Goal: Task Accomplishment & Management: Manage account settings

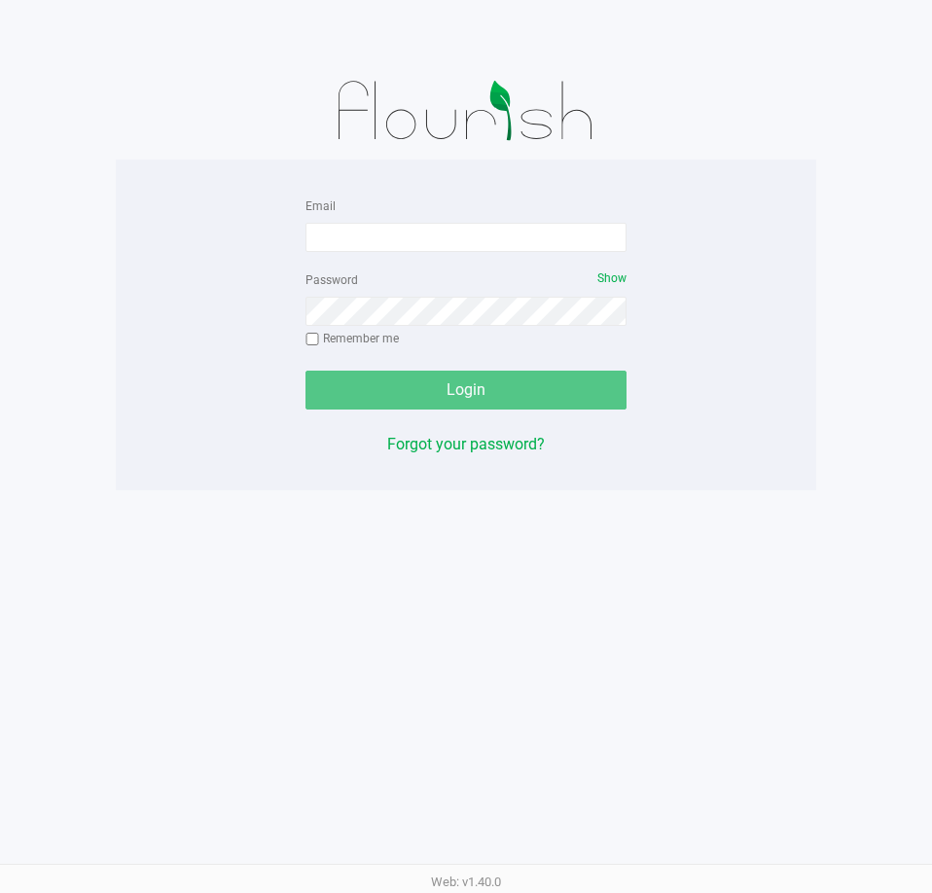
click at [486, 174] on div "Email Password Show Remember me Login Forgot your password?" at bounding box center [466, 325] width 701 height 331
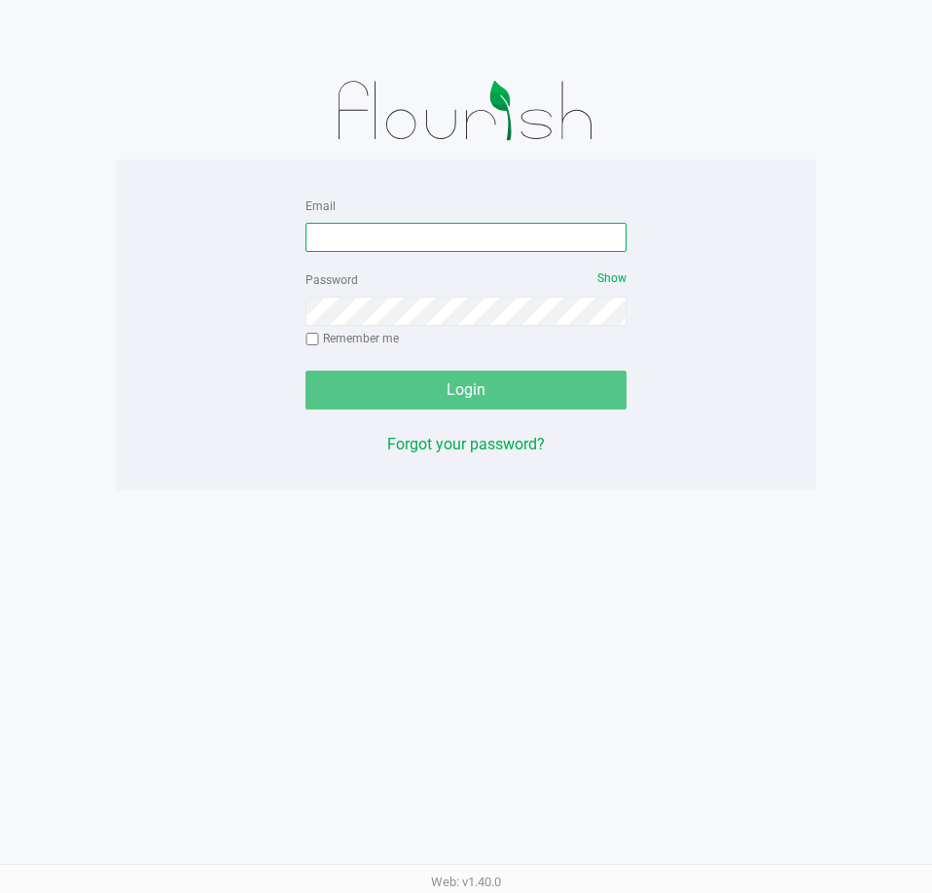
click at [476, 250] on input "Email" at bounding box center [466, 237] width 321 height 29
type input "[EMAIL_ADDRESS][DOMAIN_NAME]"
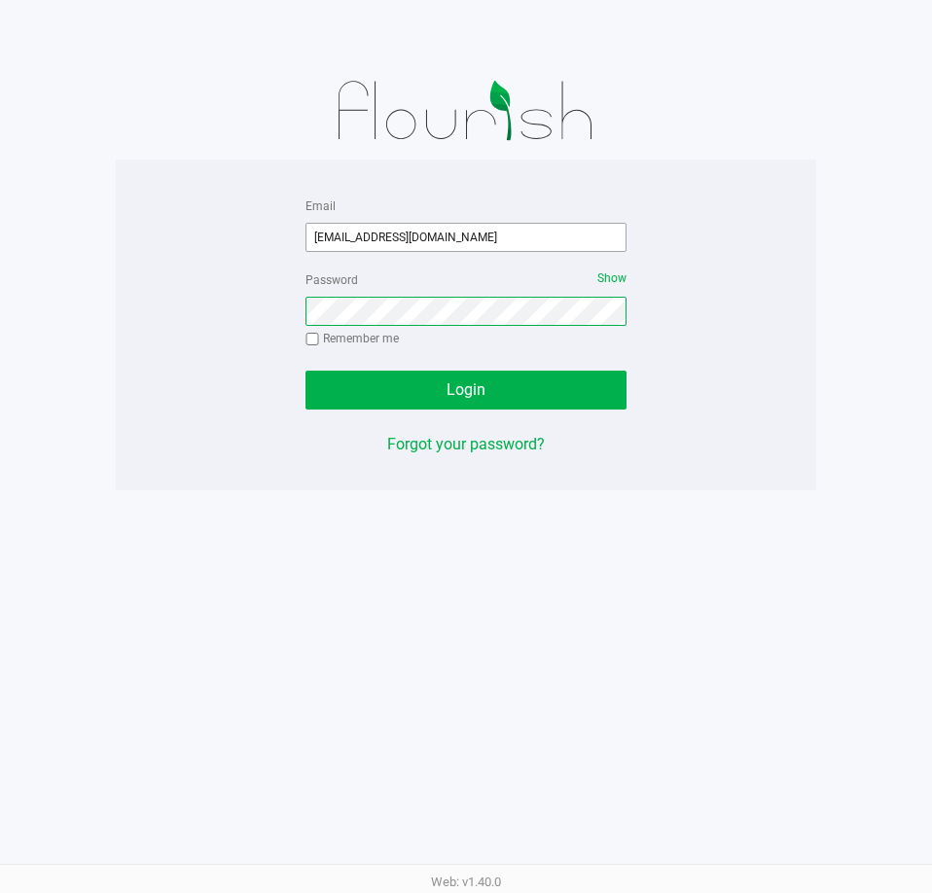
click at [306, 371] on button "Login" at bounding box center [466, 390] width 321 height 39
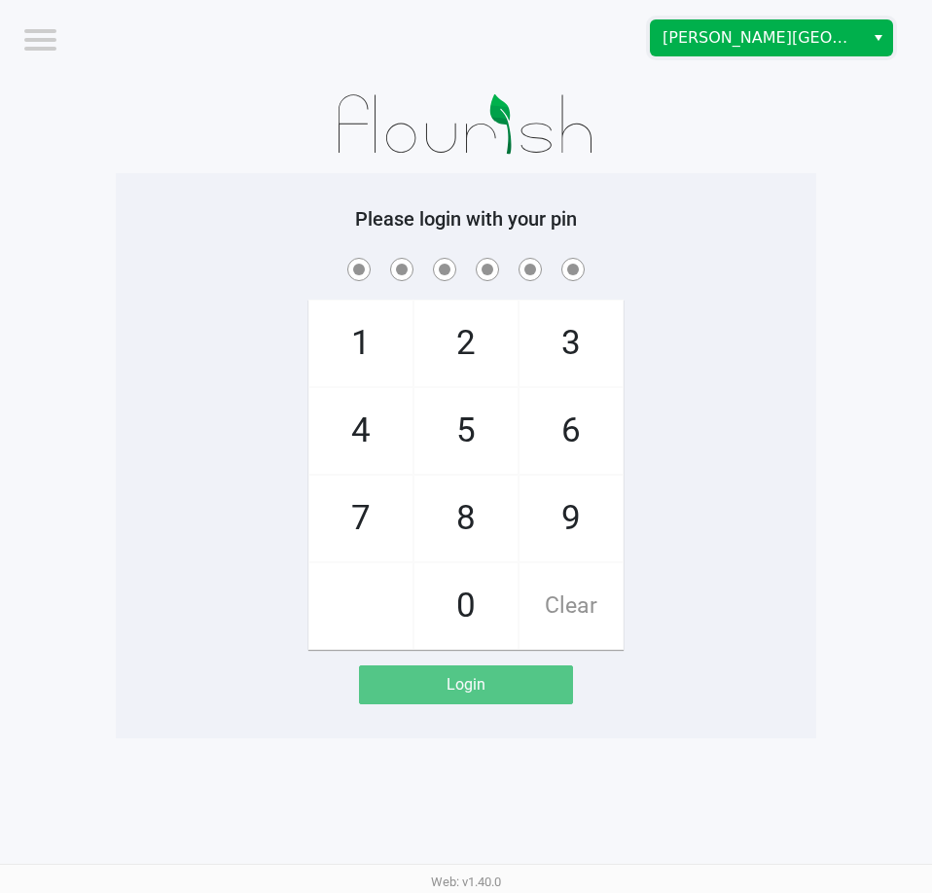
click at [740, 32] on span "[PERSON_NAME][GEOGRAPHIC_DATA]" at bounding box center [758, 37] width 190 height 23
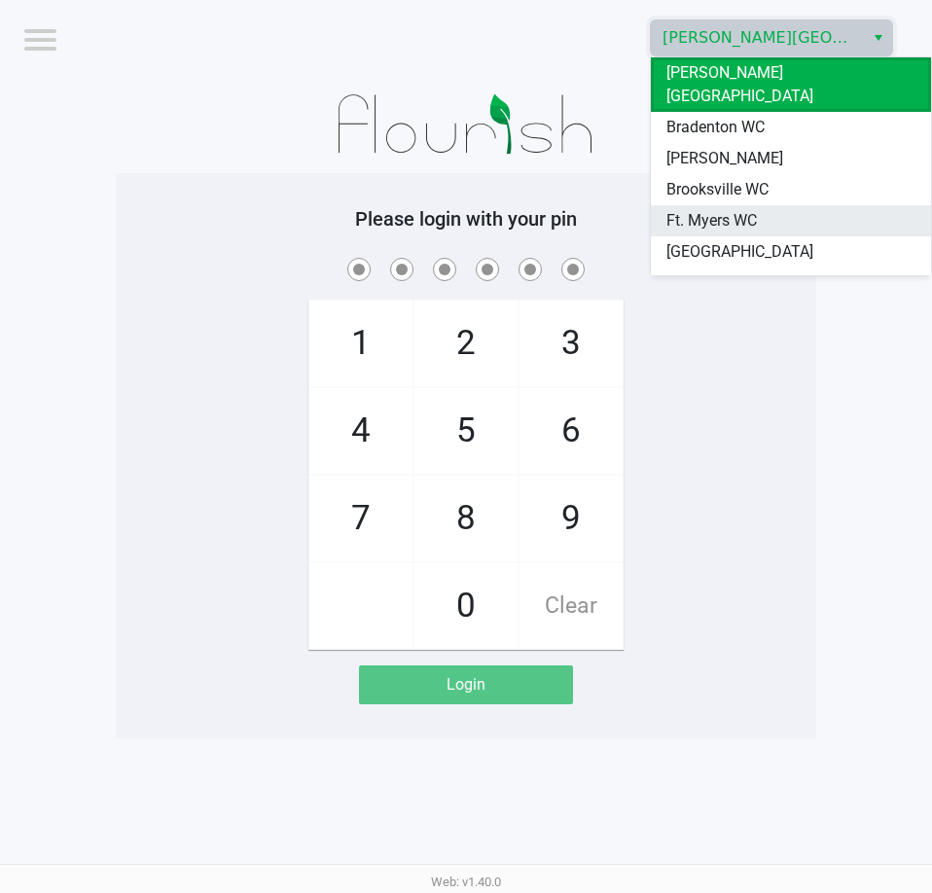
click at [703, 209] on span "Ft. Myers WC" at bounding box center [712, 220] width 91 height 23
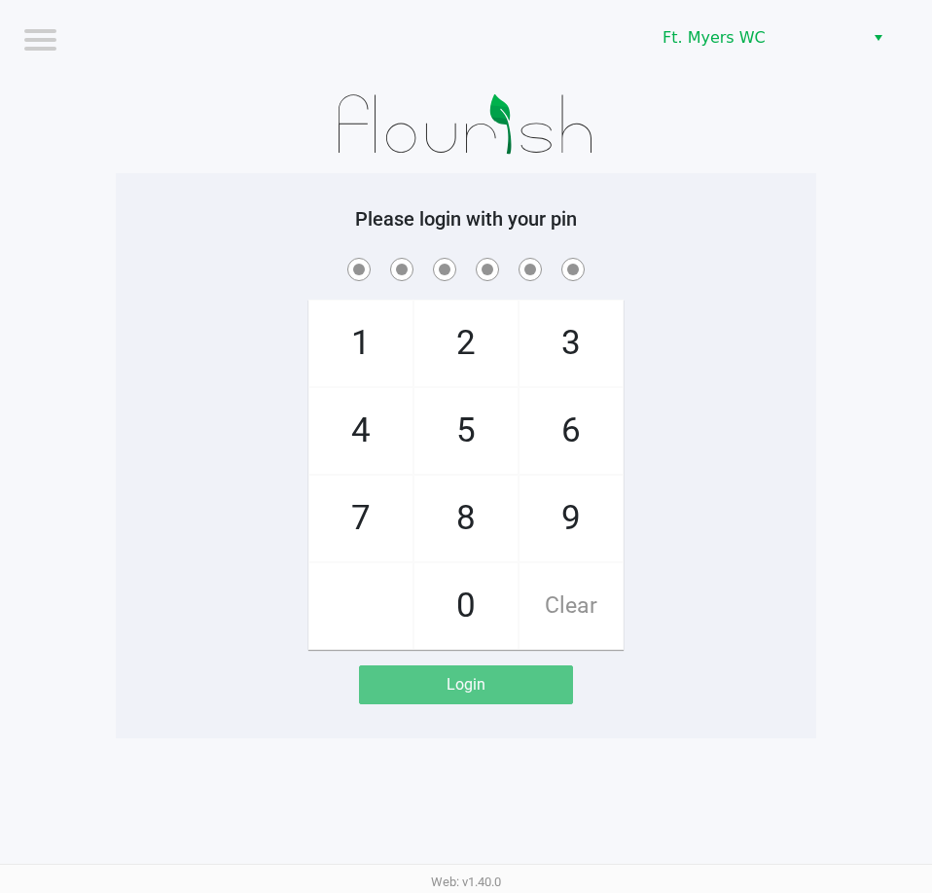
click at [660, 173] on div "Please login with your pin 1 4 7 2 5 8 0 3 6 9 Clear Login" at bounding box center [466, 455] width 701 height 565
checkbox input "true"
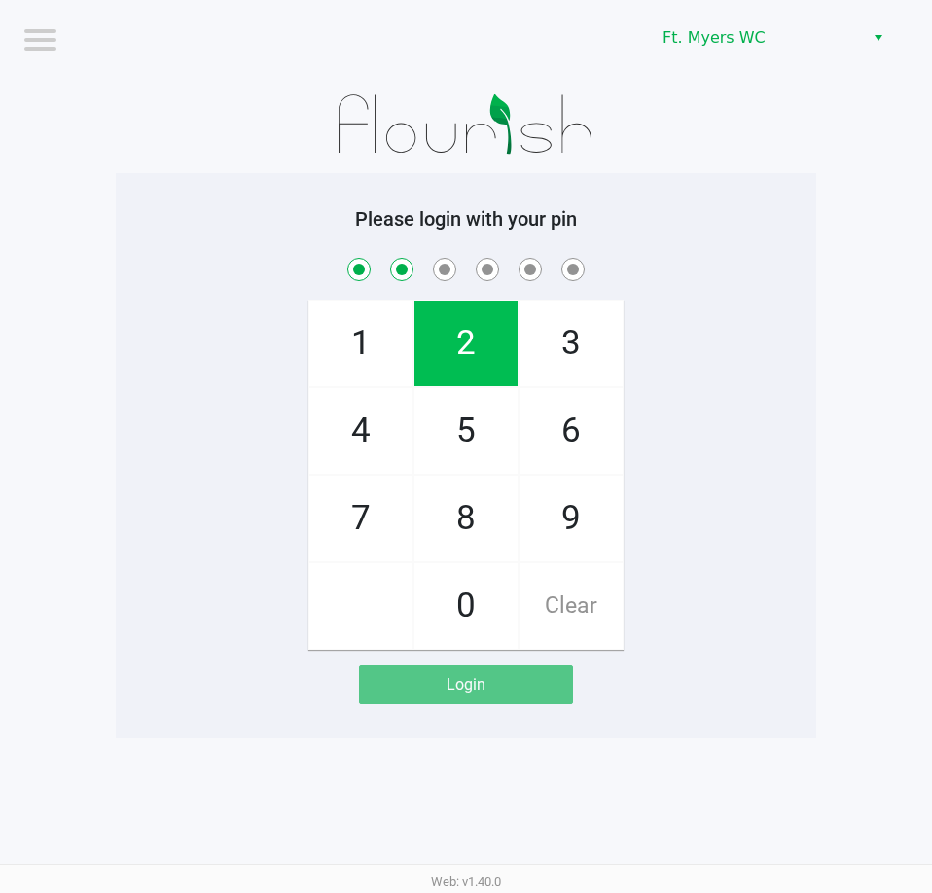
checkbox input "true"
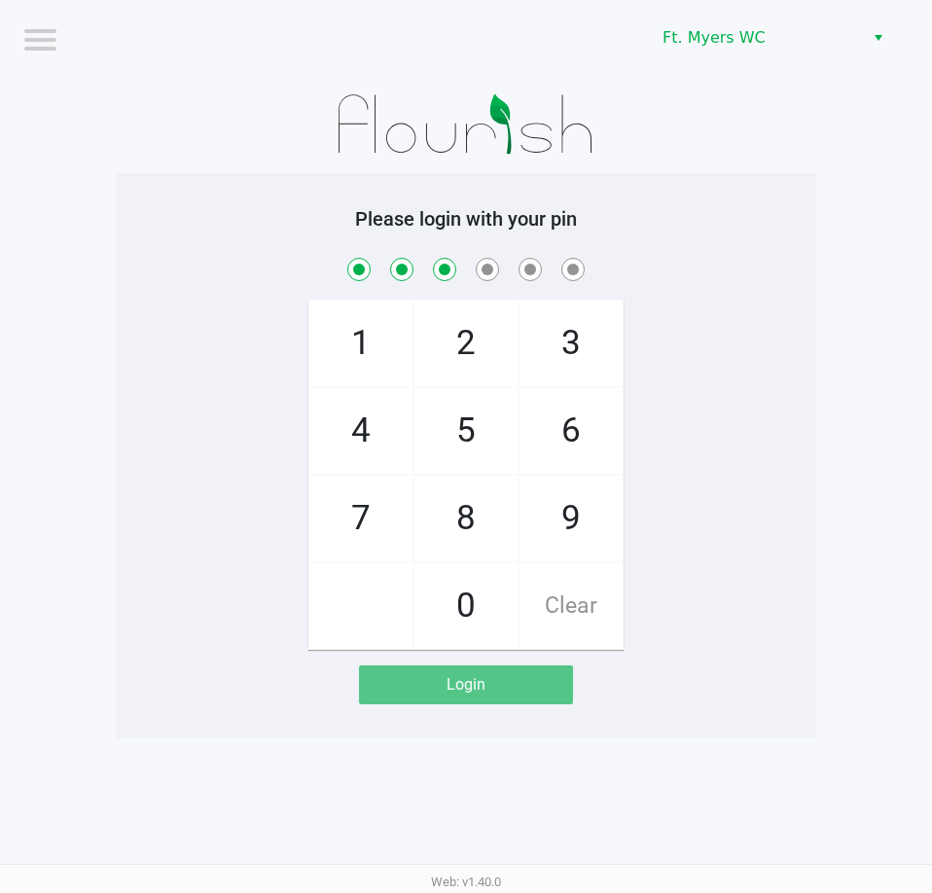
checkbox input "true"
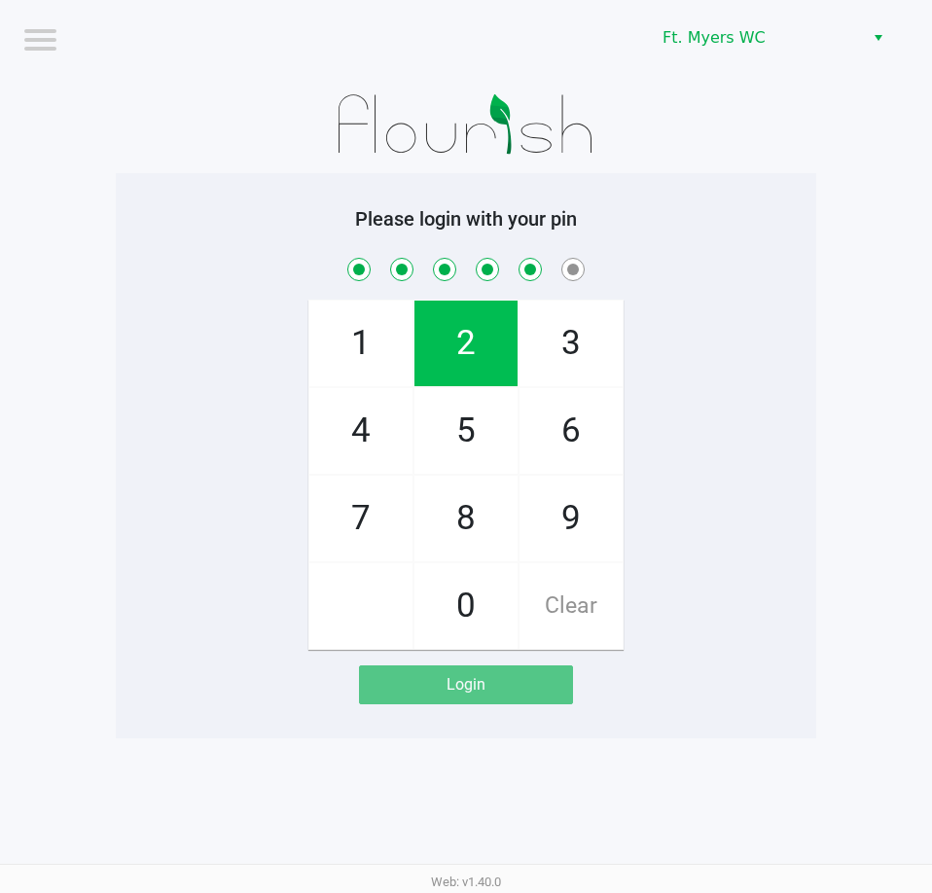
checkbox input "true"
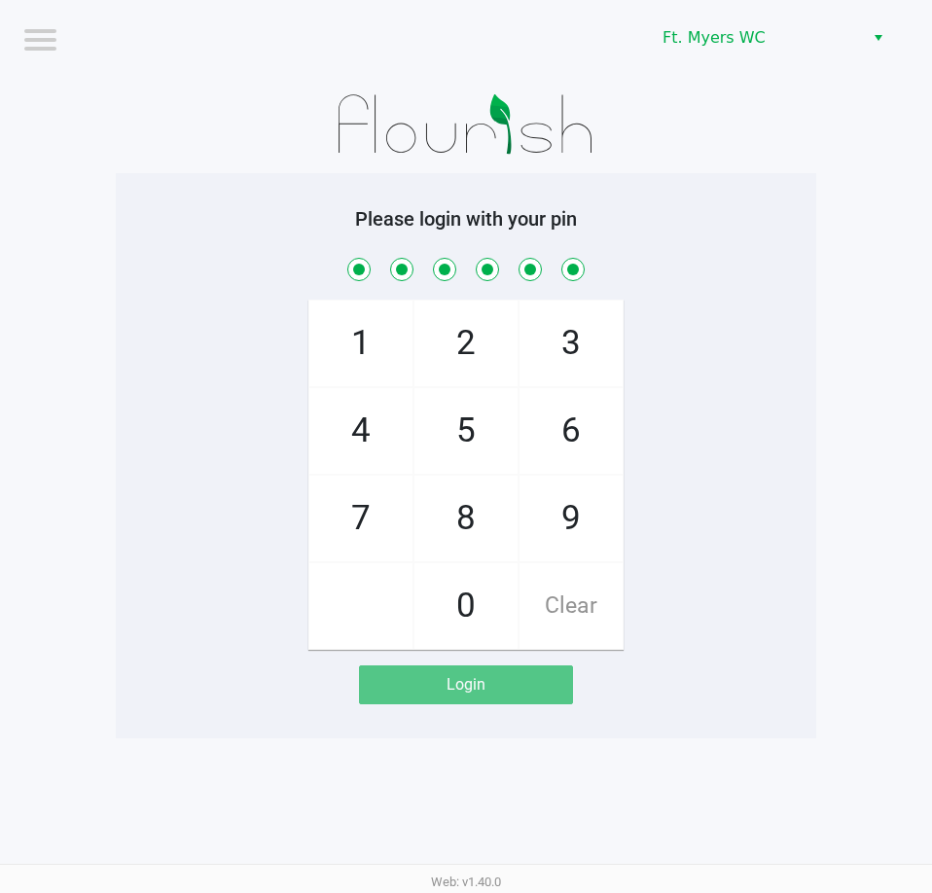
checkbox input "true"
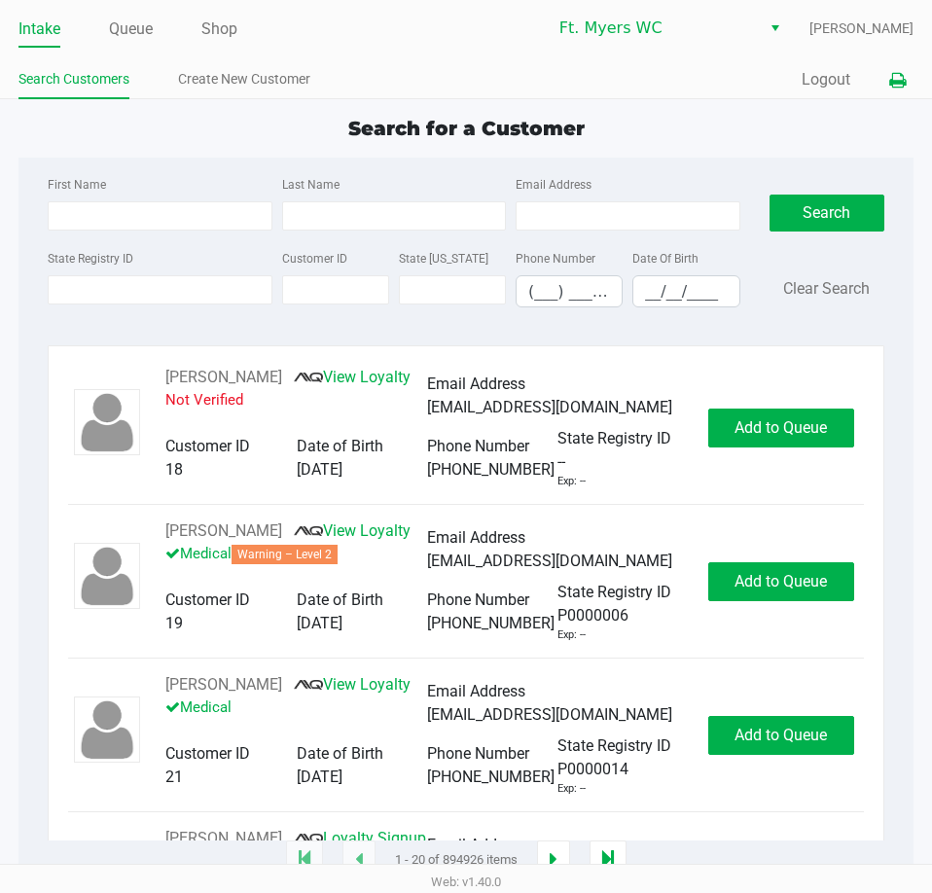
click at [890, 86] on icon at bounding box center [898, 81] width 17 height 14
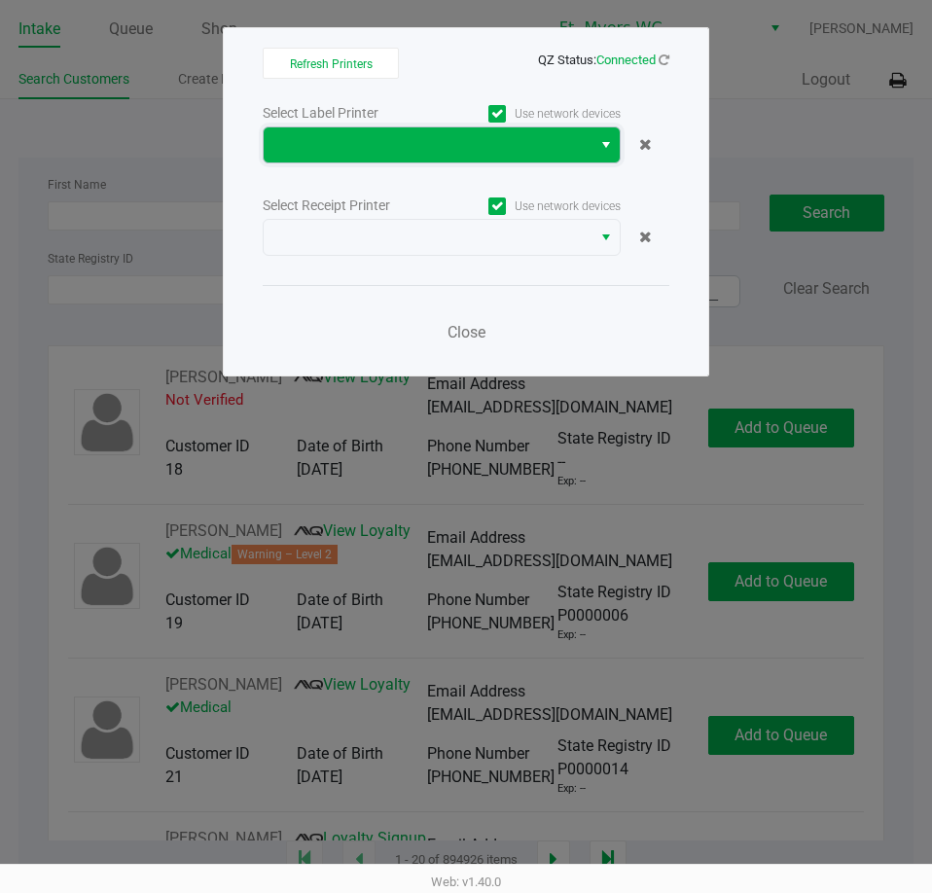
click at [333, 150] on span at bounding box center [427, 144] width 305 height 23
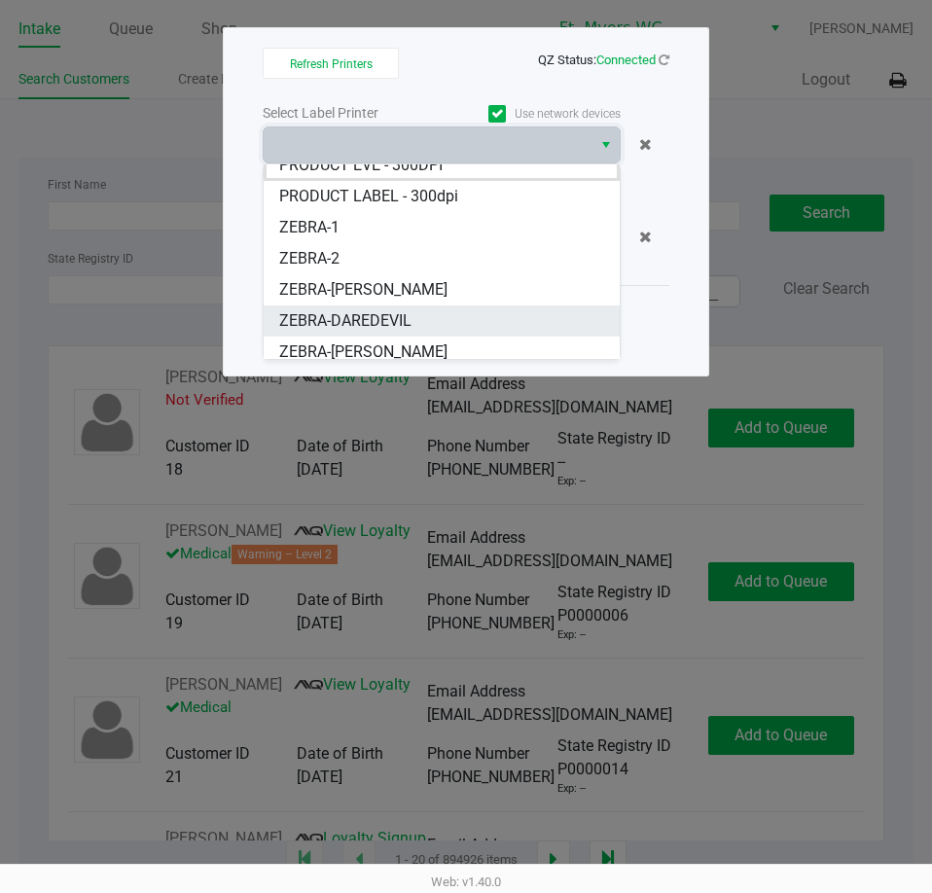
scroll to position [23, 0]
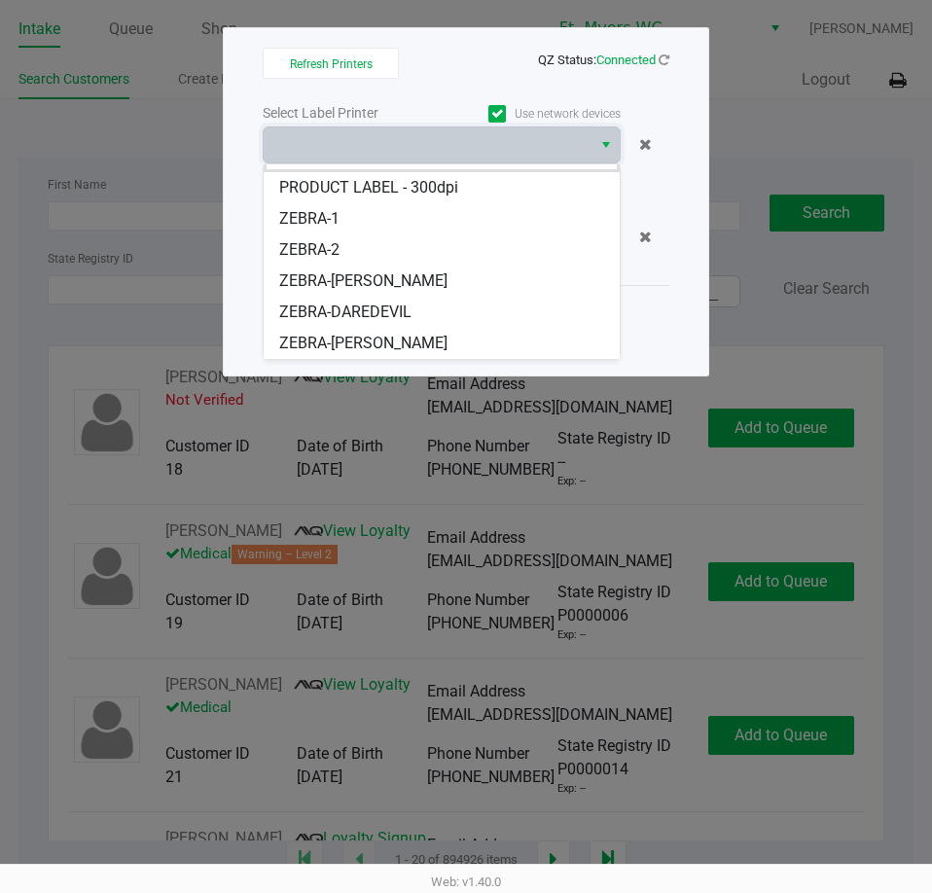
drag, startPoint x: 362, startPoint y: 307, endPoint x: 388, endPoint y: 241, distance: 70.3
click at [363, 308] on span "ZEBRA-DAREDEVIL" at bounding box center [345, 312] width 132 height 23
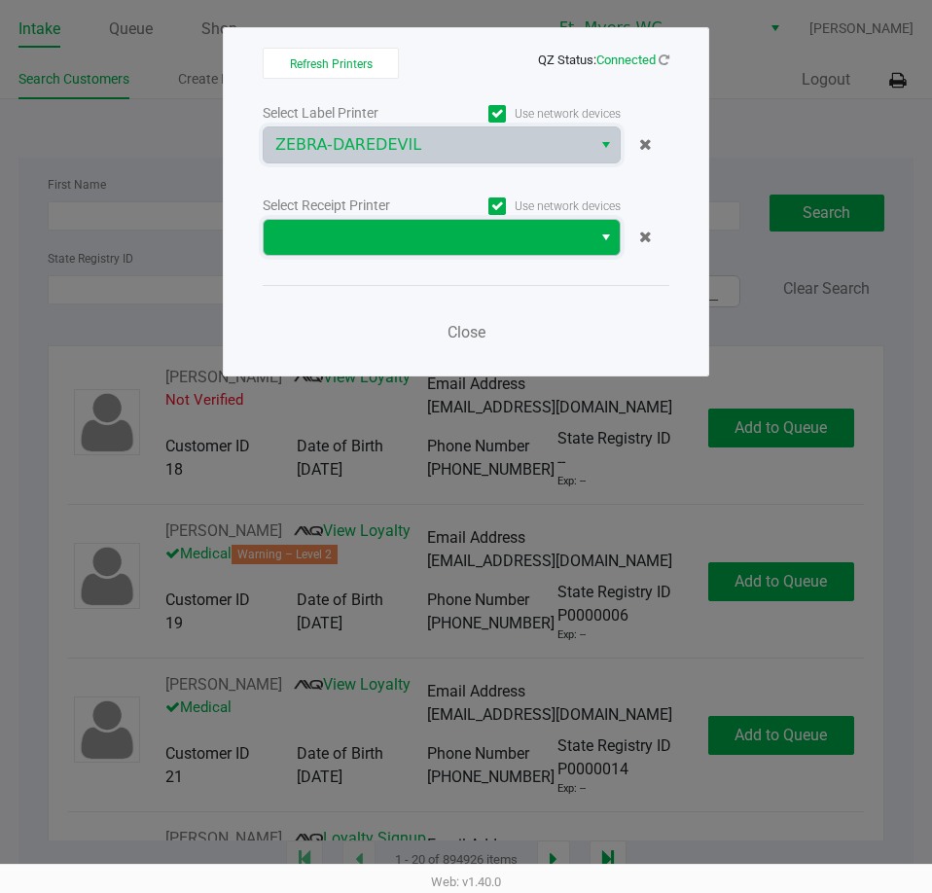
click at [392, 233] on span at bounding box center [427, 237] width 305 height 23
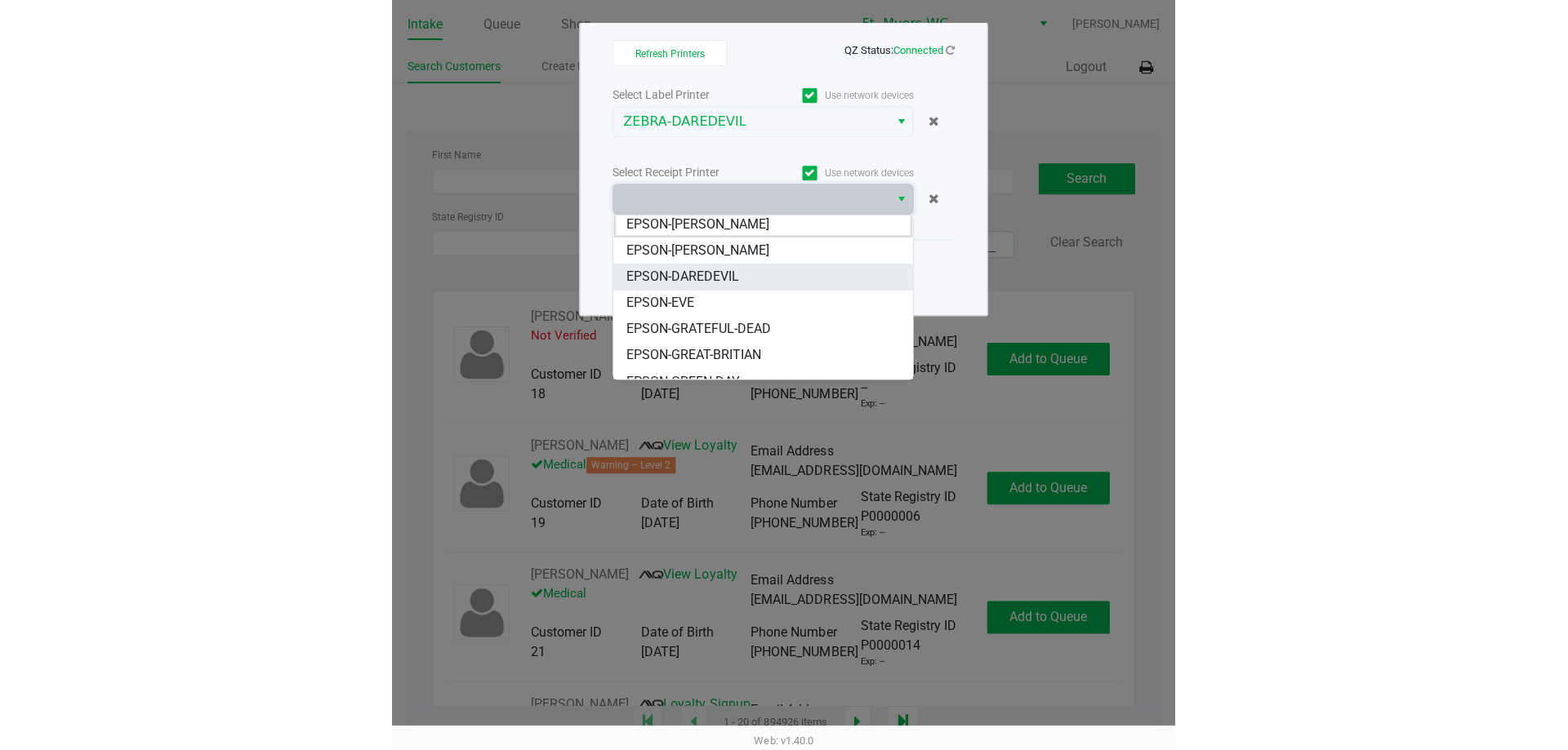
scroll to position [0, 0]
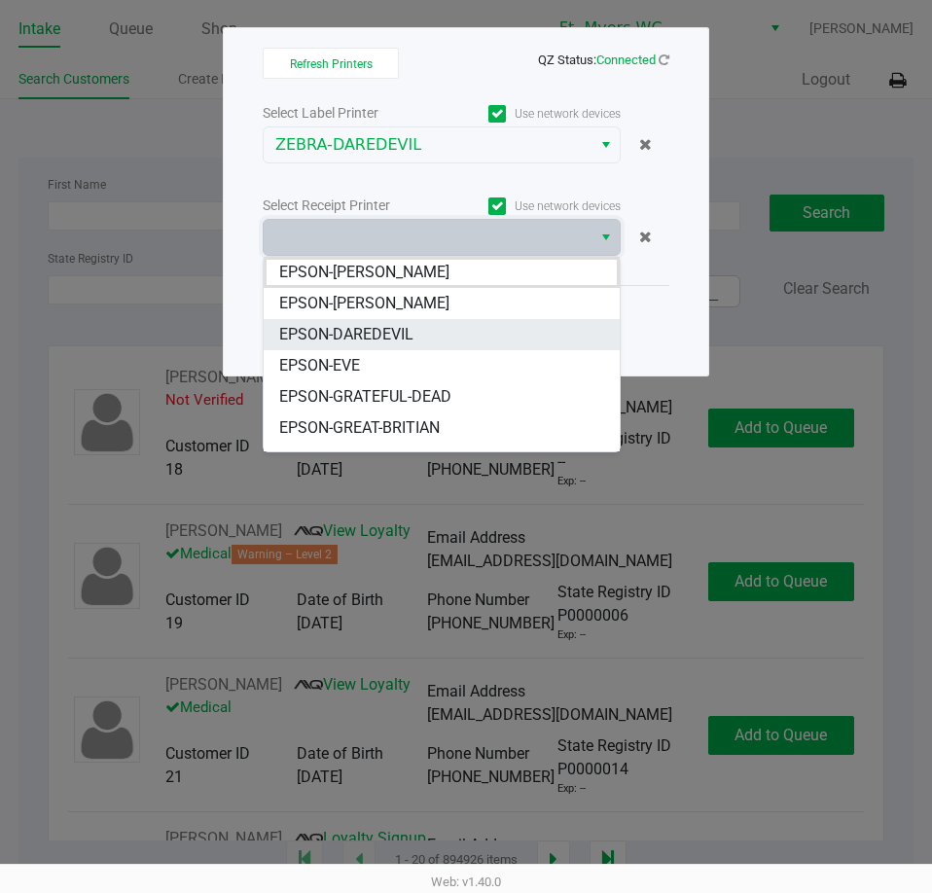
click at [381, 337] on span "EPSON-DAREDEVIL" at bounding box center [346, 334] width 134 height 23
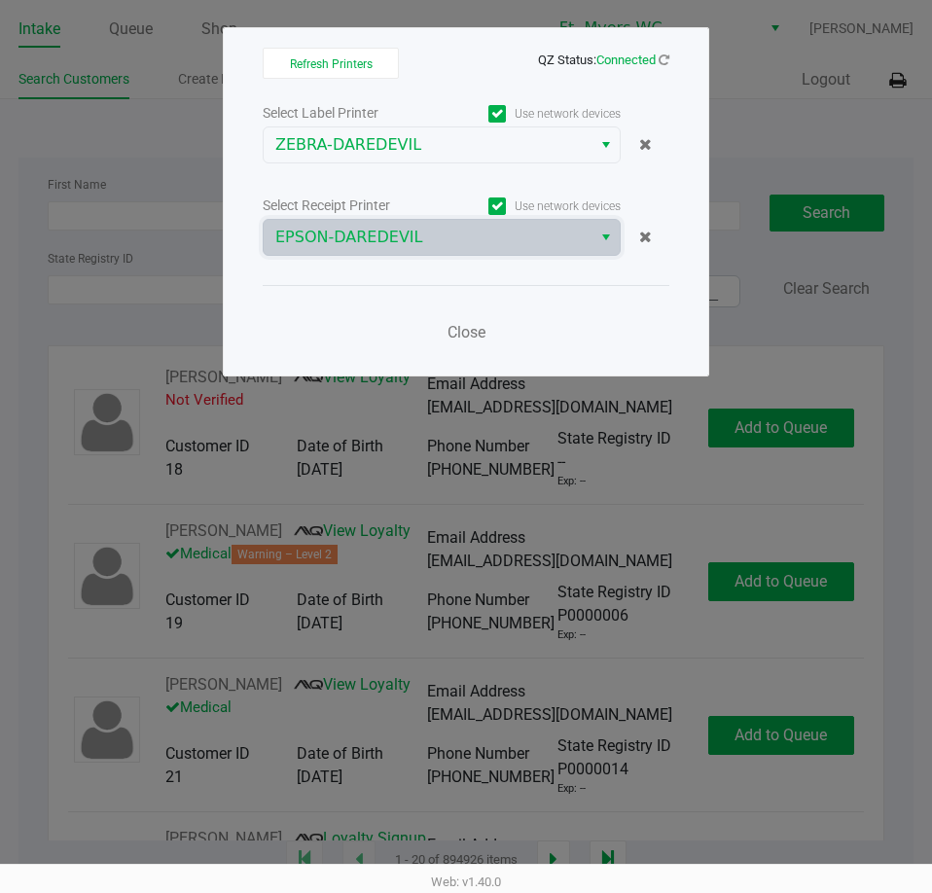
click at [371, 291] on div "Close" at bounding box center [466, 320] width 407 height 71
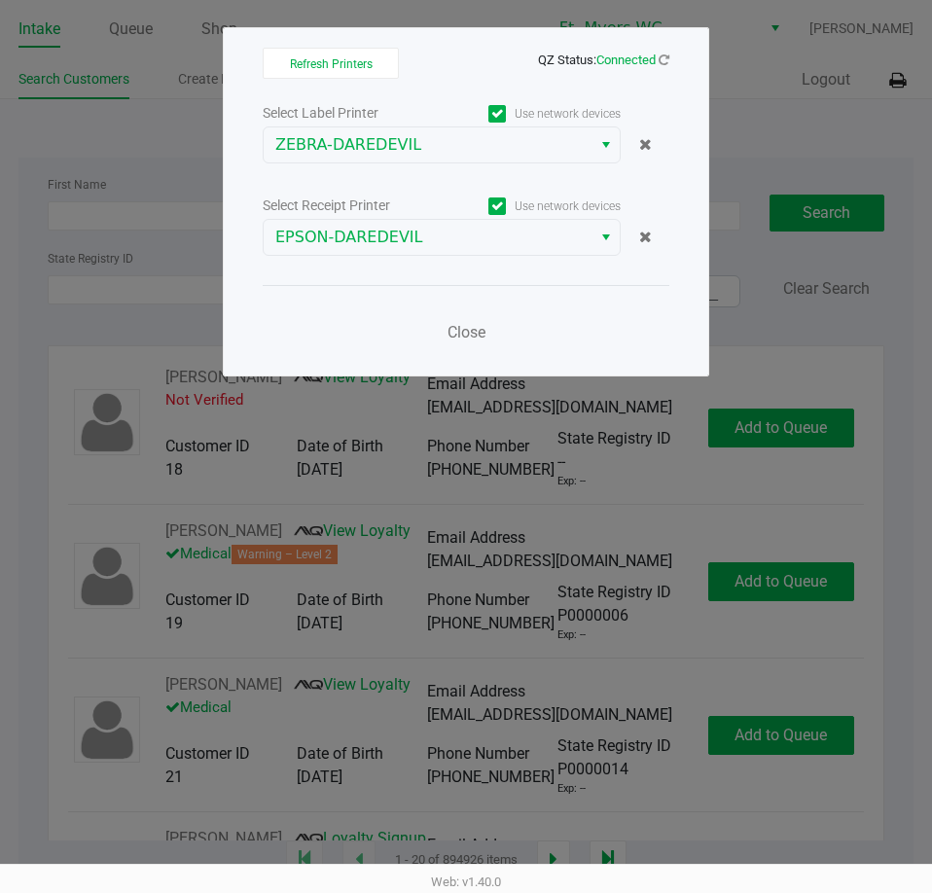
click at [429, 309] on div "Close" at bounding box center [466, 320] width 407 height 71
click at [447, 316] on button "Close" at bounding box center [466, 332] width 58 height 39
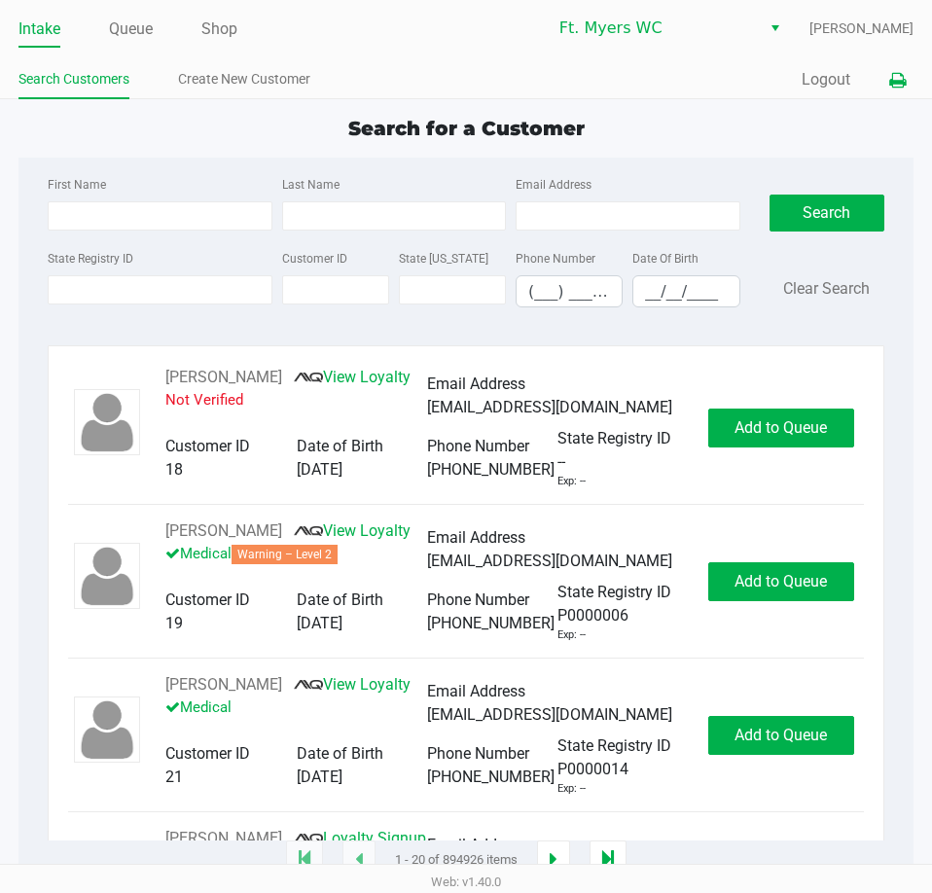
click at [909, 87] on button at bounding box center [898, 80] width 32 height 36
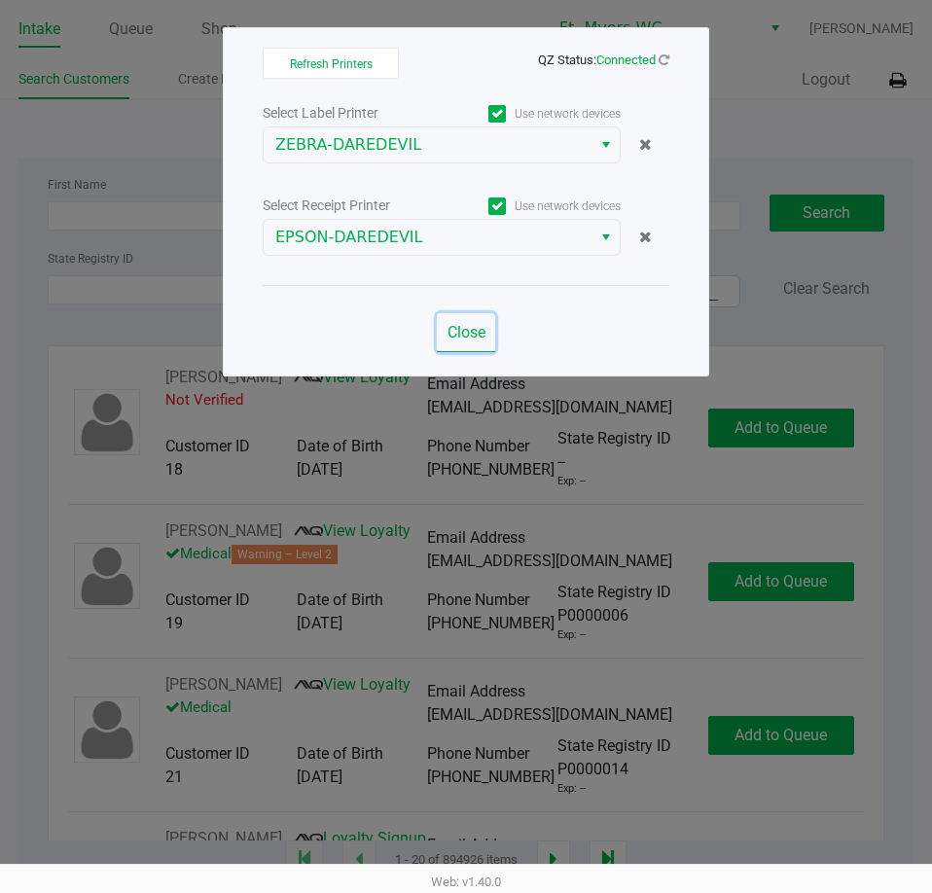
click at [472, 344] on button "Close" at bounding box center [466, 332] width 58 height 39
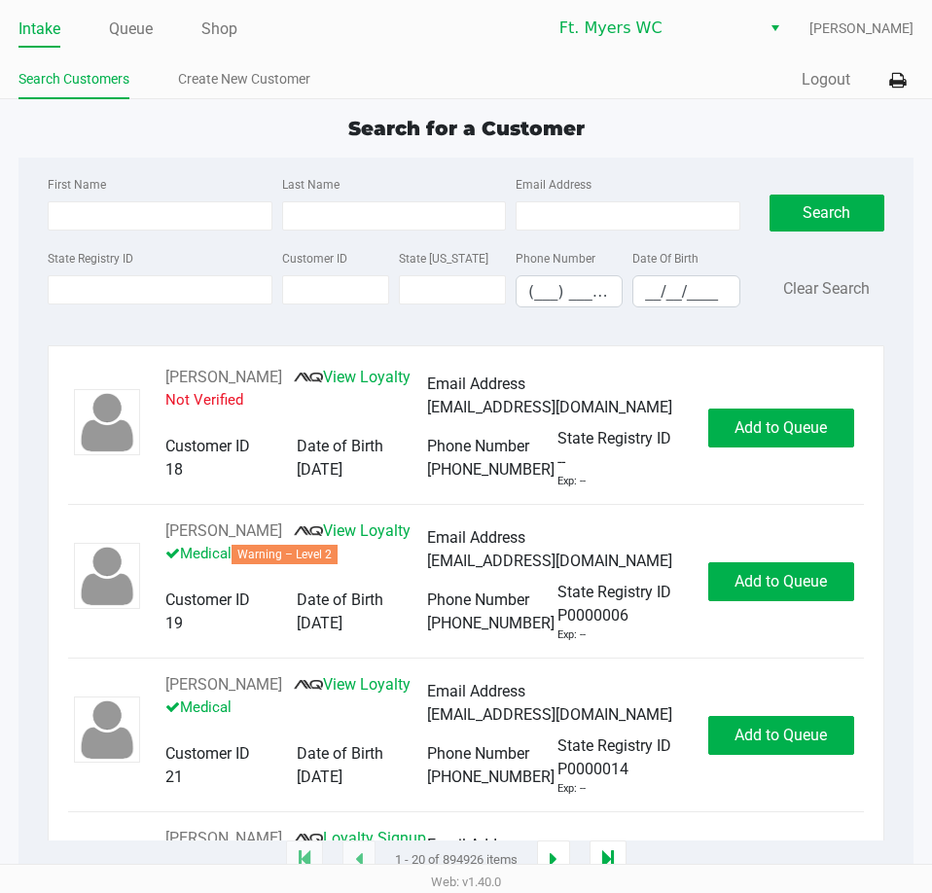
click at [585, 139] on div "Search for a Customer" at bounding box center [466, 128] width 925 height 29
click at [637, 189] on div "Email Address" at bounding box center [628, 201] width 234 height 58
click at [900, 78] on icon at bounding box center [898, 81] width 17 height 14
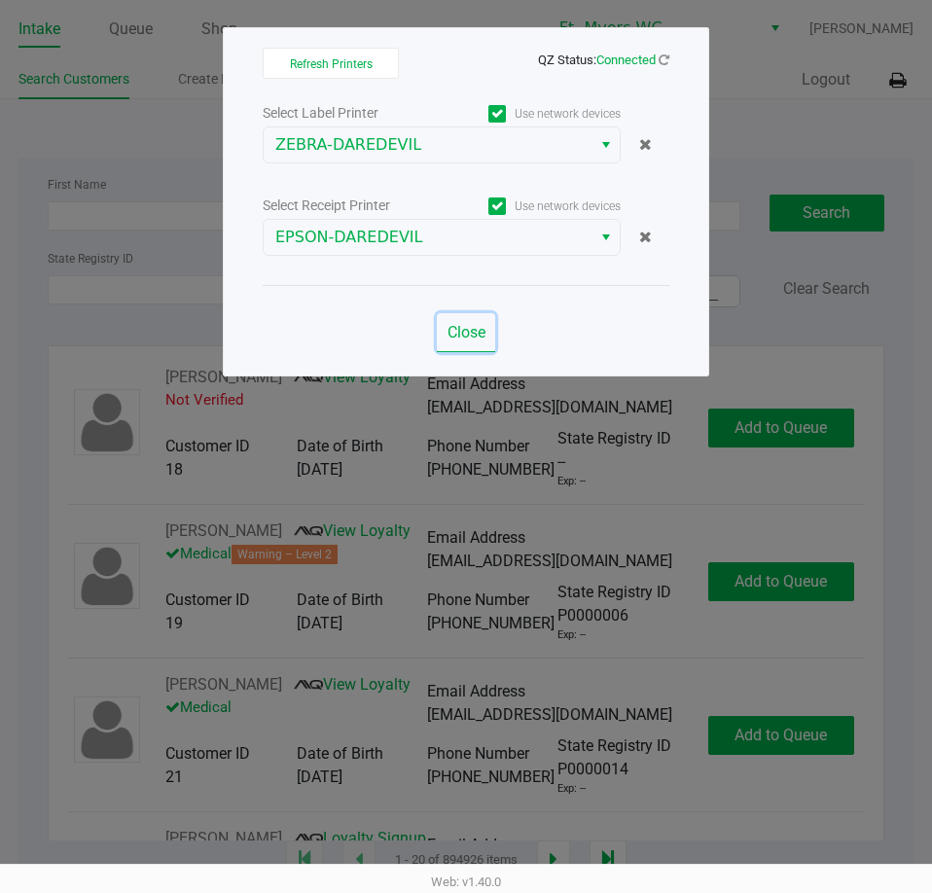
click at [468, 341] on span "Close" at bounding box center [467, 332] width 38 height 18
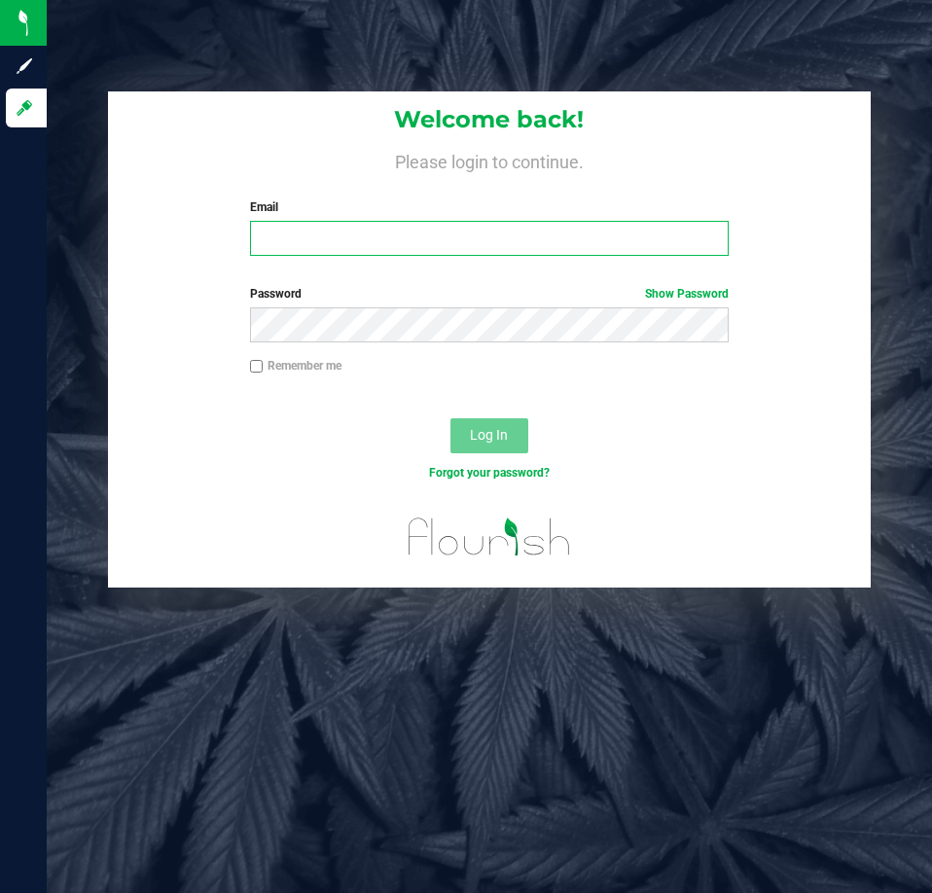
click at [310, 236] on input "Email" at bounding box center [489, 238] width 479 height 35
click at [345, 218] on div "Email Required Please format your email correctly." at bounding box center [490, 227] width 508 height 57
click at [348, 236] on input "Email" at bounding box center [489, 238] width 479 height 35
type input "[EMAIL_ADDRESS][DOMAIN_NAME]"
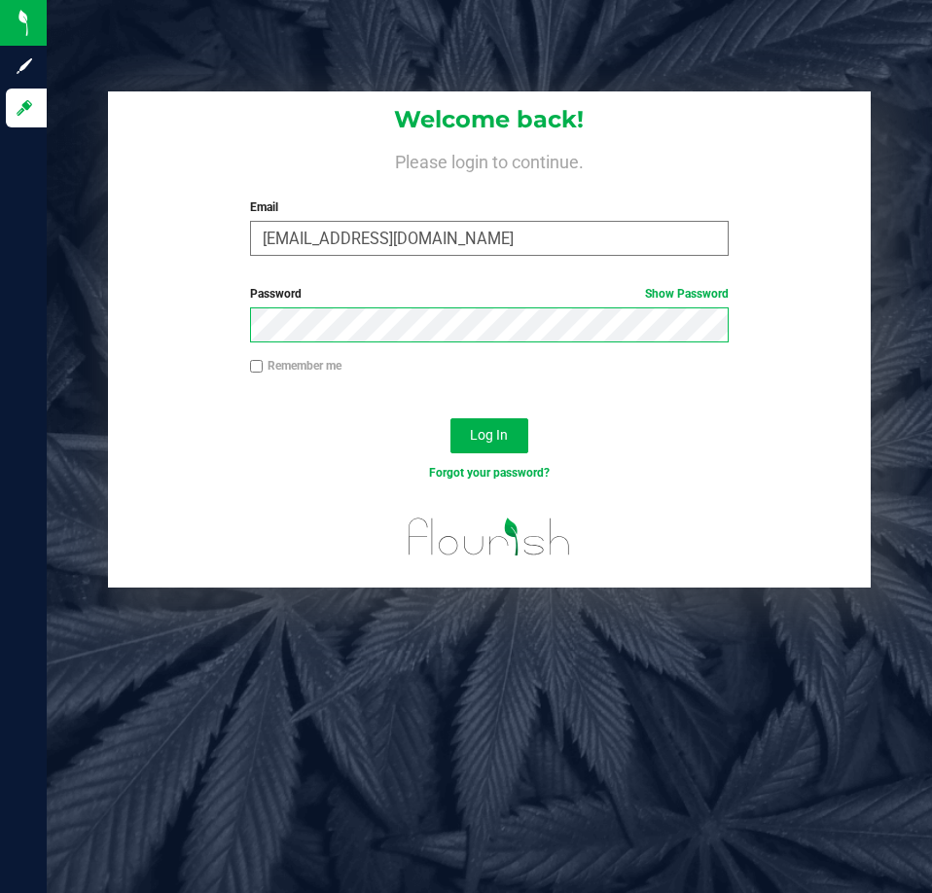
click at [451, 418] on button "Log In" at bounding box center [490, 435] width 78 height 35
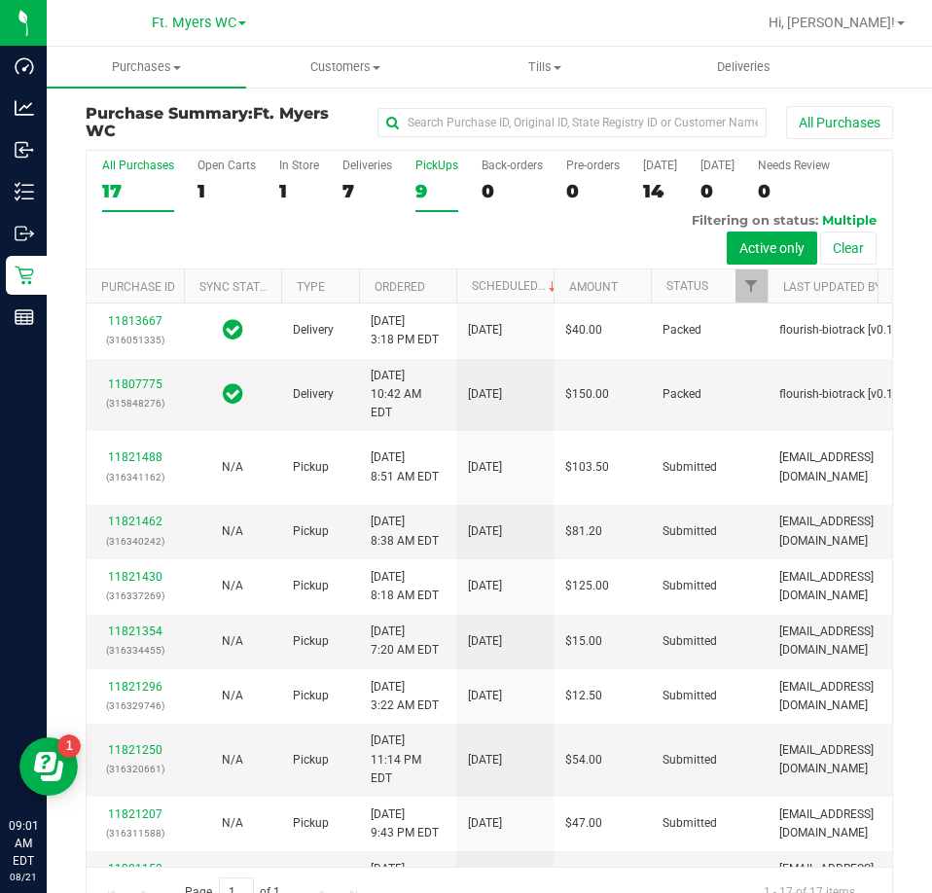
click at [433, 200] on div "9" at bounding box center [437, 191] width 43 height 22
click at [0, 0] on input "PickUps 9" at bounding box center [0, 0] width 0 height 0
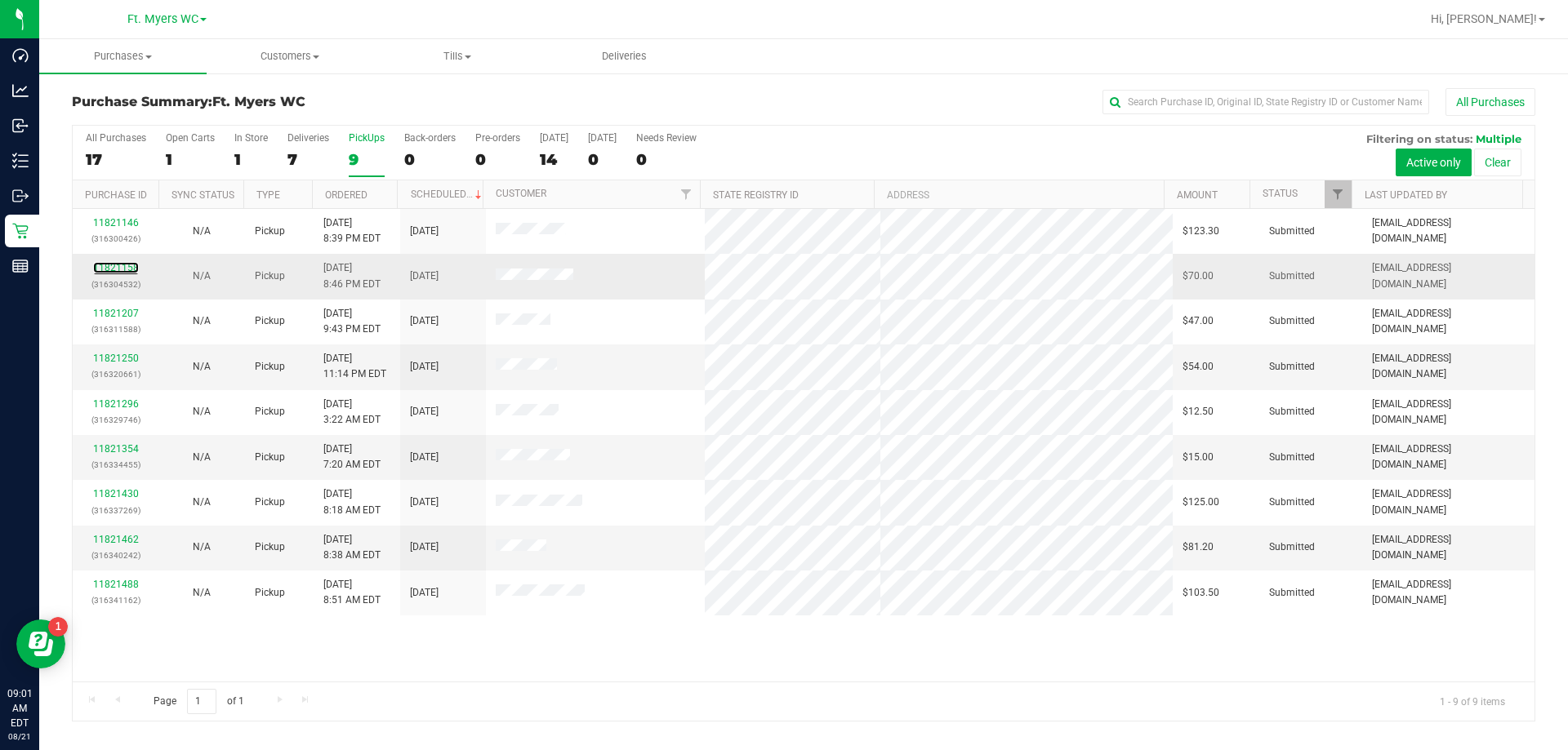
click at [132, 261] on div "11821158 (316304532)" at bounding box center [115, 275] width 66 height 31
click at [117, 287] on p "(316304532)" at bounding box center [115, 284] width 66 height 15
click at [103, 257] on td "11821158 (316304532)" at bounding box center [116, 277] width 86 height 45
click at [123, 259] on td "11821158 (316304532)" at bounding box center [116, 277] width 86 height 45
click at [134, 264] on link "11821158" at bounding box center [116, 268] width 45 height 12
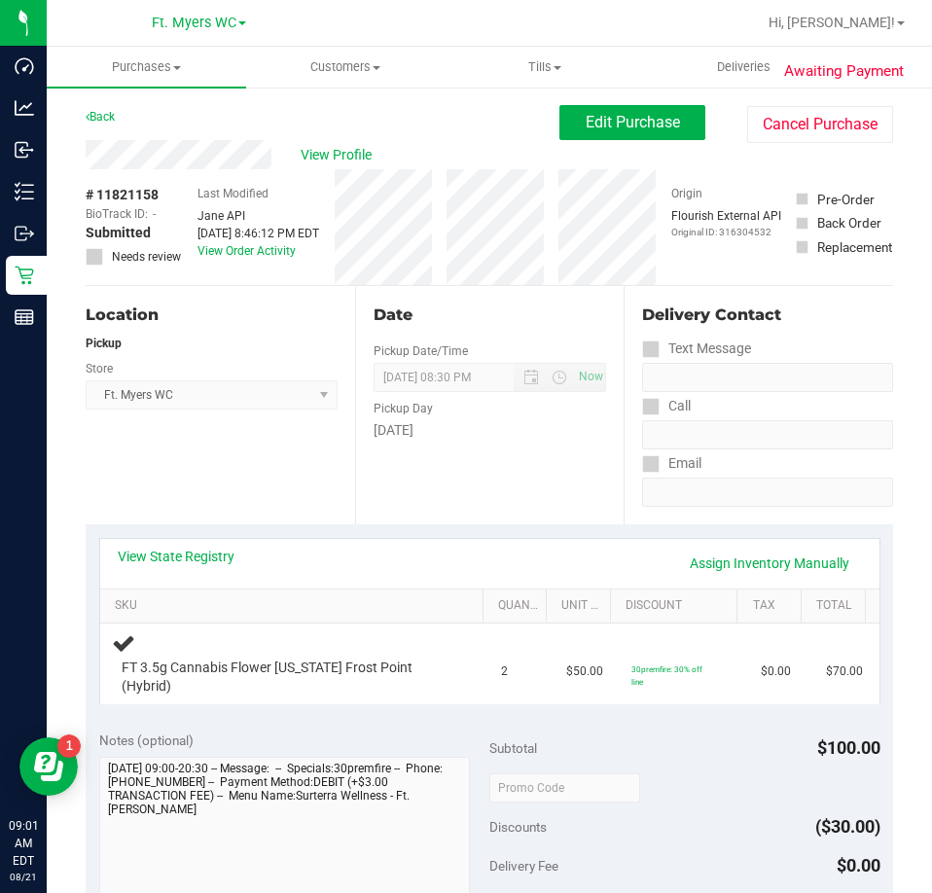
click at [283, 448] on div "Location Pickup Store Ft. [PERSON_NAME] Select Store [PERSON_NAME][GEOGRAPHIC_D…" at bounding box center [221, 405] width 270 height 238
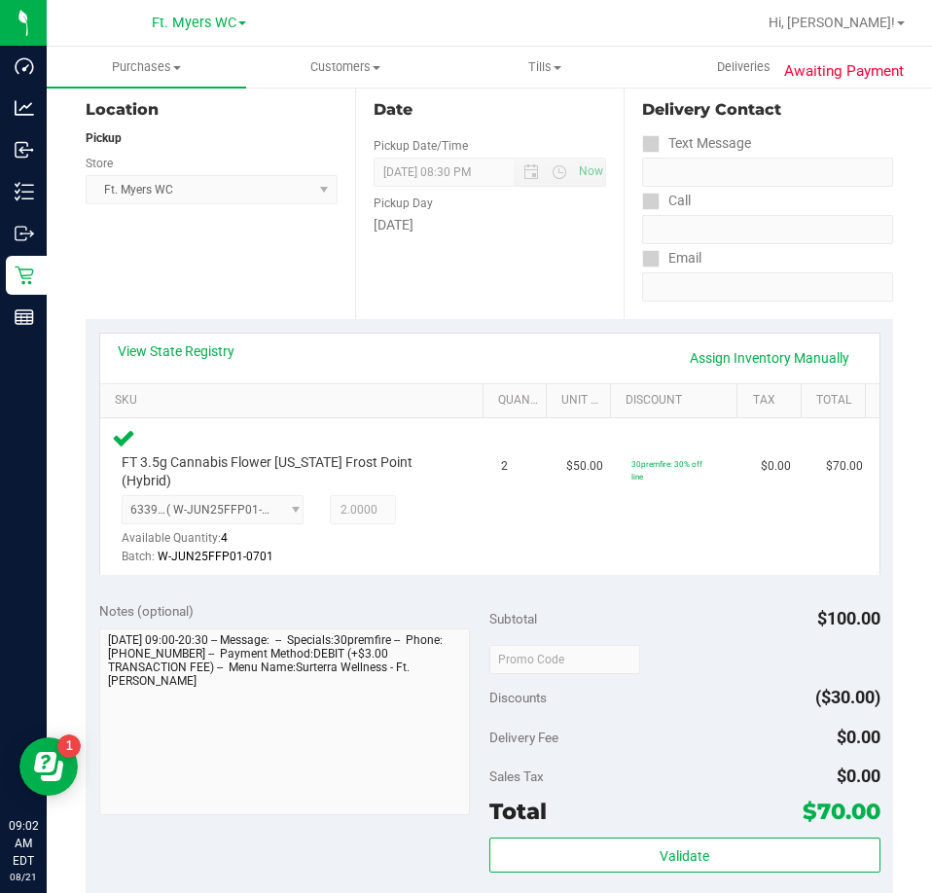
scroll to position [778, 0]
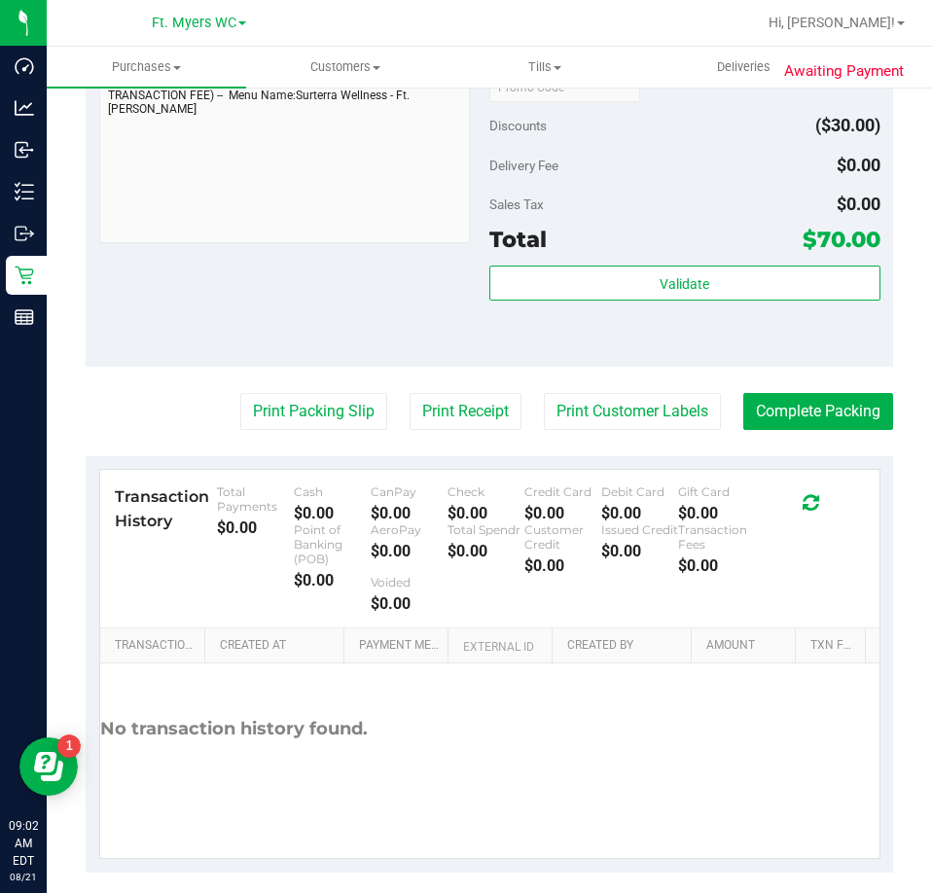
click at [623, 301] on div "Validate" at bounding box center [685, 310] width 391 height 88
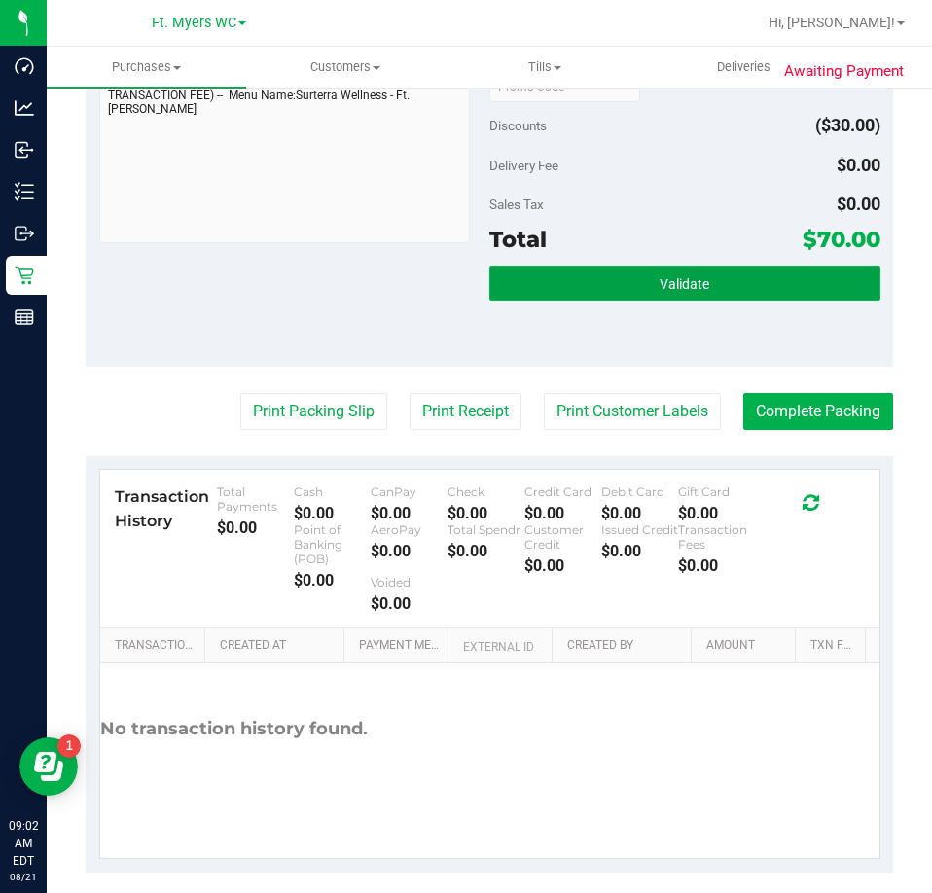
click at [624, 266] on button "Validate" at bounding box center [685, 283] width 391 height 35
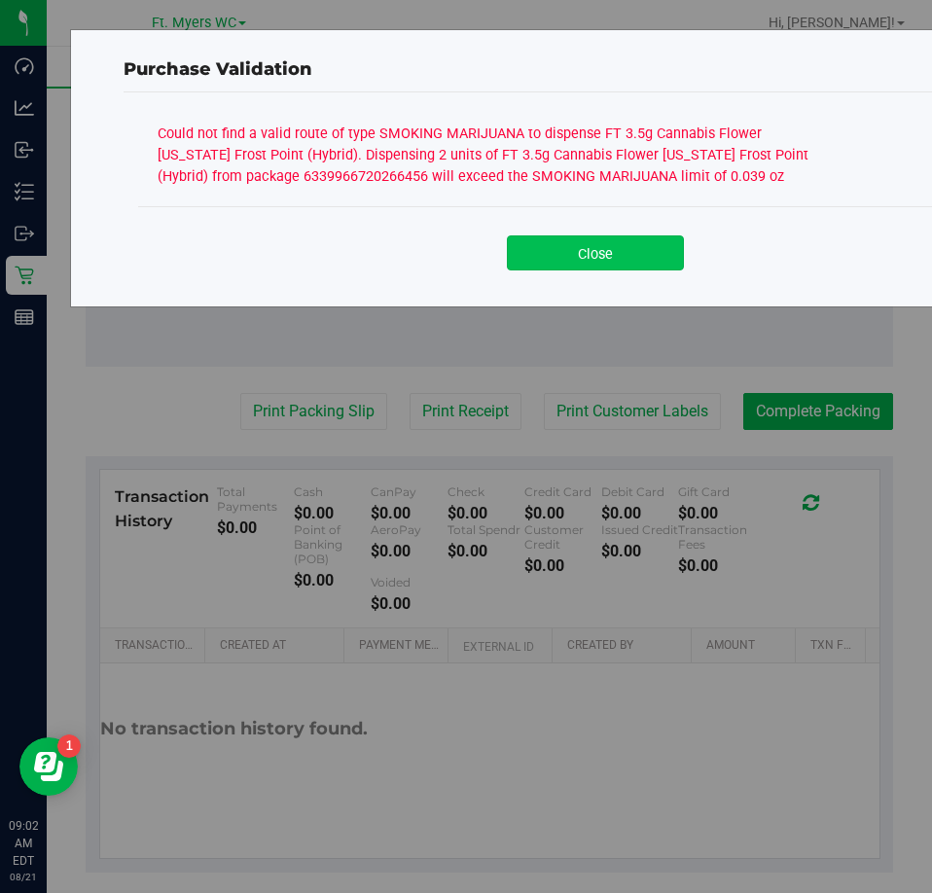
click at [568, 240] on button "Close" at bounding box center [595, 253] width 177 height 35
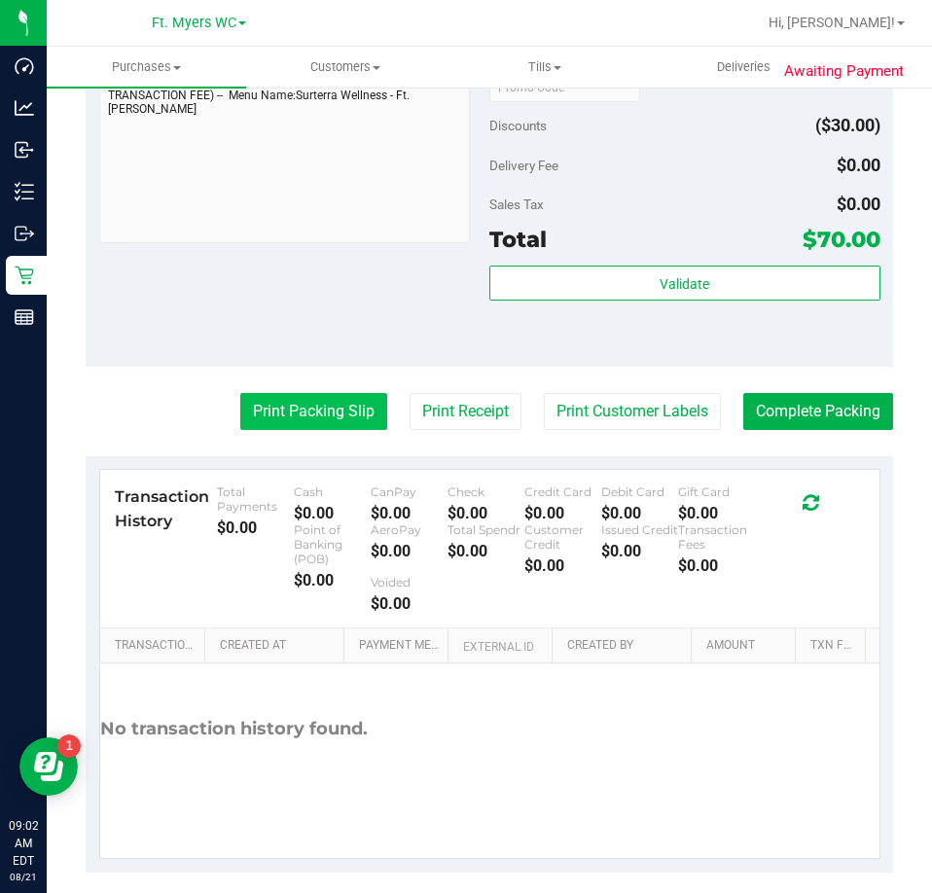
click at [272, 408] on button "Print Packing Slip" at bounding box center [313, 411] width 147 height 37
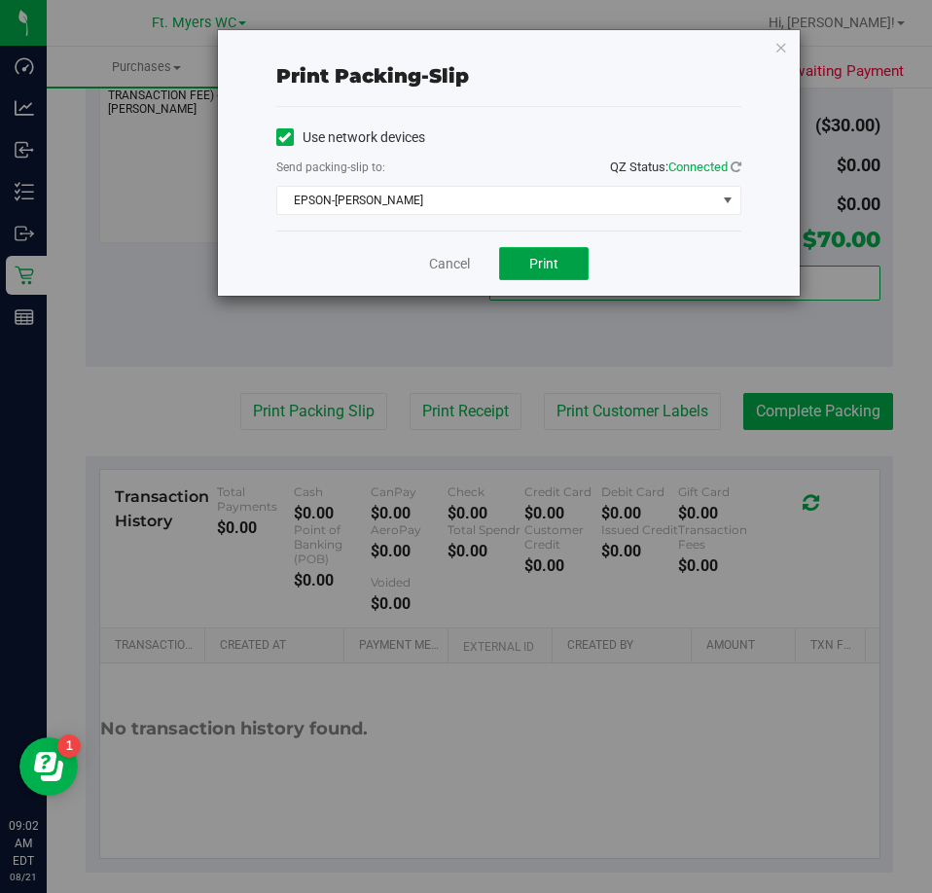
click at [526, 260] on button "Print" at bounding box center [544, 263] width 90 height 33
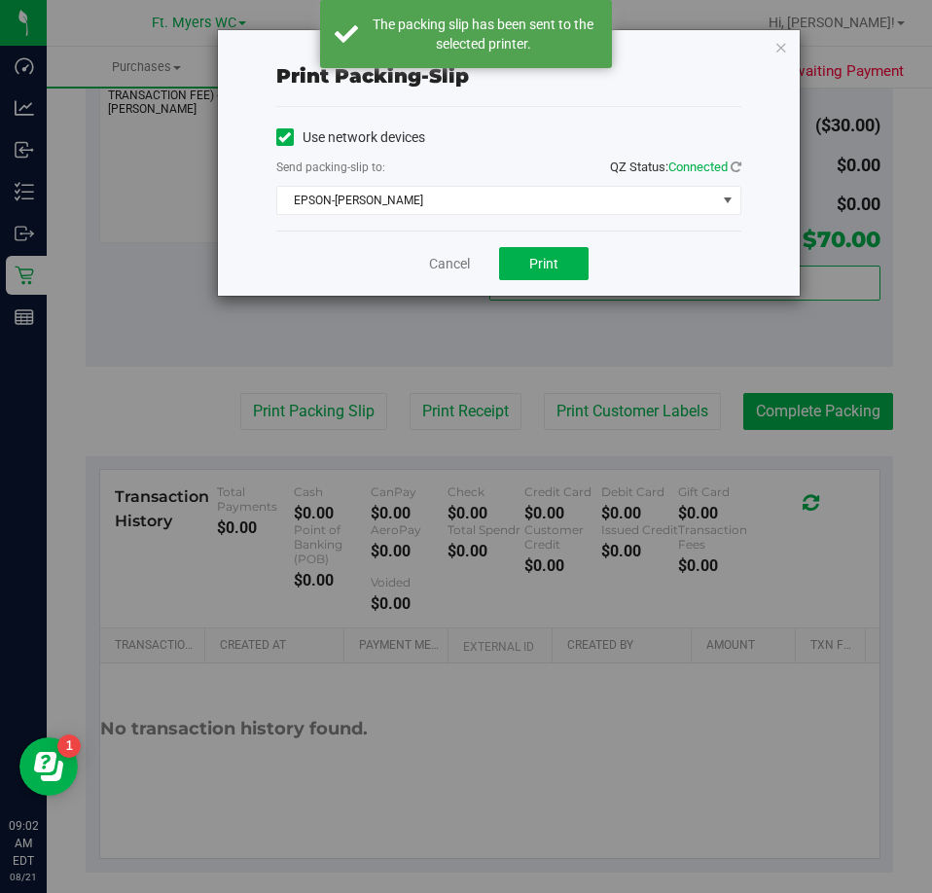
click at [446, 251] on div "Cancel Print" at bounding box center [508, 263] width 465 height 65
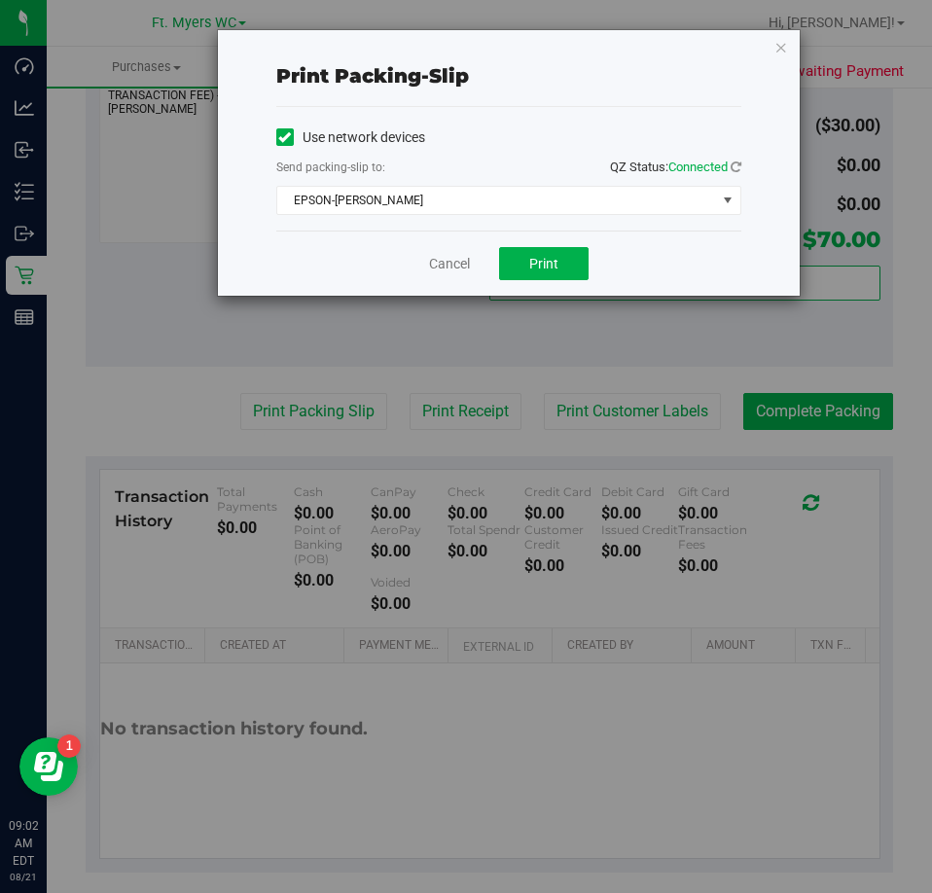
click at [446, 278] on div "Cancel Print" at bounding box center [508, 263] width 465 height 65
click at [445, 254] on link "Cancel" at bounding box center [449, 264] width 41 height 20
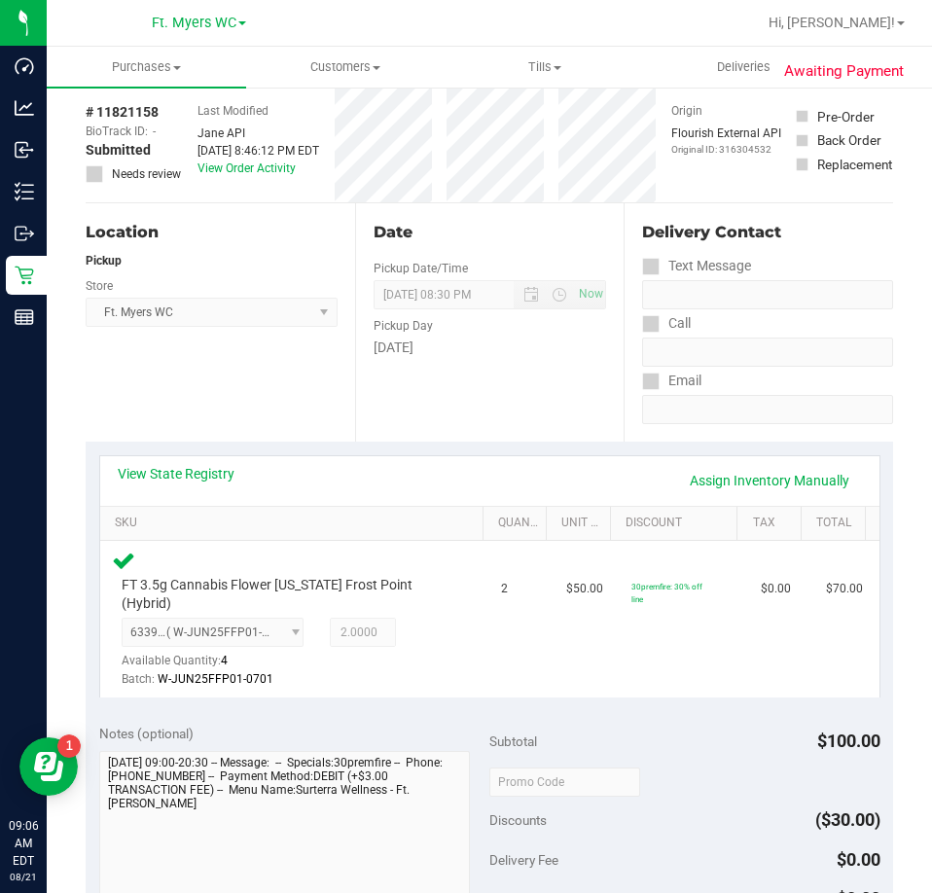
scroll to position [0, 0]
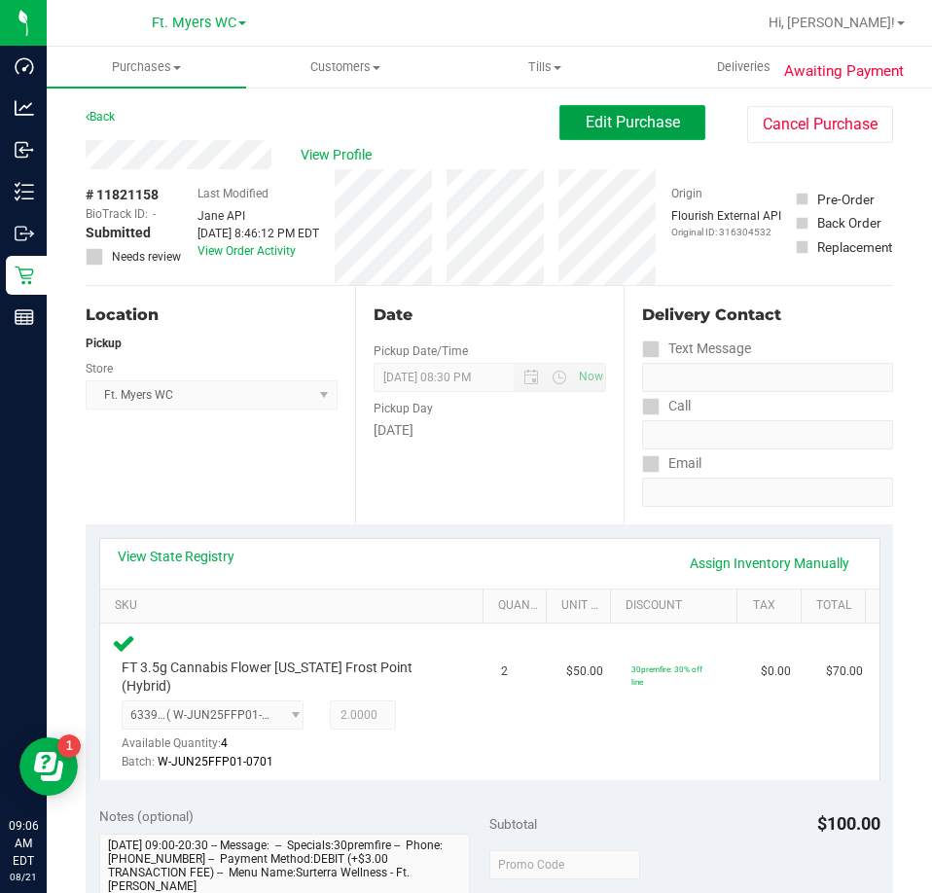
click at [674, 112] on button "Edit Purchase" at bounding box center [633, 122] width 146 height 35
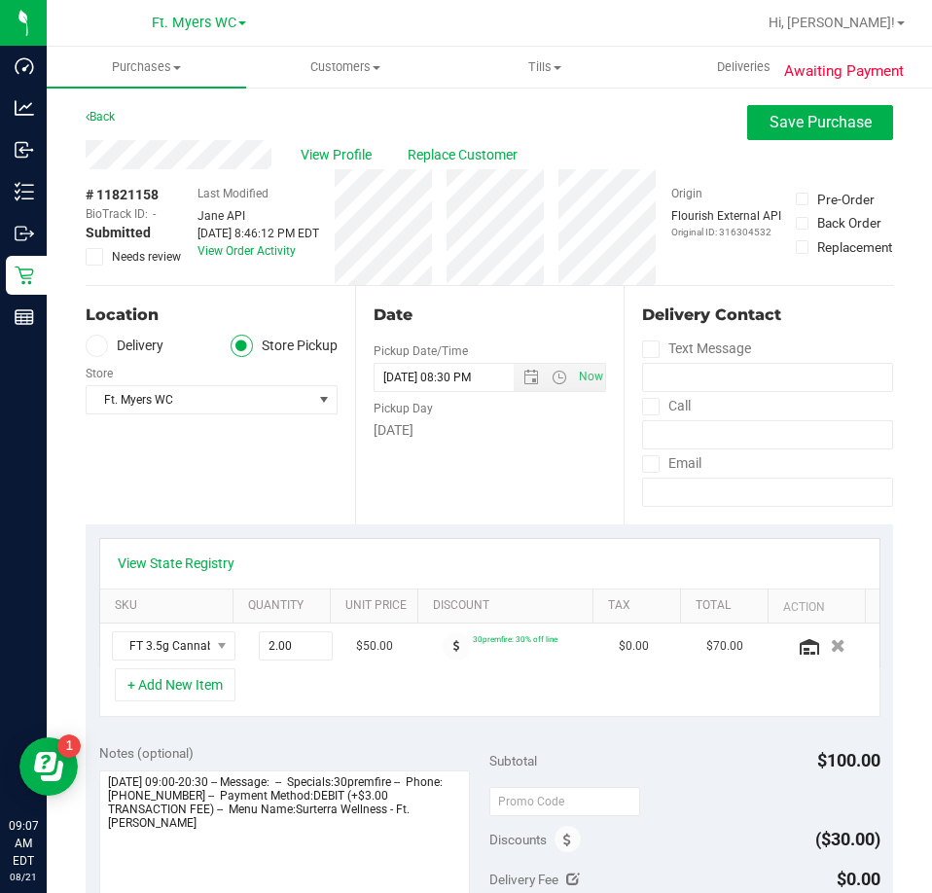
click at [160, 253] on span "Needs review" at bounding box center [146, 257] width 69 height 18
click at [0, 0] on input "Needs review" at bounding box center [0, 0] width 0 height 0
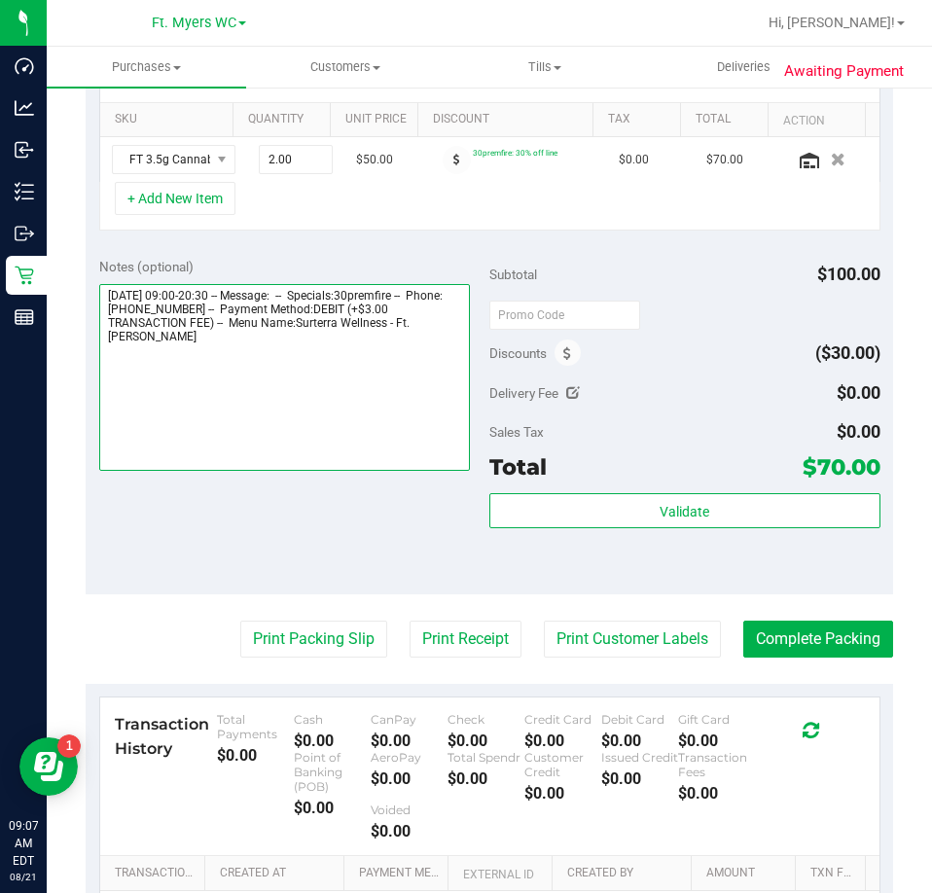
click at [385, 365] on textarea at bounding box center [285, 377] width 372 height 187
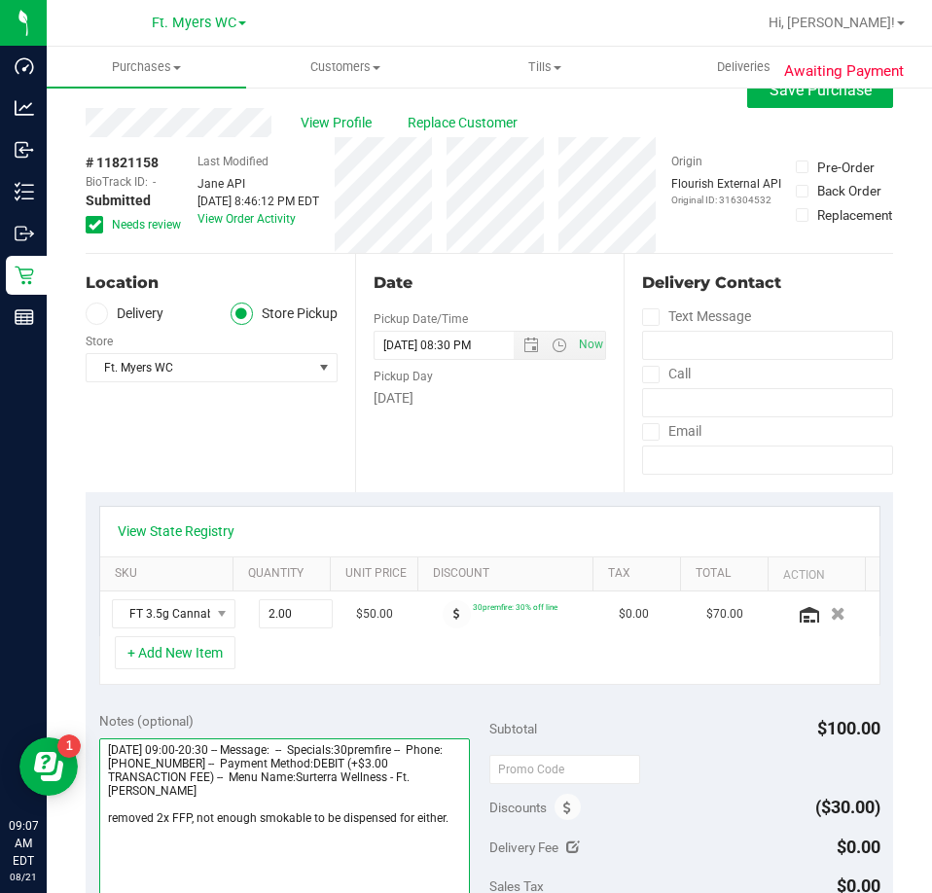
scroll to position [0, 0]
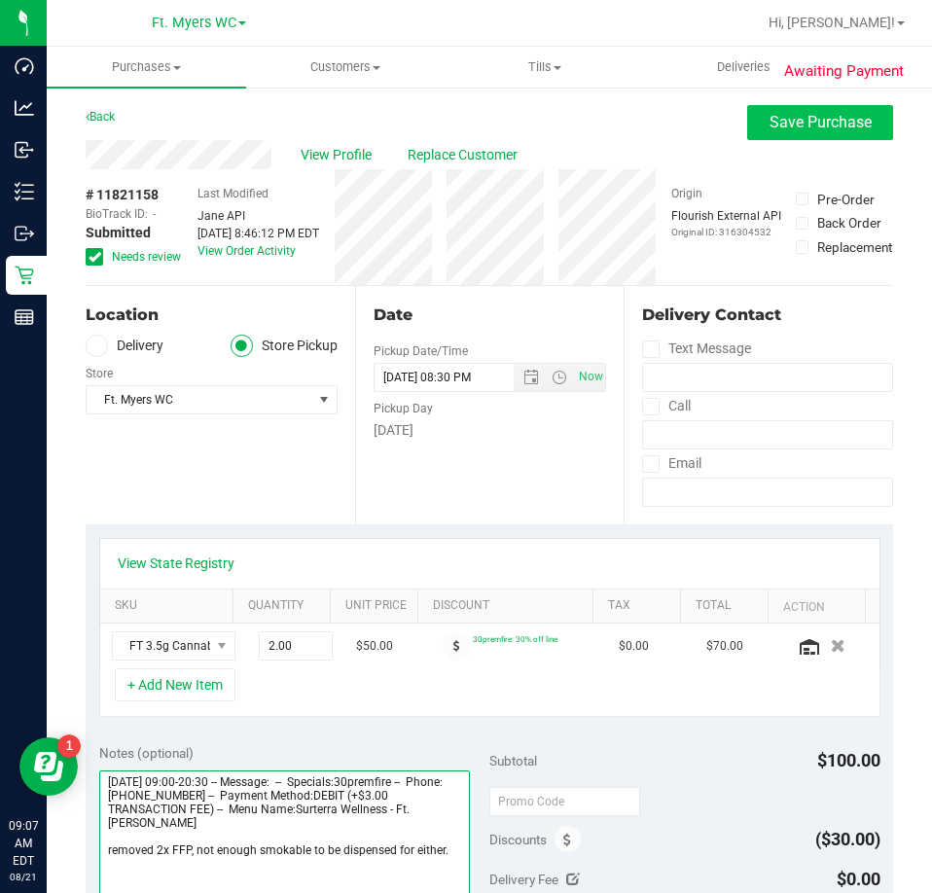
type textarea "[DATE] 09:00-20:30 -- Message: -- Specials:30premfire -- Phone:[PHONE_NUMBER] -…"
click at [762, 133] on button "Save Purchase" at bounding box center [820, 122] width 146 height 35
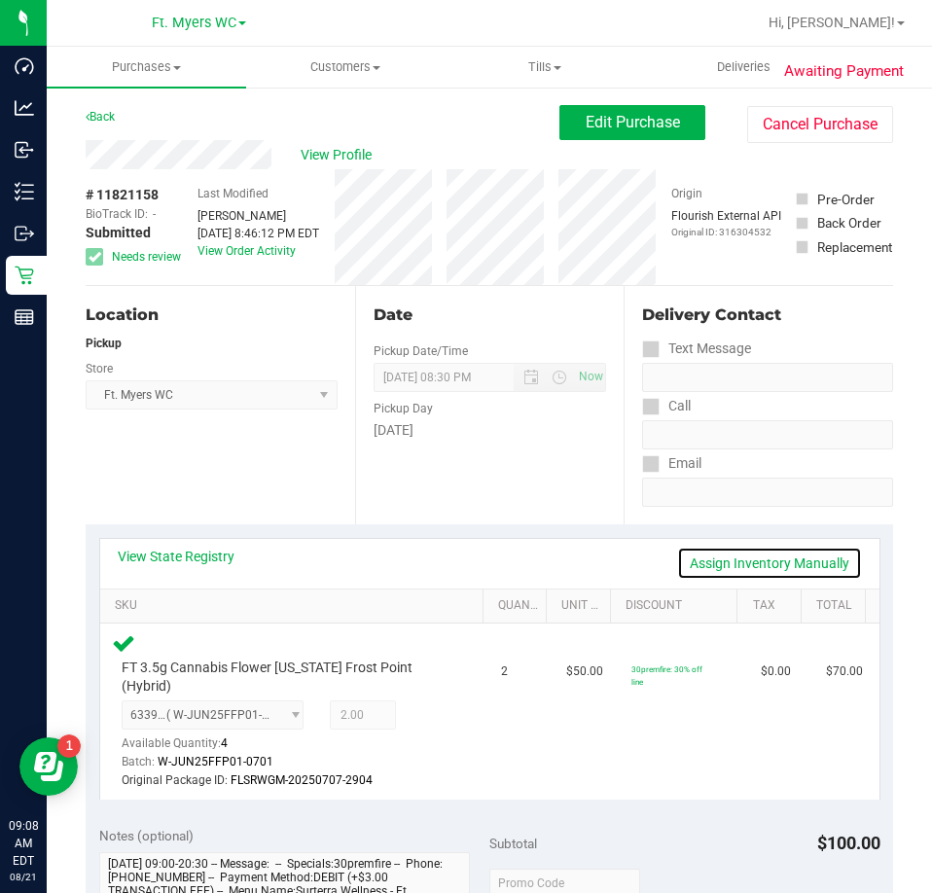
click at [699, 565] on link "Assign Inventory Manually" at bounding box center [769, 563] width 185 height 33
click at [434, 707] on icon at bounding box center [435, 718] width 20 height 22
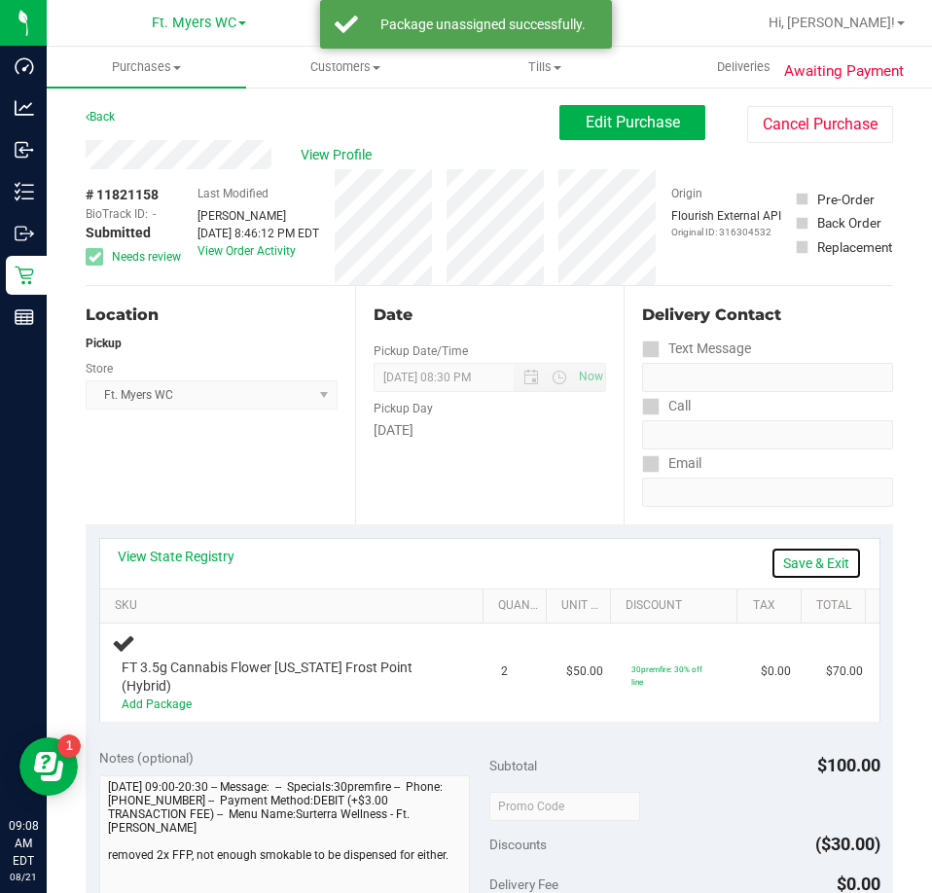
click at [809, 563] on link "Save & Exit" at bounding box center [816, 563] width 91 height 33
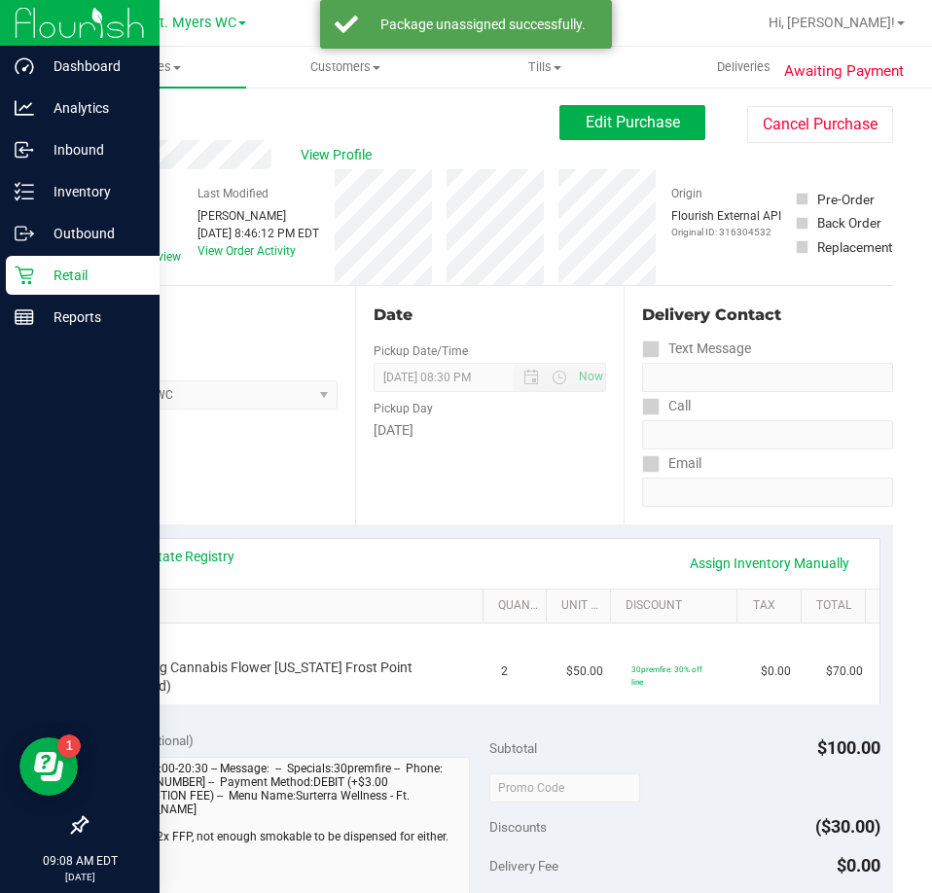
click at [45, 290] on div "Retail" at bounding box center [83, 275] width 154 height 39
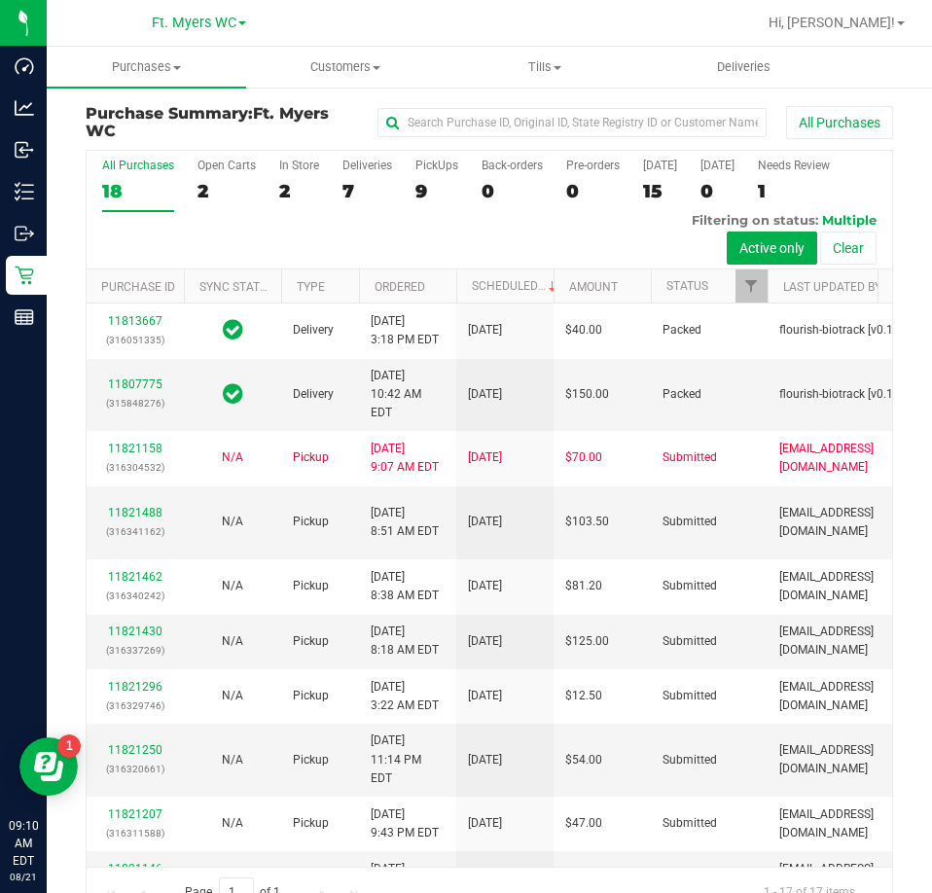
drag, startPoint x: 139, startPoint y: 121, endPoint x: 68, endPoint y: 101, distance: 73.7
click at [68, 101] on div "Purchase Summary: Ft. [PERSON_NAME] All Purchases All Purchases 18 Open Carts 2…" at bounding box center [490, 512] width 886 height 852
click at [80, 109] on div "Purchase Summary: Ft. [PERSON_NAME] All Purchases All Purchases 18 Open Carts 2…" at bounding box center [490, 512] width 886 height 852
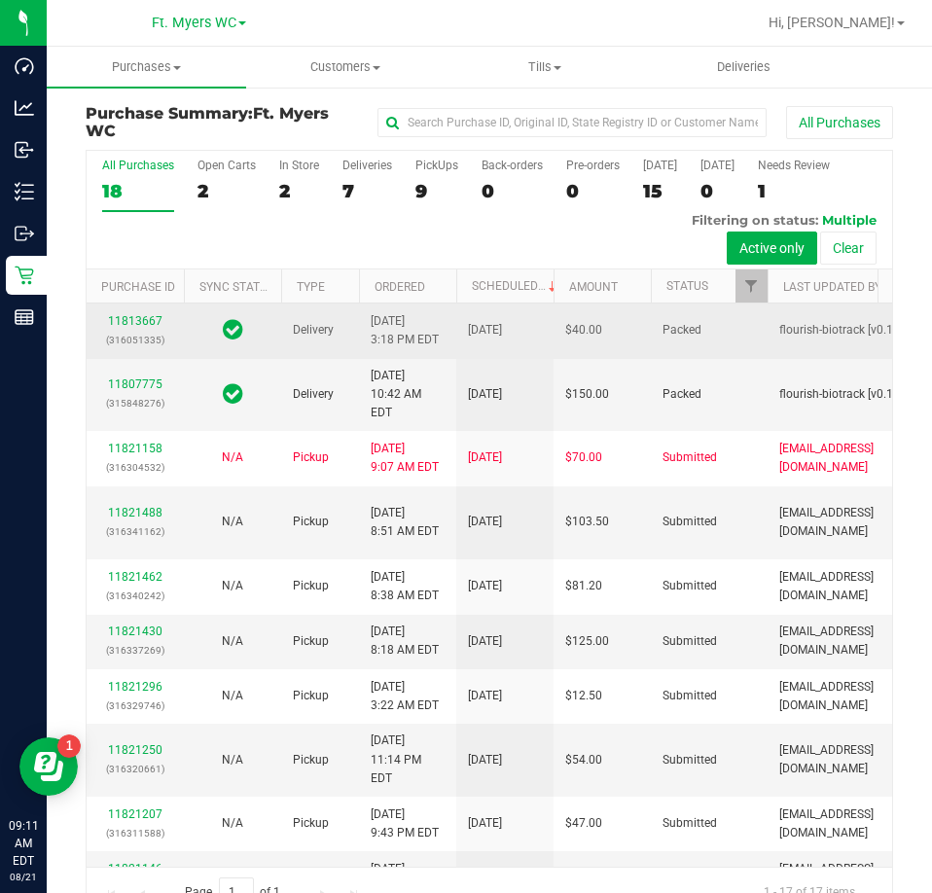
drag, startPoint x: 465, startPoint y: 522, endPoint x: 94, endPoint y: 422, distance: 383.8
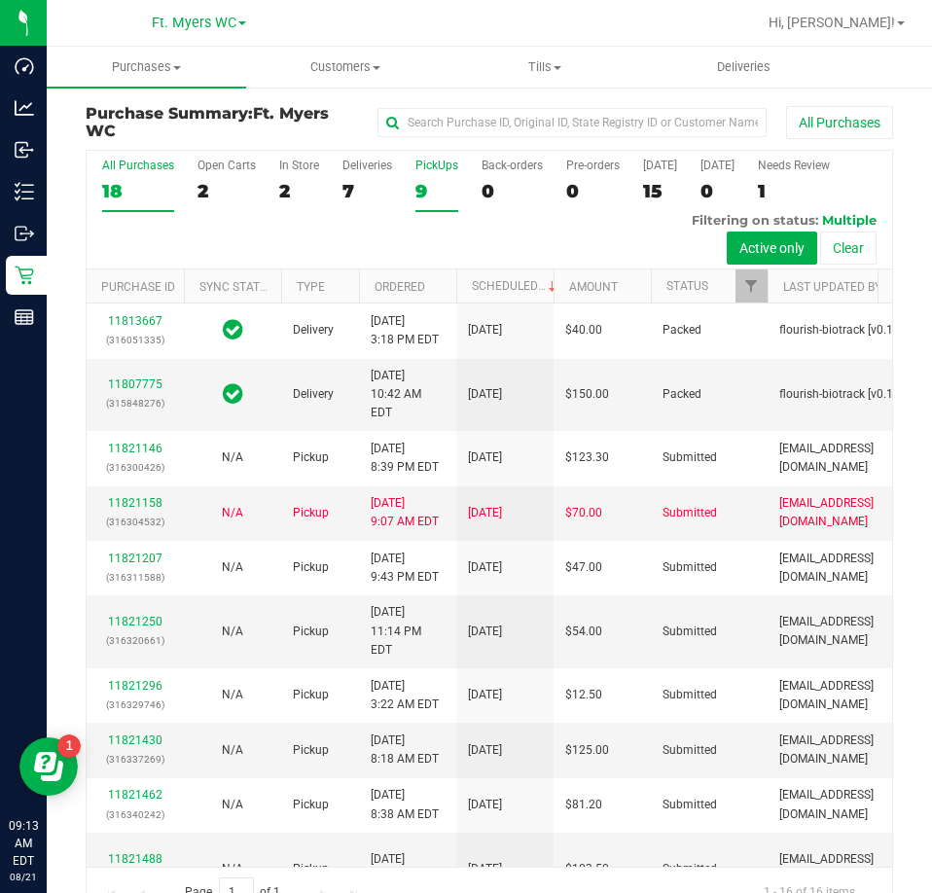
click at [437, 188] on div "9" at bounding box center [437, 191] width 43 height 22
click at [0, 0] on input "PickUps 9" at bounding box center [0, 0] width 0 height 0
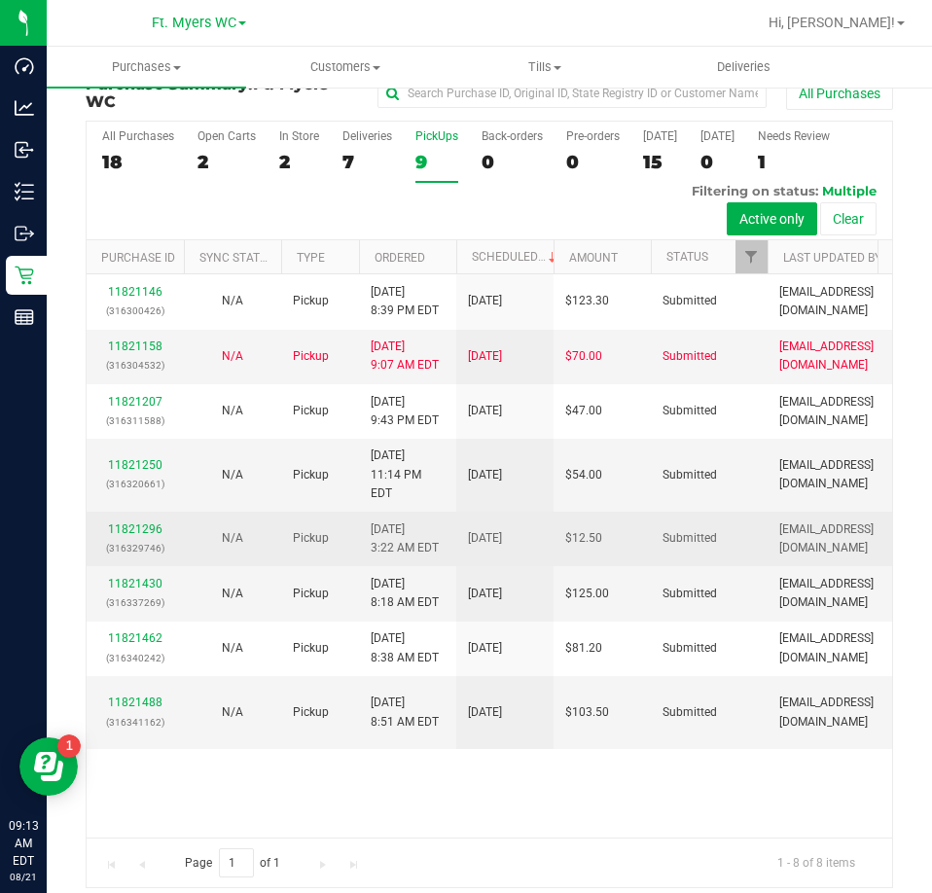
scroll to position [44, 0]
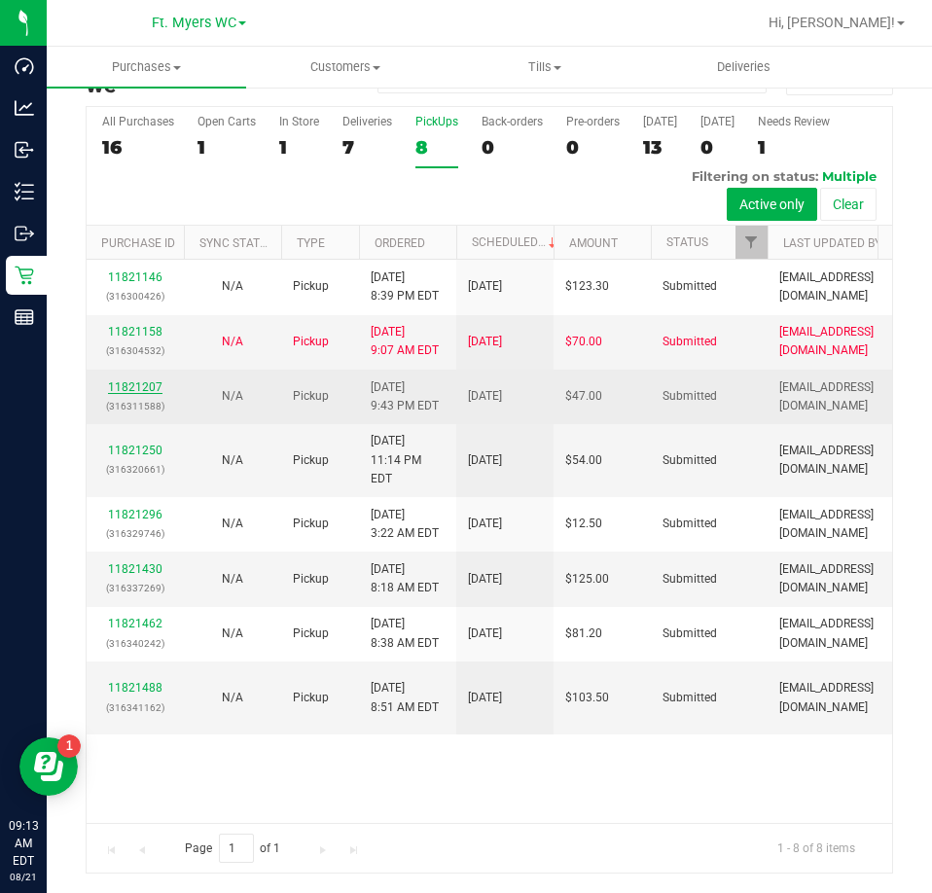
click at [137, 390] on link "11821207" at bounding box center [135, 388] width 54 height 14
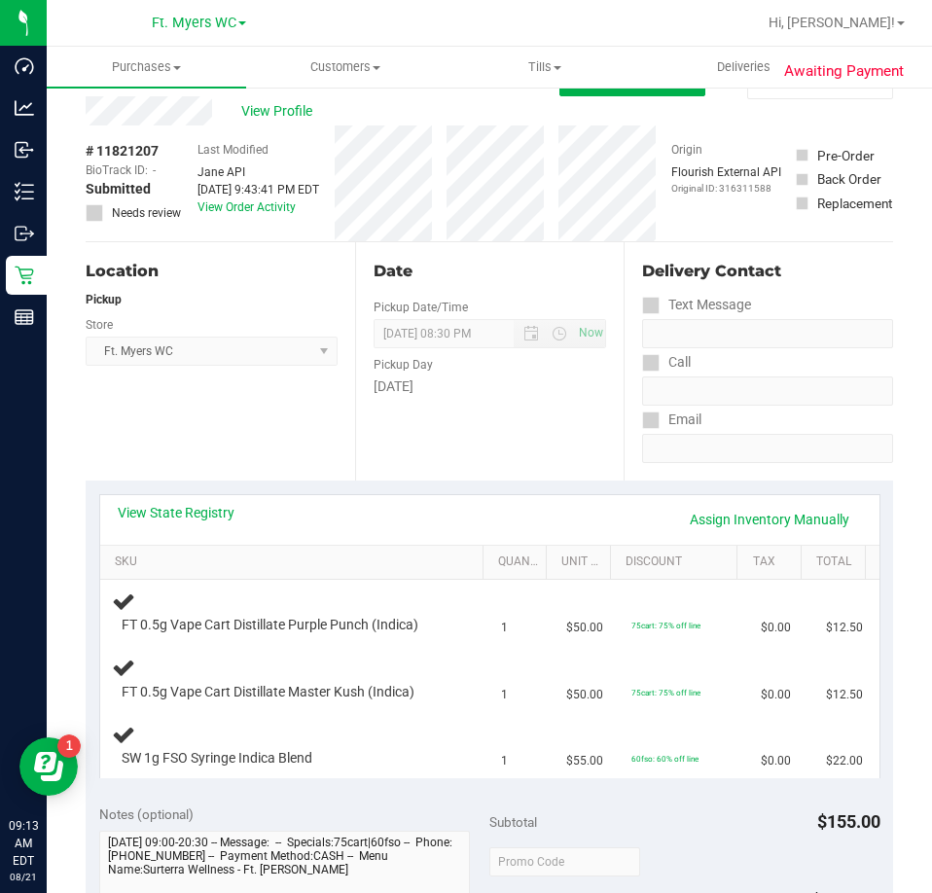
drag, startPoint x: 380, startPoint y: 444, endPoint x: 457, endPoint y: 430, distance: 79.0
click at [388, 445] on div "Date Pickup Date/Time [DATE] Now [DATE] 08:30 PM Now Pickup Day [DATE]" at bounding box center [490, 361] width 270 height 238
click at [458, 430] on div "Date Pickup Date/Time [DATE] Now [DATE] 08:30 PM Now Pickup Day [DATE]" at bounding box center [490, 361] width 270 height 238
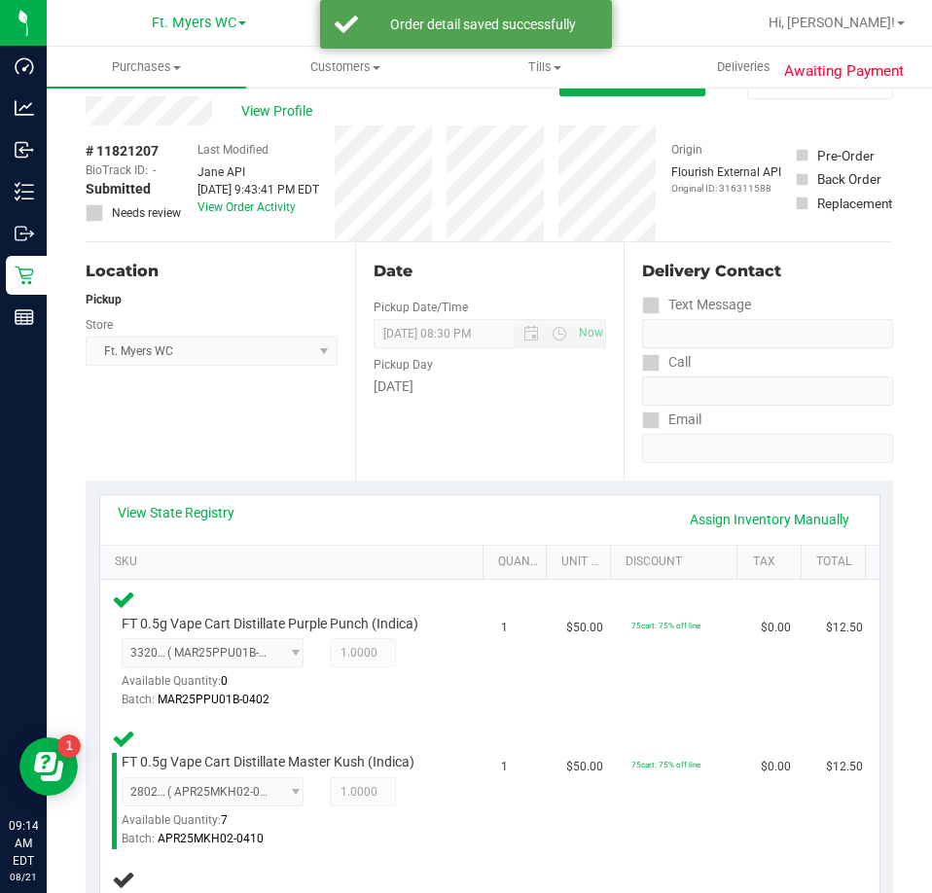
scroll to position [628, 0]
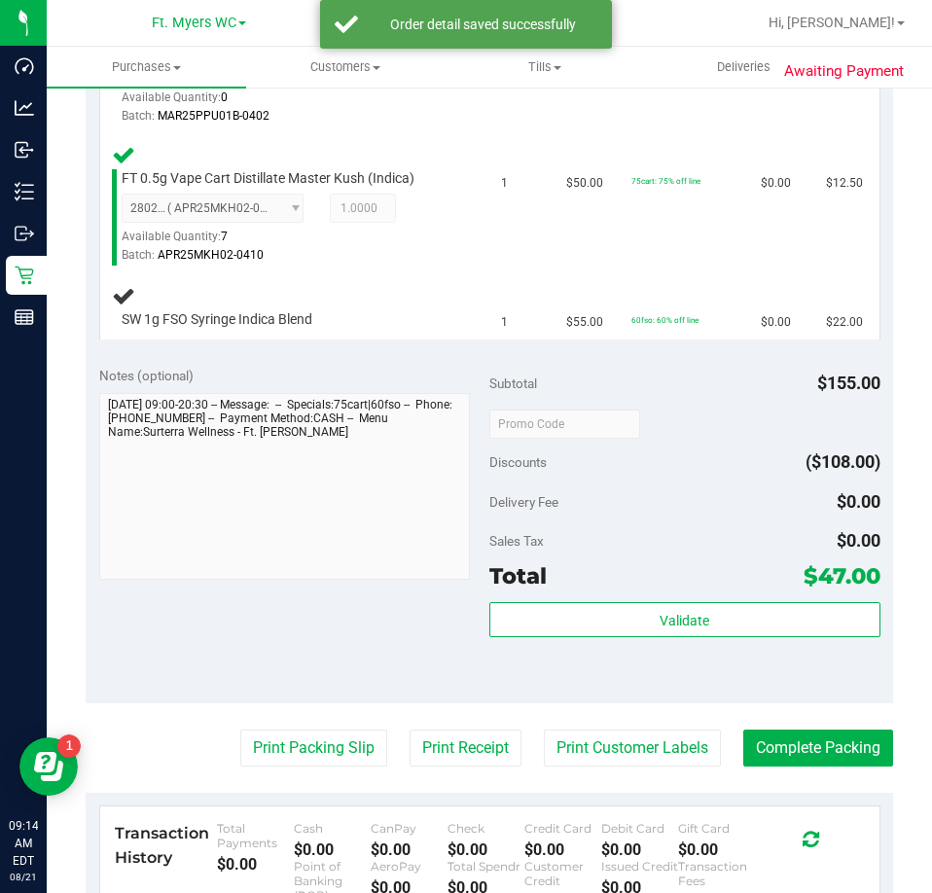
click at [446, 365] on div "Notes (optional) Subtotal $155.00 Discounts ($108.00) Delivery Fee $0.00 Sales …" at bounding box center [490, 528] width 808 height 350
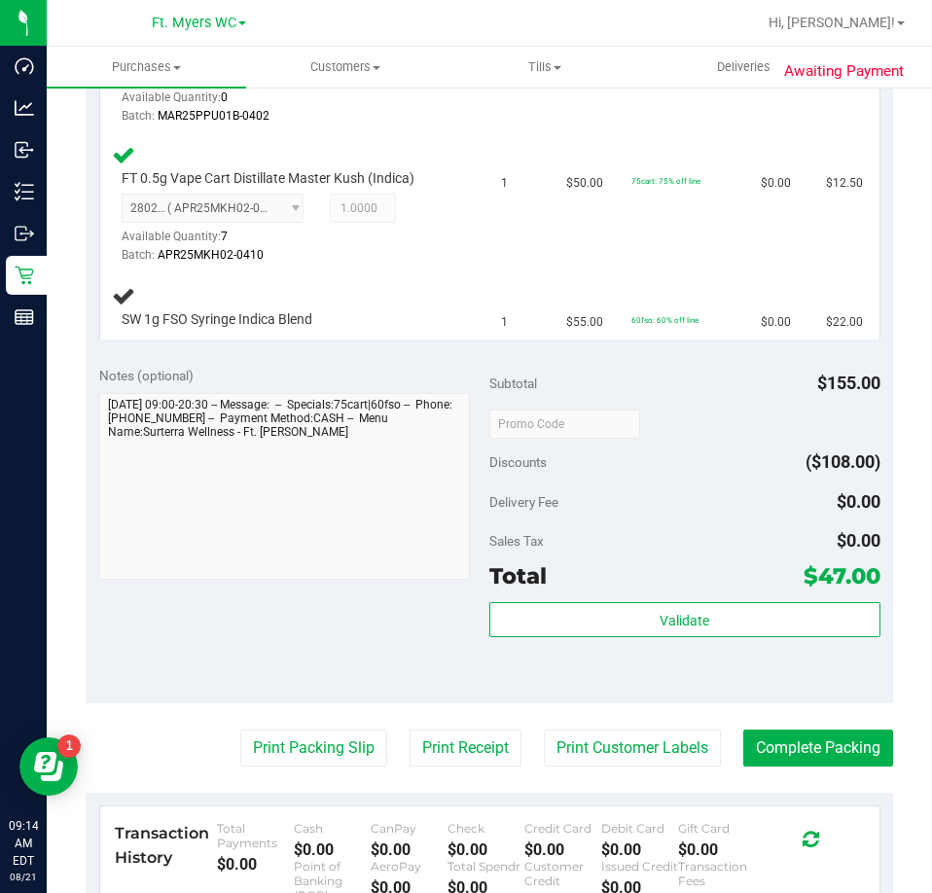
click at [279, 631] on div "Notes (optional) Subtotal $155.00 Discounts ($108.00) Delivery Fee $0.00 Sales …" at bounding box center [490, 528] width 808 height 350
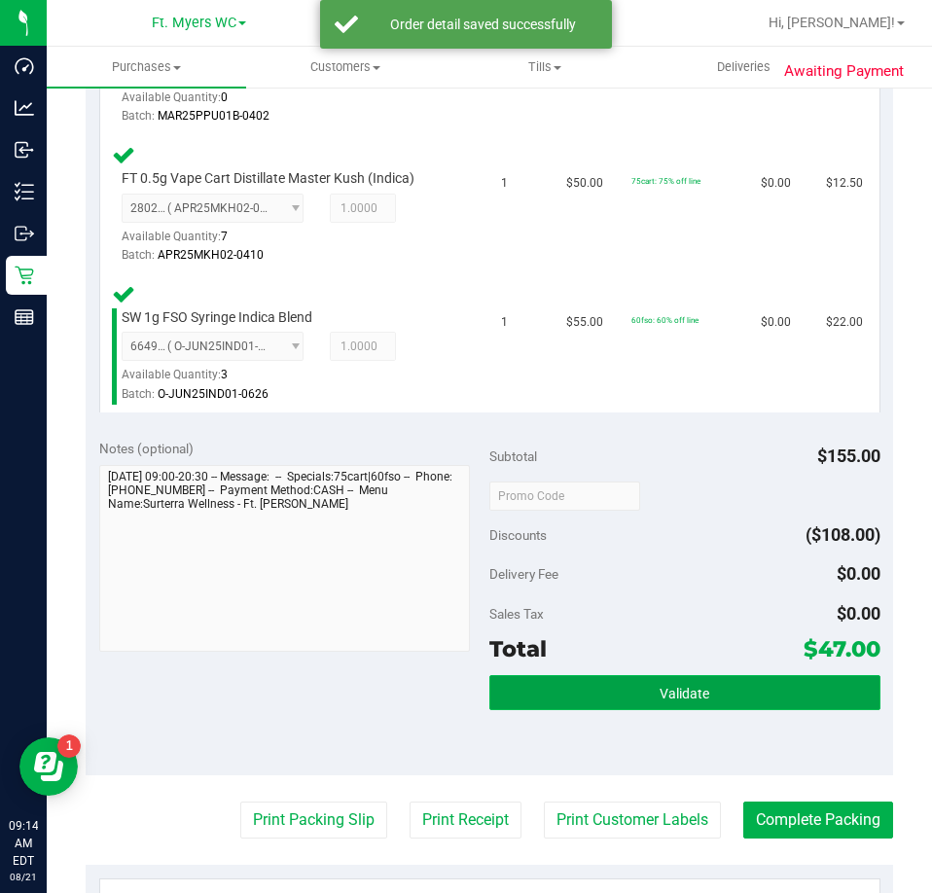
click at [559, 677] on button "Validate" at bounding box center [685, 692] width 391 height 35
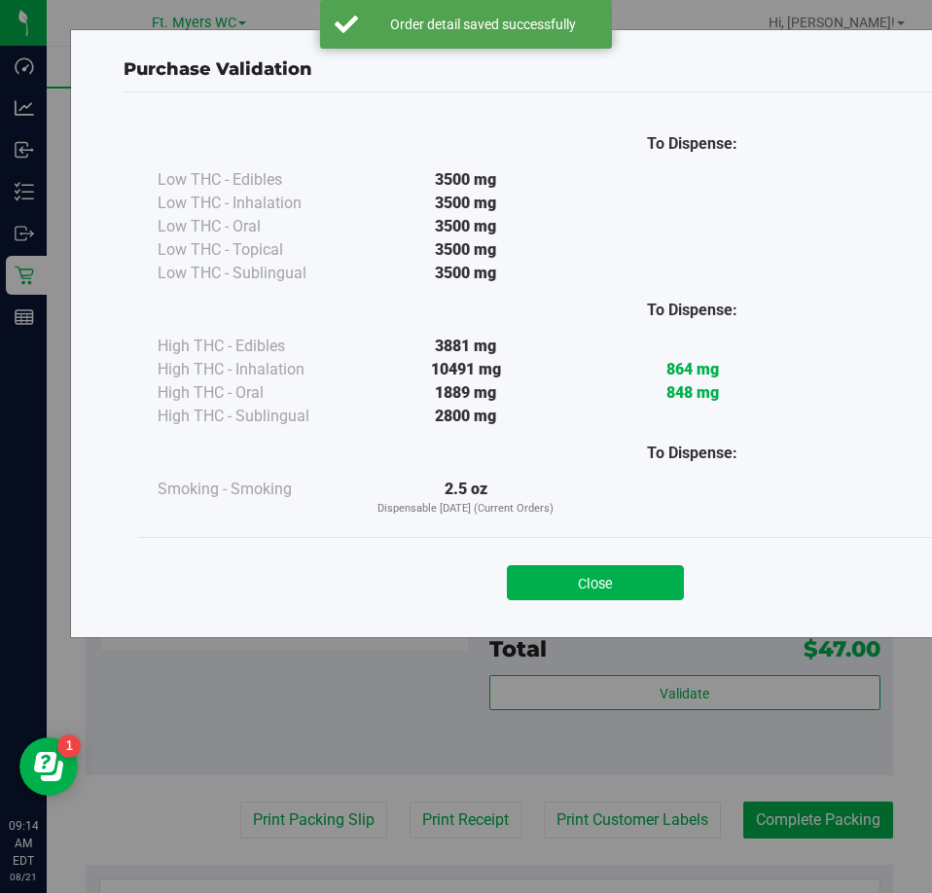
click at [560, 555] on div "Close" at bounding box center [596, 577] width 886 height 49
click at [586, 577] on button "Close" at bounding box center [595, 582] width 177 height 35
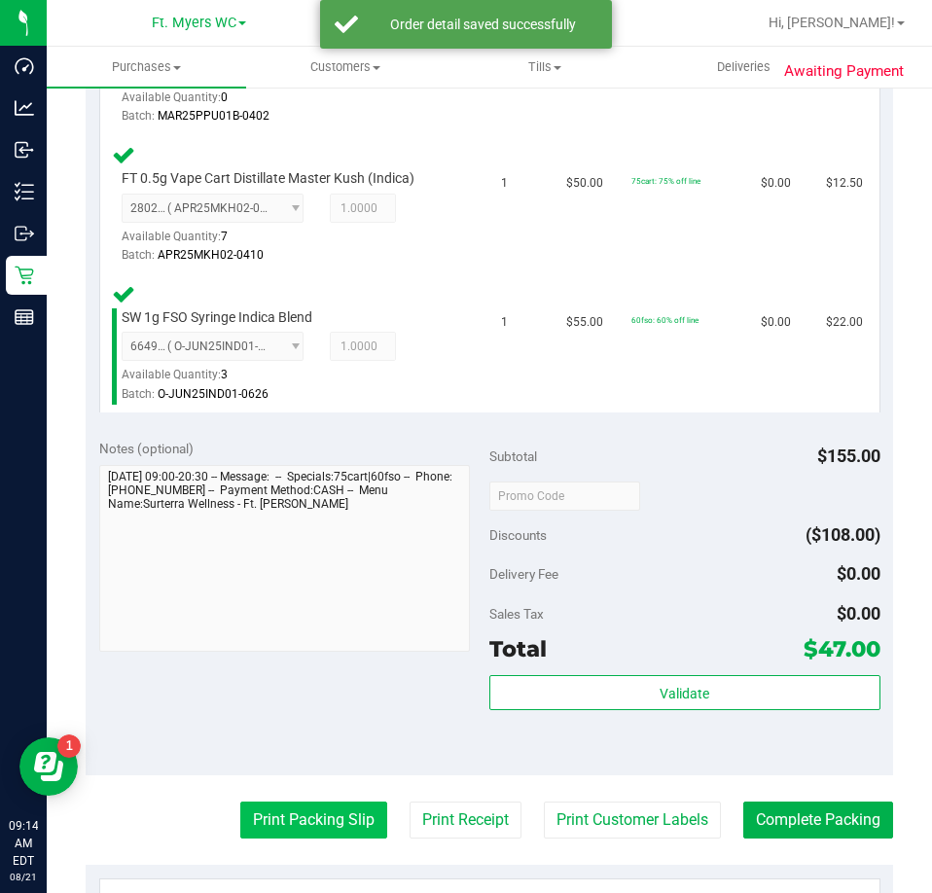
click at [319, 814] on button "Print Packing Slip" at bounding box center [313, 820] width 147 height 37
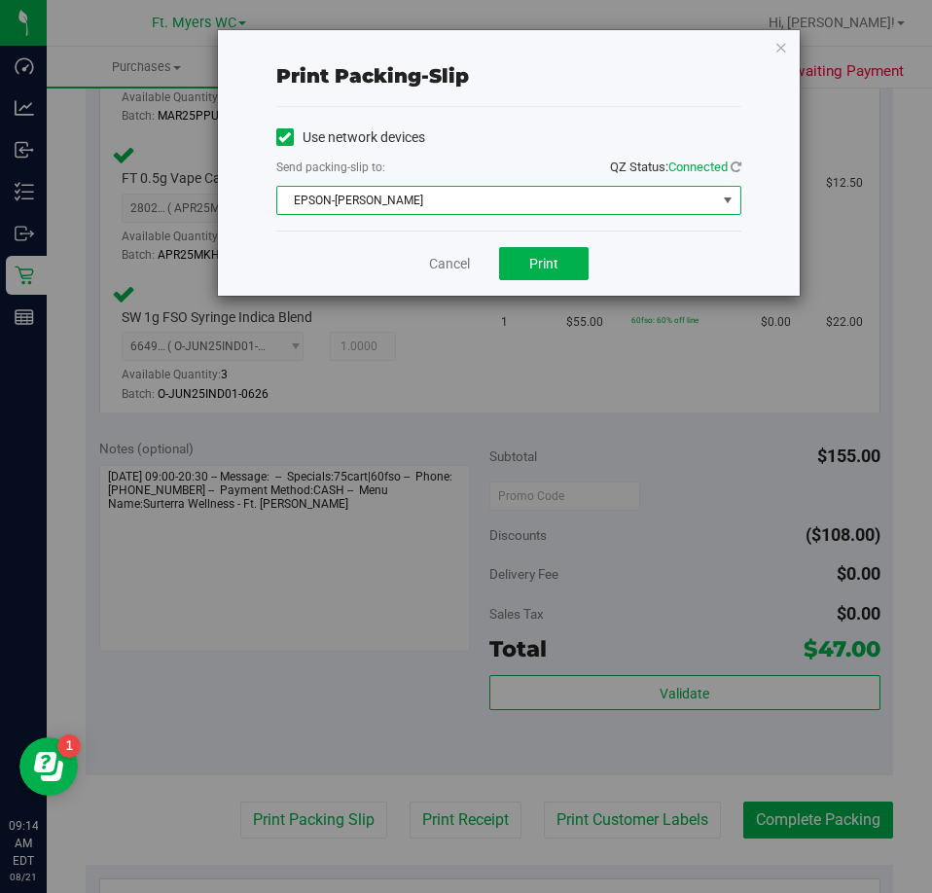
click at [524, 213] on span "EPSON-[PERSON_NAME]" at bounding box center [496, 200] width 439 height 27
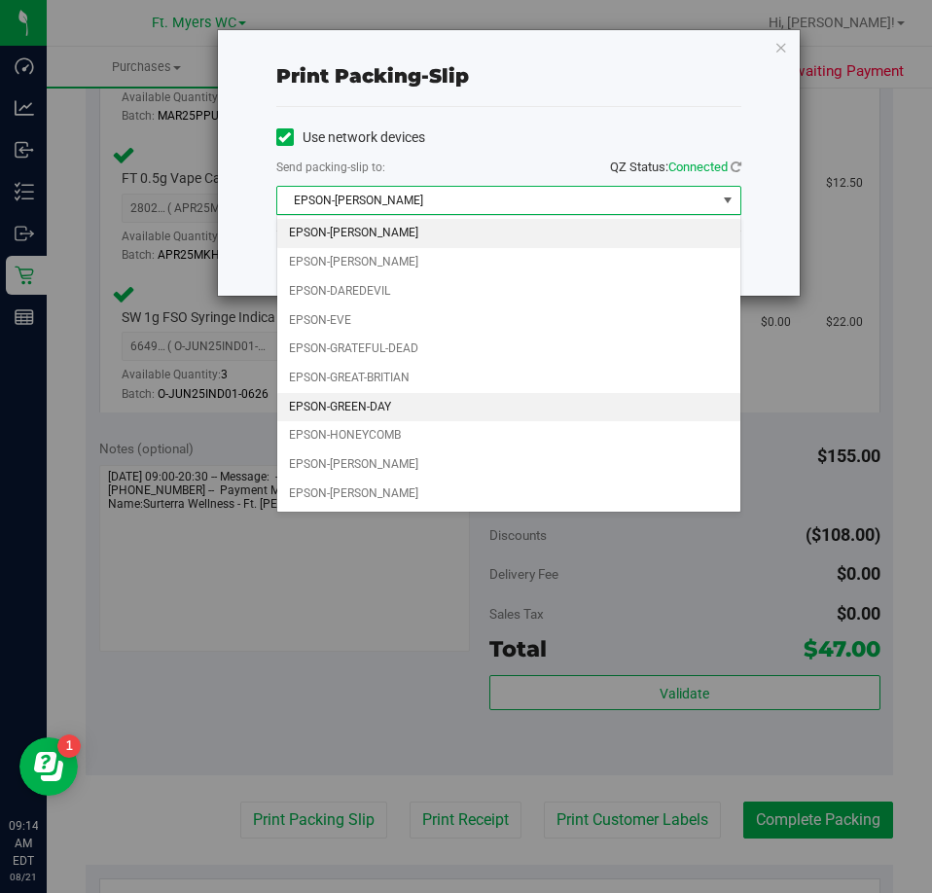
click at [379, 420] on li "EPSON-GREEN-DAY" at bounding box center [508, 407] width 463 height 29
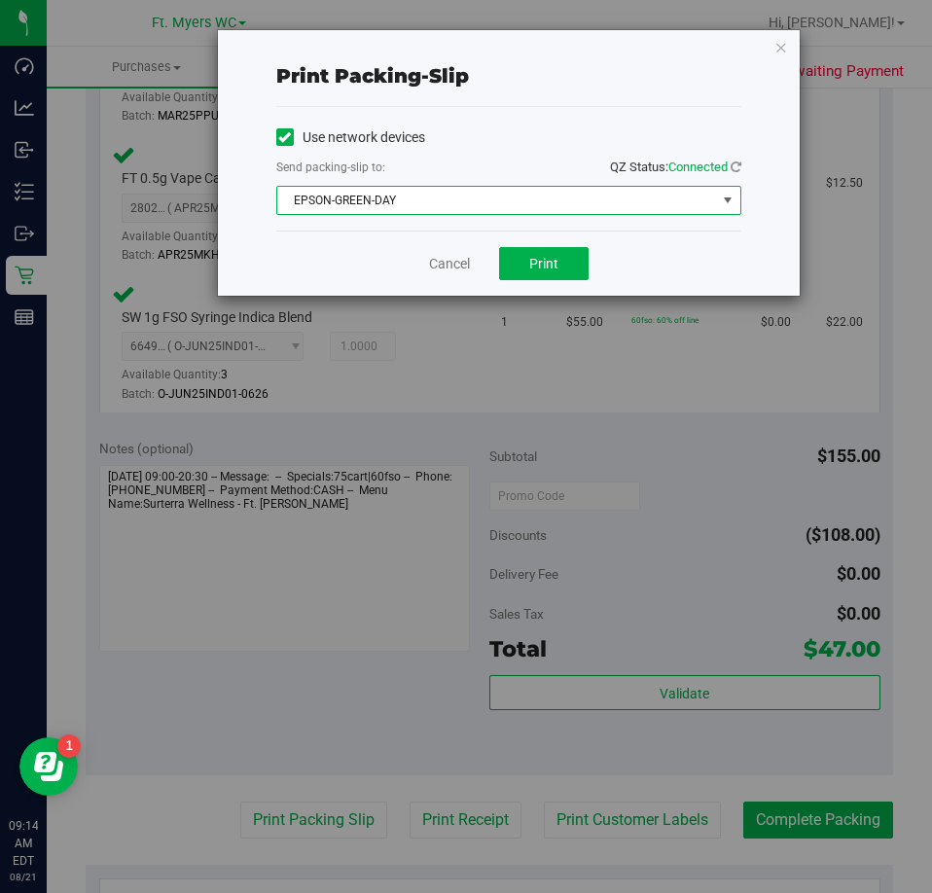
click at [440, 204] on span "EPSON-GREEN-DAY" at bounding box center [496, 200] width 439 height 27
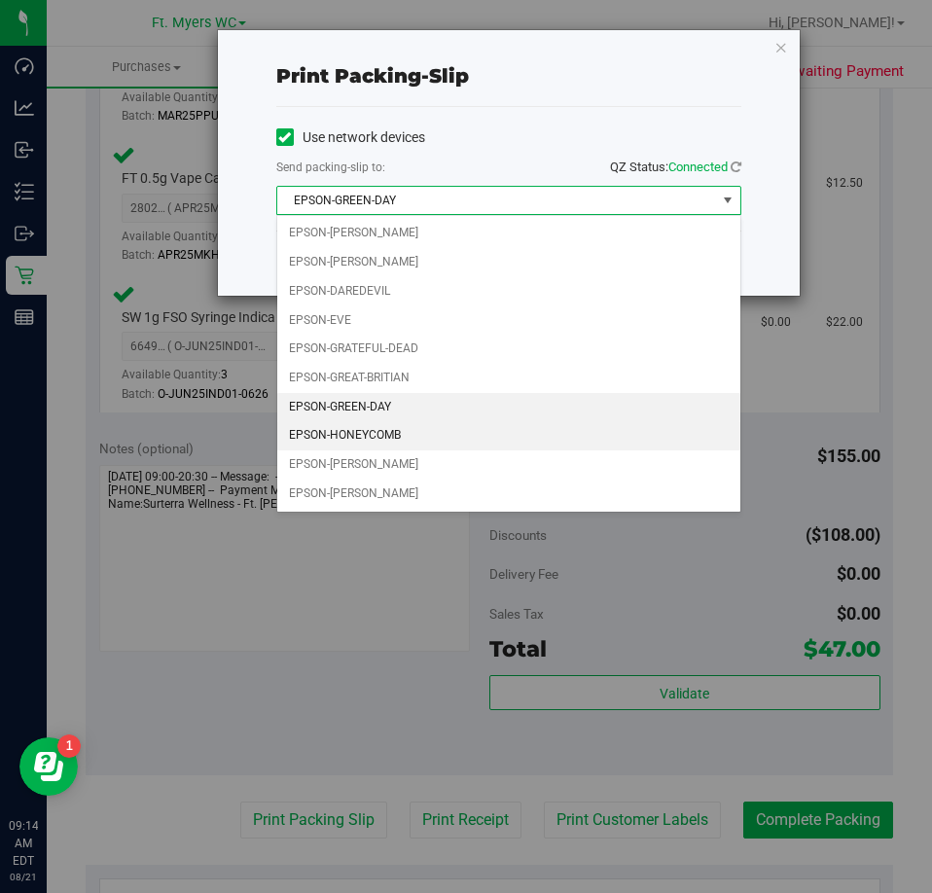
click at [377, 429] on li "EPSON-HONEYCOMB" at bounding box center [508, 435] width 463 height 29
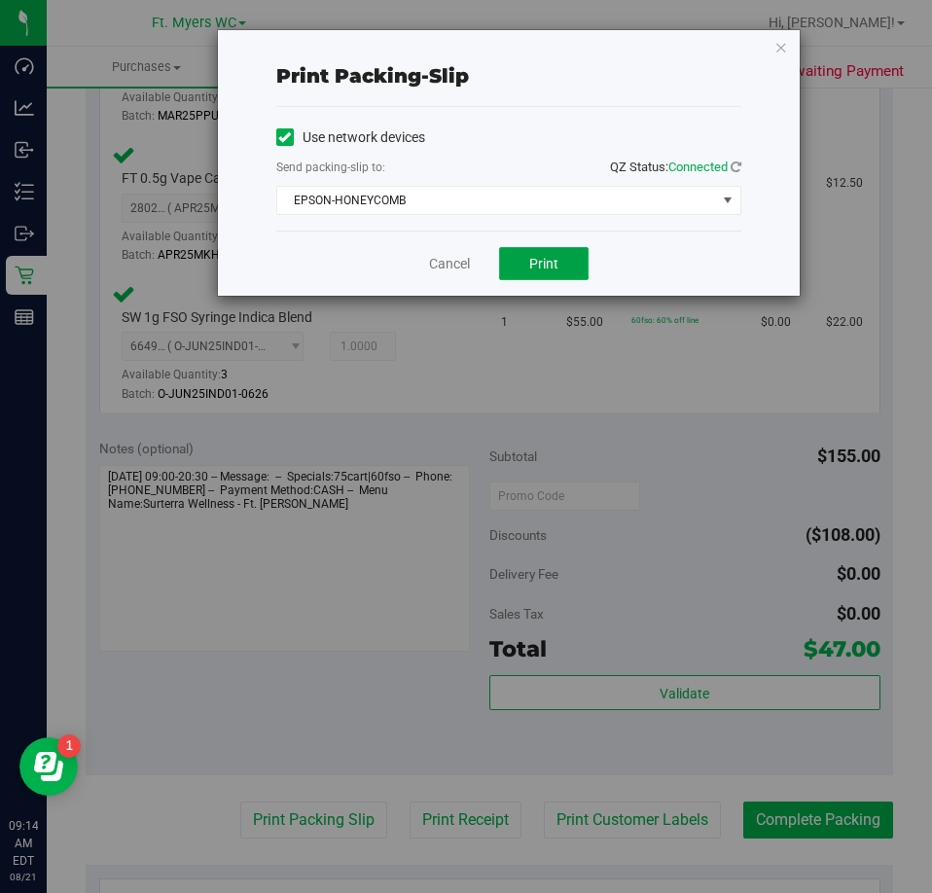
click at [554, 260] on span "Print" at bounding box center [543, 264] width 29 height 16
click at [543, 126] on div "Use network devices" at bounding box center [508, 137] width 465 height 29
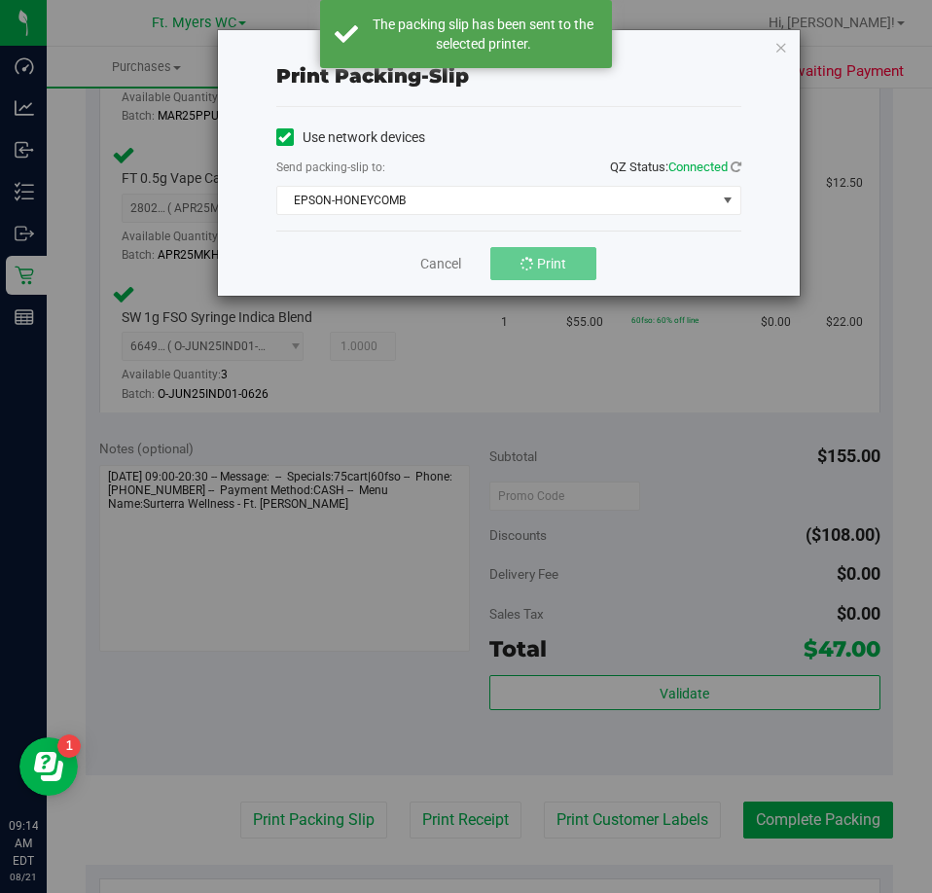
click at [543, 126] on div "Use network devices" at bounding box center [508, 137] width 465 height 29
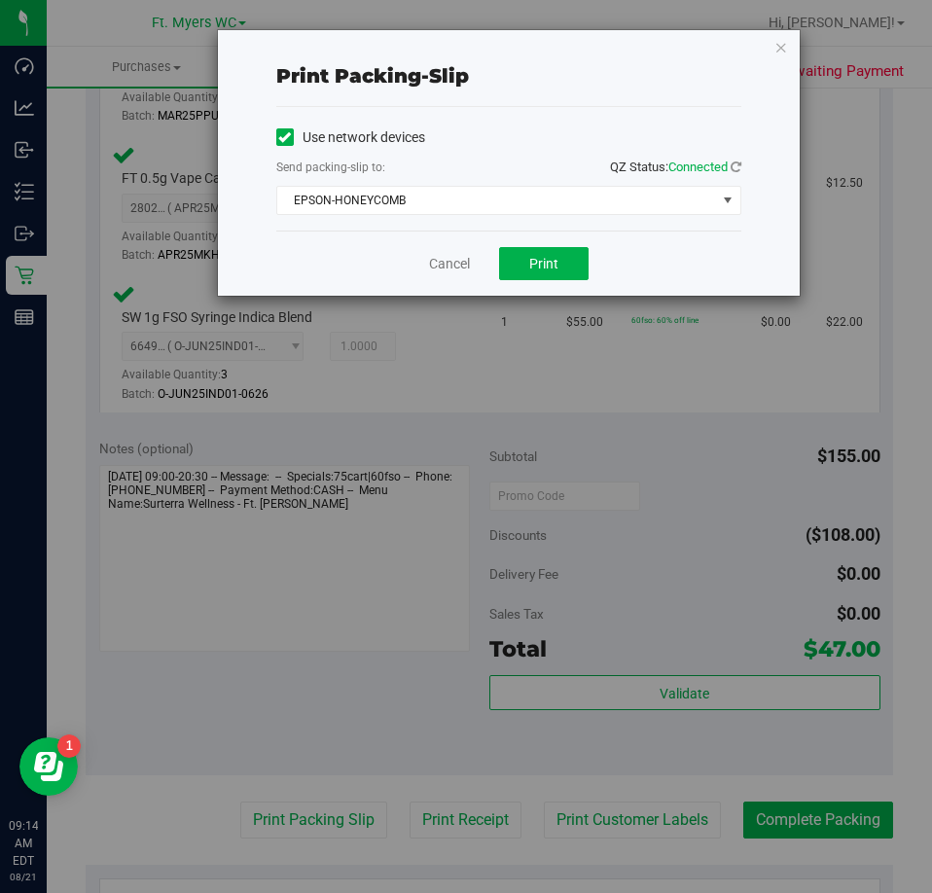
click at [416, 220] on div "Use network devices Send packing-slip to: QZ Status: Connected EPSON-HONEYCOMB …" at bounding box center [508, 169] width 465 height 124
click at [404, 199] on span "EPSON-HONEYCOMB" at bounding box center [496, 200] width 439 height 27
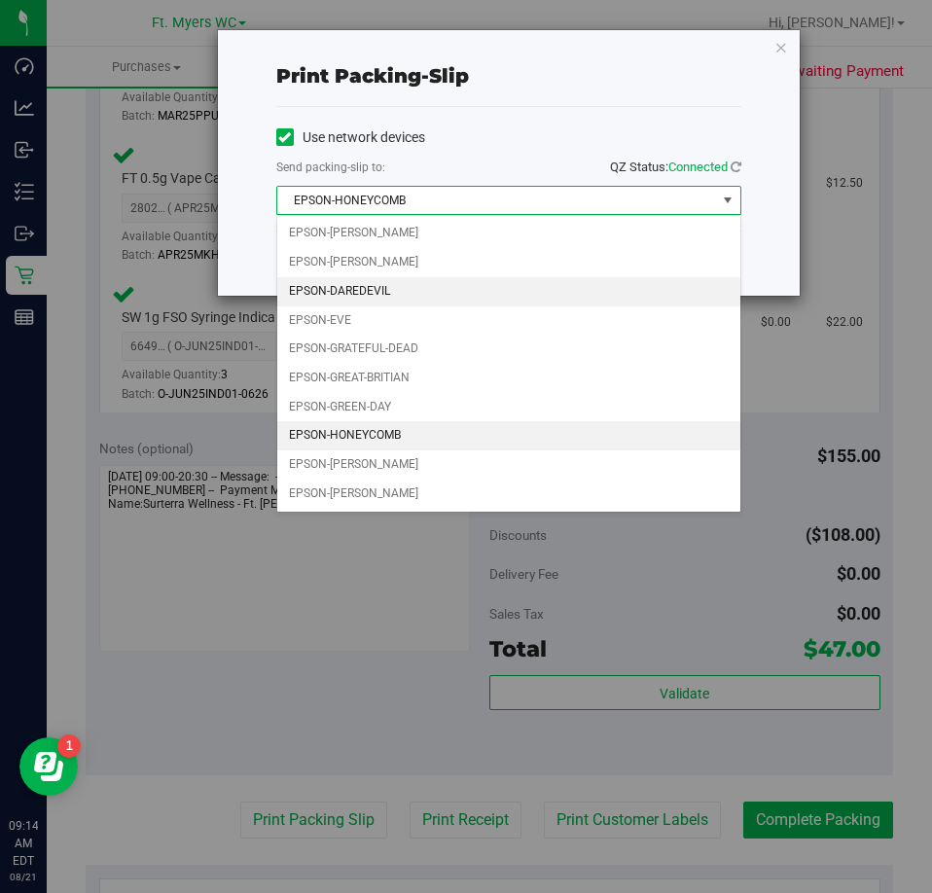
click at [386, 288] on li "EPSON-DAREDEVIL" at bounding box center [508, 291] width 463 height 29
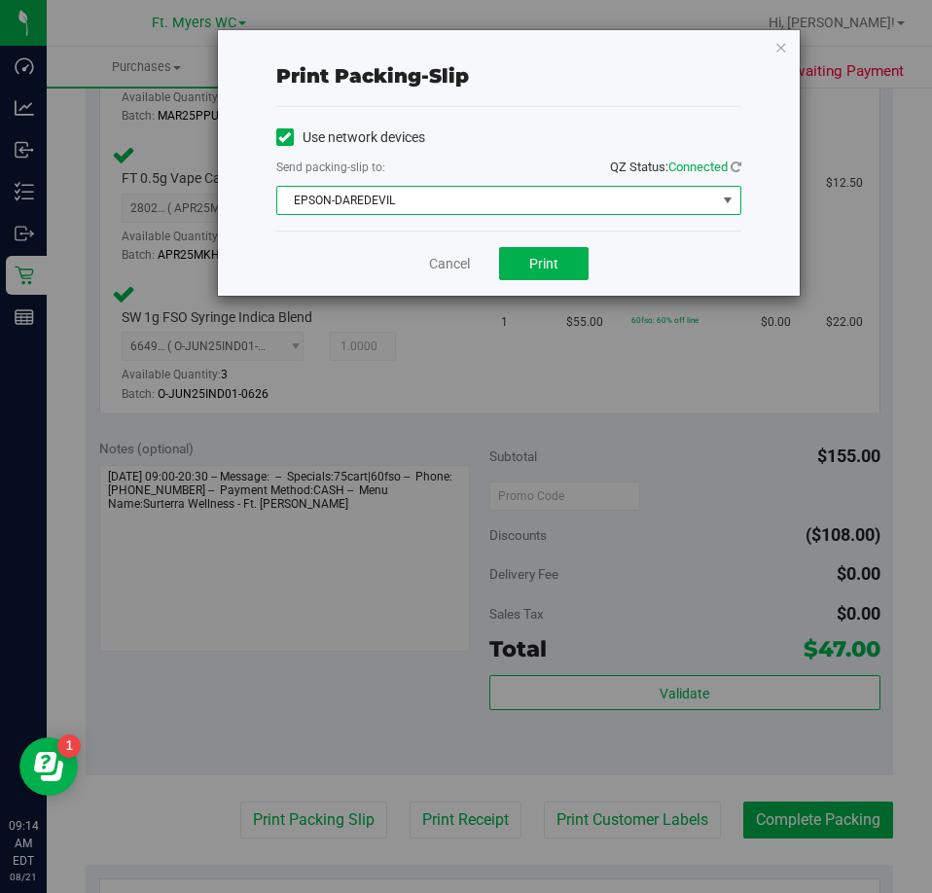
click at [365, 249] on div "Cancel Print" at bounding box center [508, 263] width 465 height 65
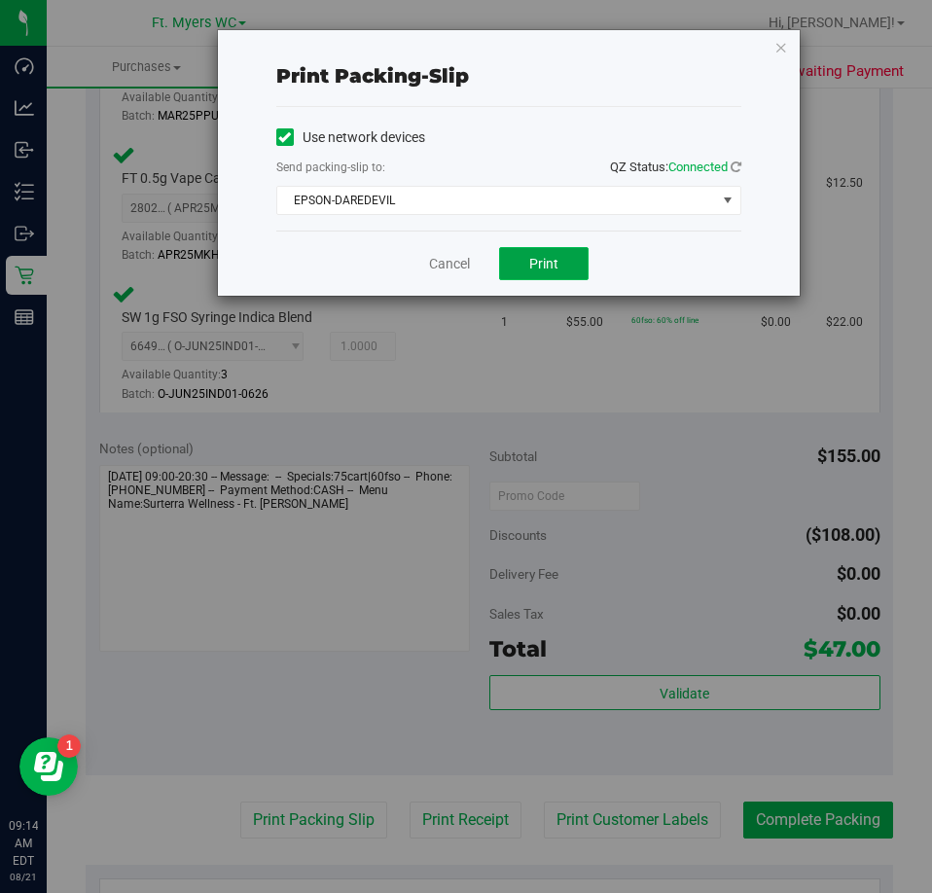
click at [536, 249] on button "Print" at bounding box center [544, 263] width 90 height 33
drag, startPoint x: 455, startPoint y: 243, endPoint x: 454, endPoint y: 264, distance: 20.5
click at [453, 248] on div "Cancel Print" at bounding box center [508, 263] width 465 height 65
click at [464, 275] on div "Cancel Print" at bounding box center [508, 263] width 465 height 65
click at [449, 271] on link "Cancel" at bounding box center [449, 264] width 41 height 20
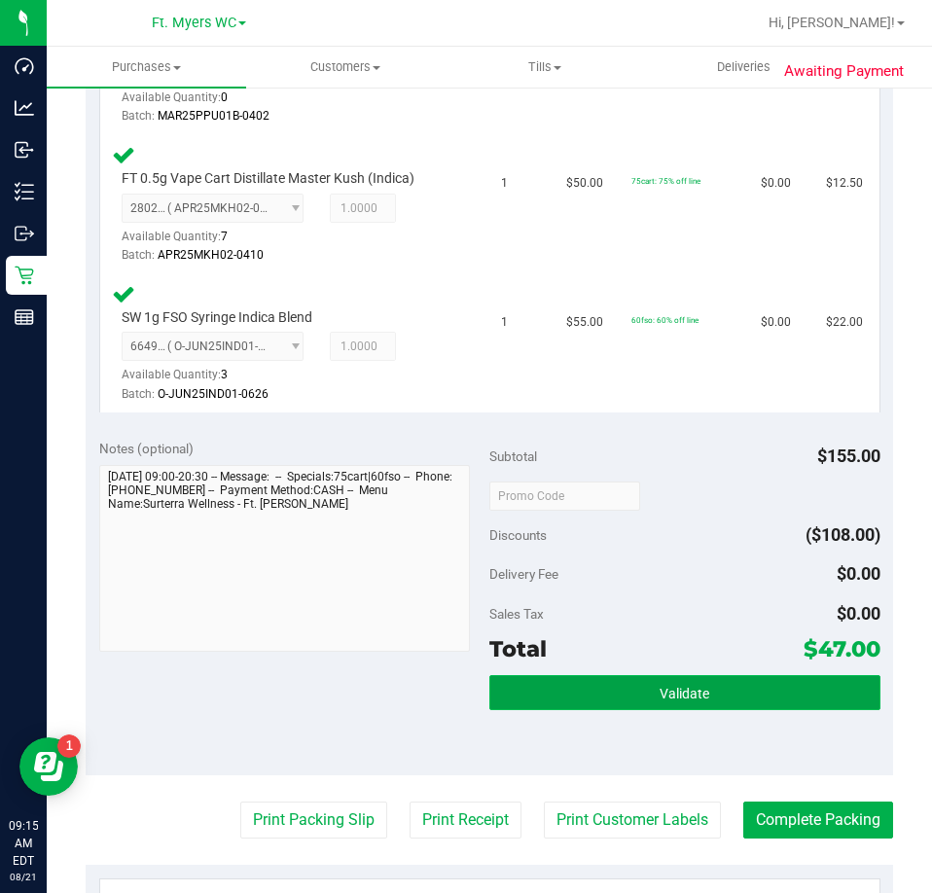
click at [739, 694] on button "Validate" at bounding box center [685, 692] width 391 height 35
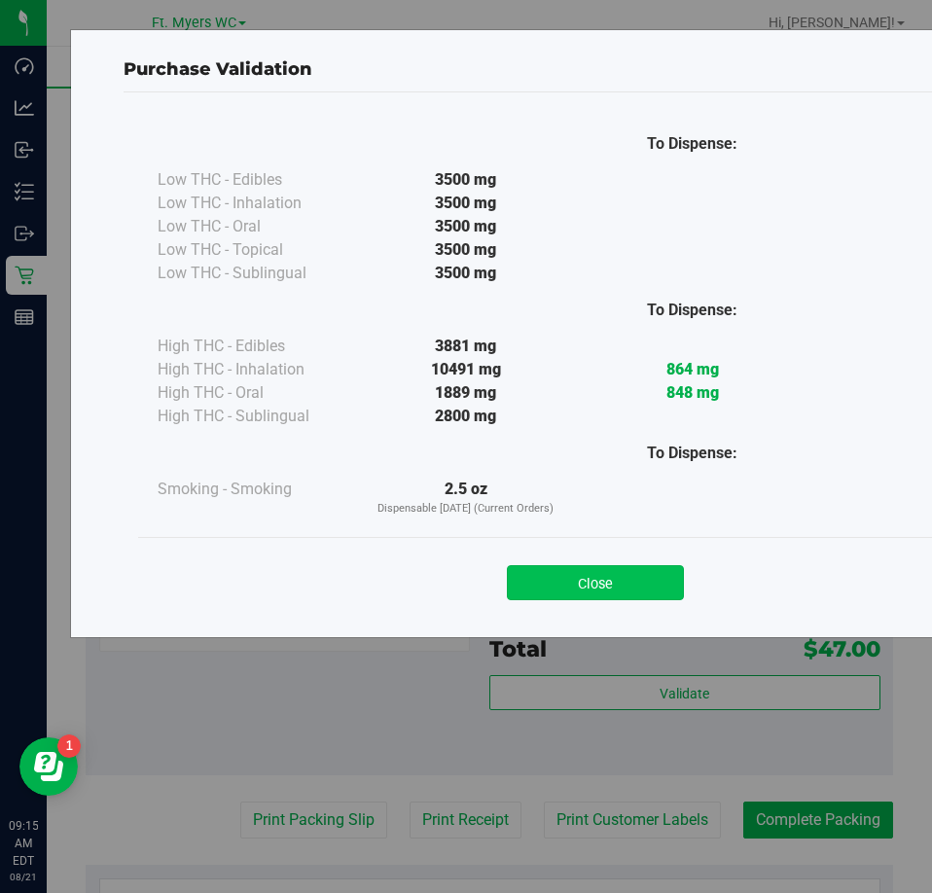
click at [583, 579] on button "Close" at bounding box center [595, 582] width 177 height 35
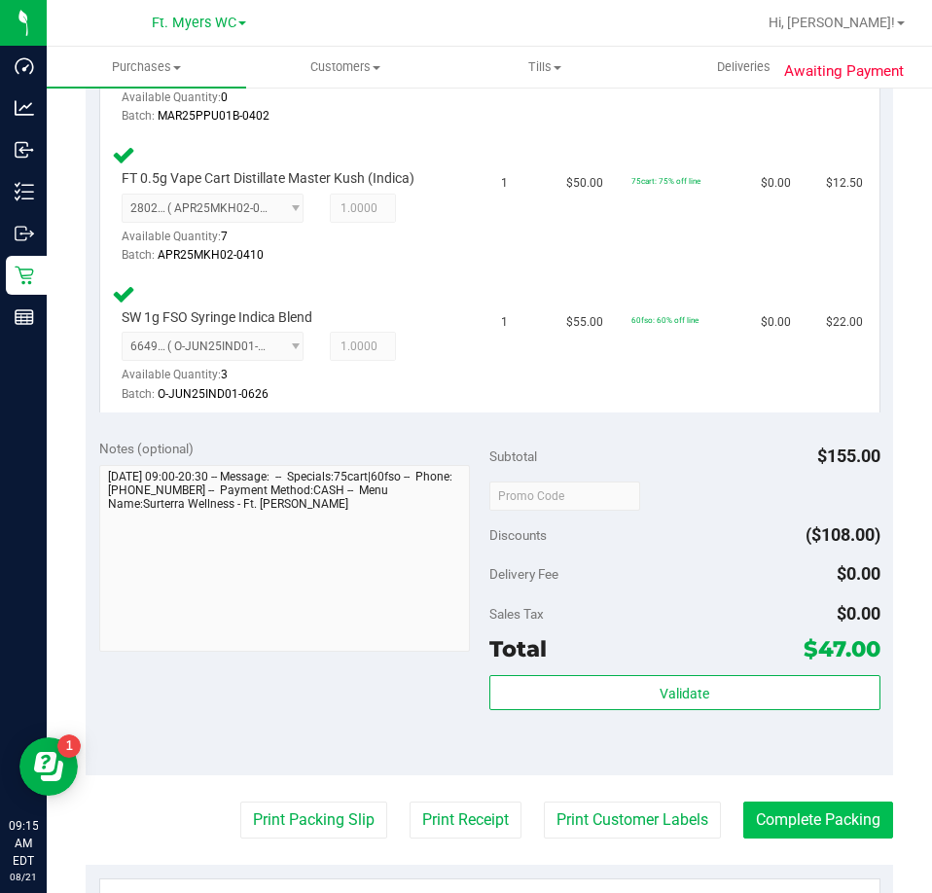
drag, startPoint x: 830, startPoint y: 860, endPoint x: 840, endPoint y: 828, distance: 33.6
click at [831, 860] on purchase-details "Back Edit Purchase Cancel Purchase View Profile # 11821207 BioTrack ID: - Submi…" at bounding box center [490, 379] width 808 height 1804
click at [840, 828] on button "Complete Packing" at bounding box center [819, 820] width 150 height 37
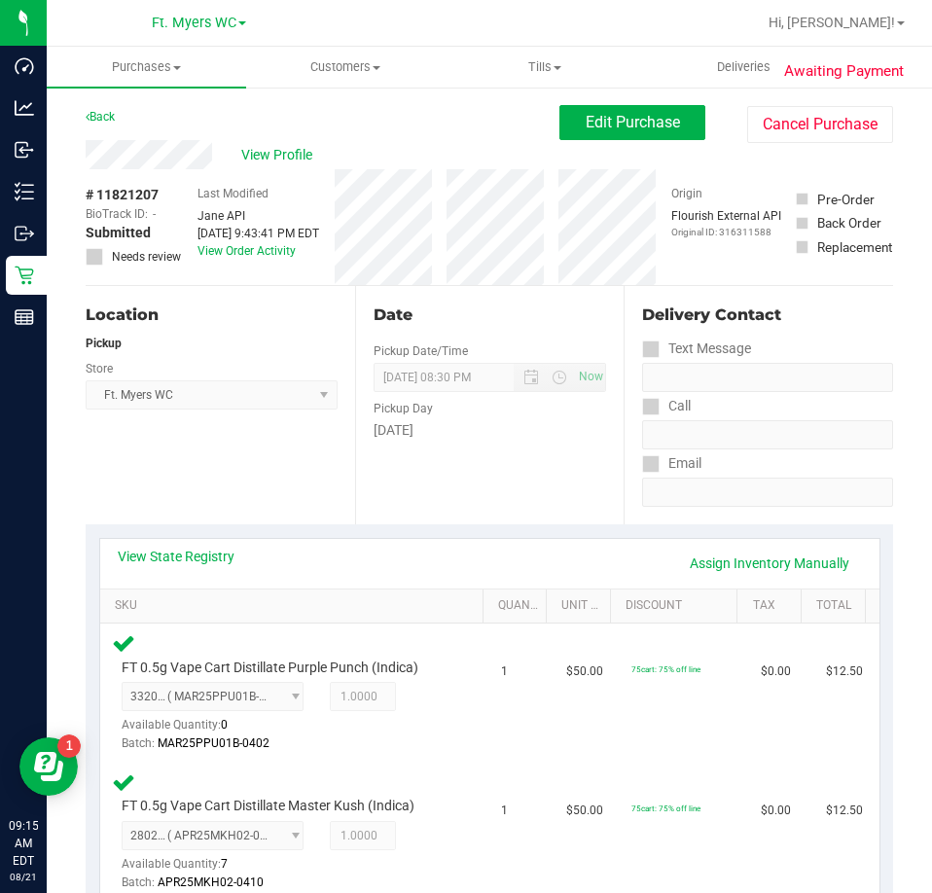
click at [457, 218] on div "# 11821207 BioTrack ID: - Submitted Needs review Last Modified [PERSON_NAME] AP…" at bounding box center [490, 227] width 808 height 116
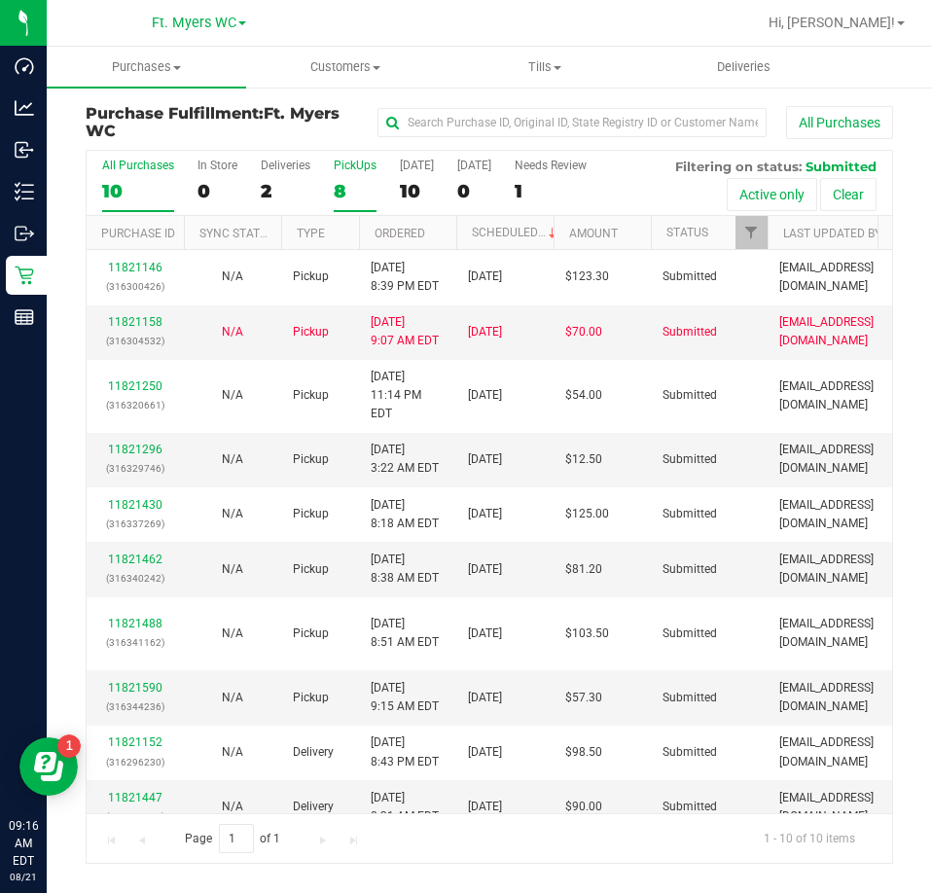
click at [358, 183] on div "8" at bounding box center [355, 191] width 43 height 22
click at [0, 0] on input "PickUps 8" at bounding box center [0, 0] width 0 height 0
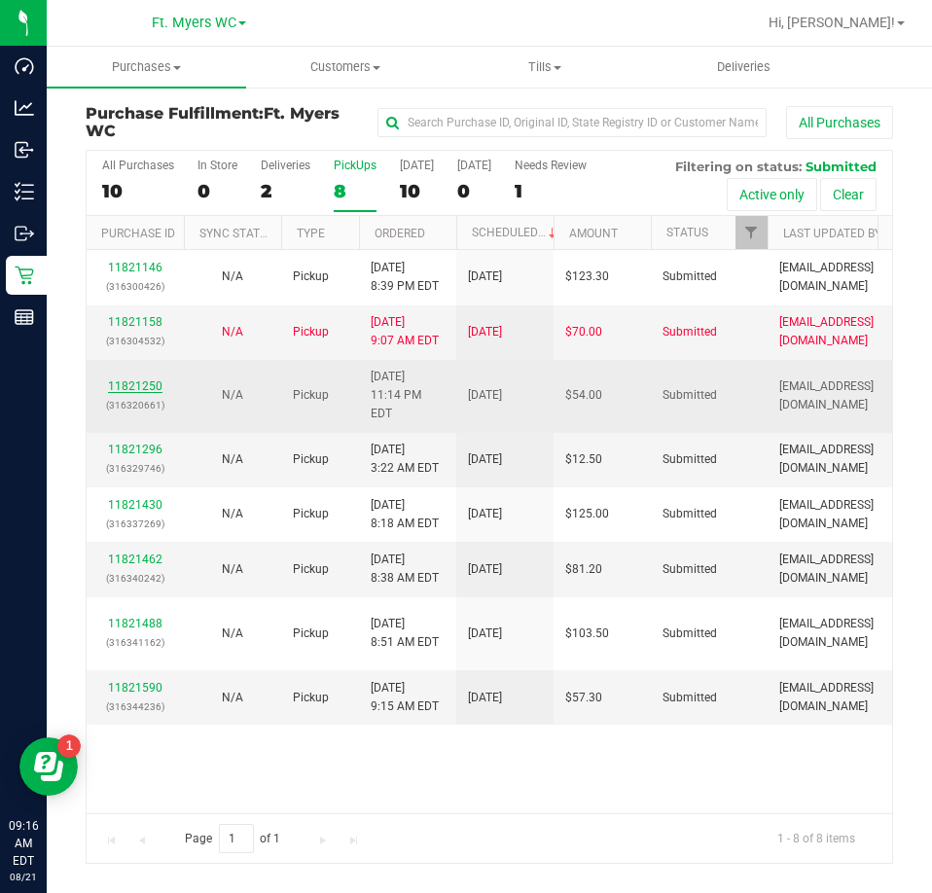
click at [120, 380] on link "11821250" at bounding box center [135, 387] width 54 height 14
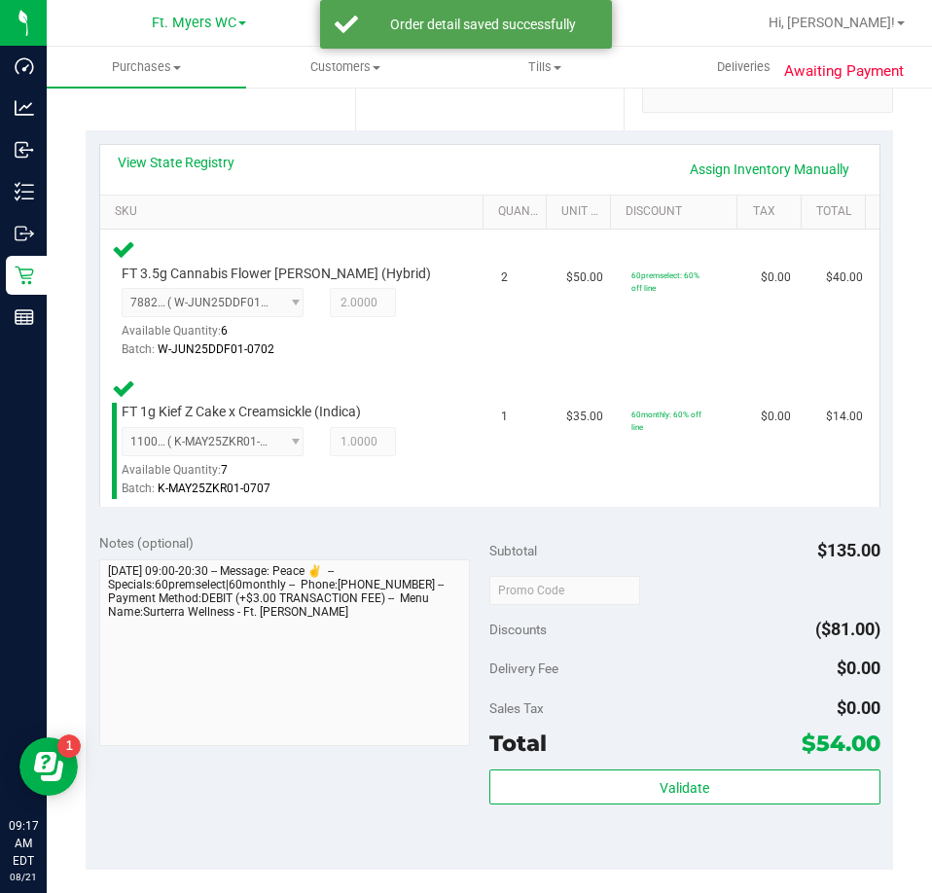
scroll to position [584, 0]
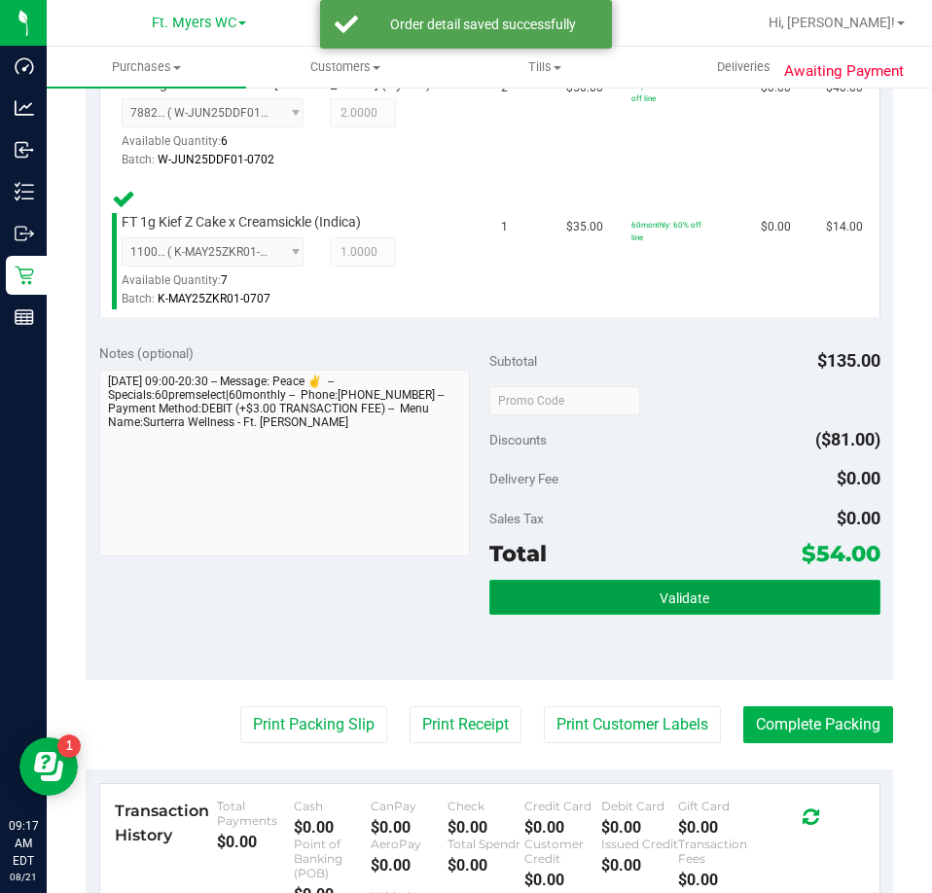
click at [722, 607] on button "Validate" at bounding box center [685, 597] width 391 height 35
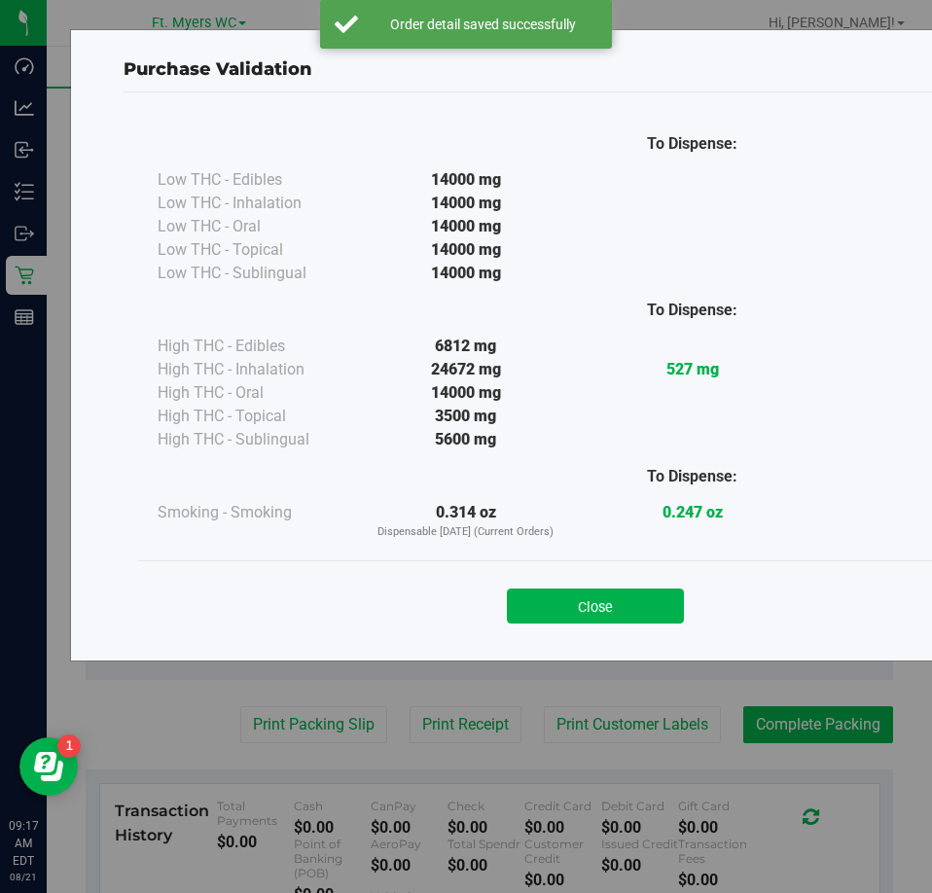
click at [546, 577] on div "Close" at bounding box center [596, 600] width 886 height 49
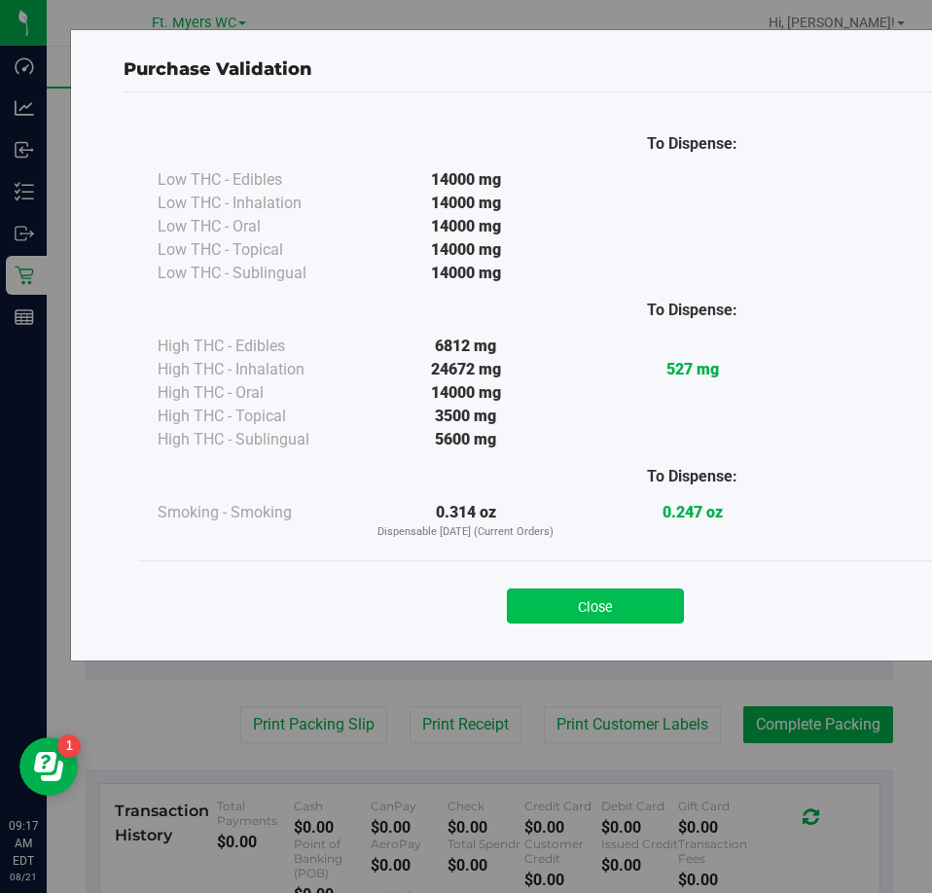
click at [574, 612] on button "Close" at bounding box center [595, 606] width 177 height 35
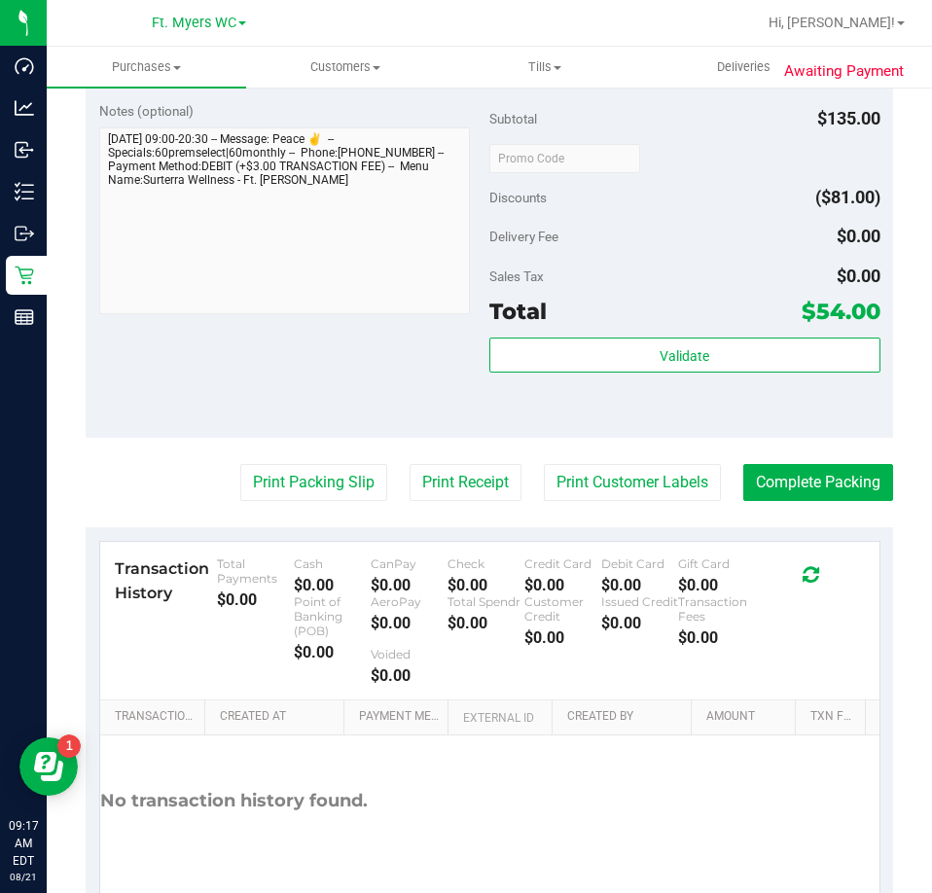
scroll to position [916, 0]
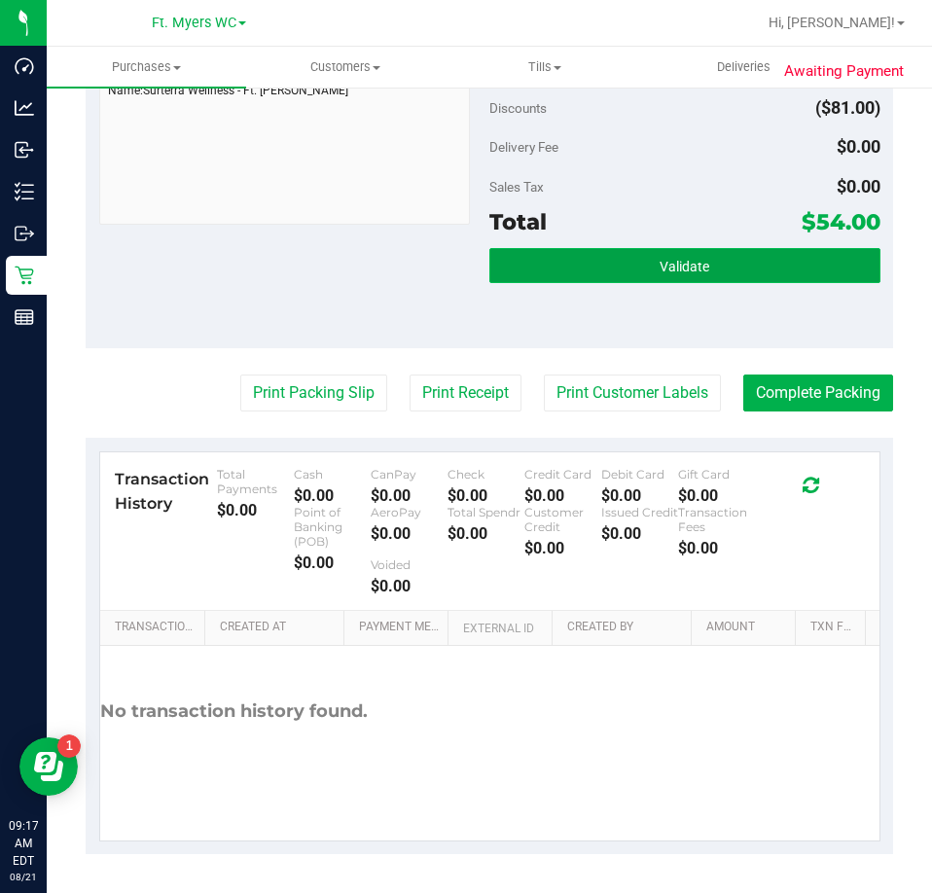
click at [564, 276] on button "Validate" at bounding box center [685, 265] width 391 height 35
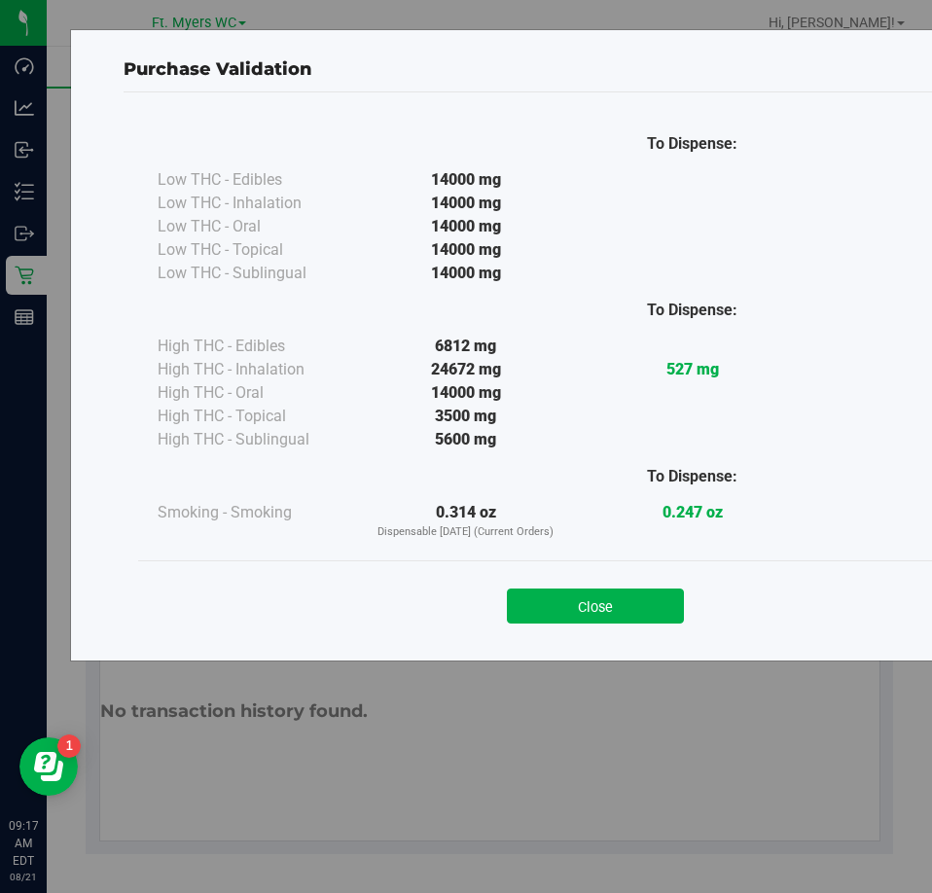
click at [518, 605] on button "Close" at bounding box center [595, 606] width 177 height 35
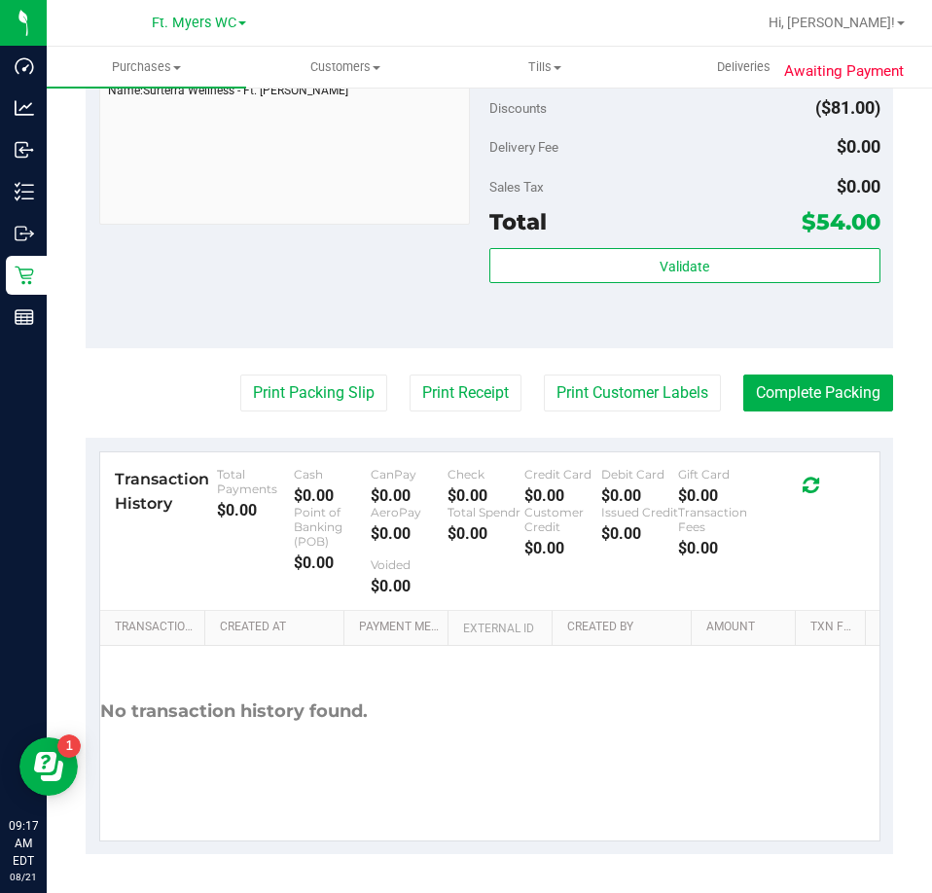
click at [318, 418] on purchase-details "Back Edit Purchase Cancel Purchase View Profile # 11821250 BioTrack ID: - Submi…" at bounding box center [490, 21] width 808 height 1665
click at [317, 394] on button "Print Packing Slip" at bounding box center [313, 393] width 147 height 37
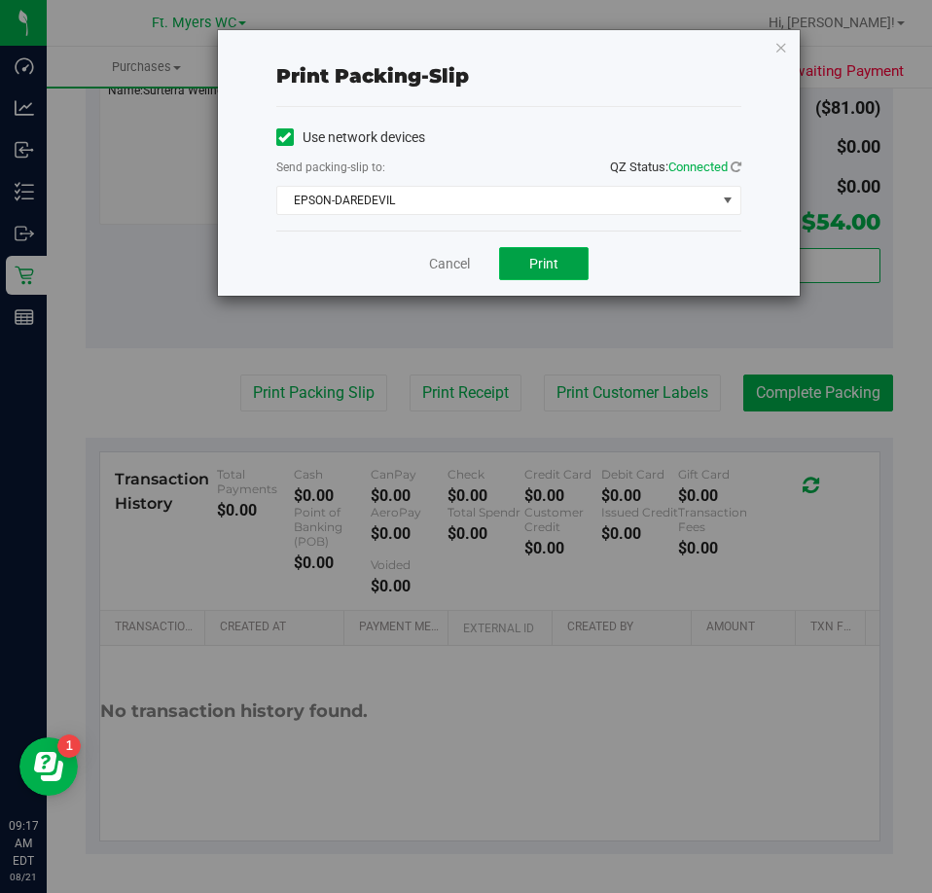
click at [531, 269] on span "Print" at bounding box center [543, 264] width 29 height 16
click at [465, 259] on link "Cancel" at bounding box center [449, 264] width 41 height 20
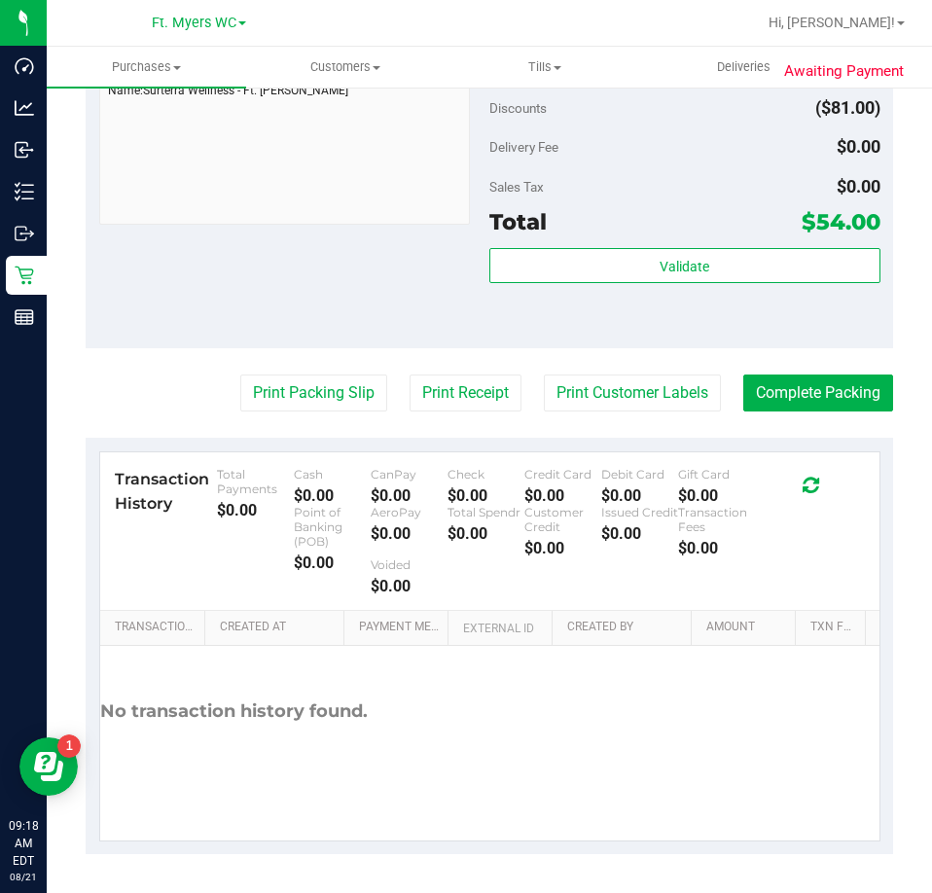
click at [816, 373] on purchase-details "Back Edit Purchase Cancel Purchase View Profile # 11821250 BioTrack ID: - Submi…" at bounding box center [490, 21] width 808 height 1665
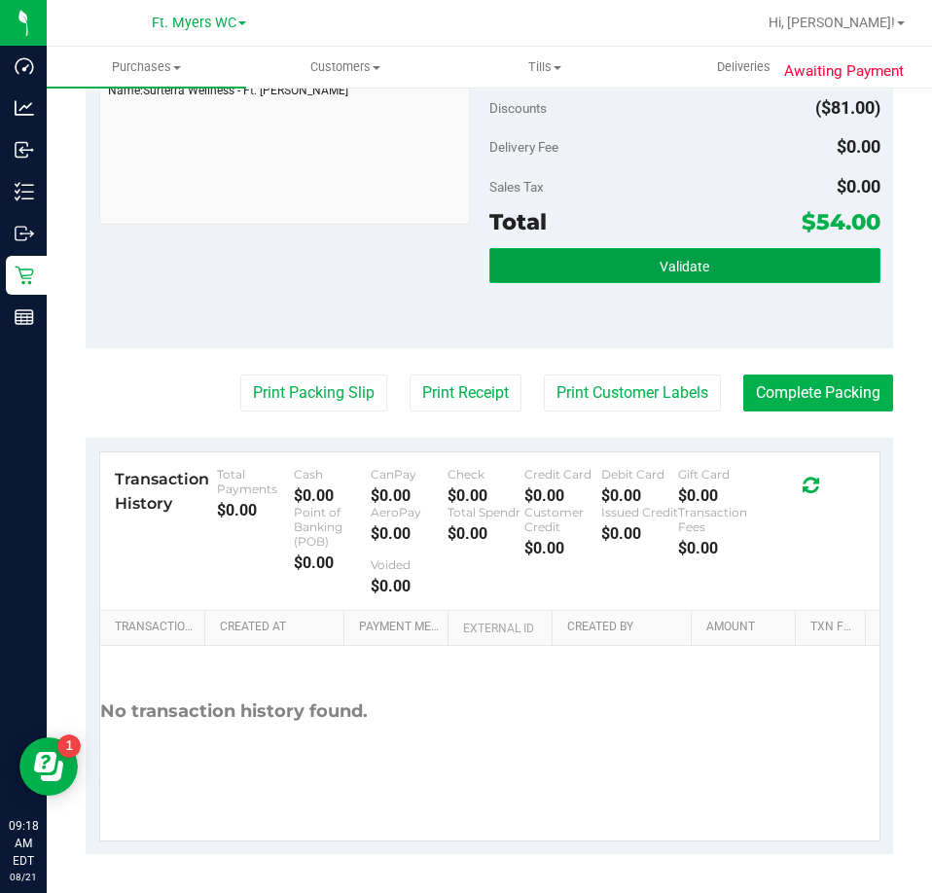
click at [811, 266] on button "Validate" at bounding box center [685, 265] width 391 height 35
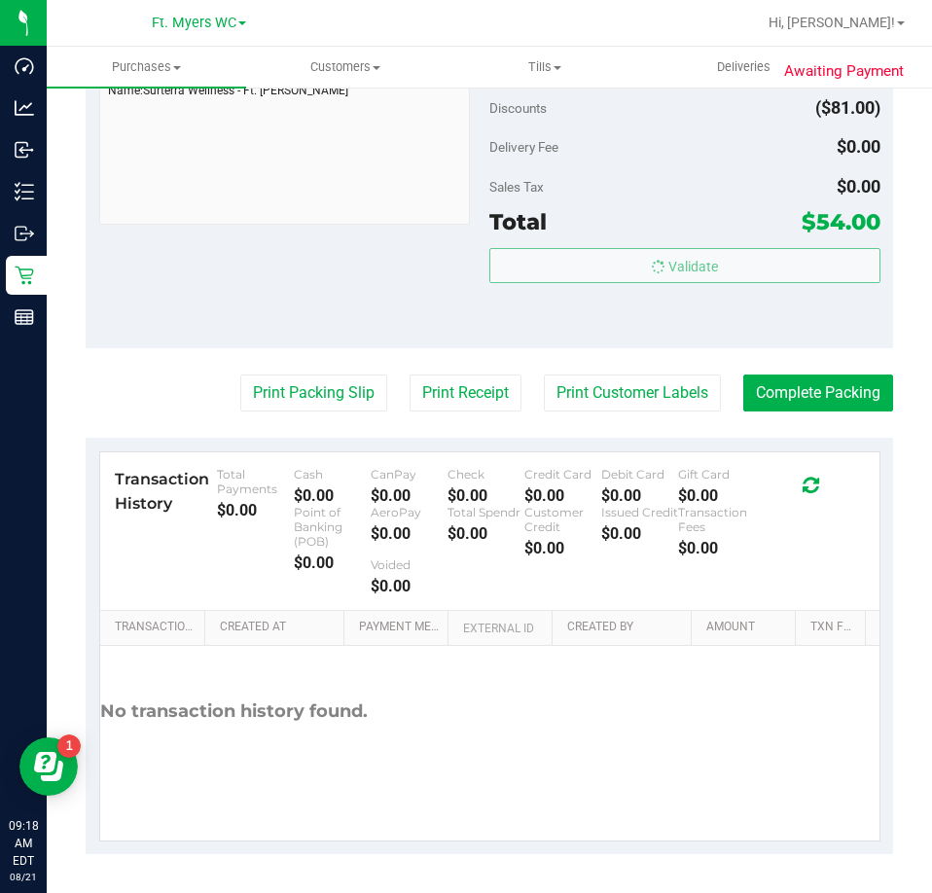
click at [814, 413] on purchase-details "Back Edit Purchase Cancel Purchase View Profile # 11821250 BioTrack ID: - Submi…" at bounding box center [490, 21] width 808 height 1665
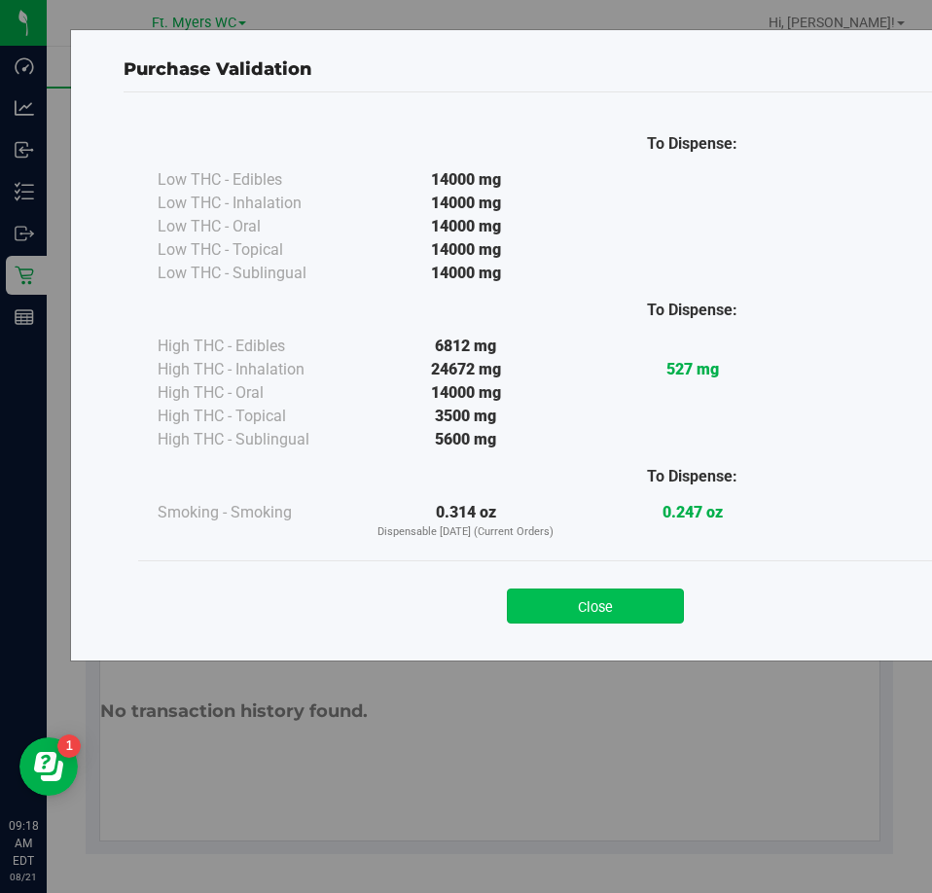
click at [628, 612] on button "Close" at bounding box center [595, 606] width 177 height 35
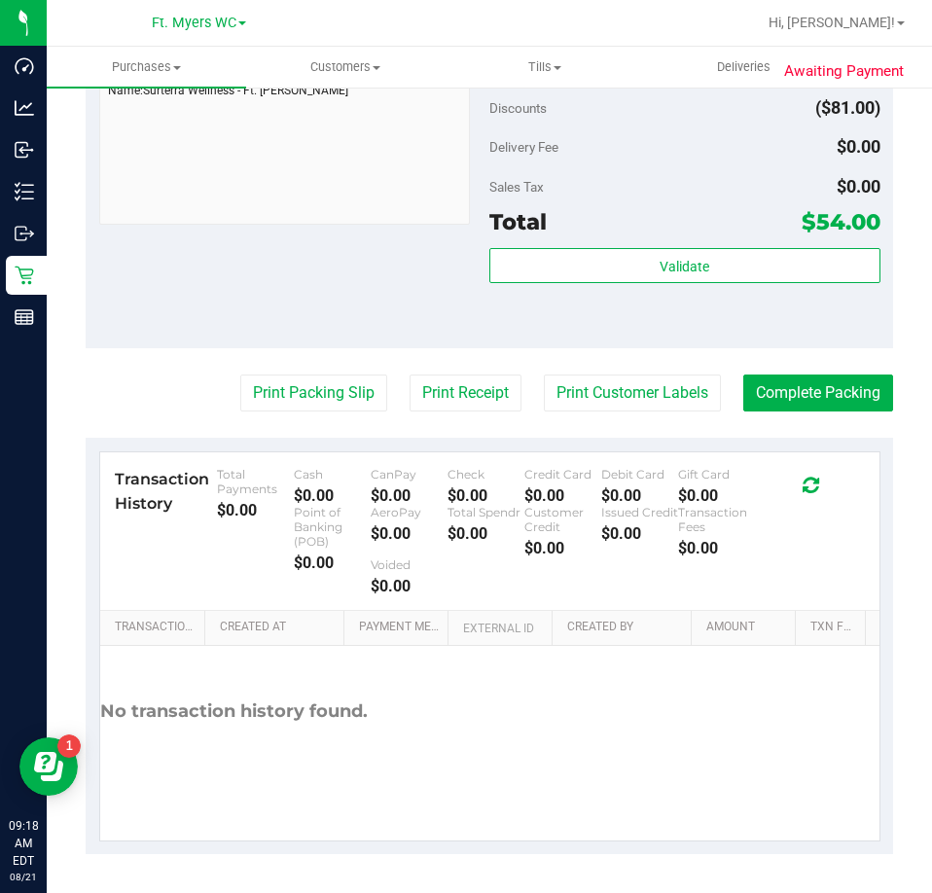
click at [793, 368] on purchase-details "Back Edit Purchase Cancel Purchase View Profile # 11821250 BioTrack ID: - Submi…" at bounding box center [490, 21] width 808 height 1665
click at [794, 392] on button "Complete Packing" at bounding box center [819, 393] width 150 height 37
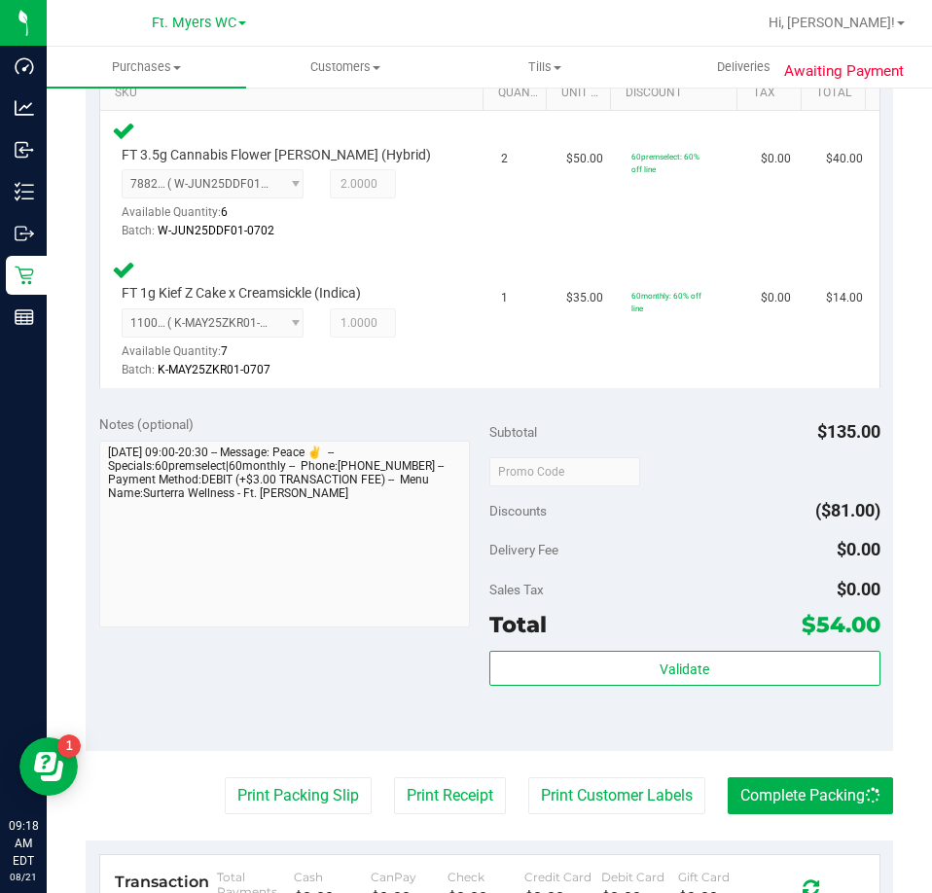
scroll to position [0, 0]
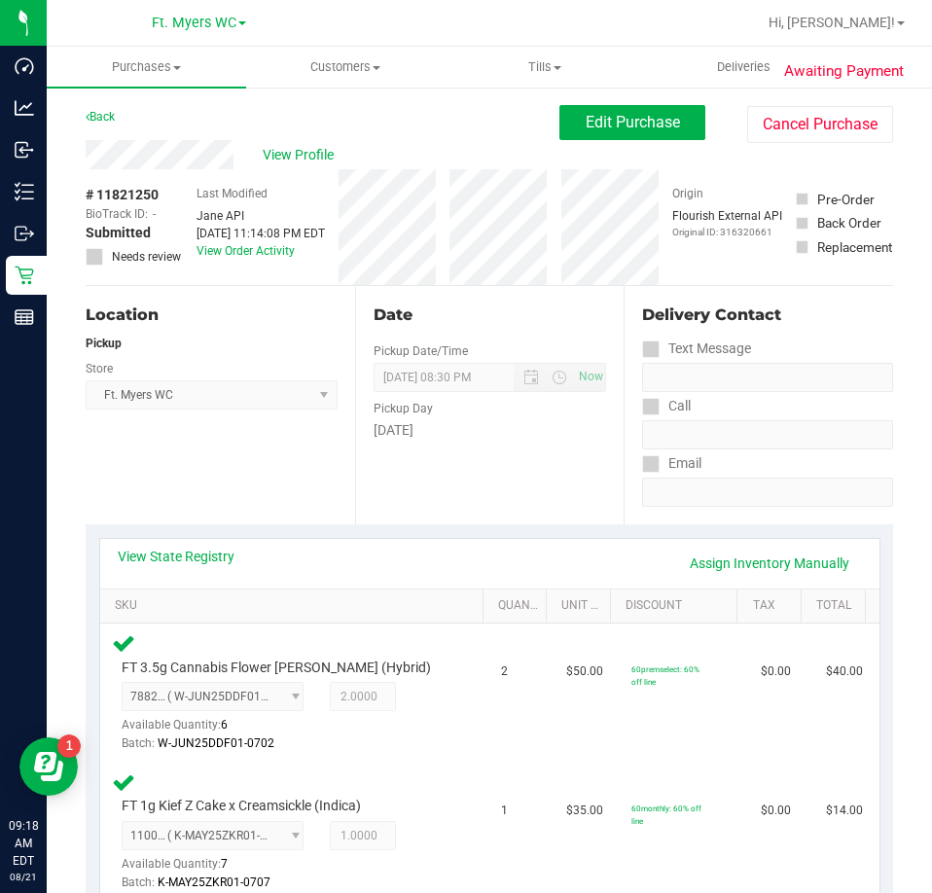
drag, startPoint x: 668, startPoint y: 815, endPoint x: 527, endPoint y: 314, distance: 519.5
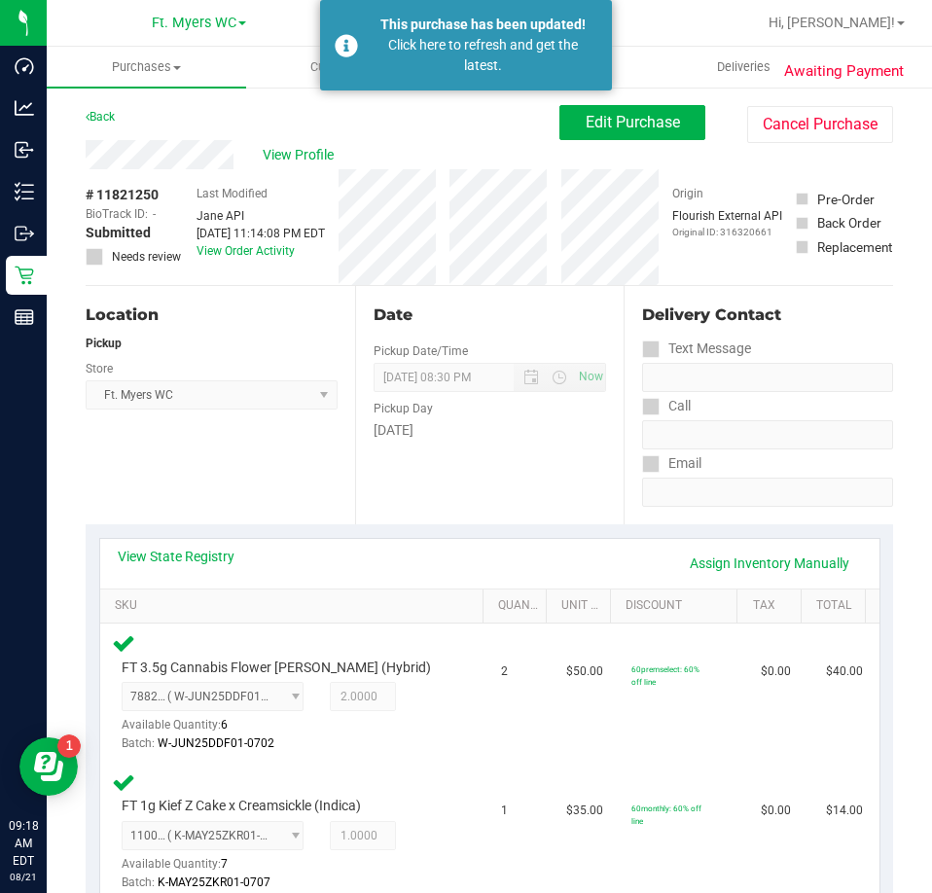
click at [468, 91] on div "This purchase has been updated! Click here to refresh and get the latest." at bounding box center [466, 45] width 292 height 91
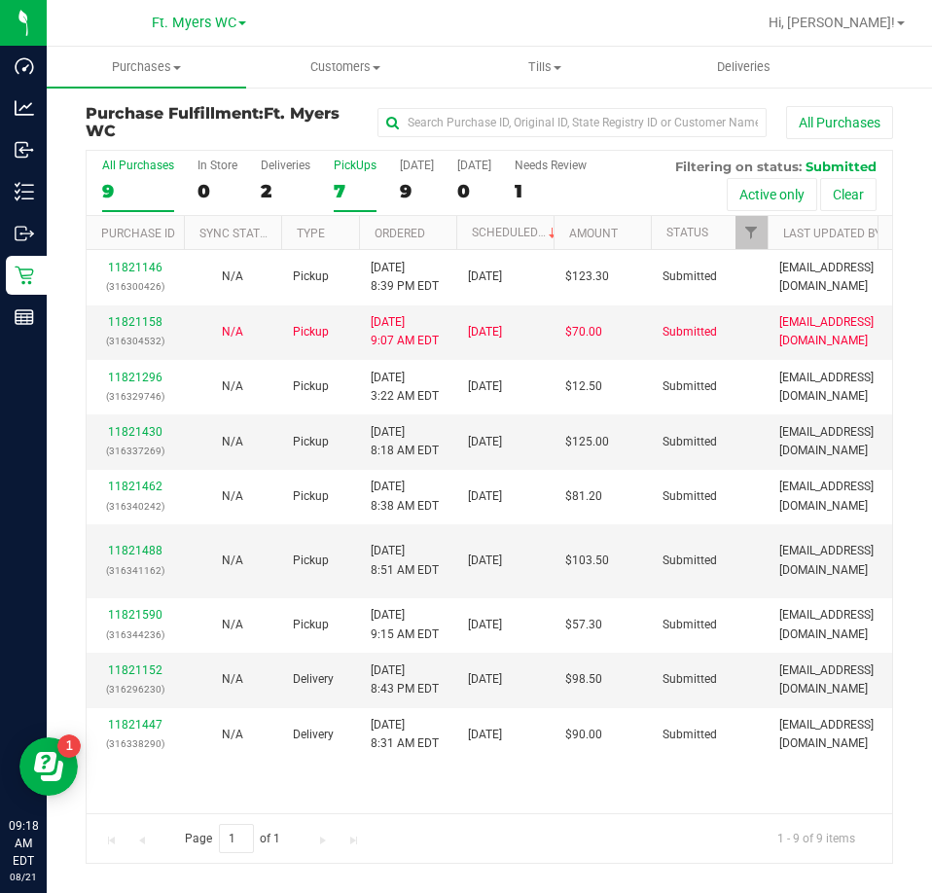
click at [359, 181] on div "7" at bounding box center [355, 191] width 43 height 22
click at [0, 0] on input "PickUps 7" at bounding box center [0, 0] width 0 height 0
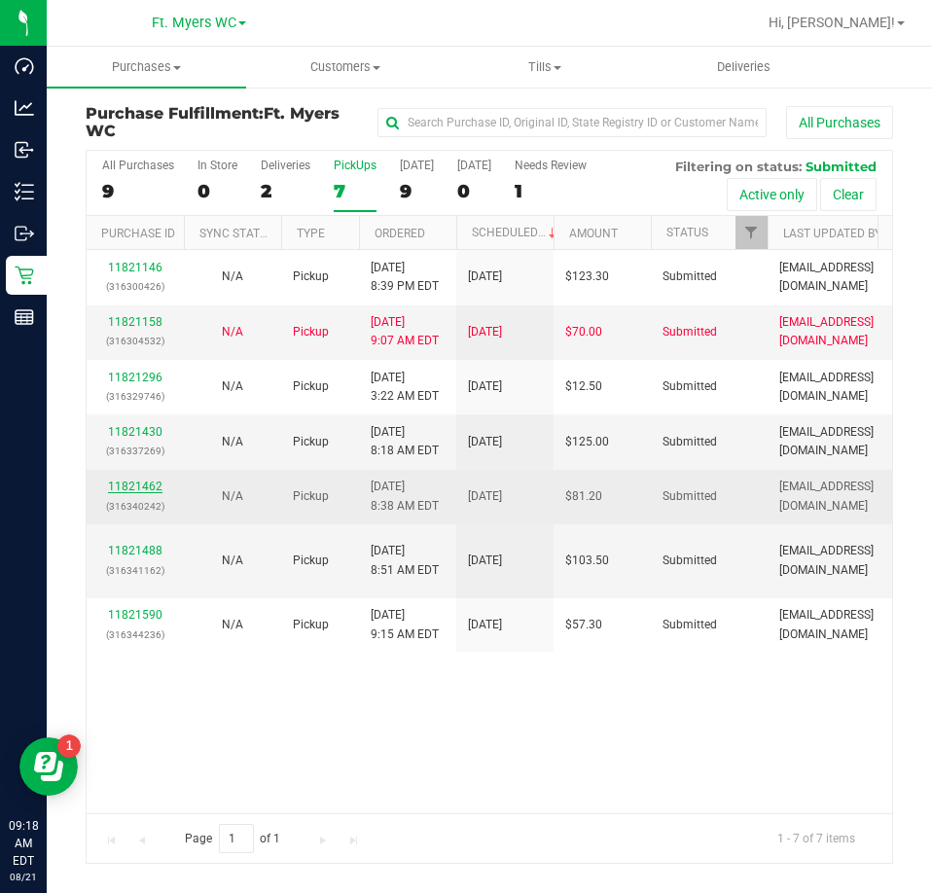
click at [134, 480] on link "11821462" at bounding box center [135, 487] width 54 height 14
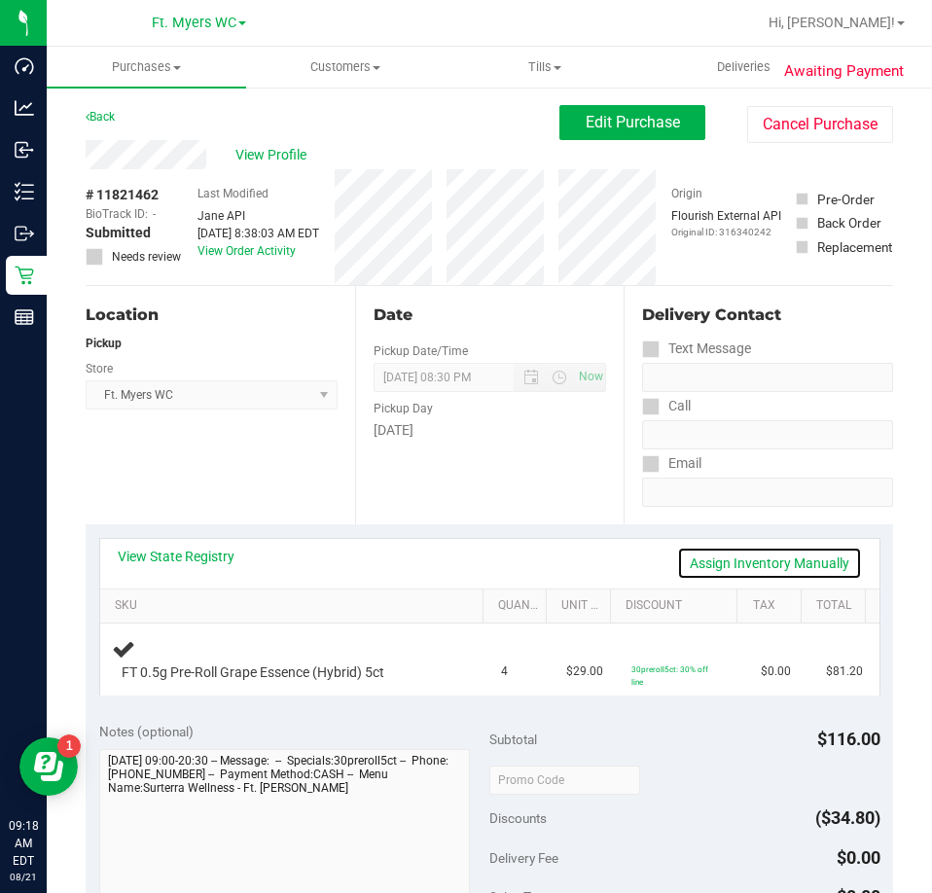
click at [714, 555] on link "Assign Inventory Manually" at bounding box center [769, 563] width 185 height 33
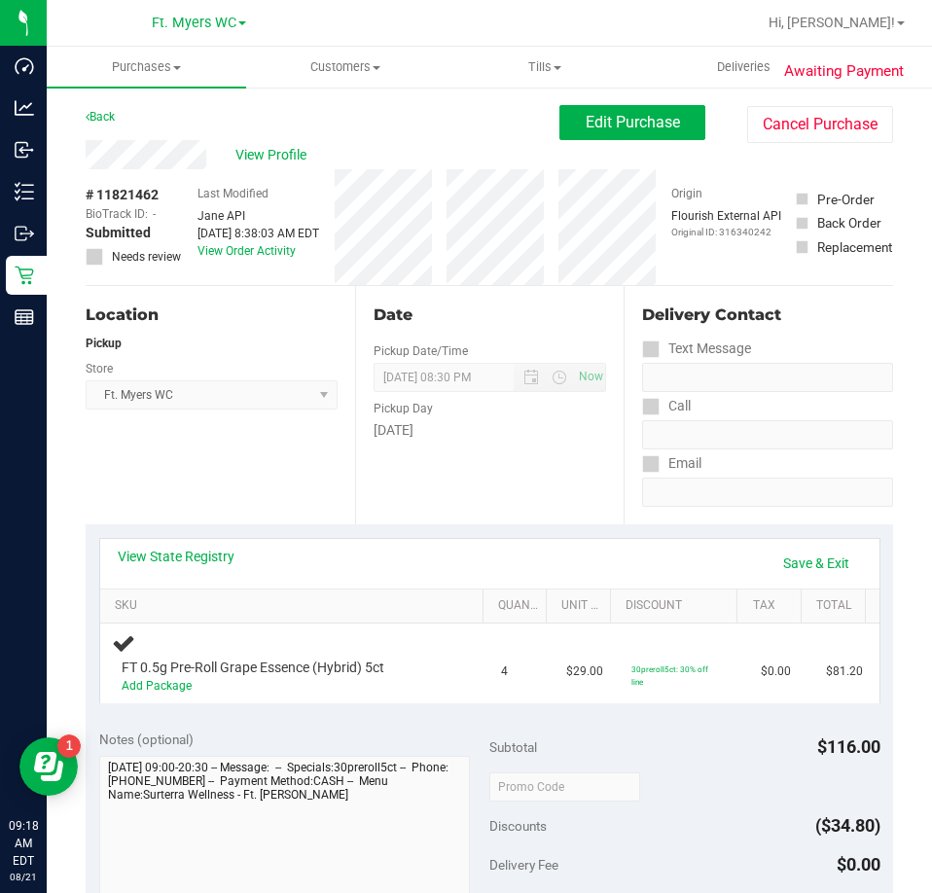
click at [744, 552] on div "View State Registry Save & Exit" at bounding box center [490, 563] width 744 height 33
click at [775, 559] on link "Save & Exit" at bounding box center [816, 563] width 91 height 33
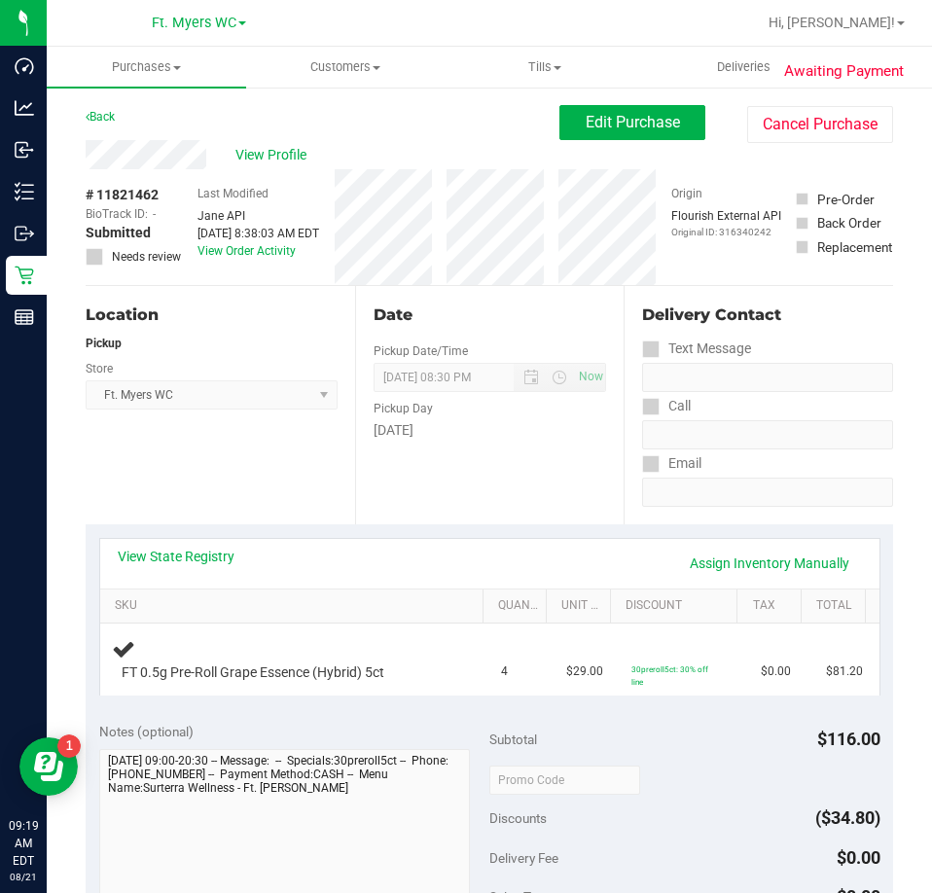
click at [563, 504] on div "Date Pickup Date/Time [DATE] Now [DATE] 08:30 PM Now Pickup Day [DATE]" at bounding box center [490, 405] width 270 height 238
click at [715, 554] on link "Assign Inventory Manually" at bounding box center [769, 563] width 185 height 33
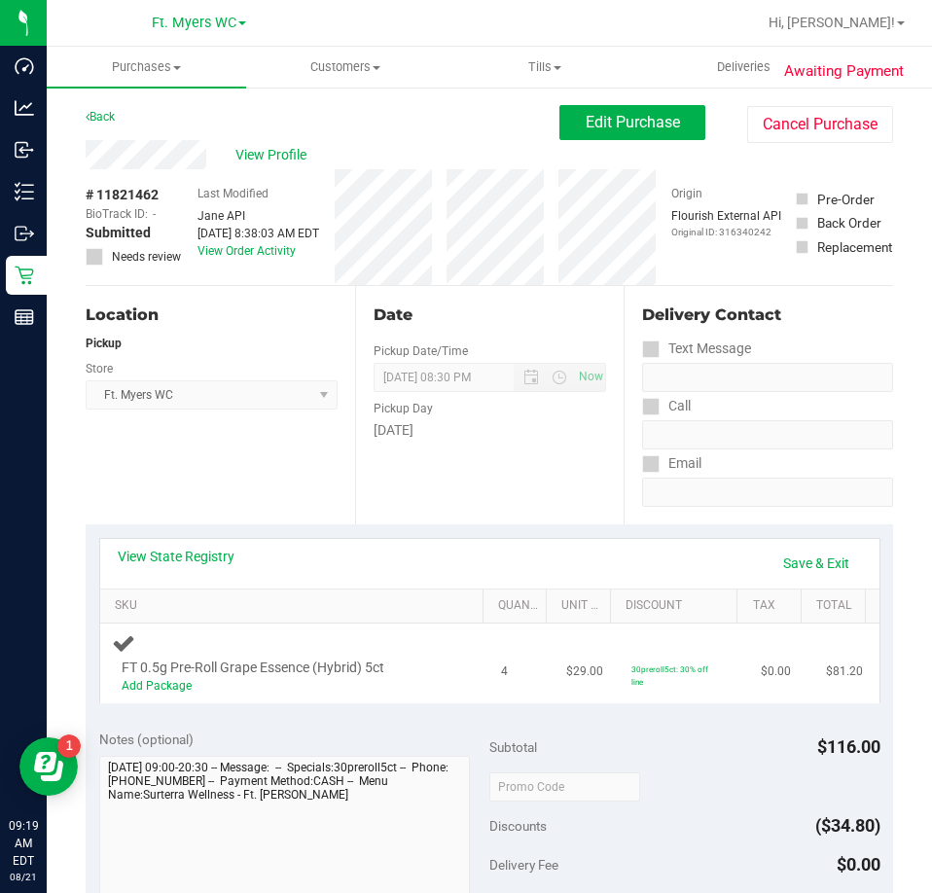
drag, startPoint x: 366, startPoint y: 662, endPoint x: 446, endPoint y: 672, distance: 80.4
click at [444, 672] on div "FT 0.5g Pre-Roll Grape Essence (Hybrid) 5ct Add Package" at bounding box center [295, 664] width 367 height 64
drag, startPoint x: 451, startPoint y: 672, endPoint x: 517, endPoint y: 670, distance: 66.2
click at [517, 670] on tr "FT 0.5g Pre-Roll Grape Essence (Hybrid) 5ct Add Package 4 $29.00 30preroll5ct: …" at bounding box center [490, 664] width 780 height 80
click at [517, 670] on td "4" at bounding box center [522, 664] width 65 height 80
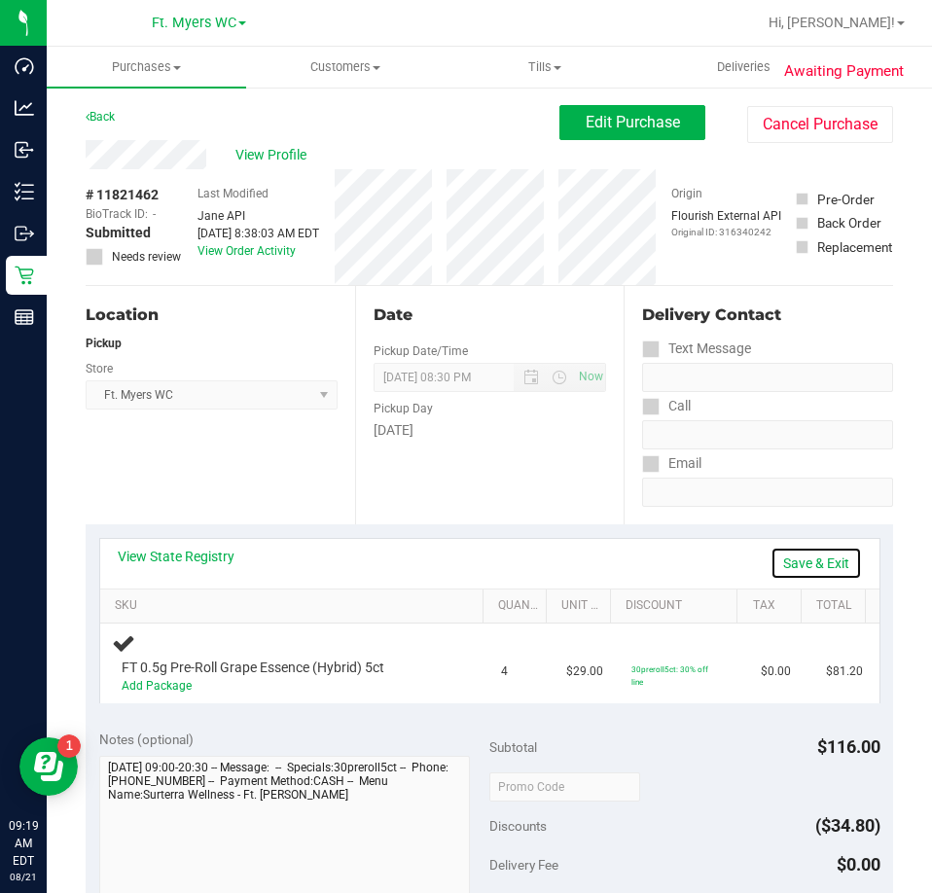
click at [773, 560] on link "Save & Exit" at bounding box center [816, 563] width 91 height 33
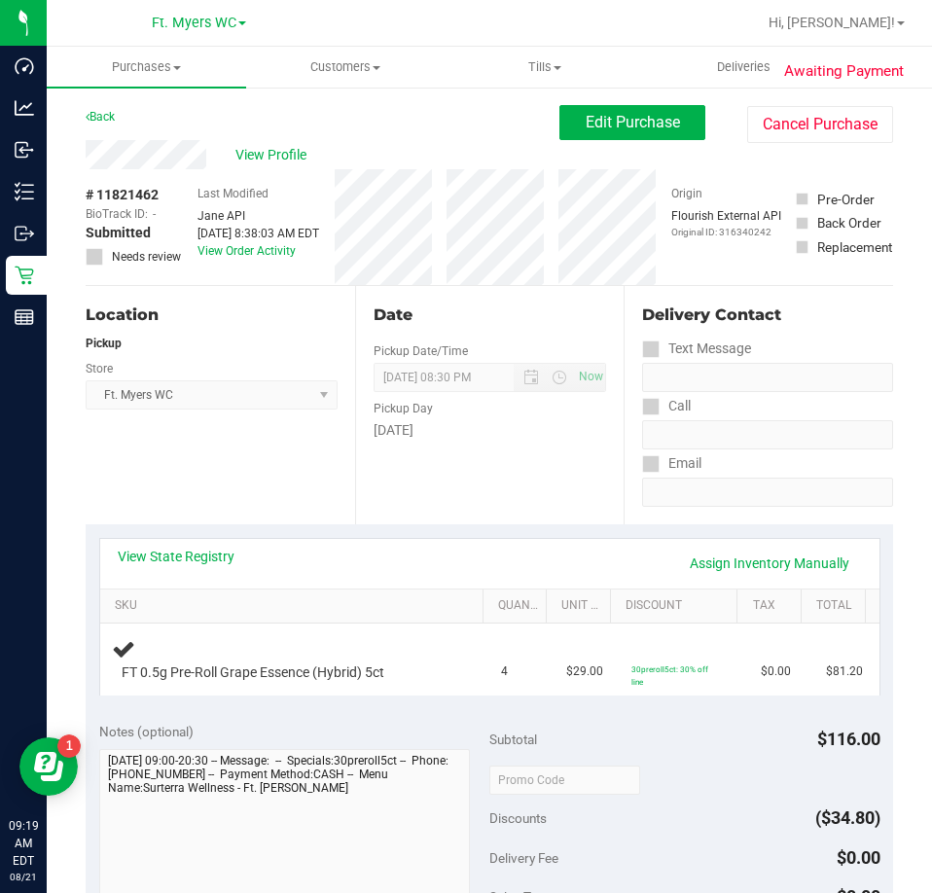
drag, startPoint x: 399, startPoint y: 441, endPoint x: 409, endPoint y: 443, distance: 9.9
click at [409, 443] on div "Date Pickup Date/Time [DATE] Now [DATE] 08:30 PM Now Pickup Day [DATE]" at bounding box center [490, 405] width 270 height 238
click at [360, 235] on purchase-details "Back Edit Purchase Cancel Purchase View Profile # 11821462 BioTrack ID: - Submi…" at bounding box center [490, 835] width 808 height 1461
drag, startPoint x: 349, startPoint y: 182, endPoint x: 502, endPoint y: 457, distance: 315.0
click at [502, 457] on purchase-details "Back Edit Purchase Cancel Purchase View Profile # 11821462 BioTrack ID: - Submi…" at bounding box center [490, 835] width 808 height 1461
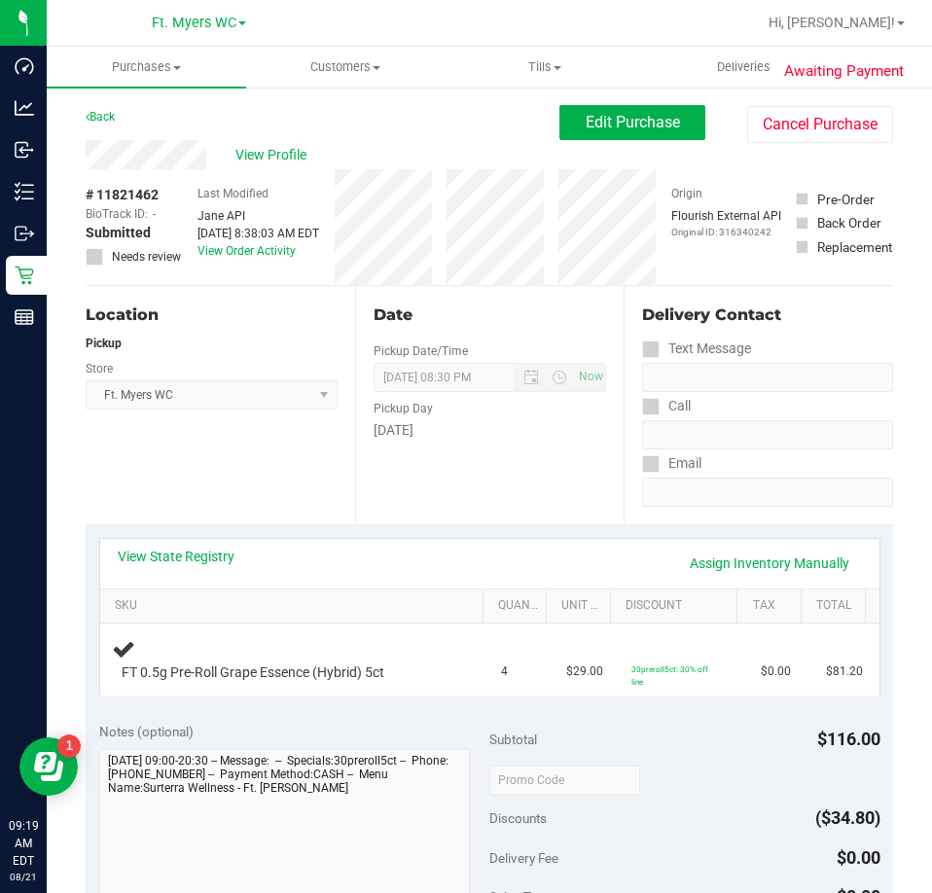
click at [502, 457] on div "Date Pickup Date/Time [DATE] Now [DATE] 08:30 PM Now Pickup Day [DATE]" at bounding box center [490, 405] width 270 height 238
click at [508, 468] on div "Date Pickup Date/Time [DATE] Now [DATE] 08:30 PM Now Pickup Day [DATE]" at bounding box center [490, 405] width 270 height 238
click at [755, 545] on div "View State Registry Assign Inventory Manually" at bounding box center [490, 564] width 780 height 50
click at [771, 567] on link "Assign Inventory Manually" at bounding box center [769, 563] width 185 height 33
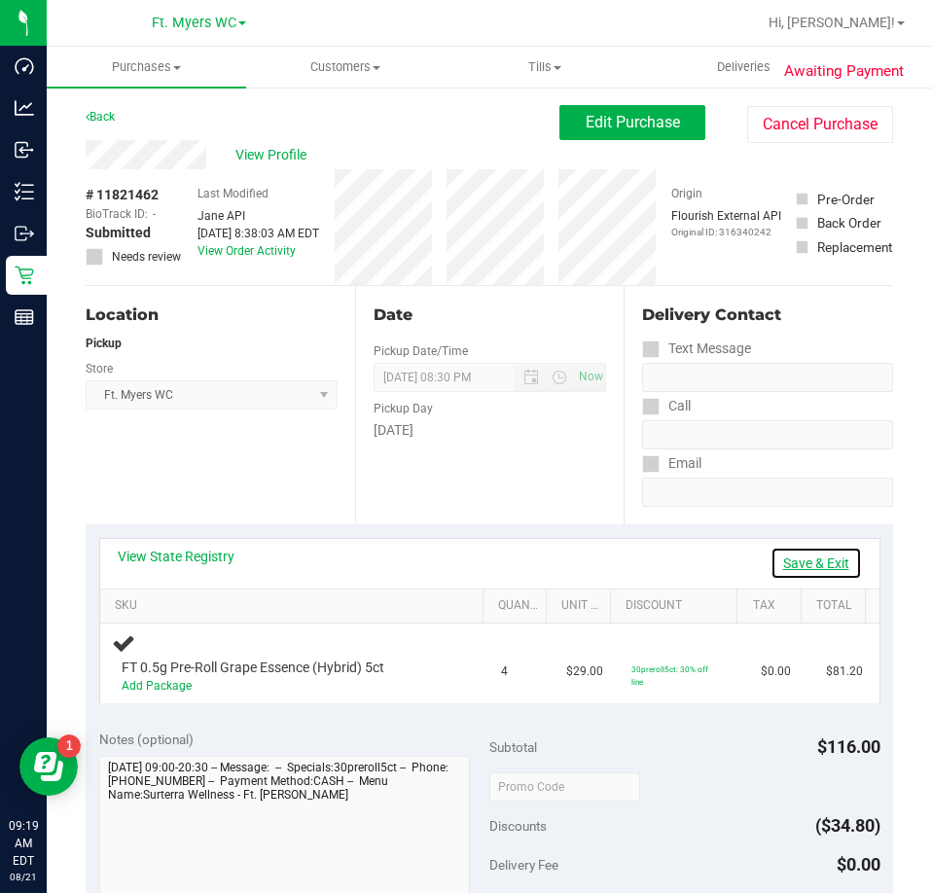
drag, startPoint x: 779, startPoint y: 566, endPoint x: 721, endPoint y: 545, distance: 61.3
click at [780, 565] on link "Save & Exit" at bounding box center [816, 563] width 91 height 33
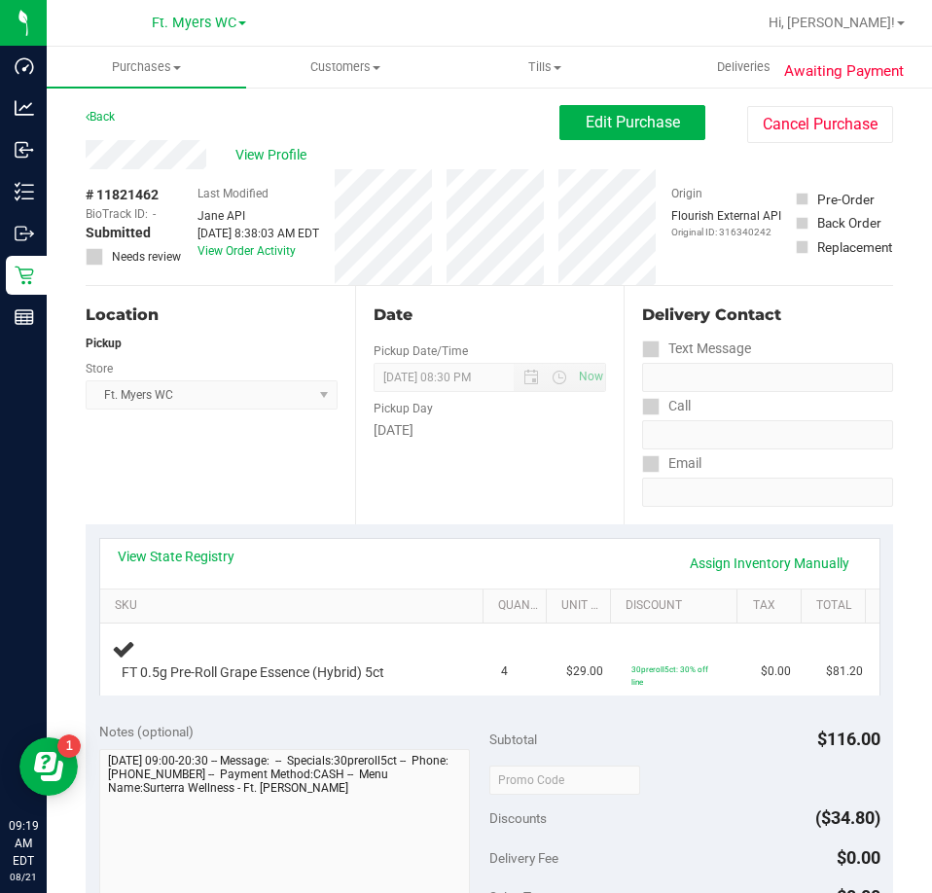
click at [563, 482] on div "Date Pickup Date/Time [DATE] Now [DATE] 08:30 PM Now Pickup Day [DATE]" at bounding box center [490, 405] width 270 height 238
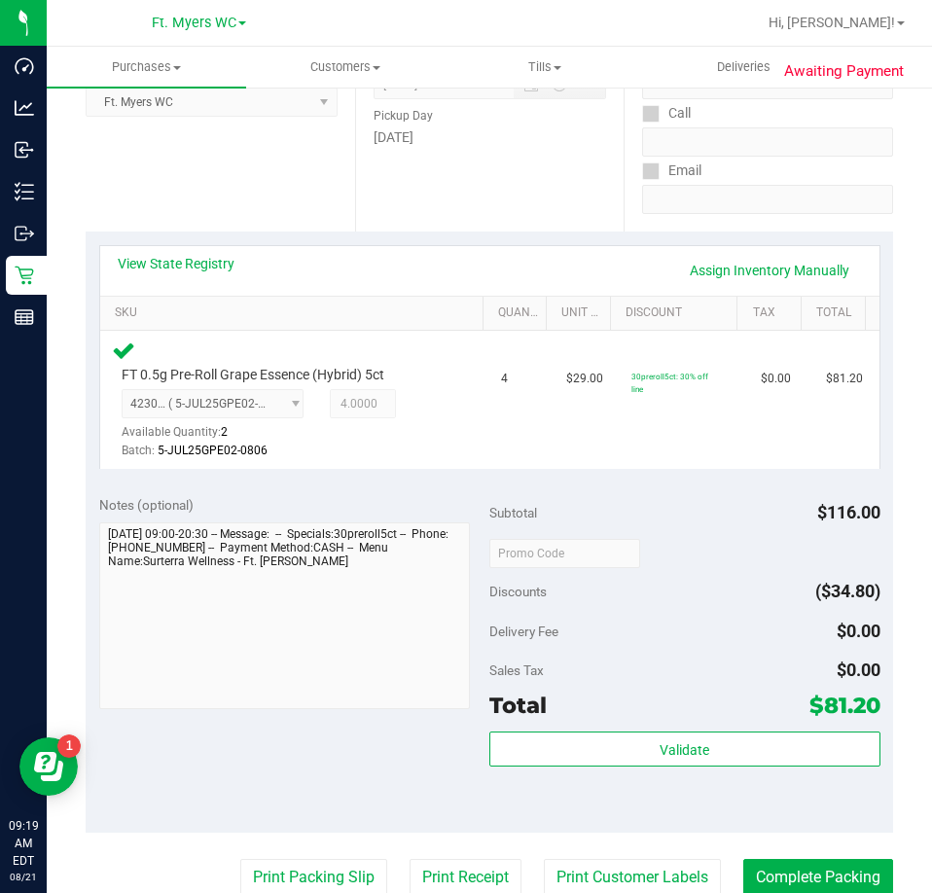
scroll to position [584, 0]
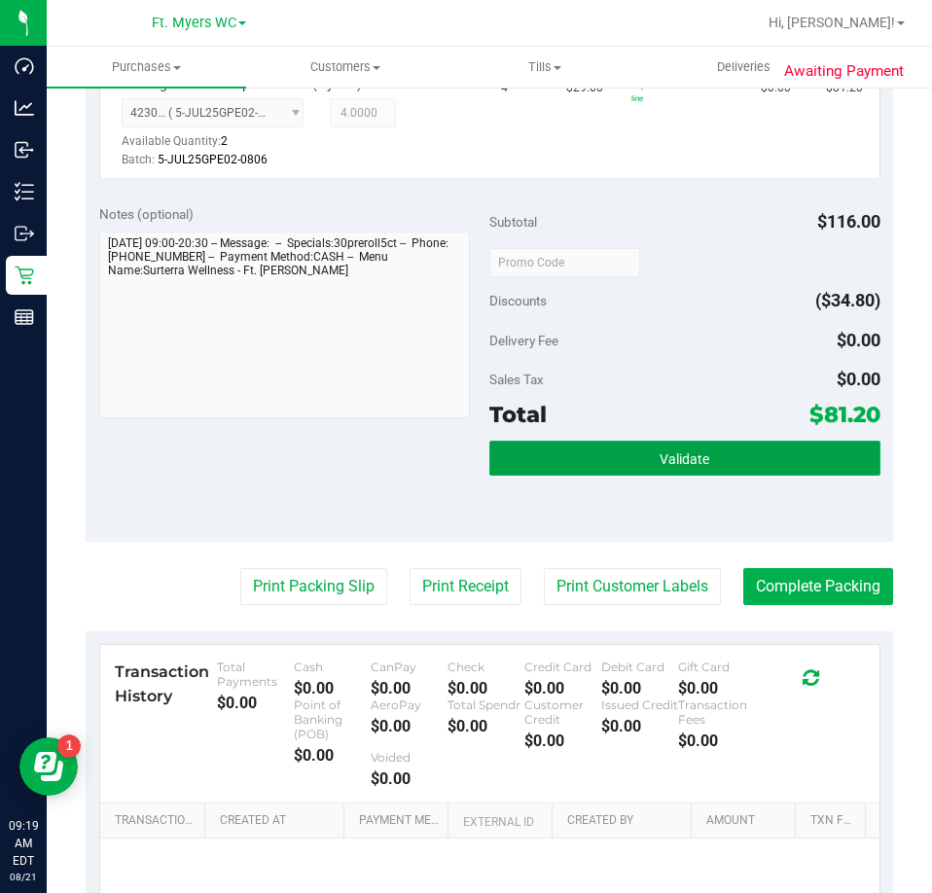
click at [616, 466] on button "Validate" at bounding box center [685, 458] width 391 height 35
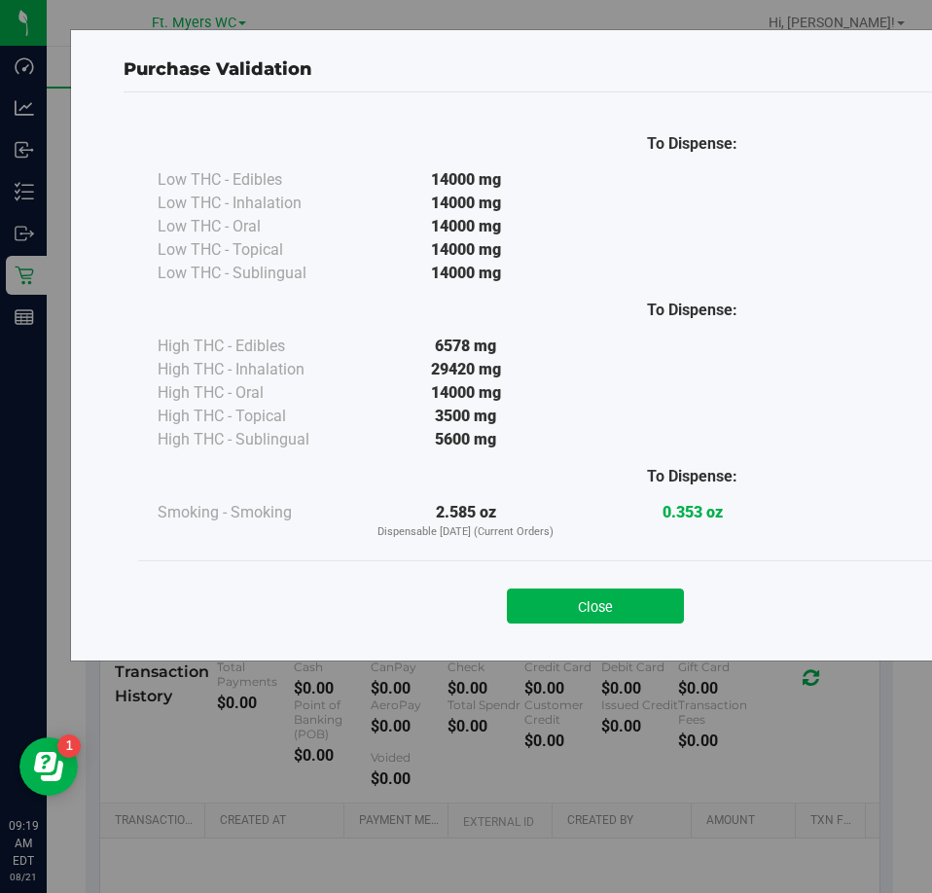
click at [613, 632] on div "Close" at bounding box center [595, 600] width 915 height 79
click at [623, 598] on button "Close" at bounding box center [595, 606] width 177 height 35
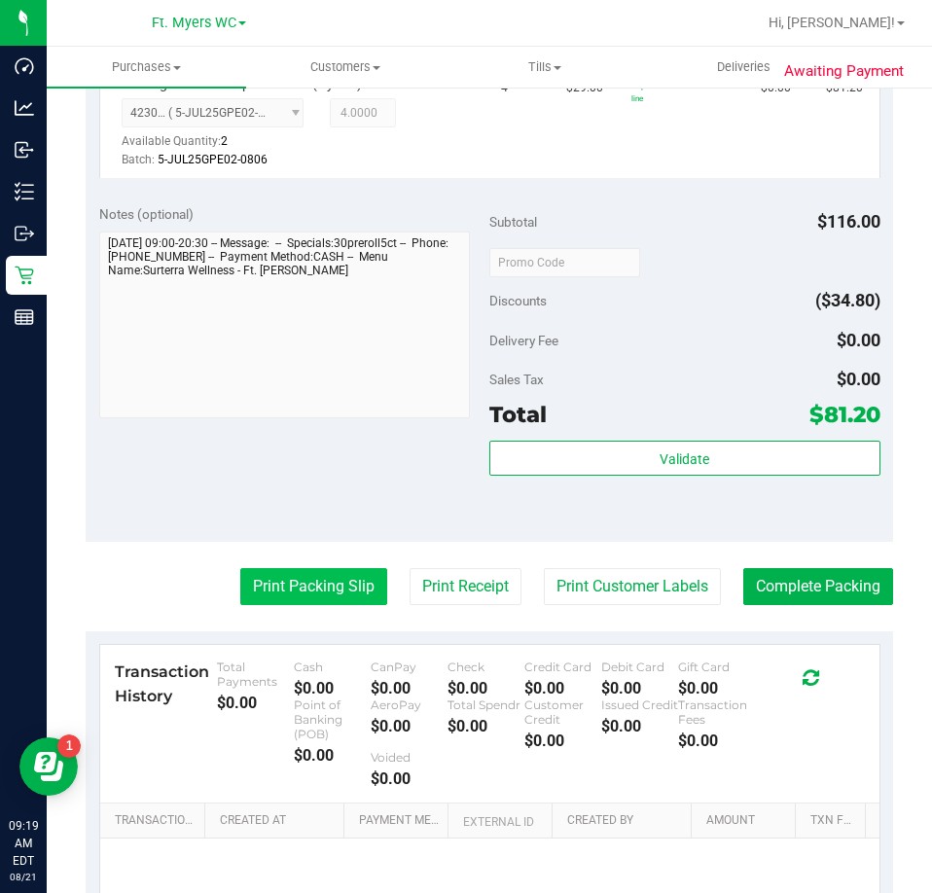
click at [325, 568] on button "Print Packing Slip" at bounding box center [313, 586] width 147 height 37
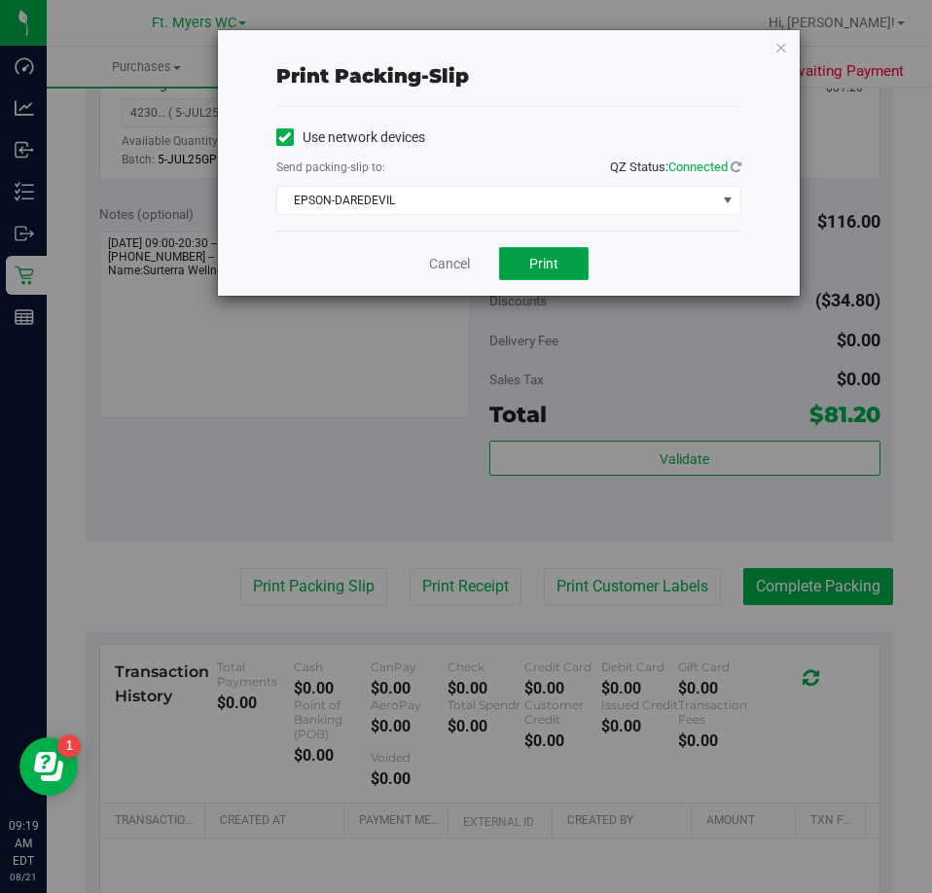
click at [541, 275] on button "Print" at bounding box center [544, 263] width 90 height 33
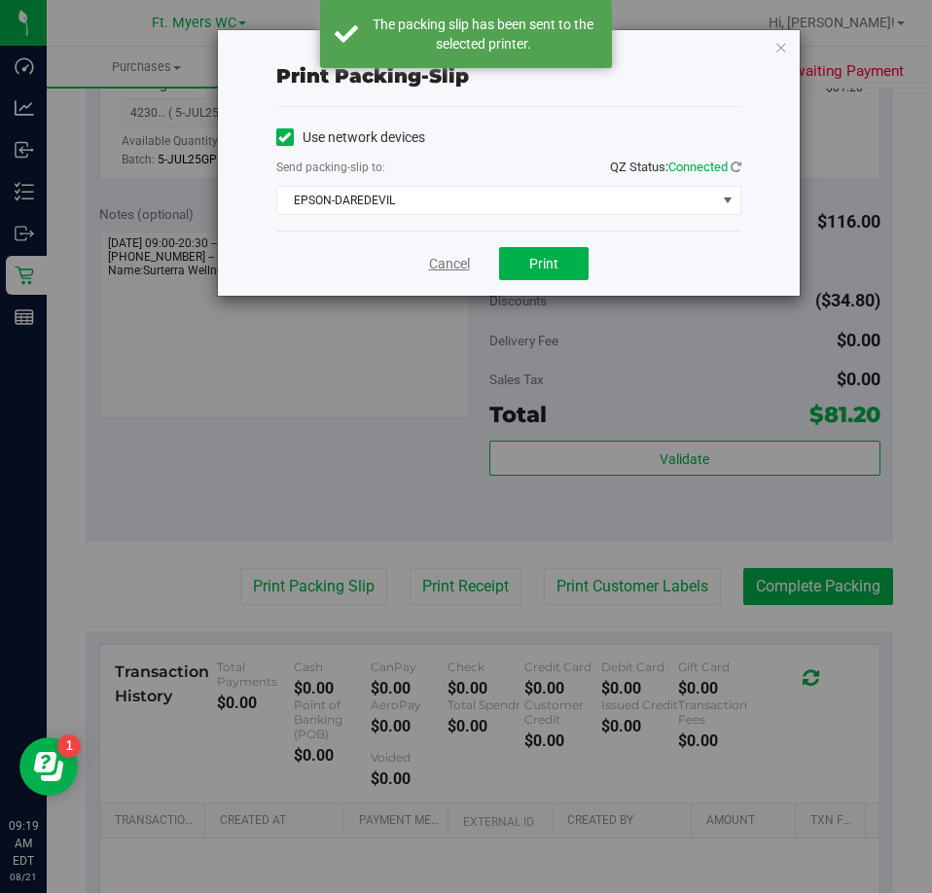
click at [461, 264] on link "Cancel" at bounding box center [449, 264] width 41 height 20
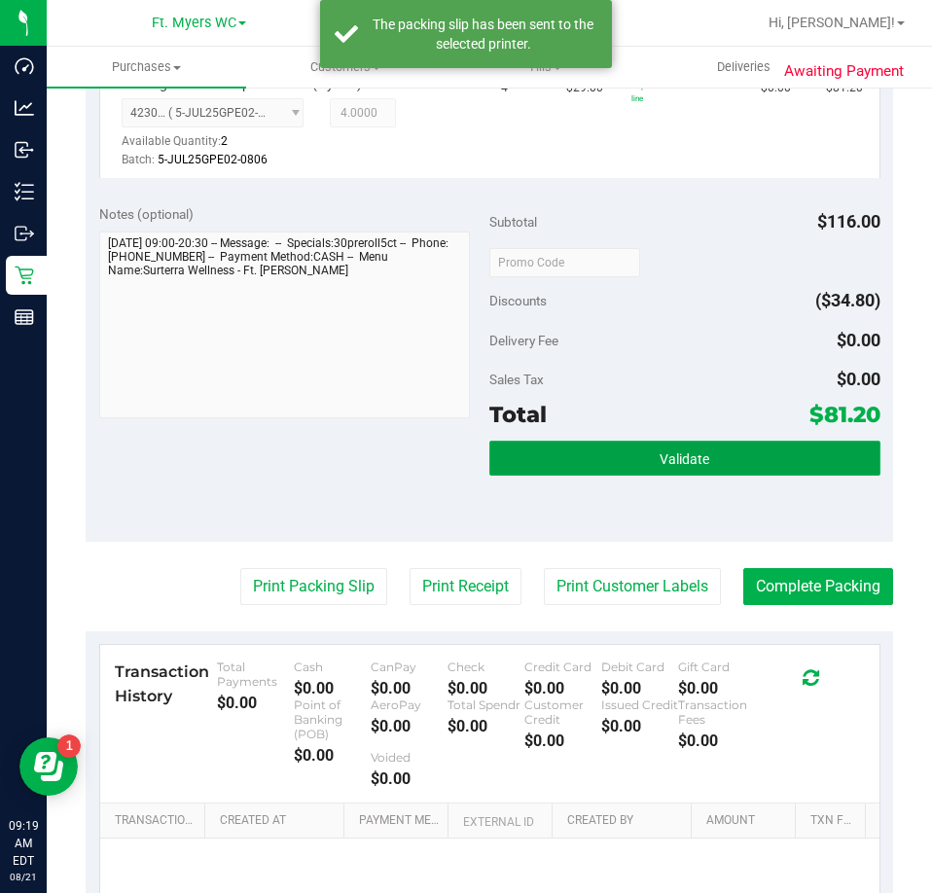
click at [701, 447] on button "Validate" at bounding box center [685, 458] width 391 height 35
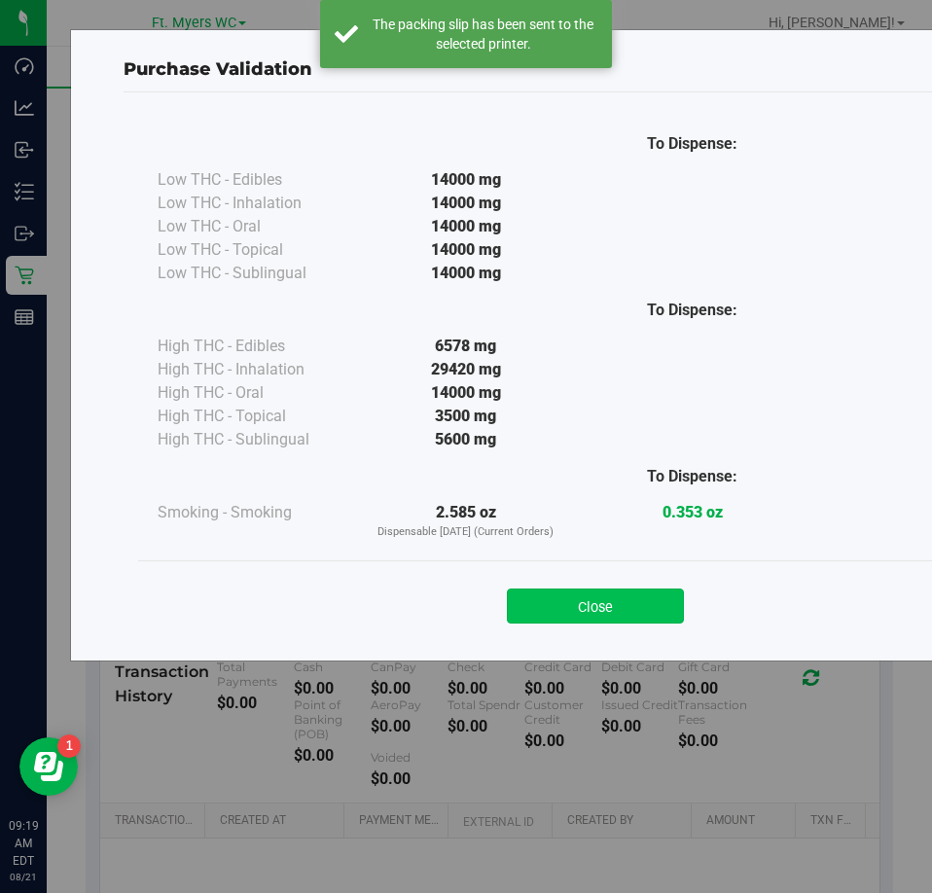
click at [609, 606] on button "Close" at bounding box center [595, 606] width 177 height 35
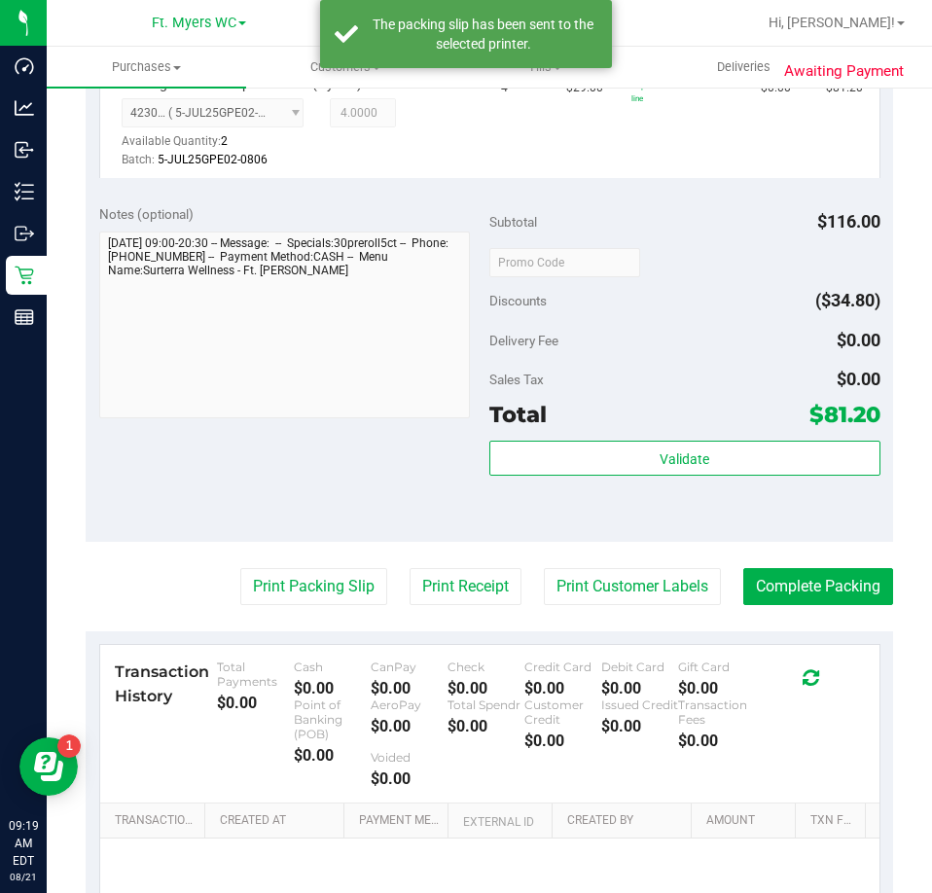
click at [799, 606] on purchase-details "Back Edit Purchase Cancel Purchase View Profile # 11821462 BioTrack ID: - Submi…" at bounding box center [490, 284] width 808 height 1527
click at [796, 599] on button "Complete Packing" at bounding box center [819, 586] width 150 height 37
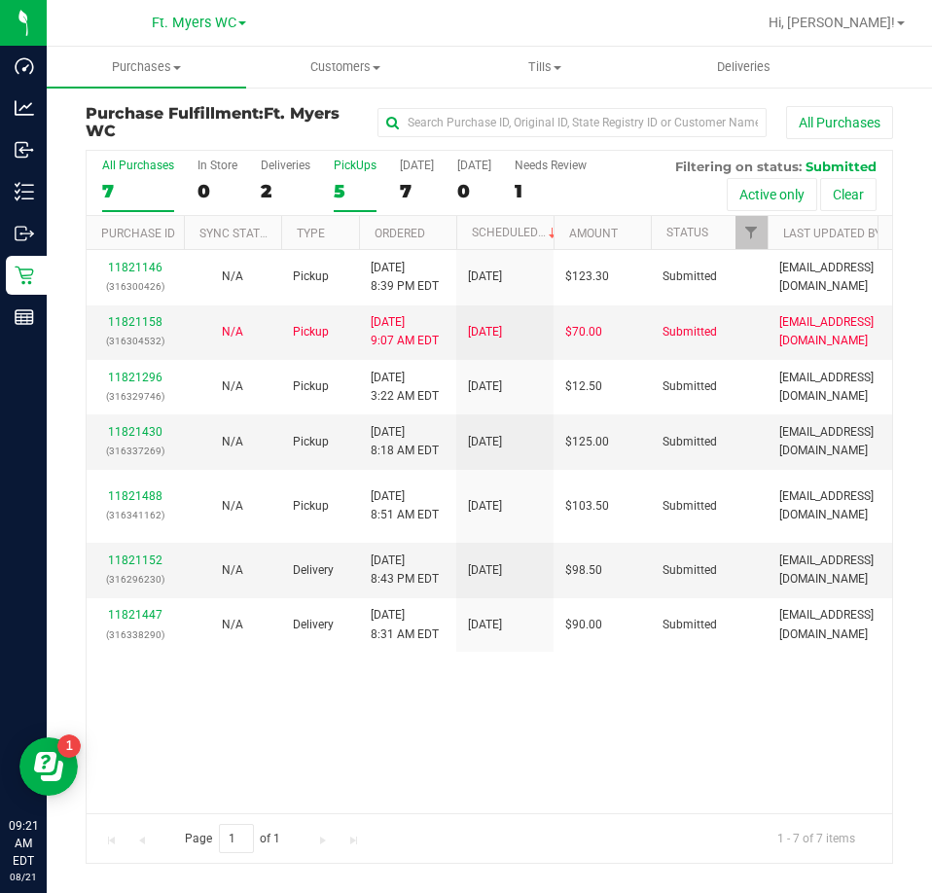
click at [364, 194] on div "5" at bounding box center [355, 191] width 43 height 22
click at [0, 0] on input "PickUps 5" at bounding box center [0, 0] width 0 height 0
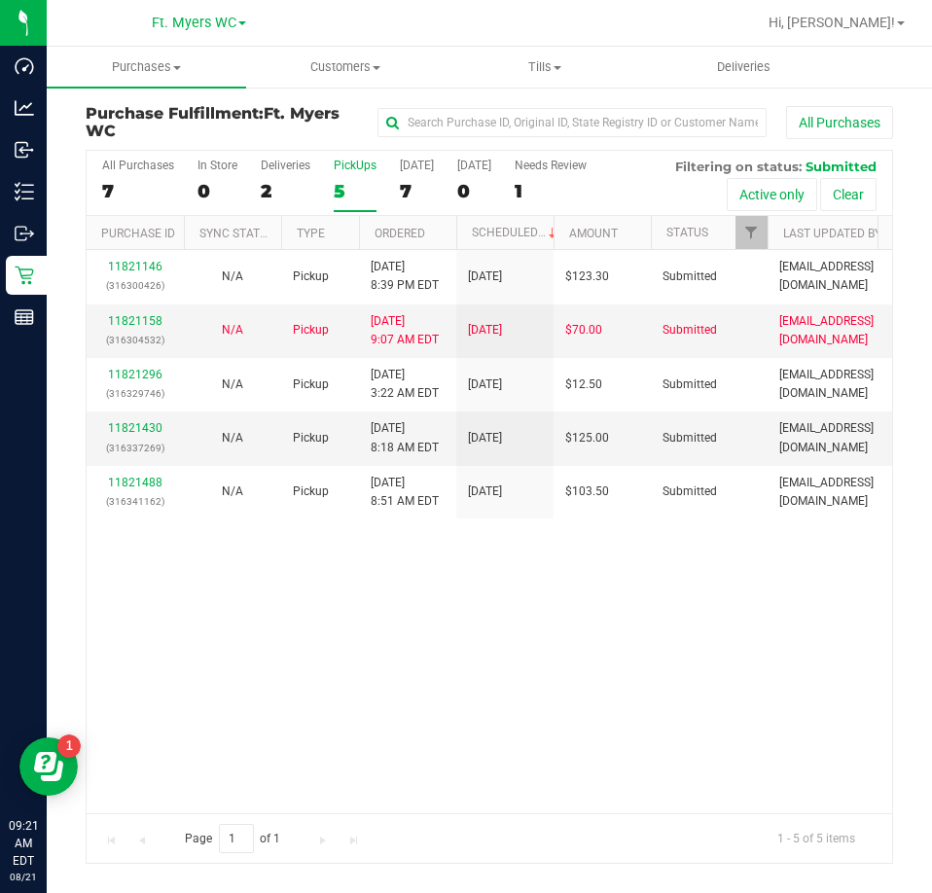
drag, startPoint x: 337, startPoint y: 126, endPoint x: 269, endPoint y: 104, distance: 71.4
click at [269, 105] on h3 "Purchase Fulfillment: Ft. [PERSON_NAME]" at bounding box center [221, 122] width 270 height 34
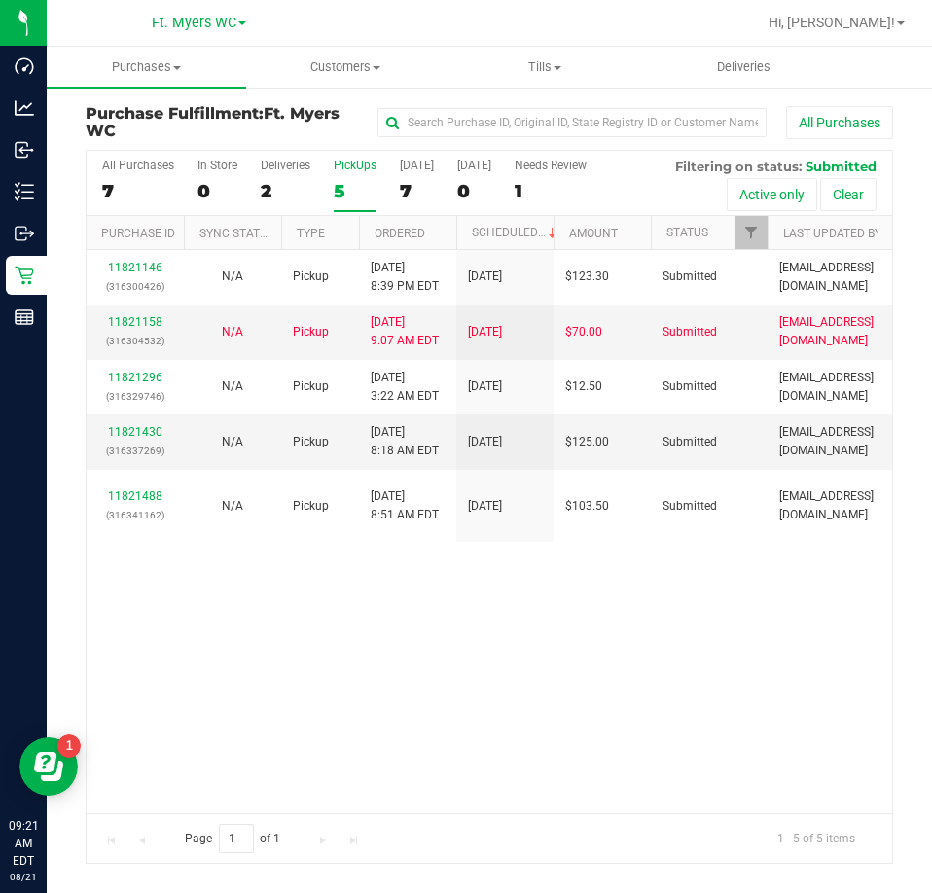
click at [269, 104] on span "Ft. Myers WC" at bounding box center [213, 122] width 254 height 36
click at [145, 425] on link "11821430" at bounding box center [135, 432] width 54 height 14
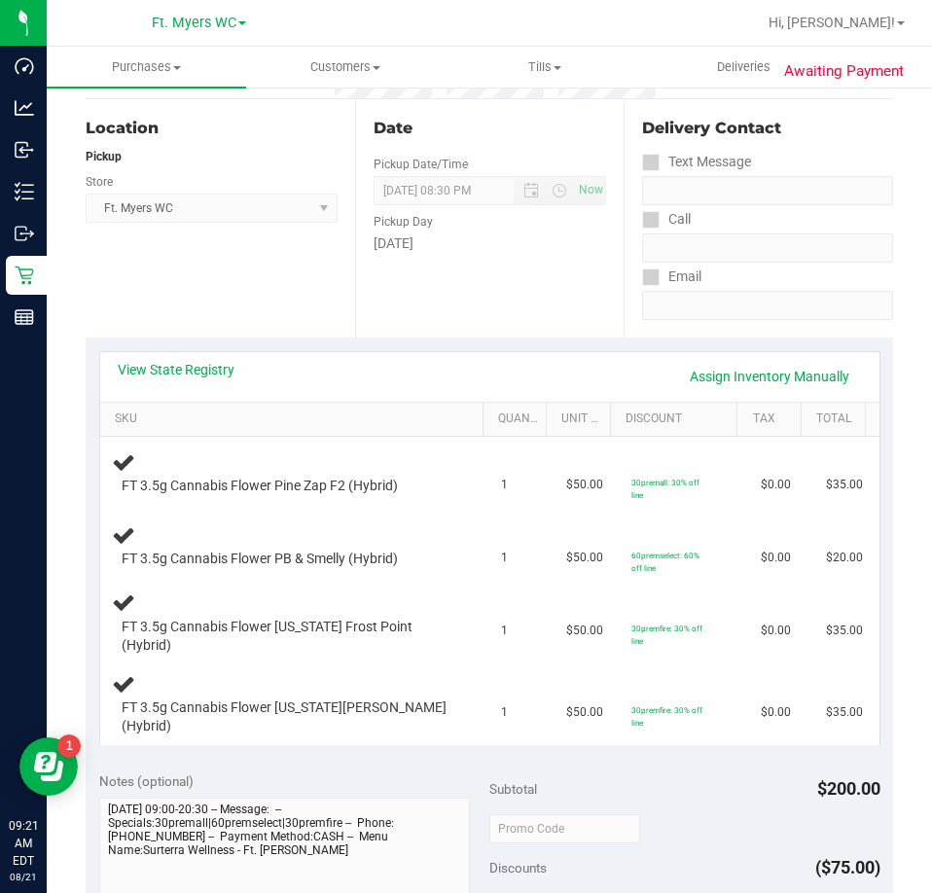
scroll to position [292, 0]
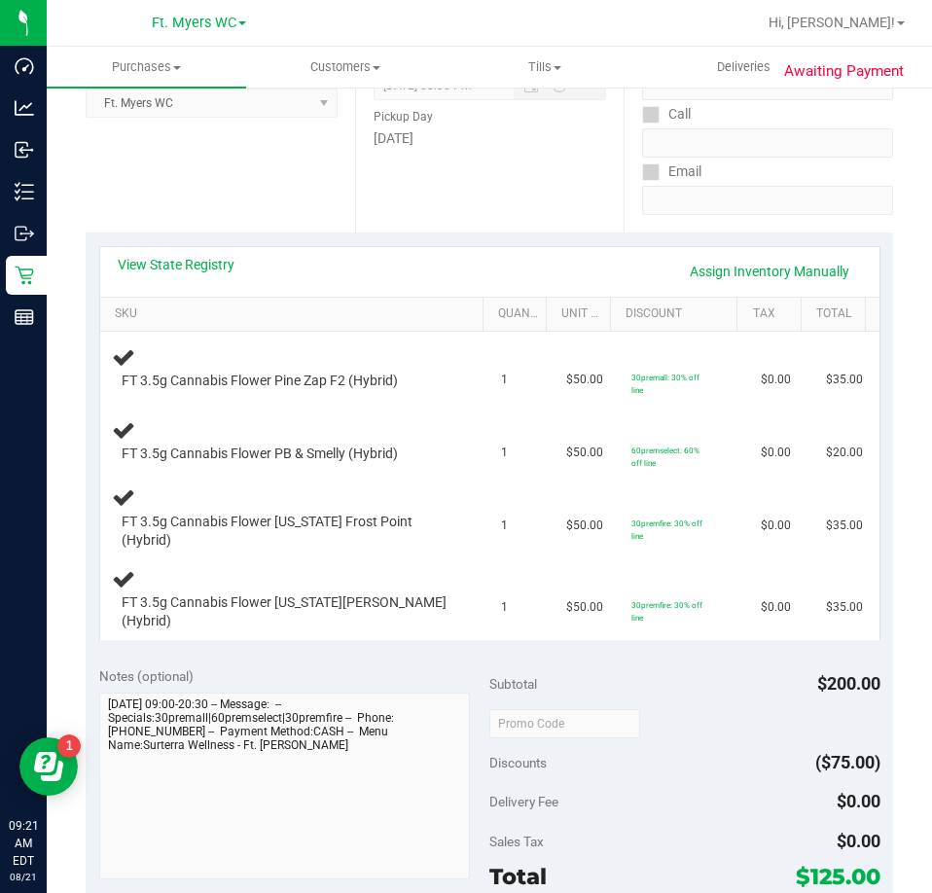
click at [440, 200] on div "Date Pickup Date/Time [DATE] Now [DATE] 08:30 PM Now Pickup Day [DATE]" at bounding box center [490, 113] width 270 height 238
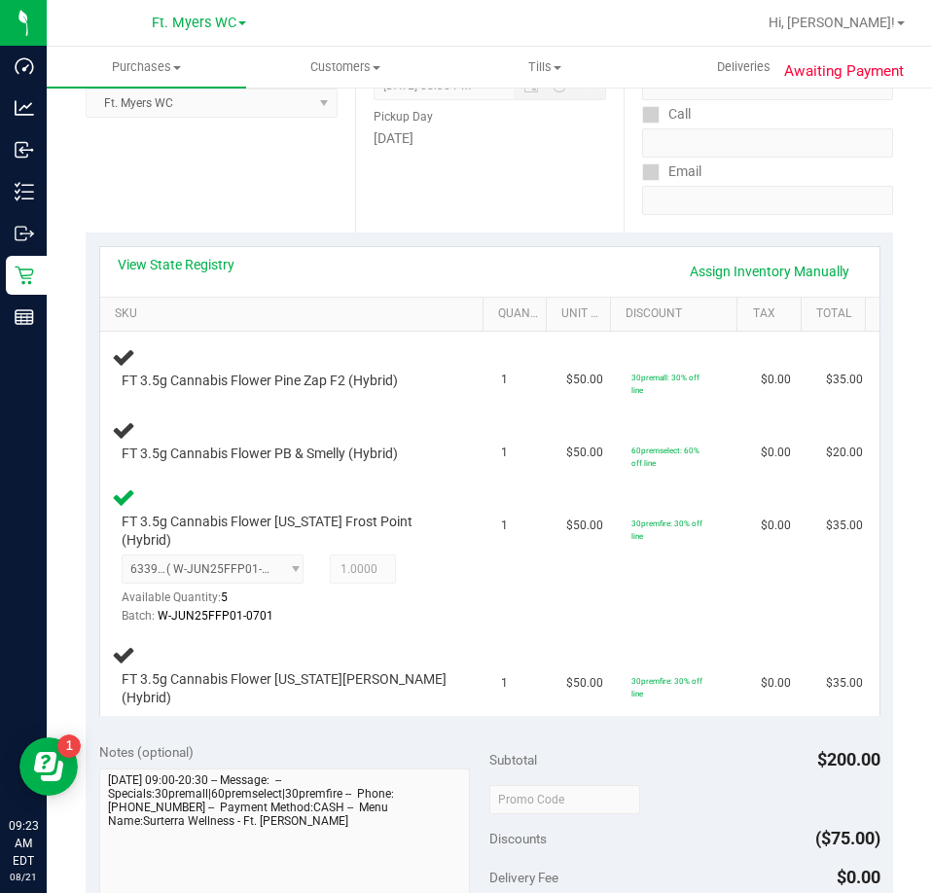
click at [440, 200] on div "Date Pickup Date/Time [DATE] Now [DATE] 08:30 PM Now Pickup Day [DATE]" at bounding box center [490, 113] width 270 height 238
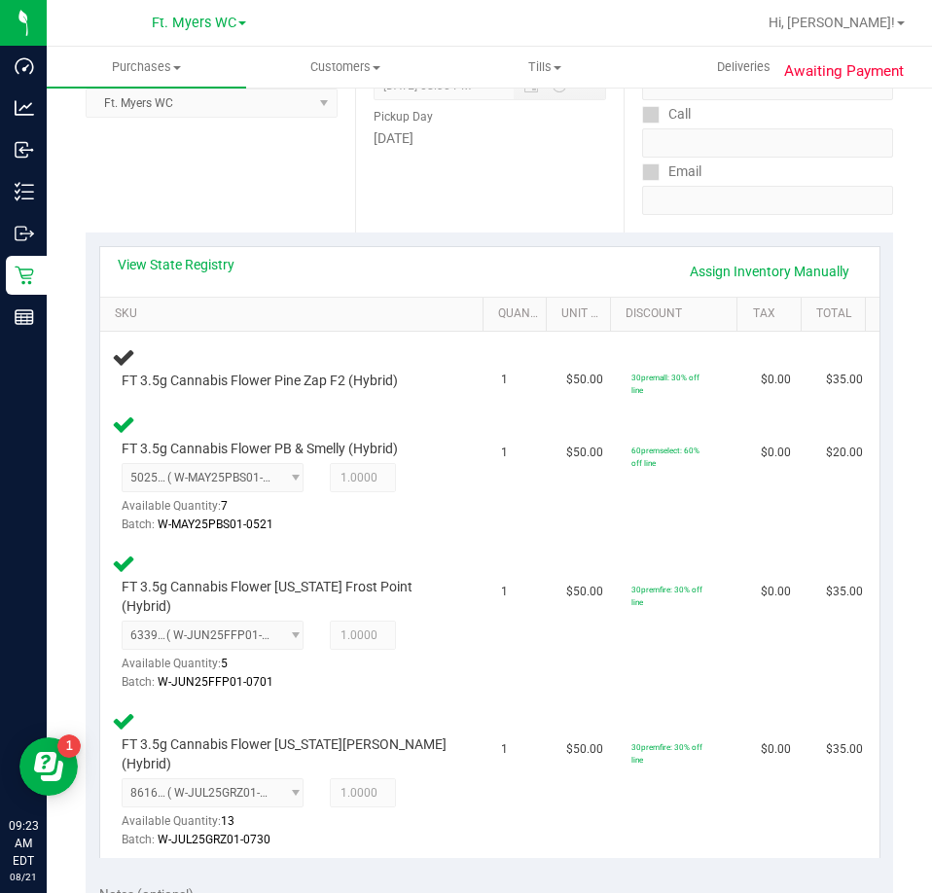
click at [440, 200] on div "Date Pickup Date/Time [DATE] Now [DATE] 08:30 PM Now Pickup Day [DATE]" at bounding box center [490, 113] width 270 height 238
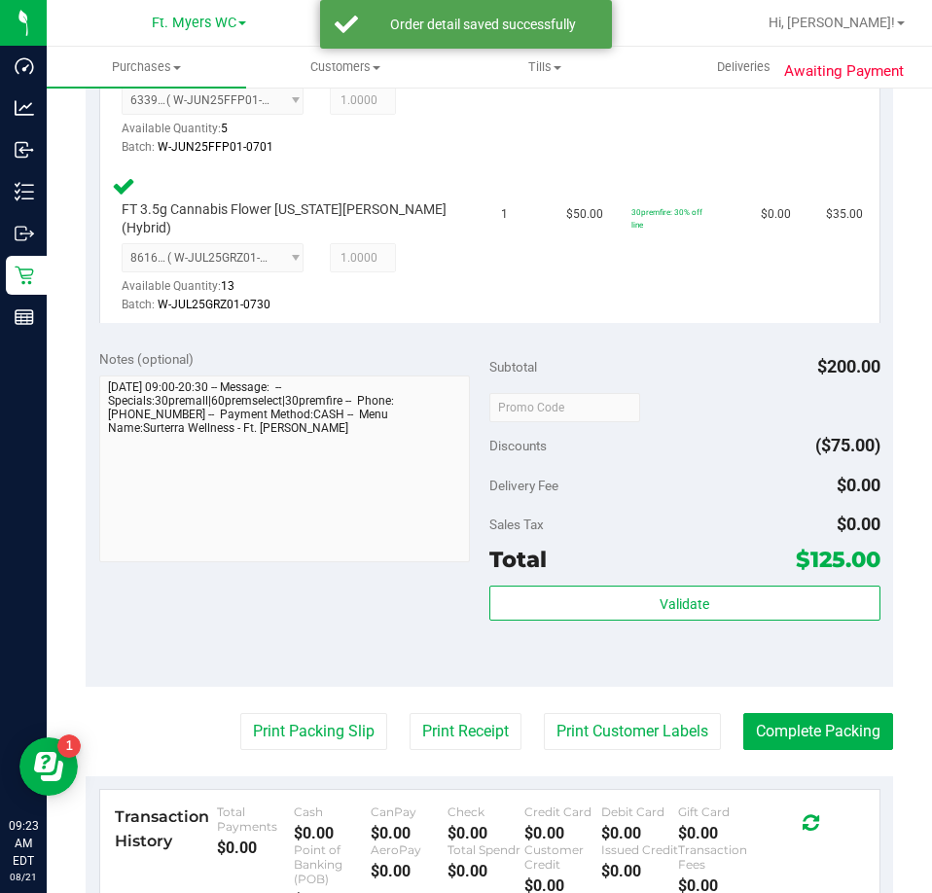
scroll to position [876, 0]
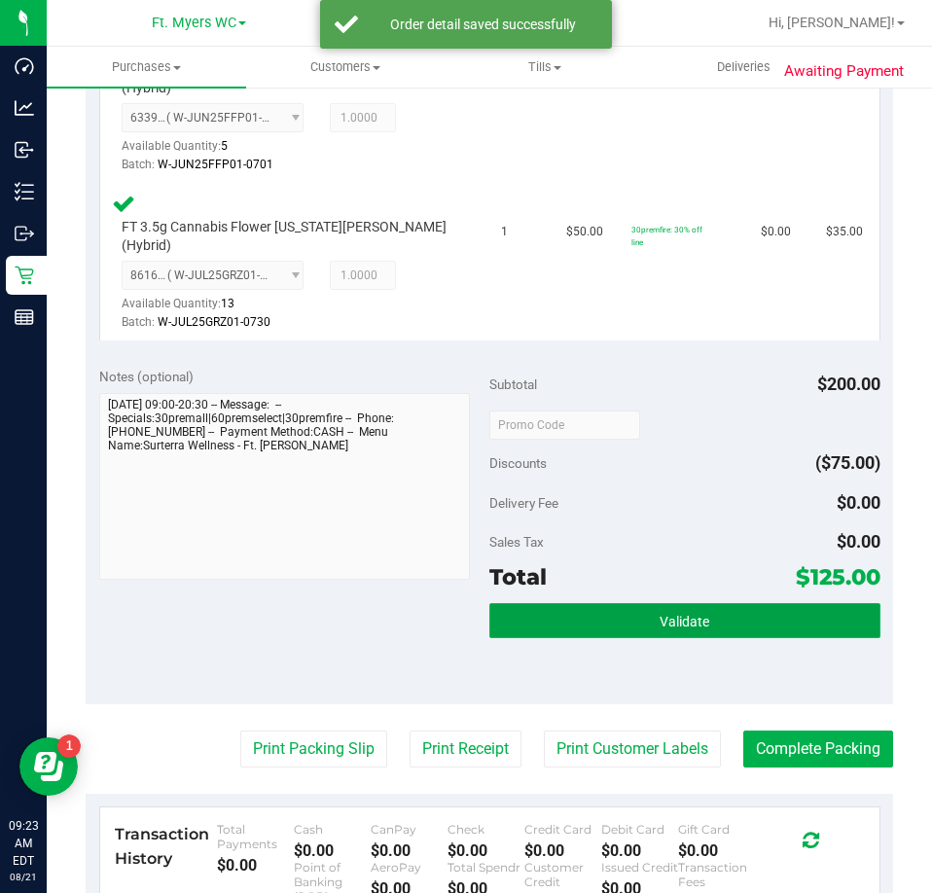
click at [624, 603] on button "Validate" at bounding box center [685, 620] width 391 height 35
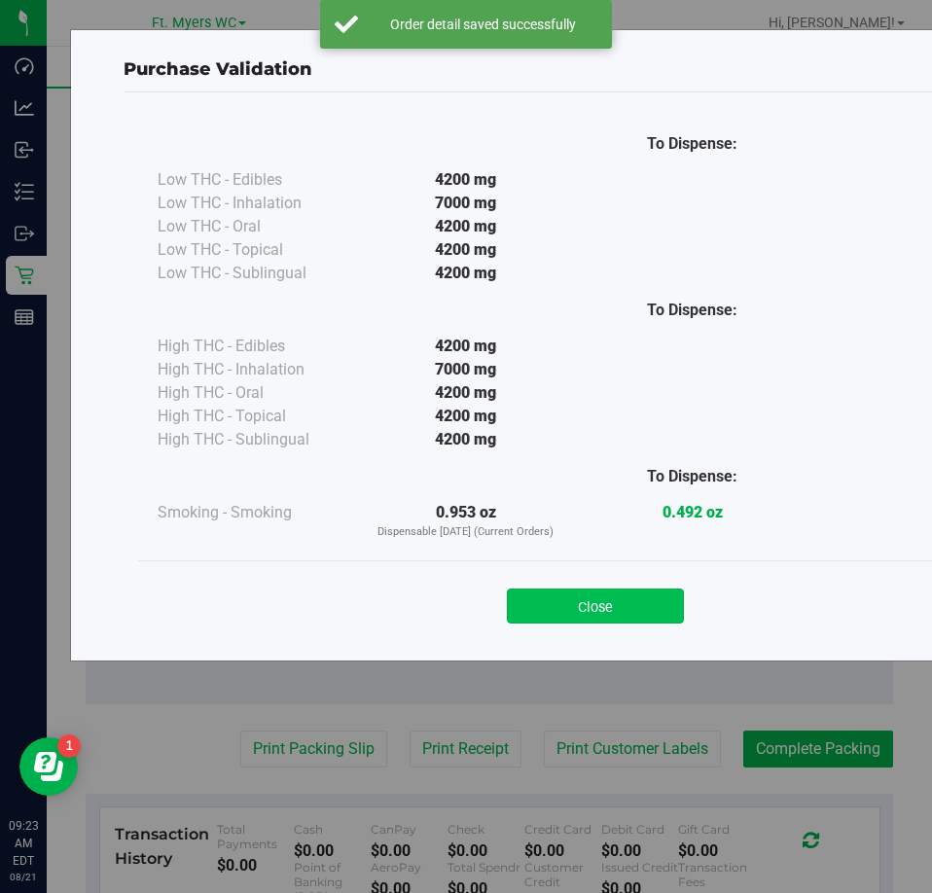
click at [586, 592] on button "Close" at bounding box center [595, 606] width 177 height 35
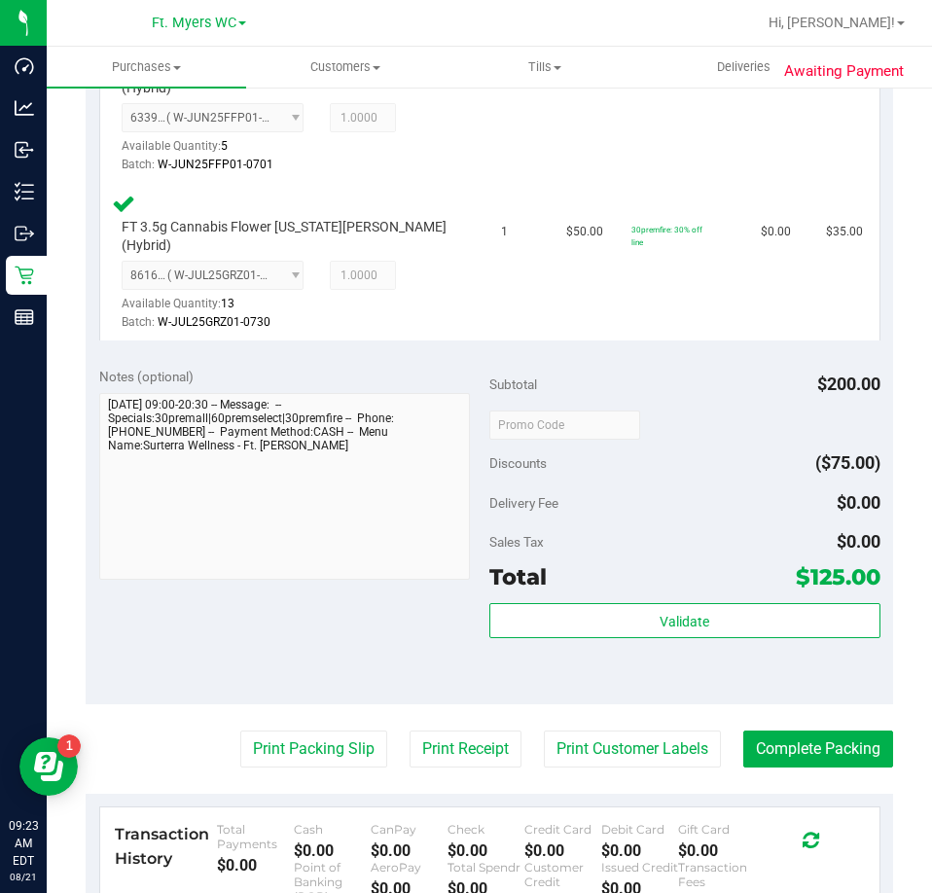
click at [290, 746] on purchase-details "Back Edit Purchase Cancel Purchase View Profile # 11821430 BioTrack ID: - Submi…" at bounding box center [490, 219] width 808 height 1980
click at [301, 731] on button "Print Packing Slip" at bounding box center [313, 749] width 147 height 37
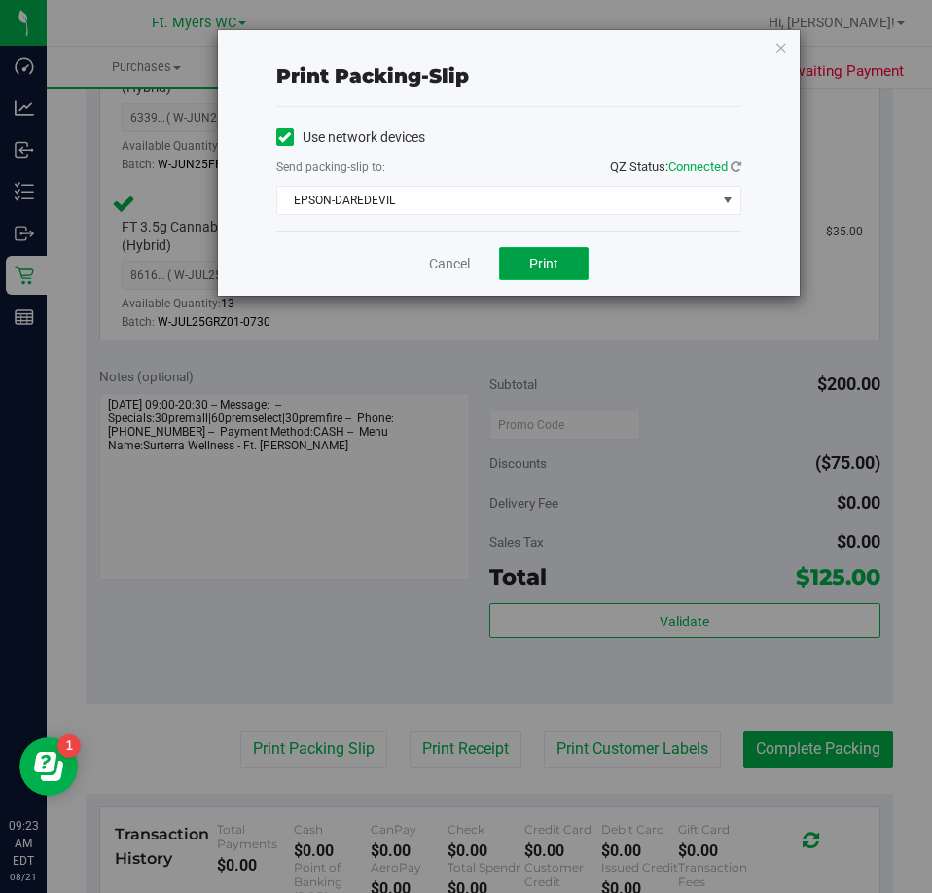
click at [557, 263] on span "Print" at bounding box center [543, 264] width 29 height 16
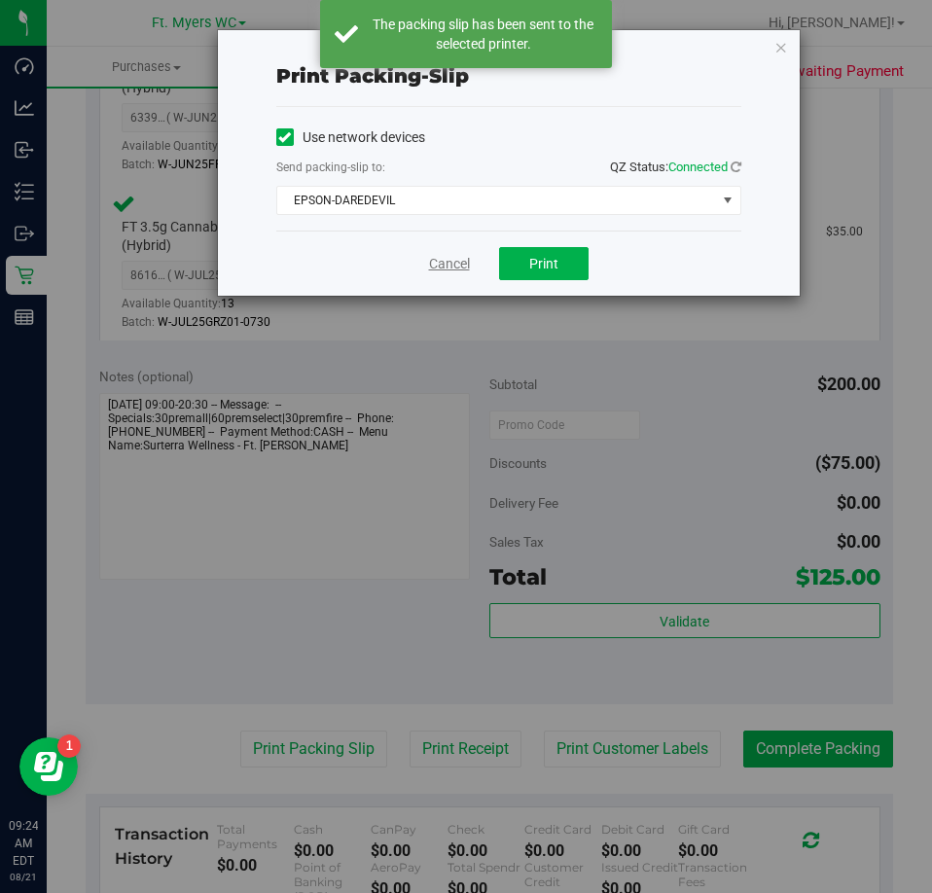
click at [454, 268] on link "Cancel" at bounding box center [449, 264] width 41 height 20
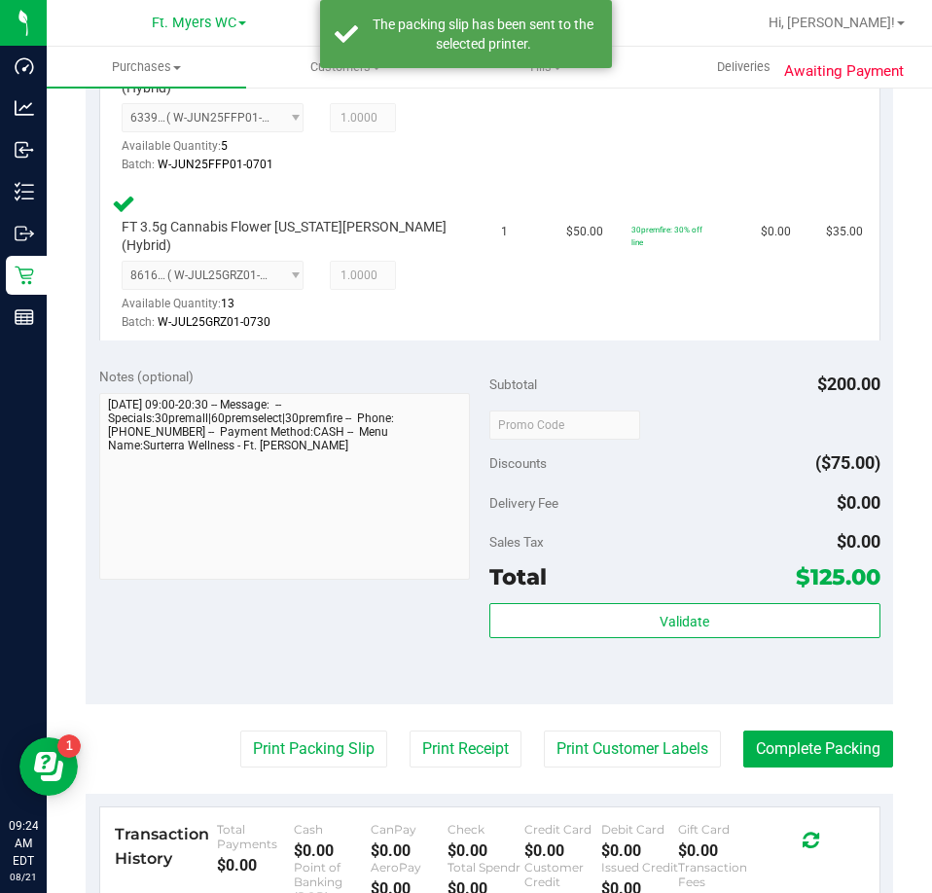
click at [817, 692] on purchase-details "Back Edit Purchase Cancel Purchase View Profile # 11821430 BioTrack ID: - Submi…" at bounding box center [490, 219] width 808 height 1980
click at [820, 731] on button "Complete Packing" at bounding box center [819, 749] width 150 height 37
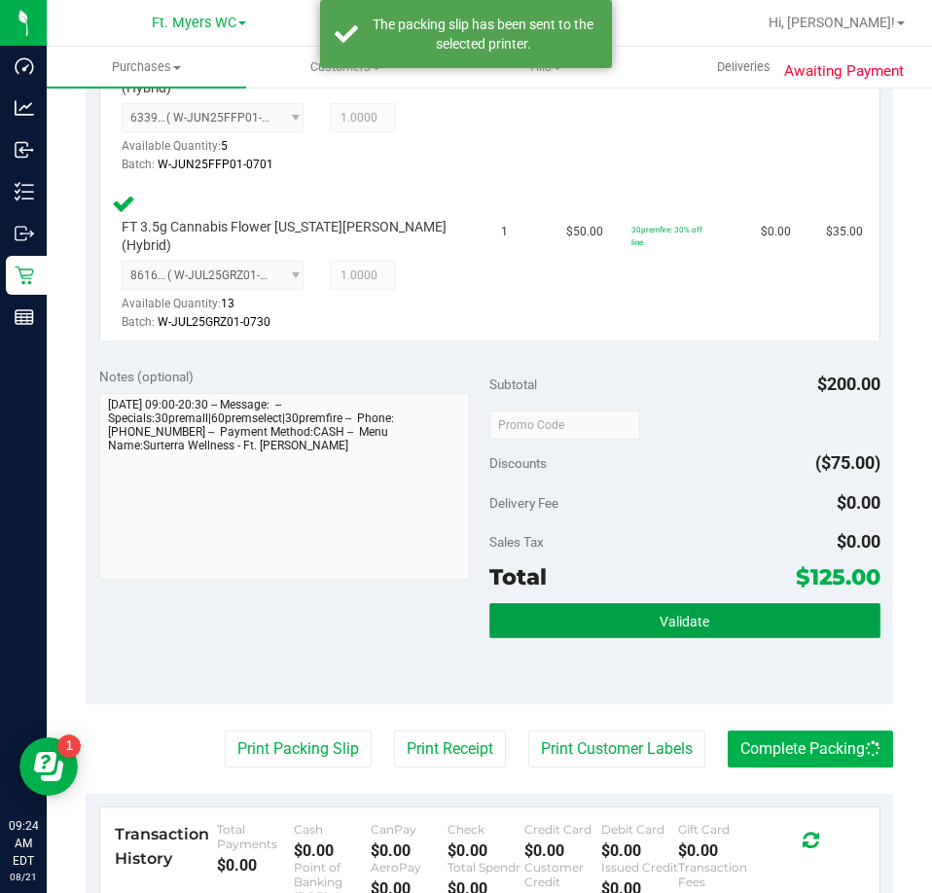
click at [818, 603] on button "Validate" at bounding box center [685, 620] width 391 height 35
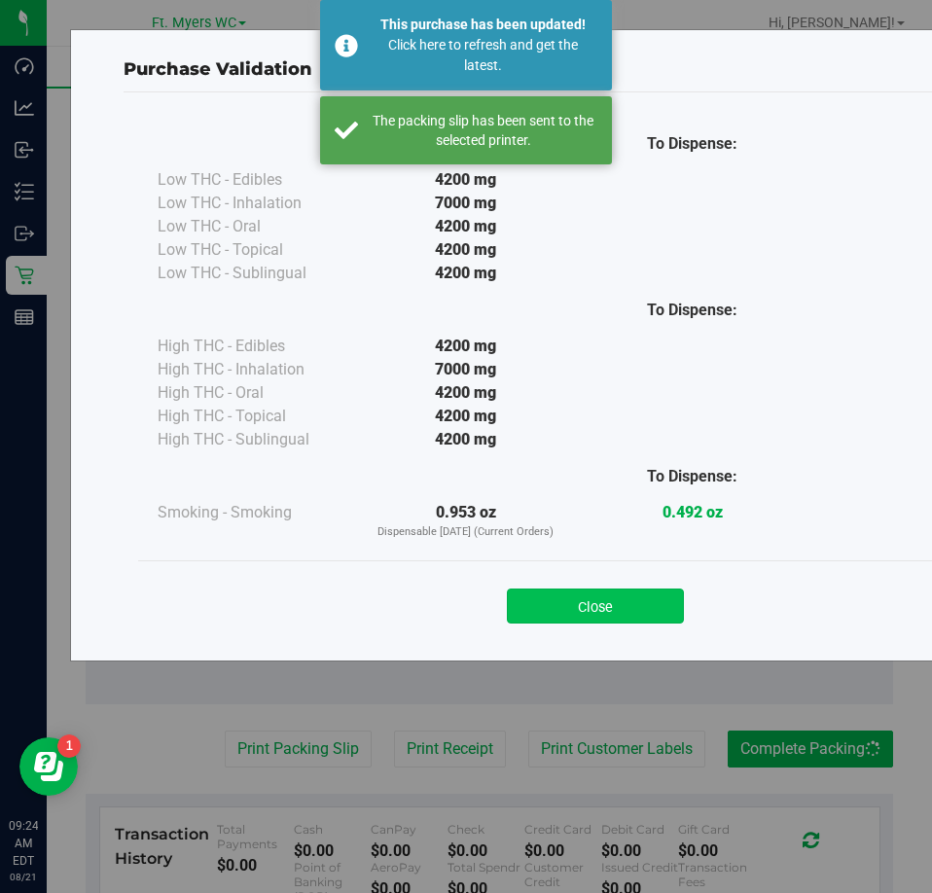
click at [571, 609] on button "Close" at bounding box center [595, 606] width 177 height 35
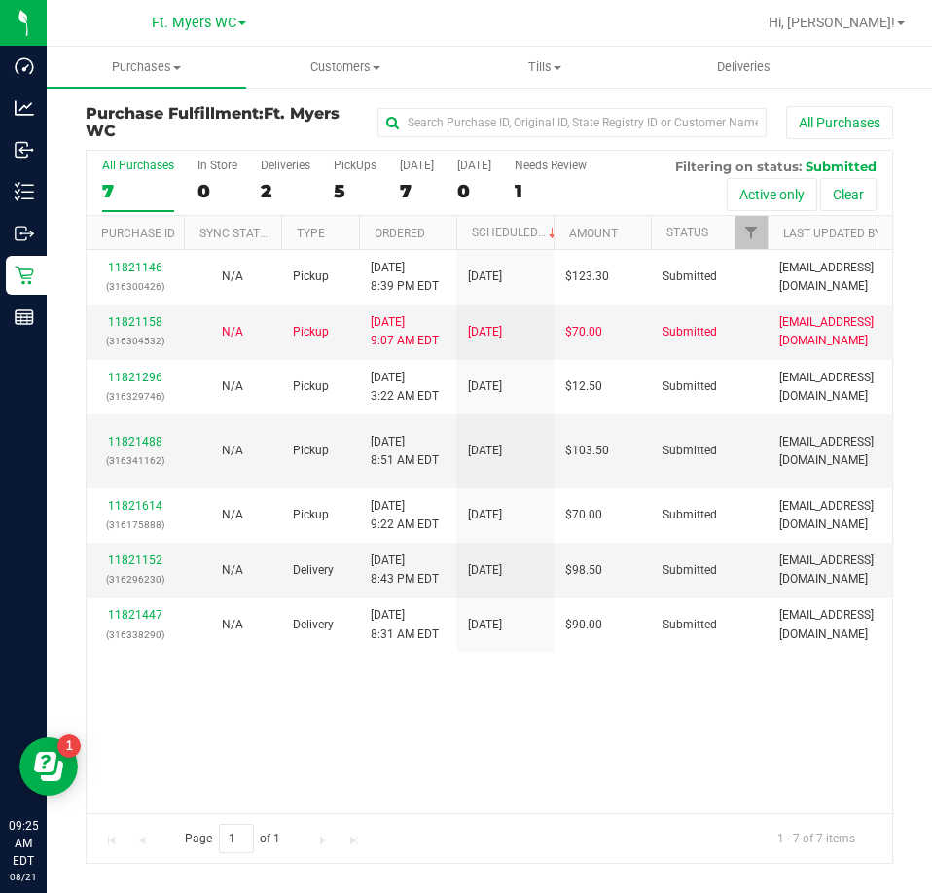
click at [320, 194] on div "All Purchases 7 In Store 0 Deliveries 2 PickUps 5 [DATE] 7 [DATE] 0 Needs Revie…" at bounding box center [490, 183] width 806 height 65
click at [361, 177] on label "PickUps 5" at bounding box center [355, 186] width 43 height 54
click at [0, 0] on input "PickUps 5" at bounding box center [0, 0] width 0 height 0
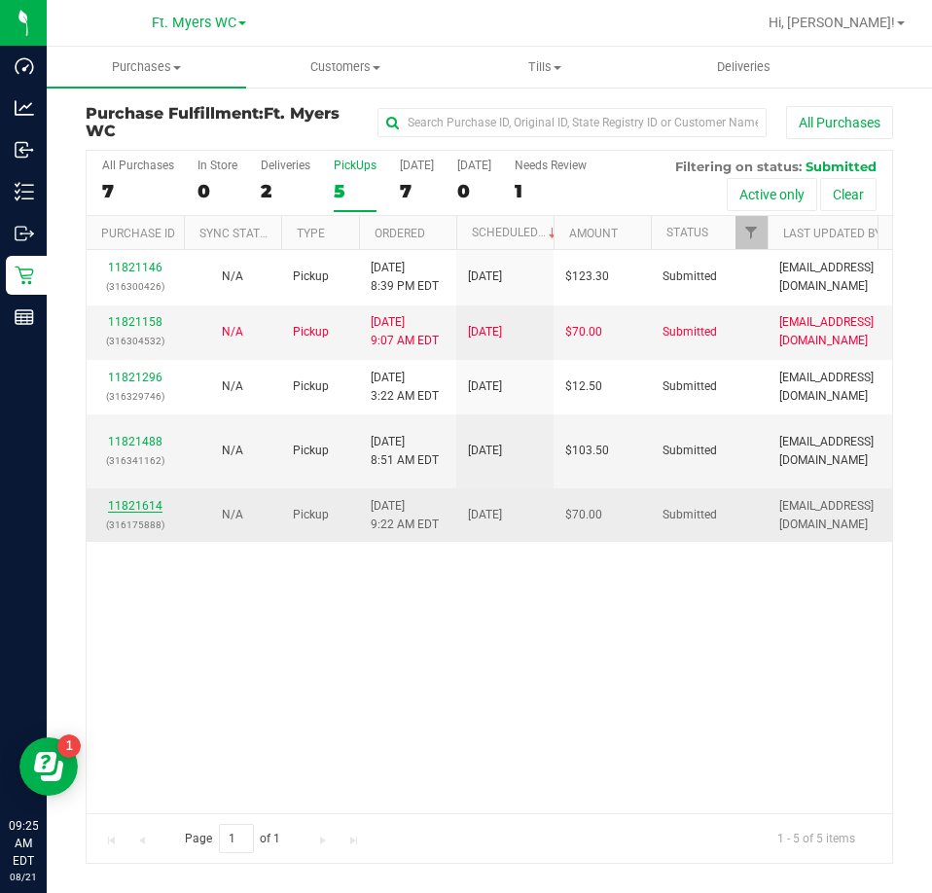
click at [130, 506] on link "11821614" at bounding box center [135, 506] width 54 height 14
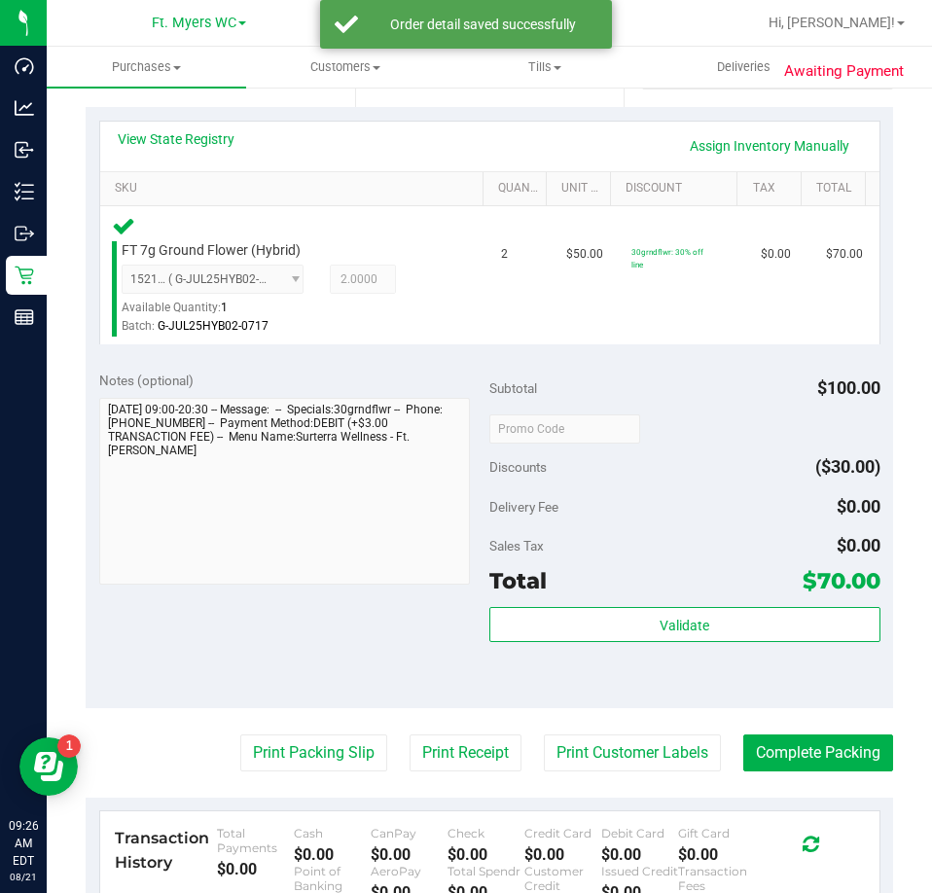
scroll to position [584, 0]
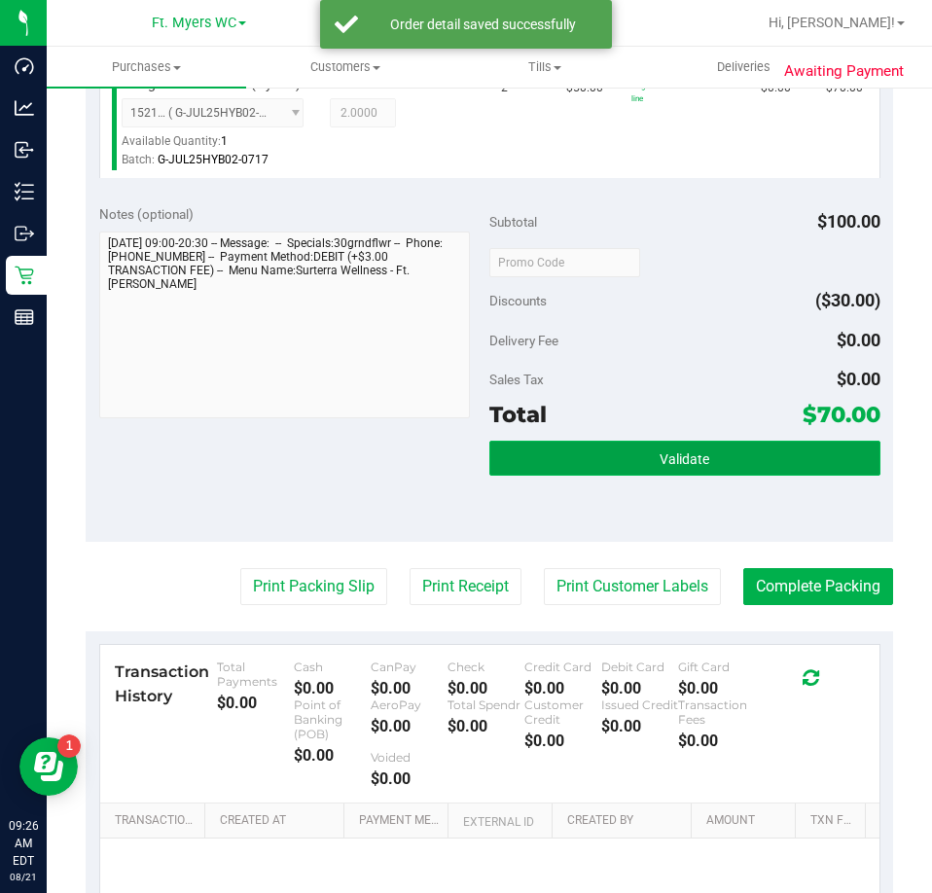
click at [736, 443] on button "Validate" at bounding box center [685, 458] width 391 height 35
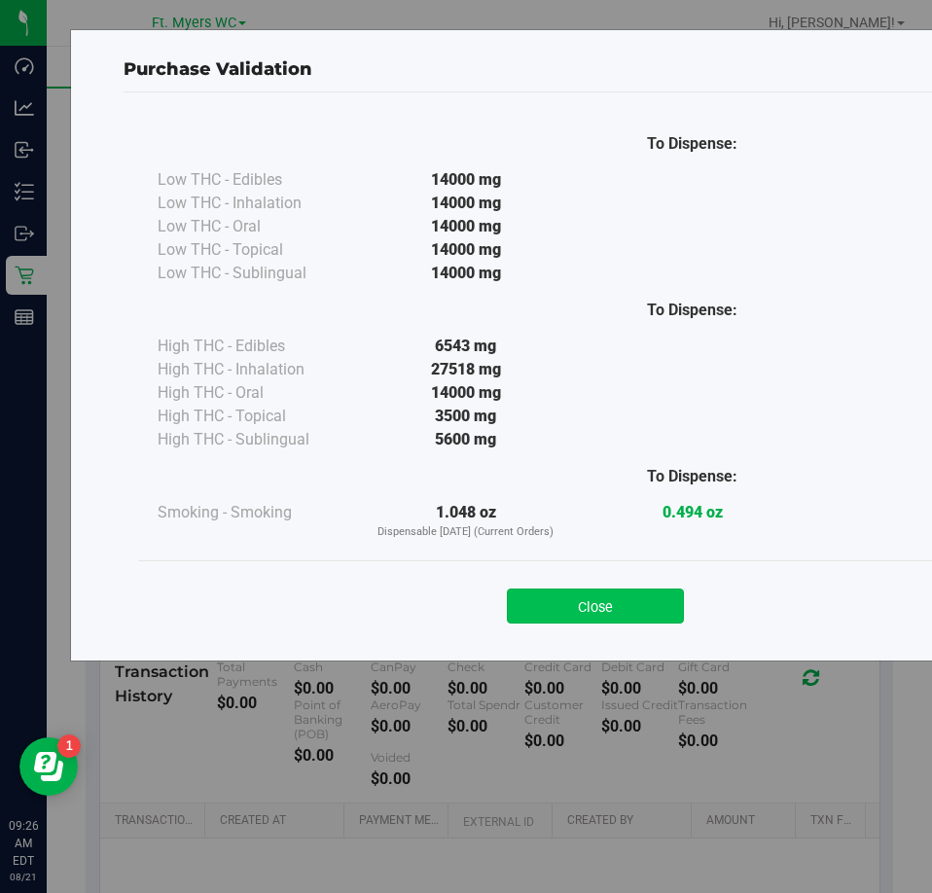
click at [603, 621] on button "Close" at bounding box center [595, 606] width 177 height 35
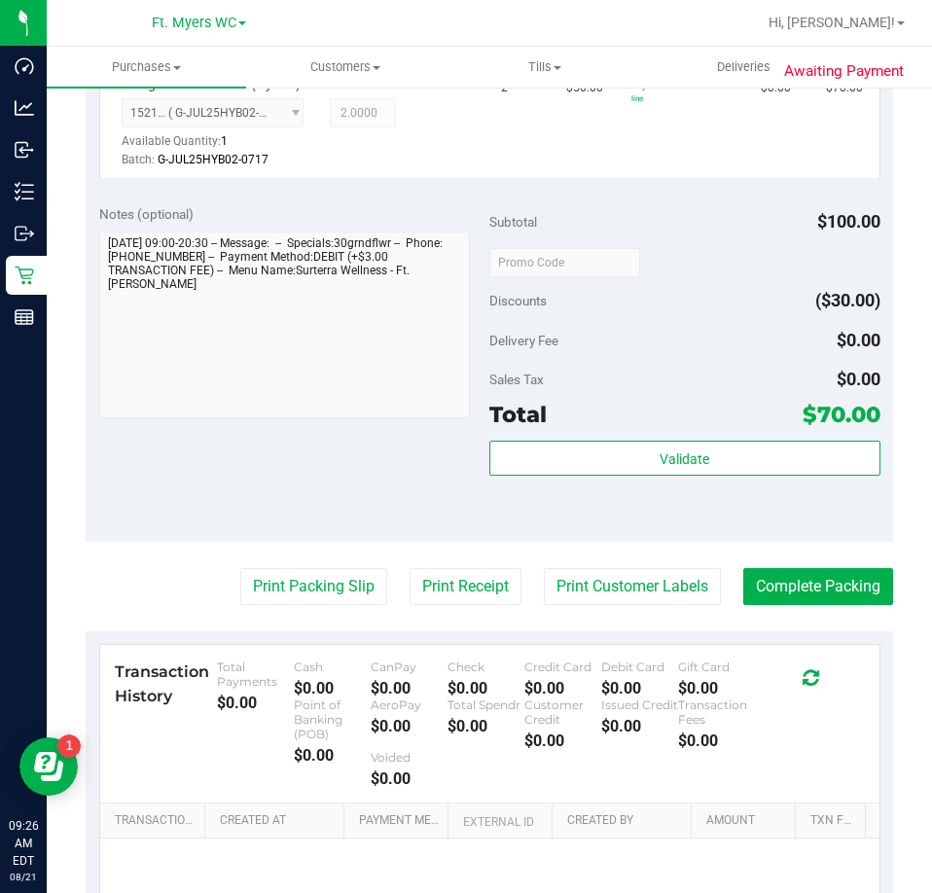
click at [292, 605] on purchase-details "Back Edit Purchase Cancel Purchase View Profile # 11821614 BioTrack ID: - Submi…" at bounding box center [490, 284] width 808 height 1527
click at [291, 594] on button "Print Packing Slip" at bounding box center [313, 586] width 147 height 37
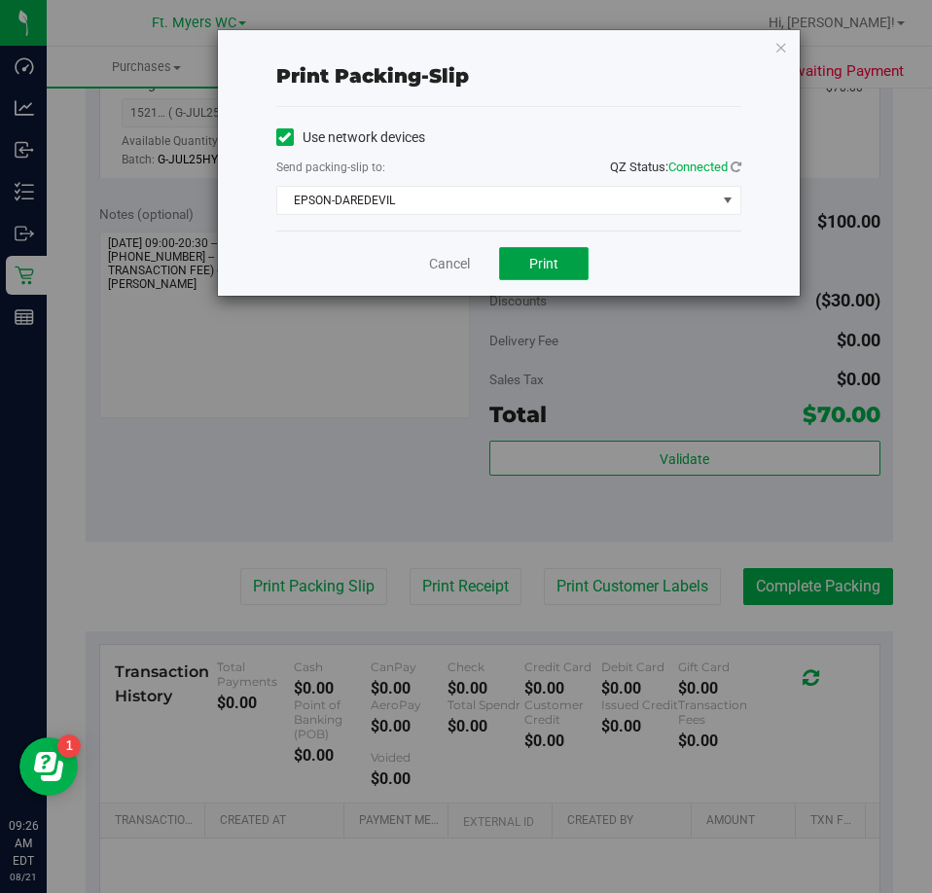
click at [558, 257] on span "Print" at bounding box center [543, 264] width 29 height 16
click at [530, 129] on div "Use network devices" at bounding box center [508, 137] width 465 height 29
click at [425, 250] on div "Cancel Print" at bounding box center [508, 263] width 465 height 65
click at [449, 257] on link "Cancel" at bounding box center [449, 264] width 41 height 20
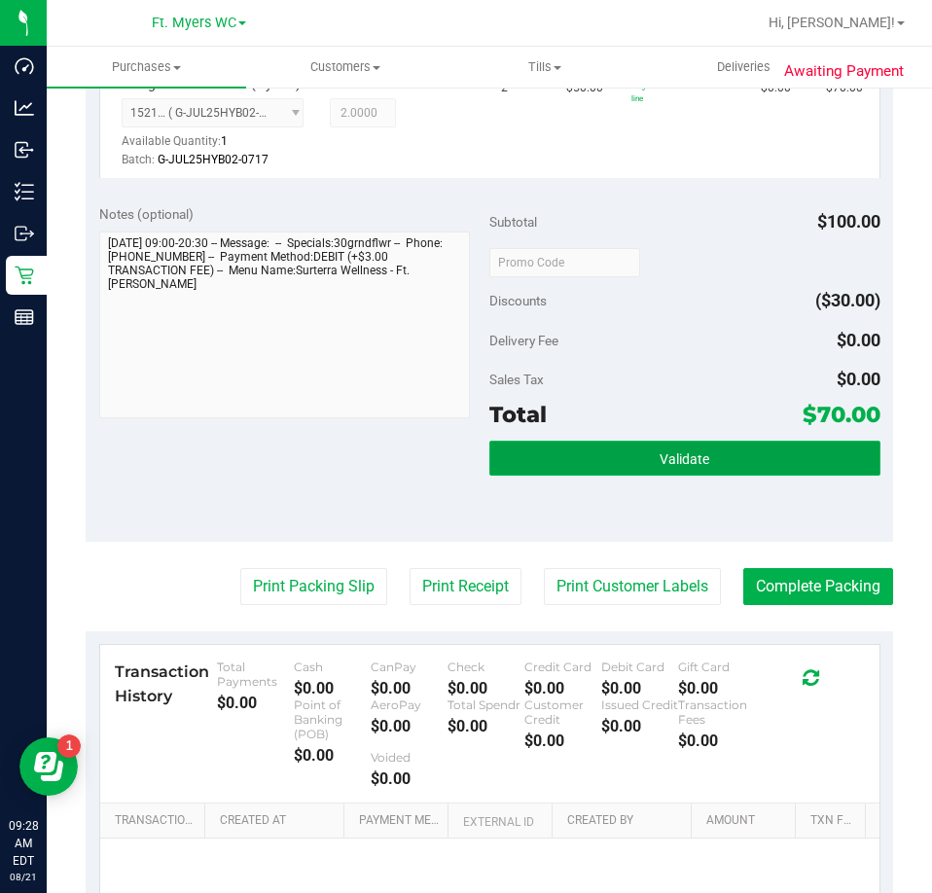
click at [665, 466] on span "Validate" at bounding box center [685, 460] width 50 height 16
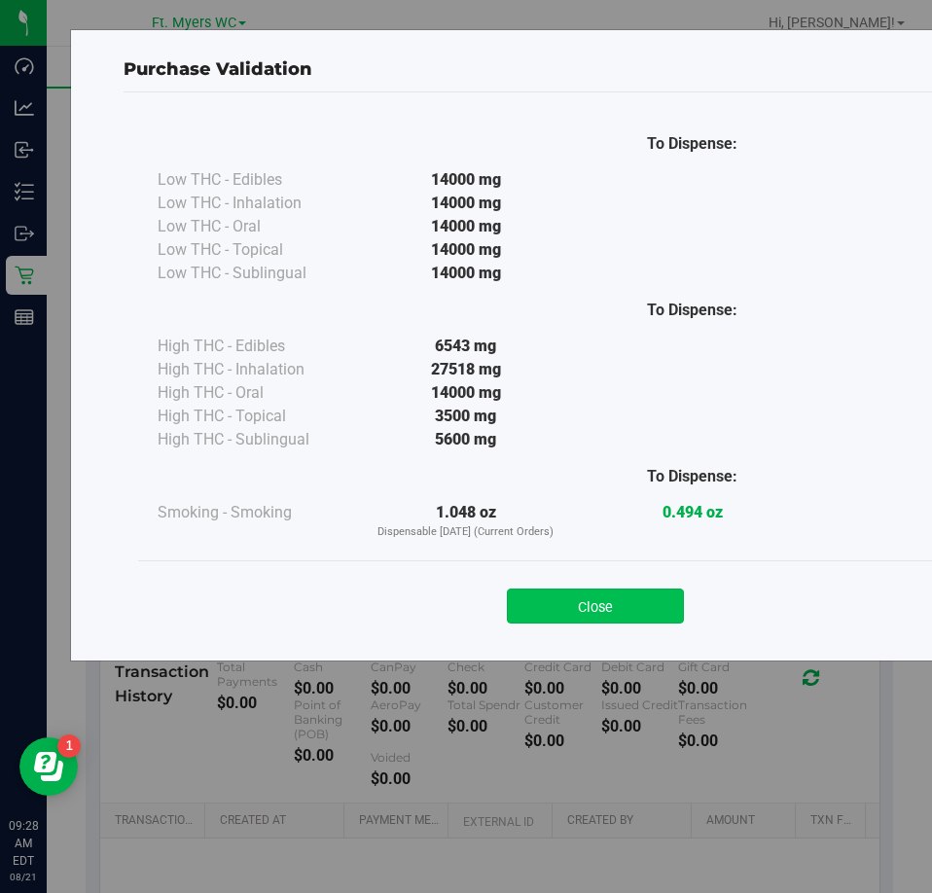
click at [586, 606] on button "Close" at bounding box center [595, 606] width 177 height 35
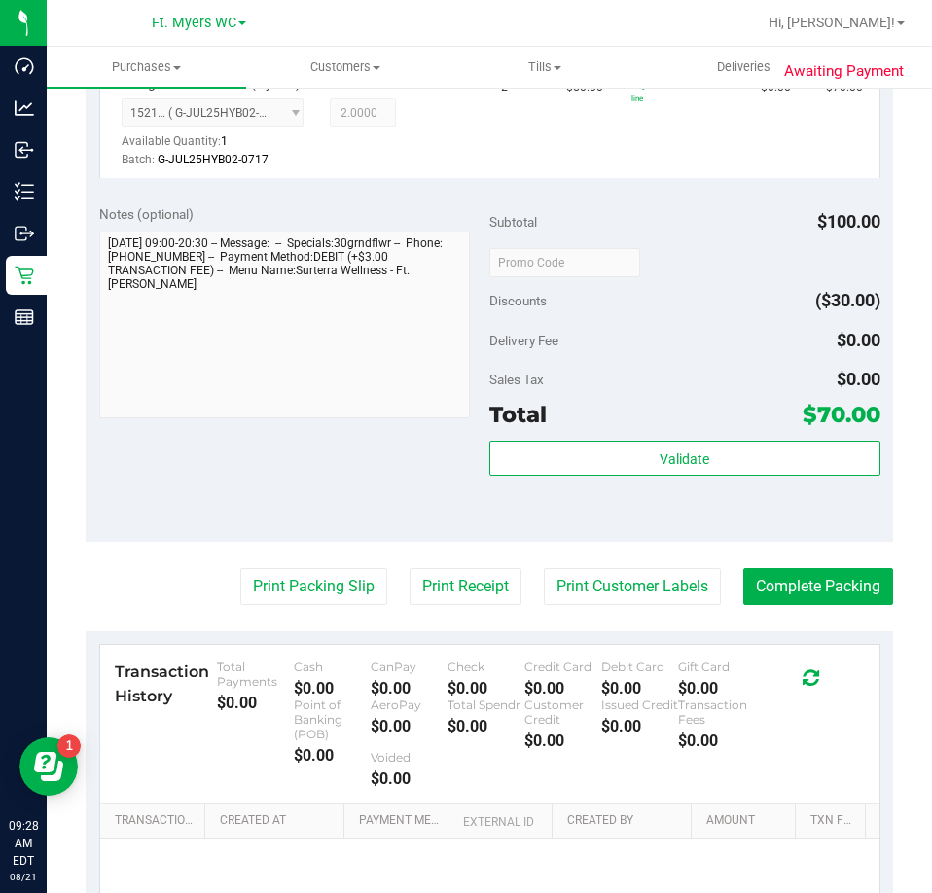
click at [796, 612] on purchase-details "Back Edit Purchase Cancel Purchase View Profile # 11821614 BioTrack ID: - Submi…" at bounding box center [490, 284] width 808 height 1527
click at [802, 594] on button "Complete Packing" at bounding box center [819, 586] width 150 height 37
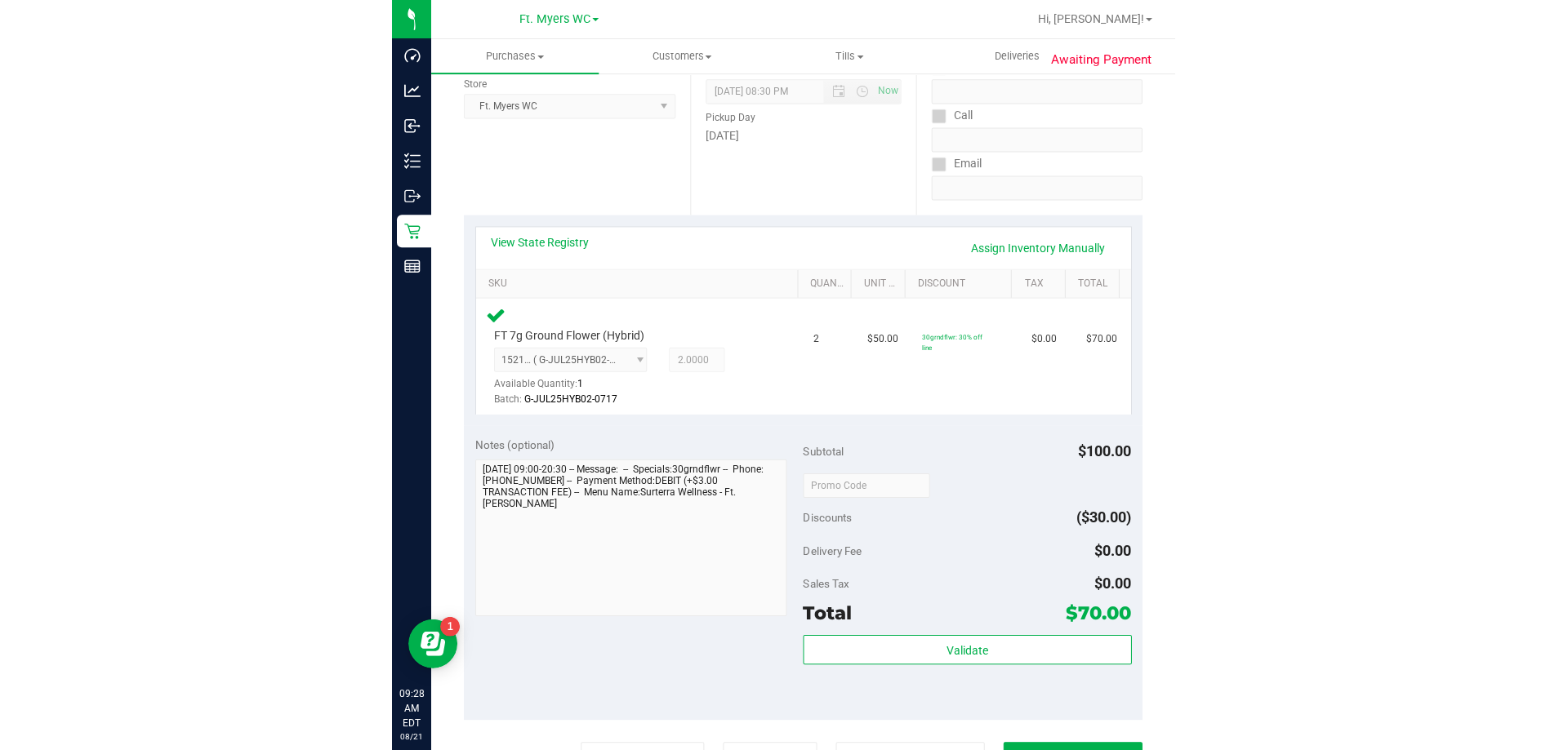
scroll to position [0, 0]
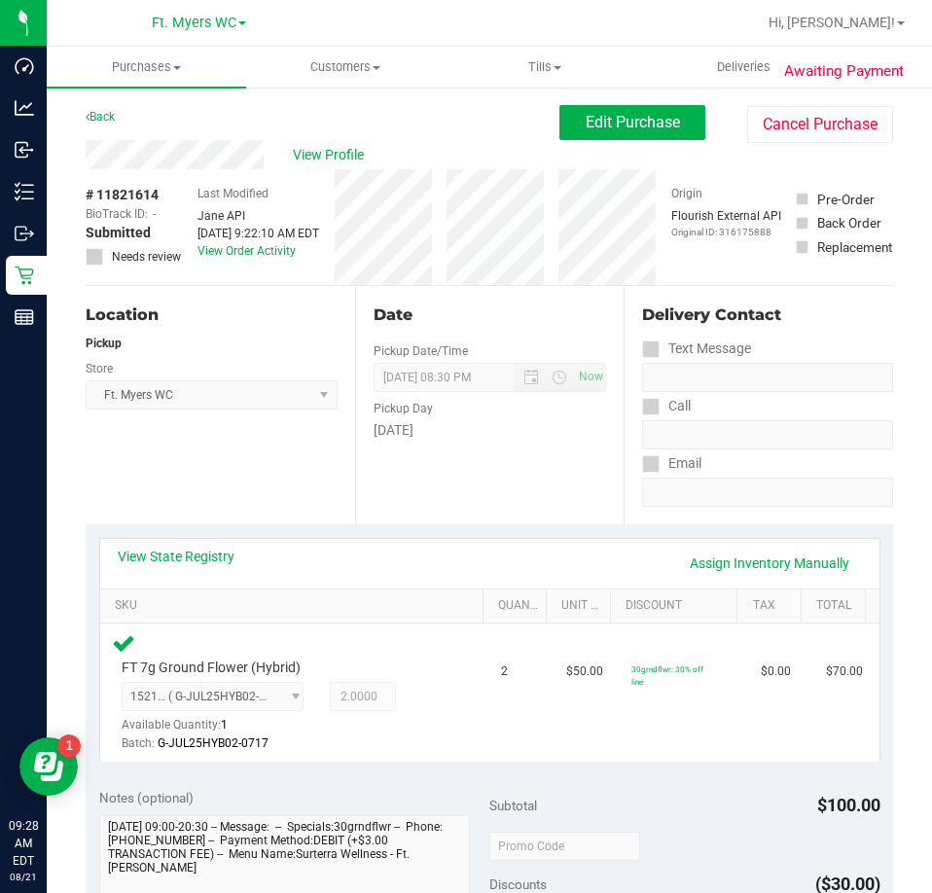
drag, startPoint x: 374, startPoint y: 521, endPoint x: 398, endPoint y: 299, distance: 223.2
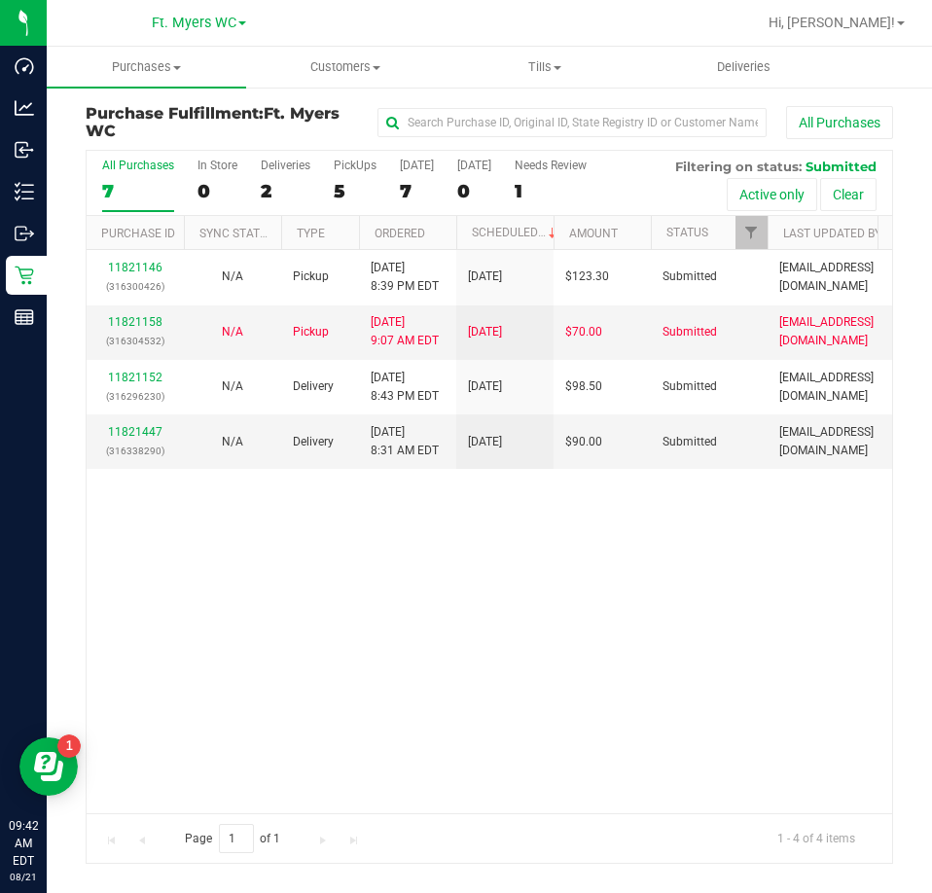
click at [369, 157] on div "All Purchases 7 In Store 0 Deliveries 2 PickUps 5 [DATE] 7 [DATE] 0 Needs Revie…" at bounding box center [490, 159] width 806 height 16
click at [371, 170] on div "PickUps" at bounding box center [355, 166] width 43 height 14
click at [0, 0] on input "PickUps 5" at bounding box center [0, 0] width 0 height 0
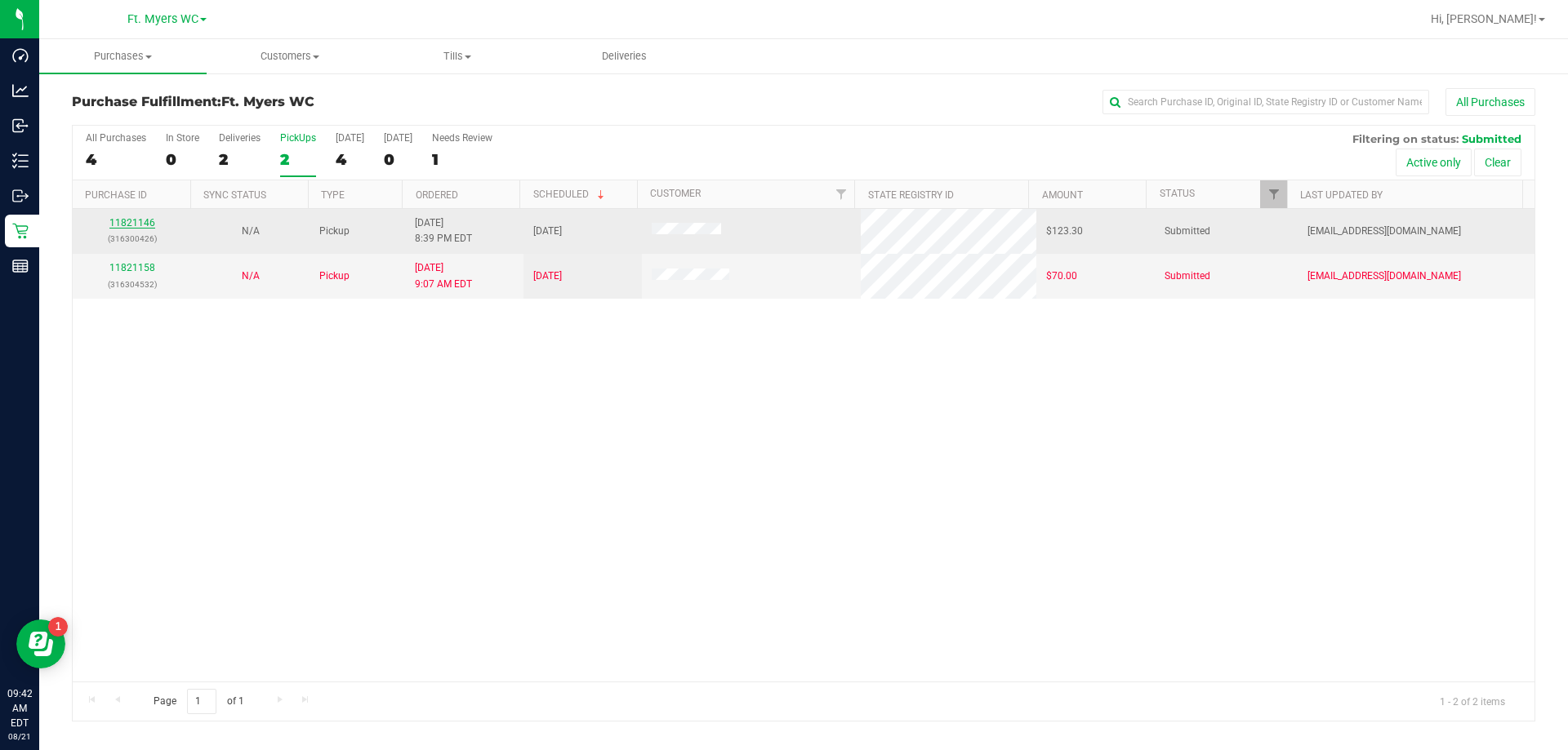
click at [137, 225] on link "11821146" at bounding box center [132, 223] width 45 height 12
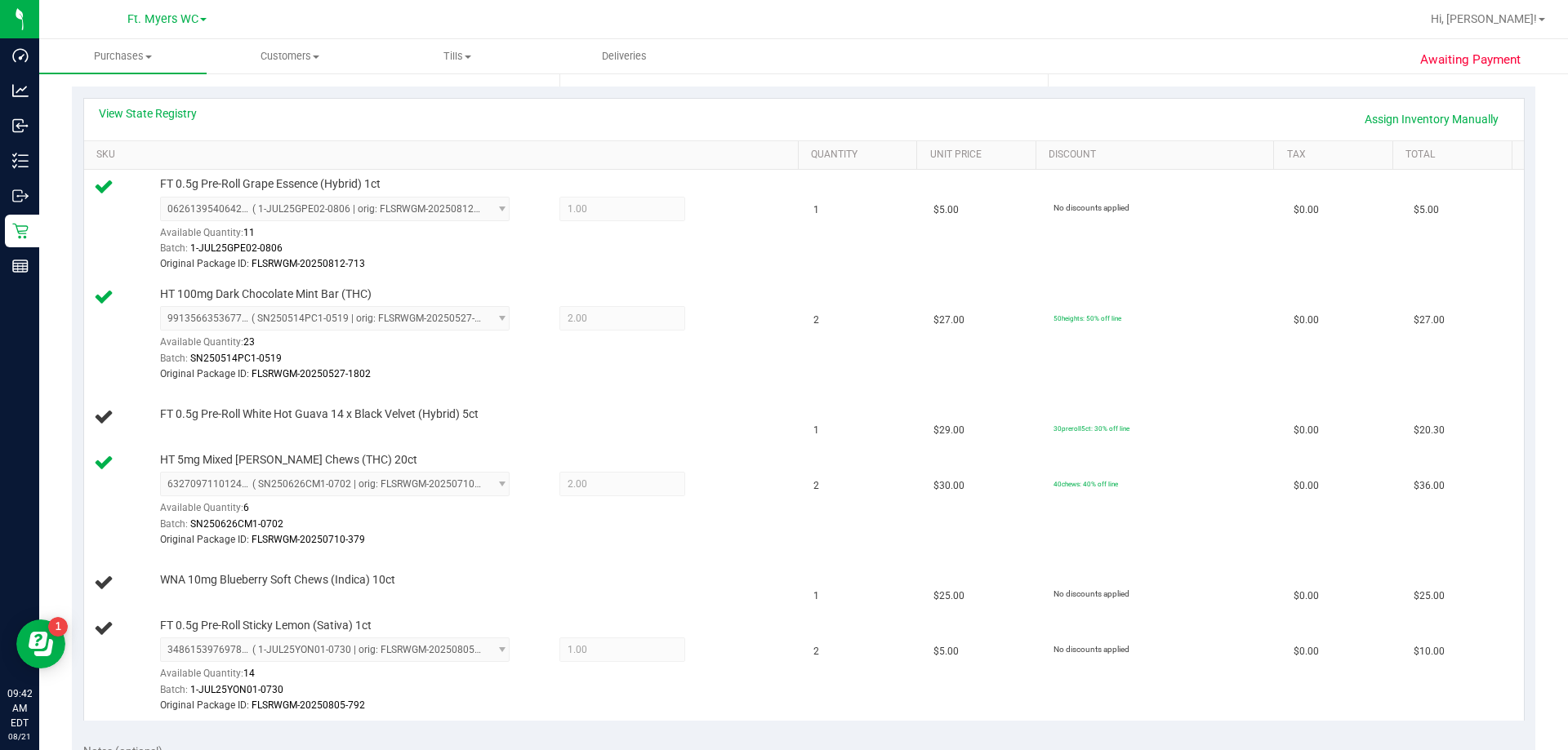
scroll to position [571, 0]
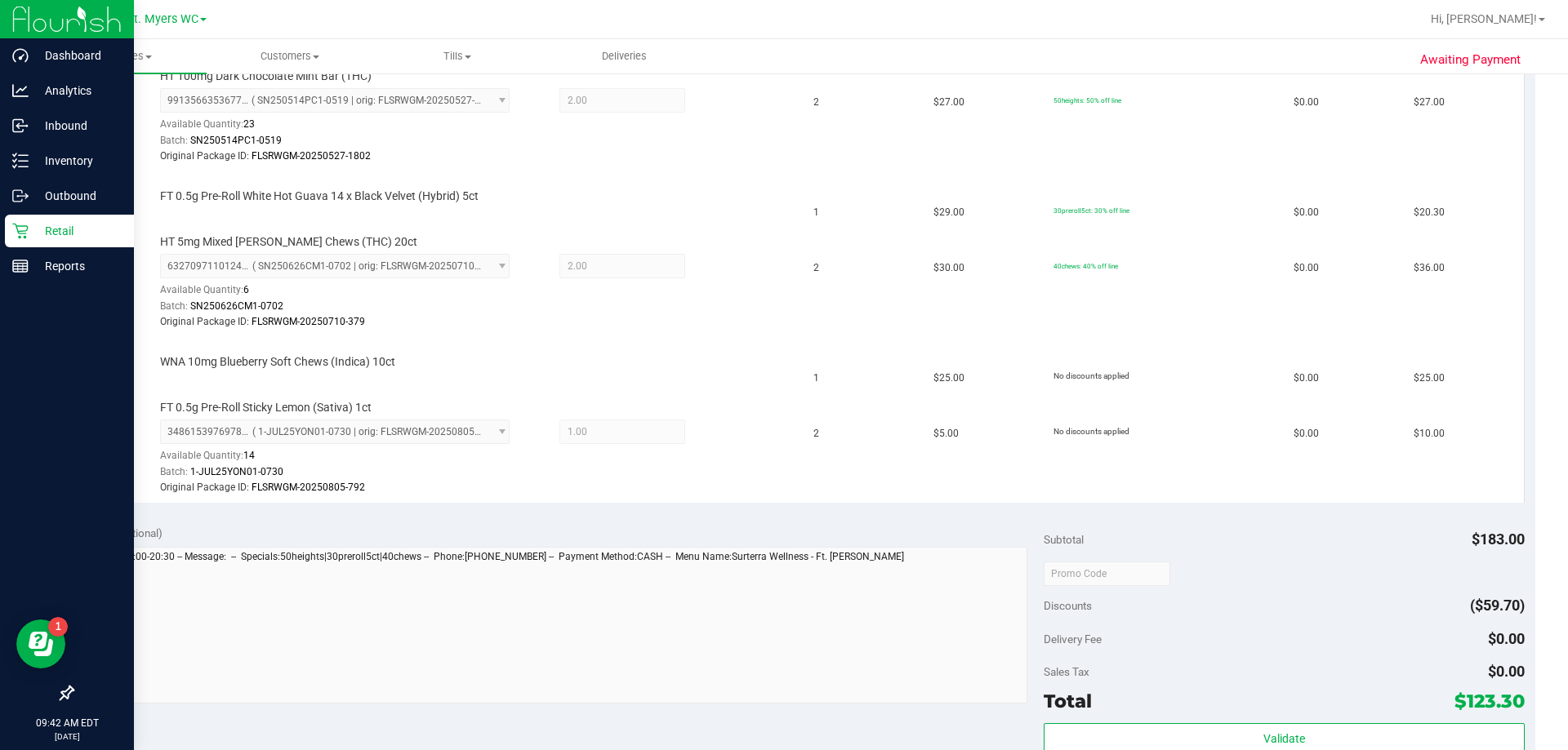
click at [38, 240] on p "Retail" at bounding box center [77, 231] width 98 height 19
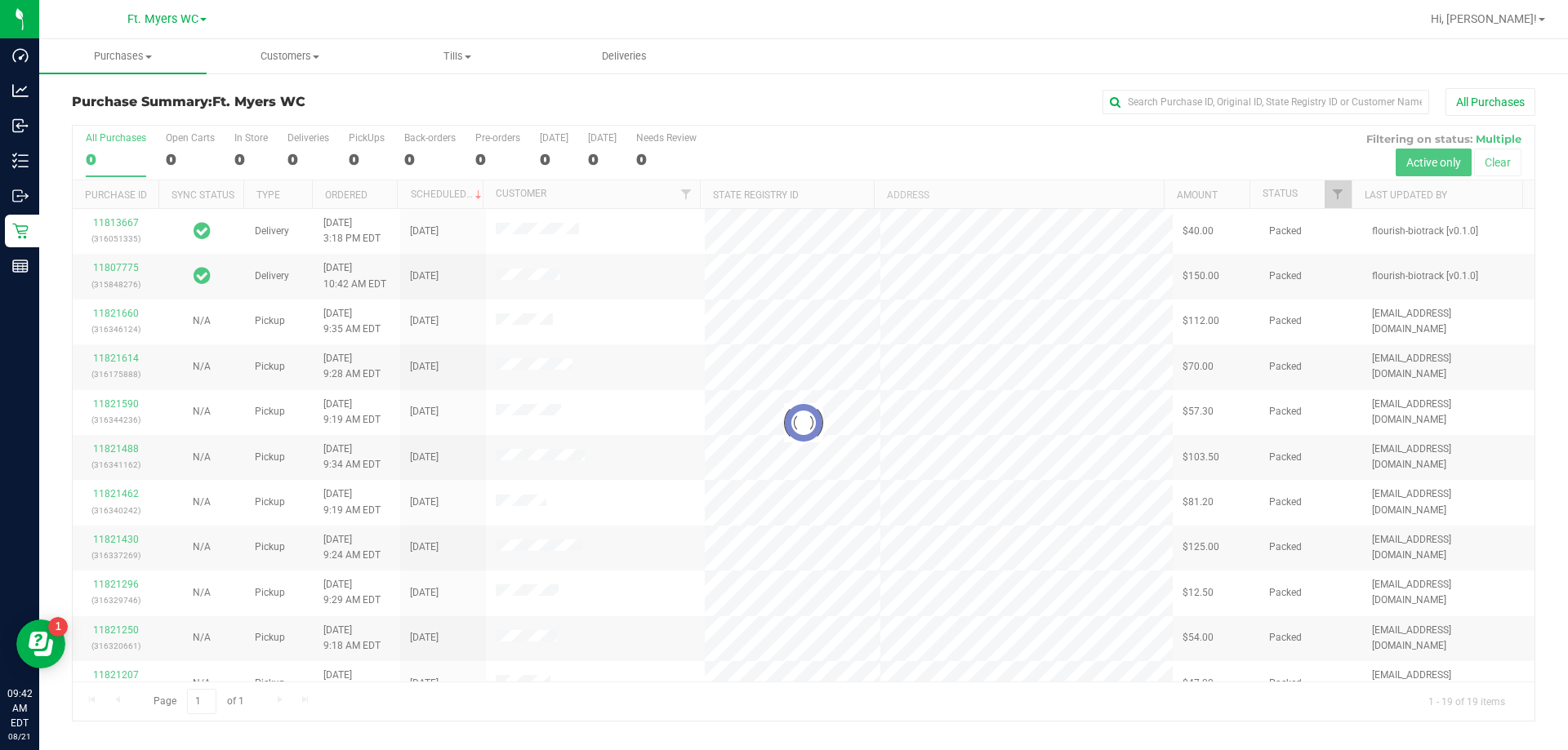
click at [310, 142] on div at bounding box center [804, 423] width 1461 height 595
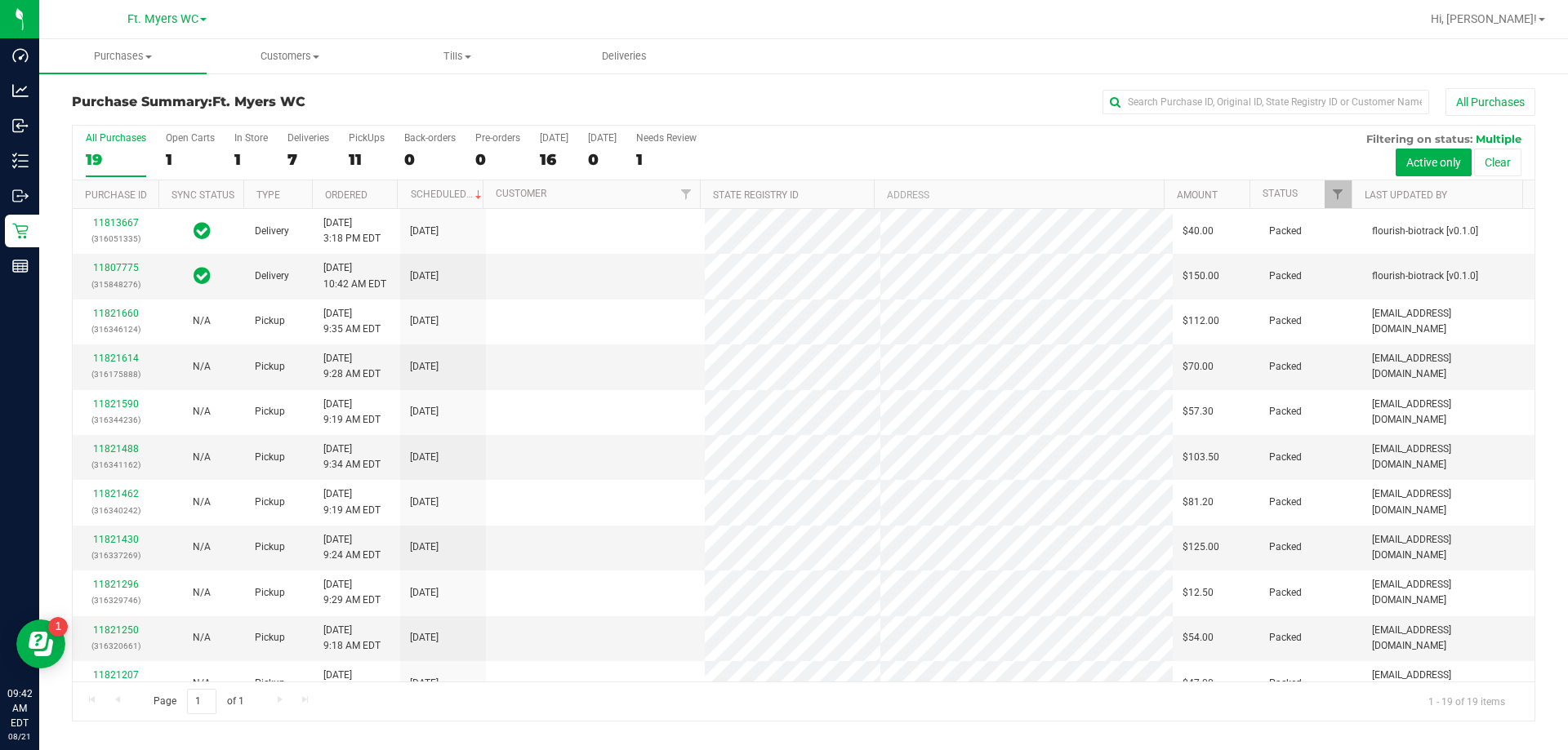
click at [310, 142] on div "Deliveries" at bounding box center [309, 138] width 42 height 12
click at [0, 0] on input "Deliveries 7" at bounding box center [0, 0] width 0 height 0
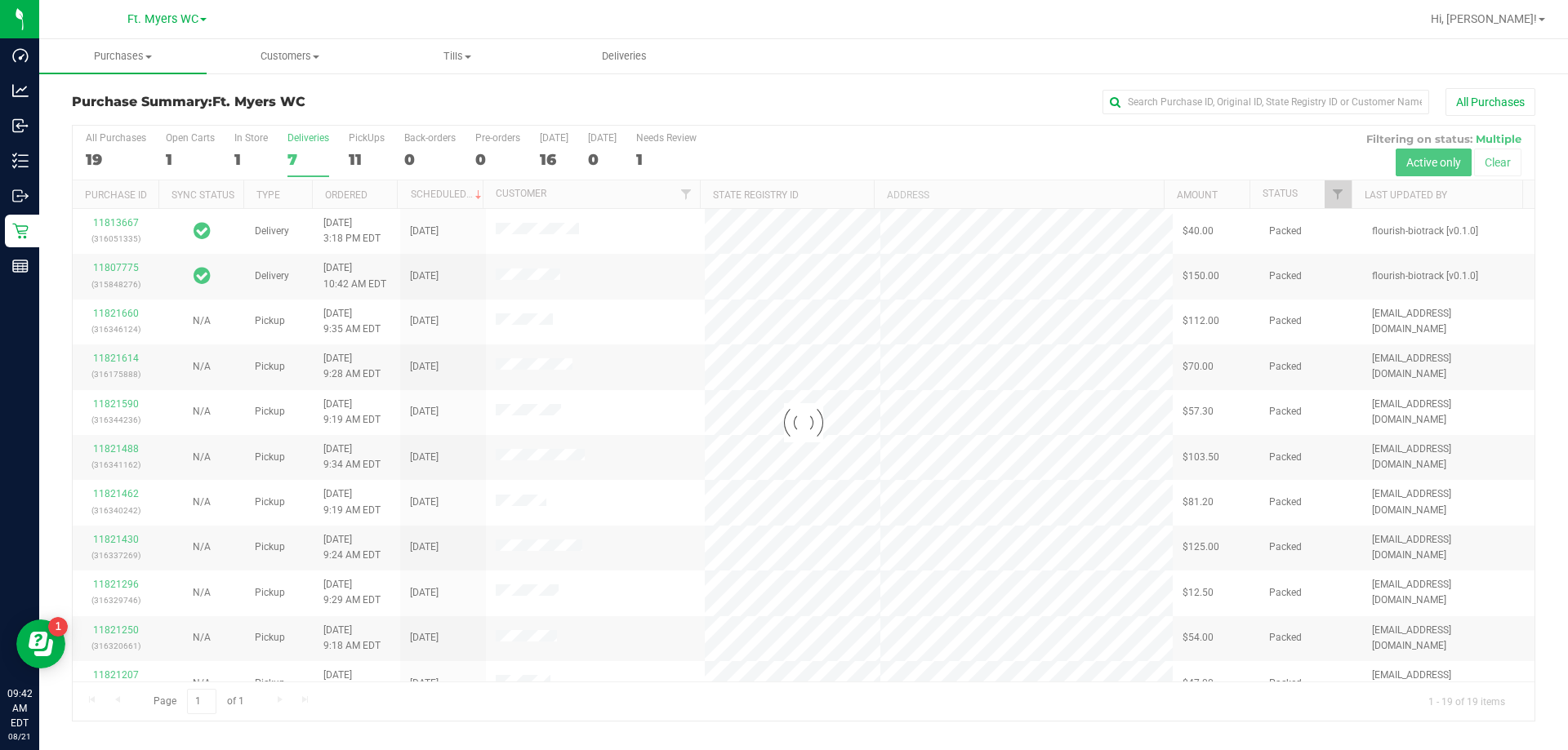
click at [322, 117] on div "Purchase Summary: Ft. [PERSON_NAME] All Purchases" at bounding box center [804, 106] width 1463 height 36
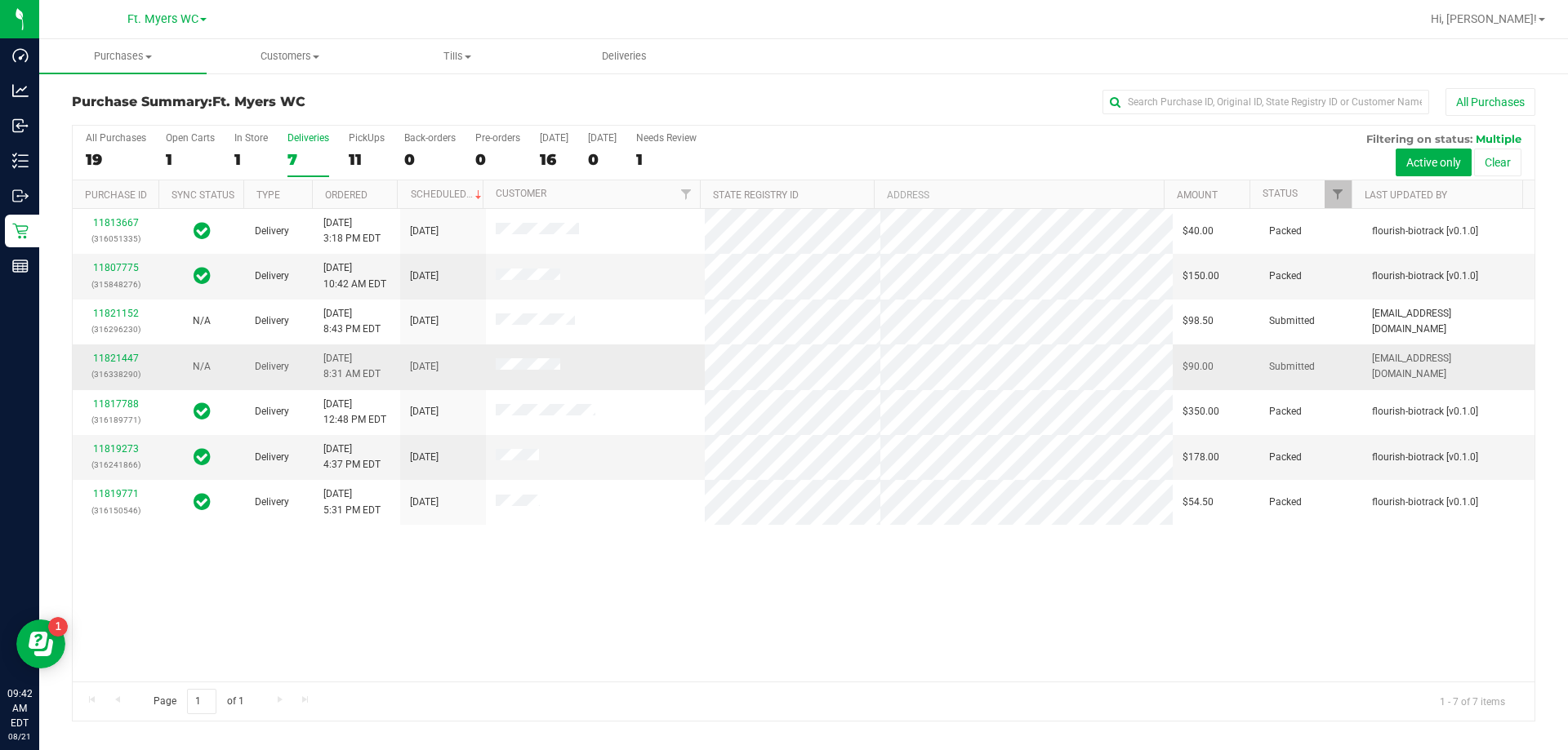
click at [127, 351] on td "11821447 (316338290)" at bounding box center [116, 367] width 86 height 45
click at [133, 360] on link "11821447" at bounding box center [116, 358] width 45 height 12
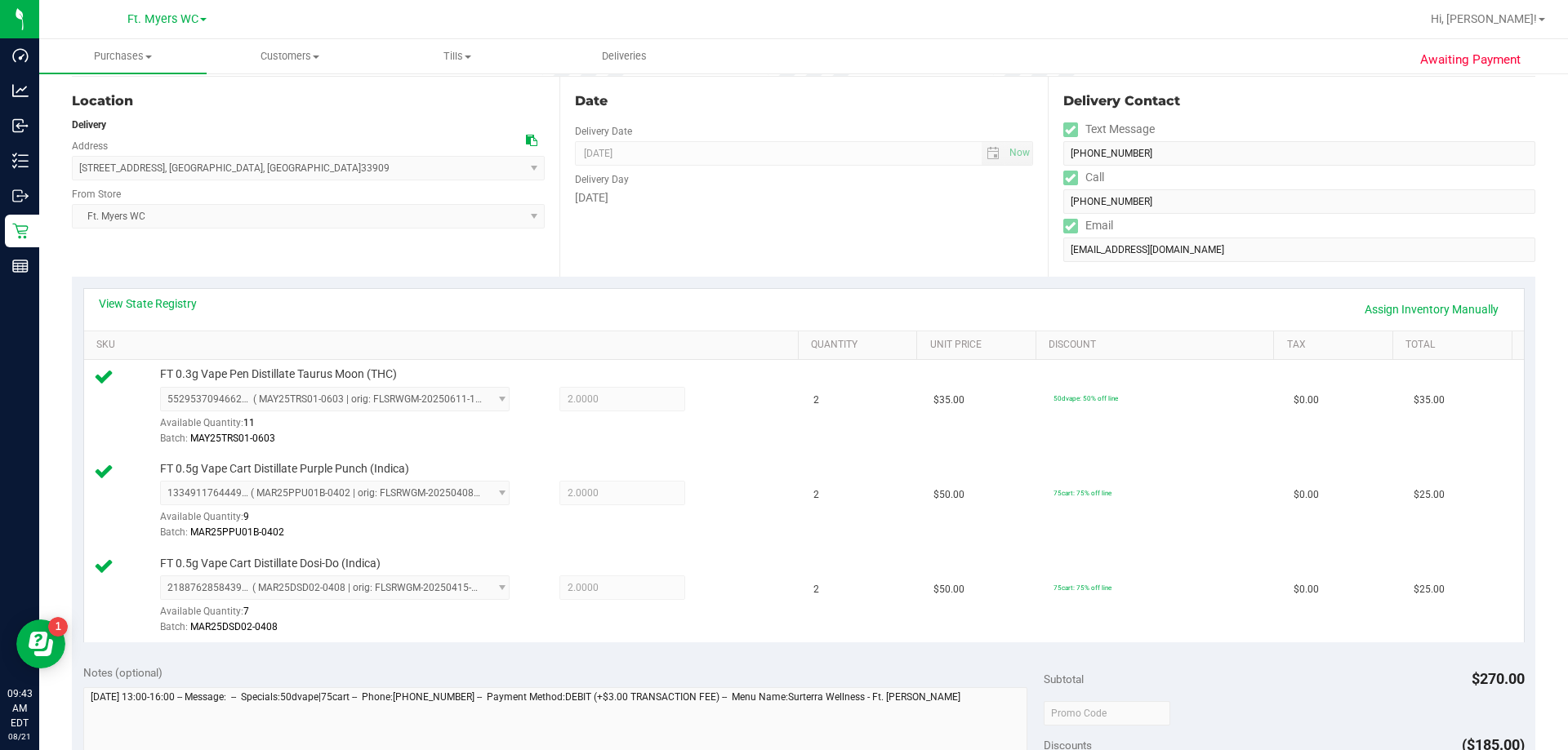
scroll to position [735, 0]
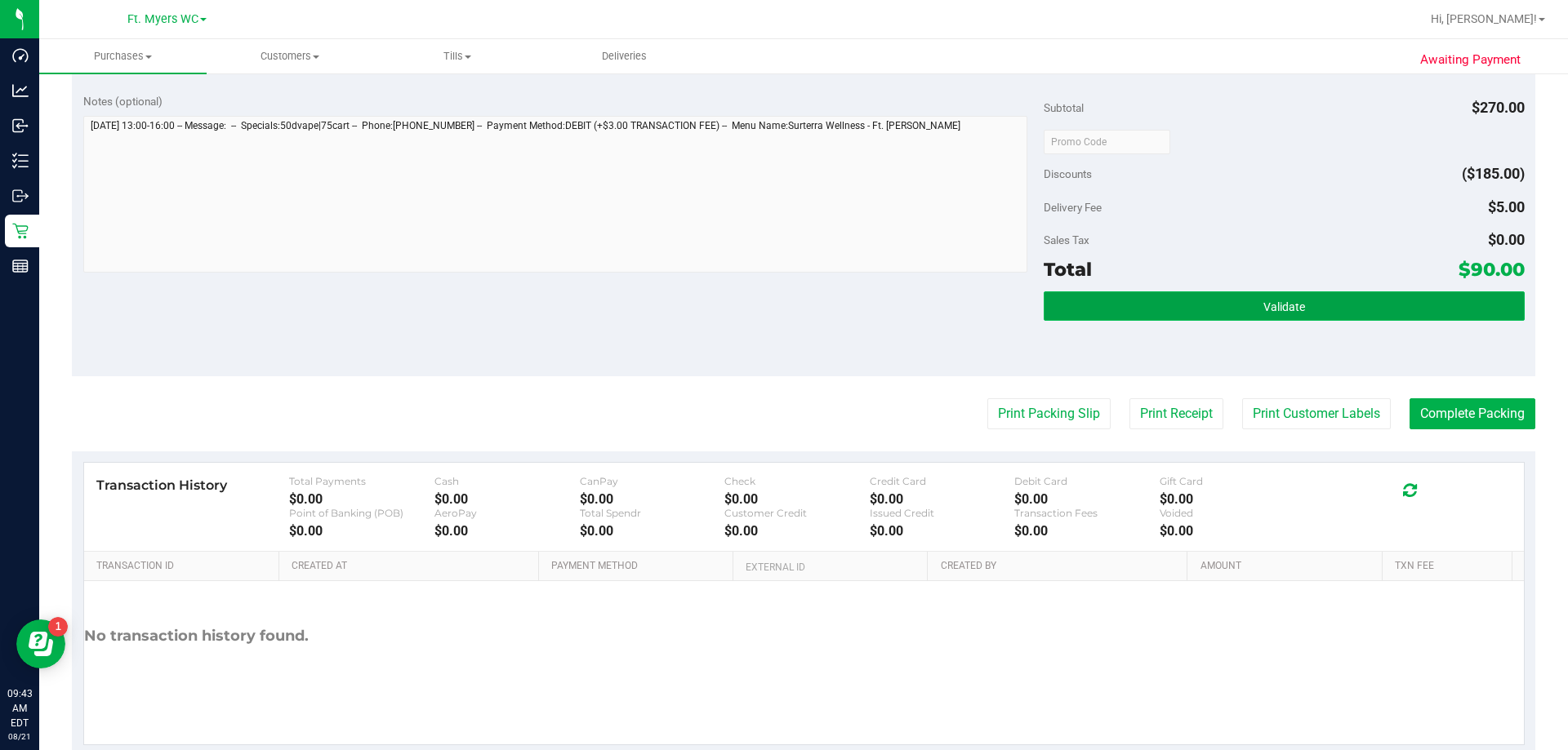
click at [781, 309] on button "Validate" at bounding box center [1284, 305] width 480 height 29
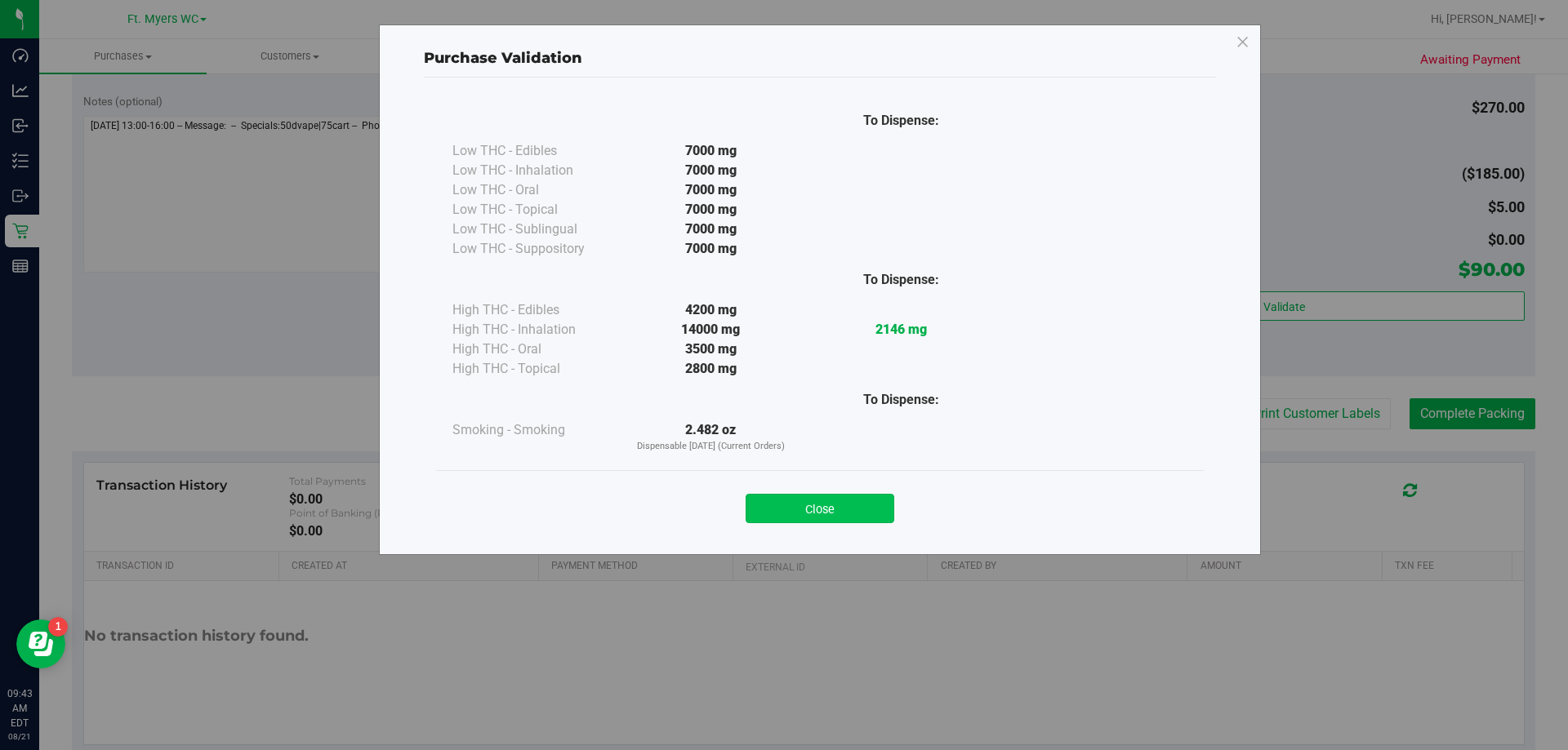
click at [781, 495] on button "Close" at bounding box center [820, 508] width 148 height 29
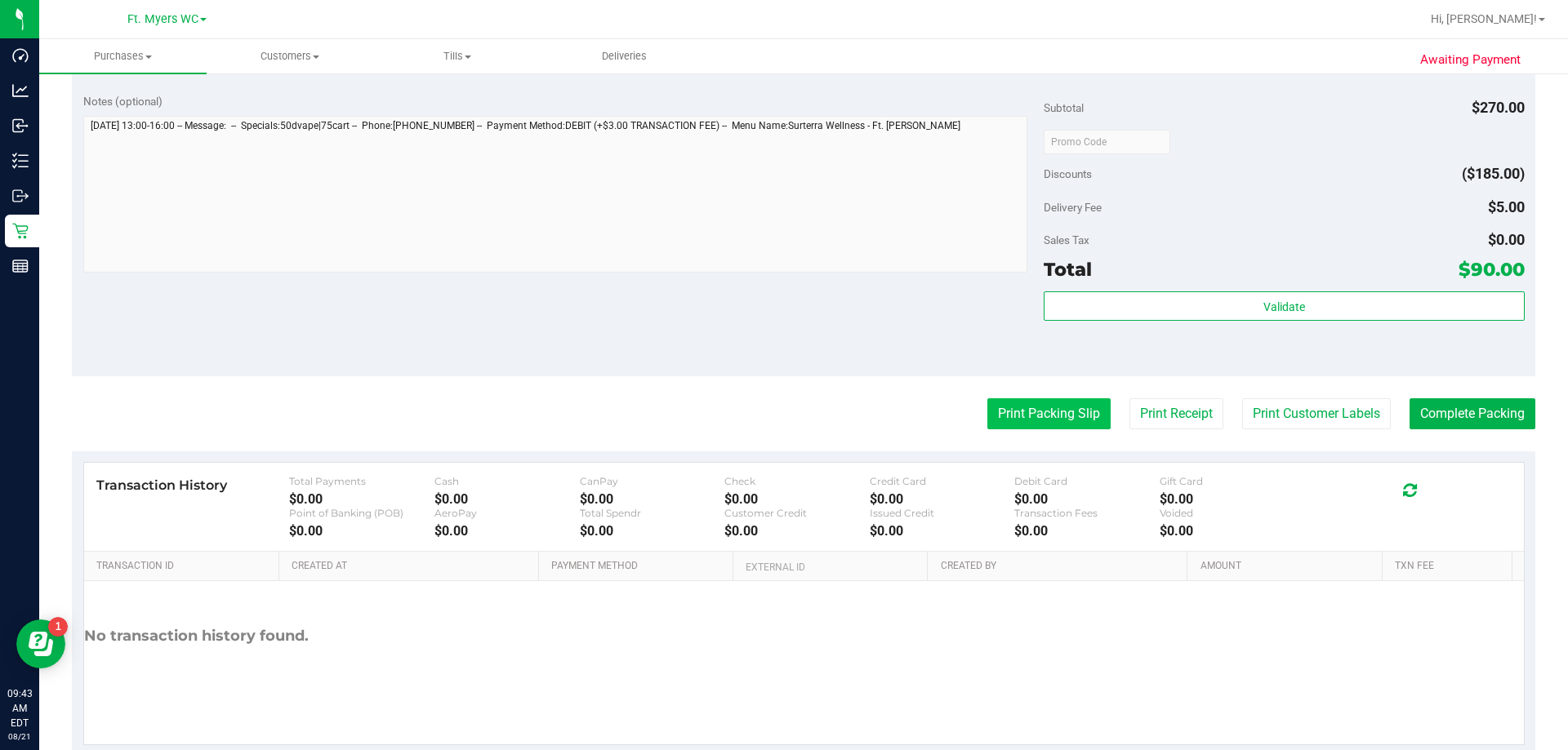
click at [781, 427] on button "Print Packing Slip" at bounding box center [1049, 414] width 123 height 31
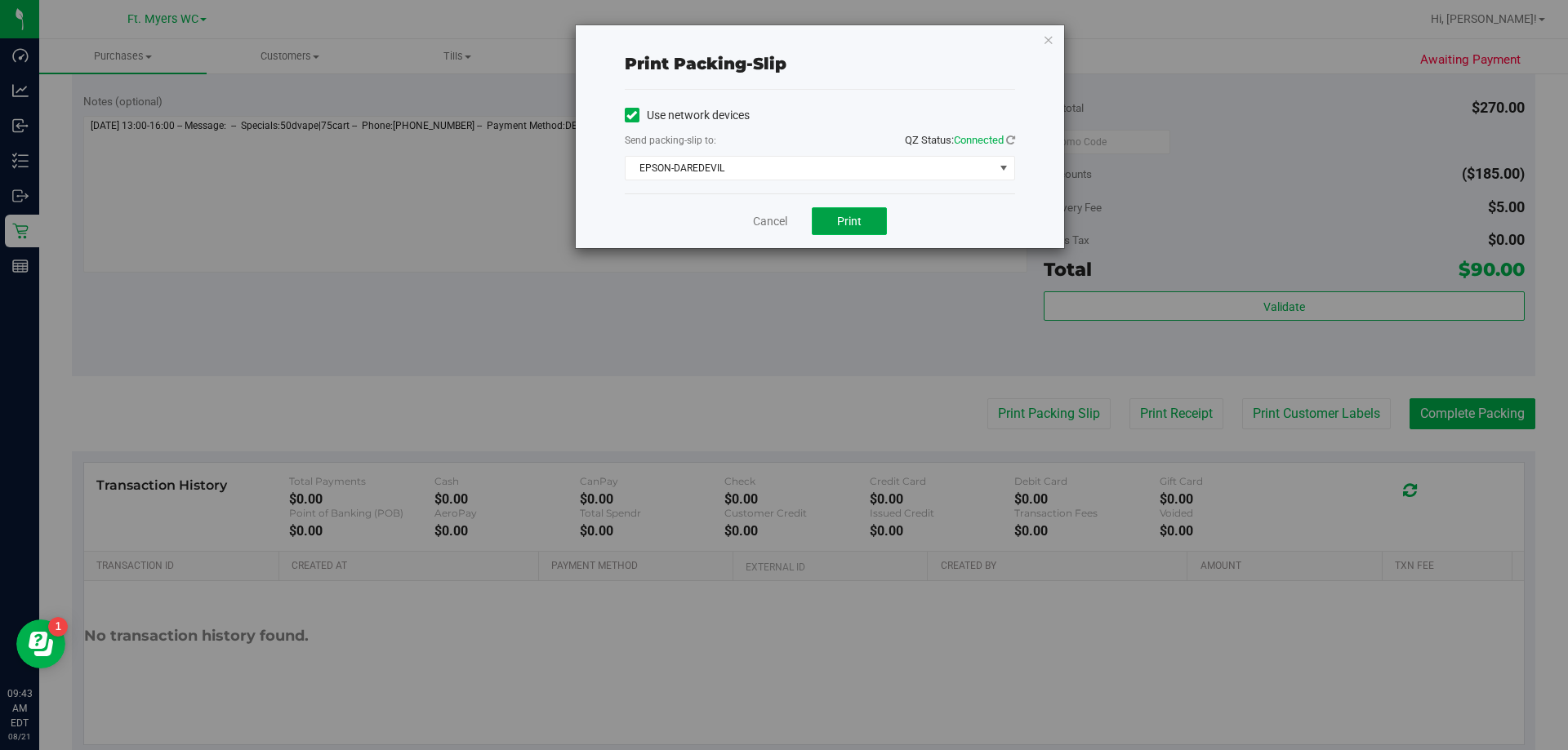
click at [781, 215] on span "Print" at bounding box center [849, 221] width 24 height 13
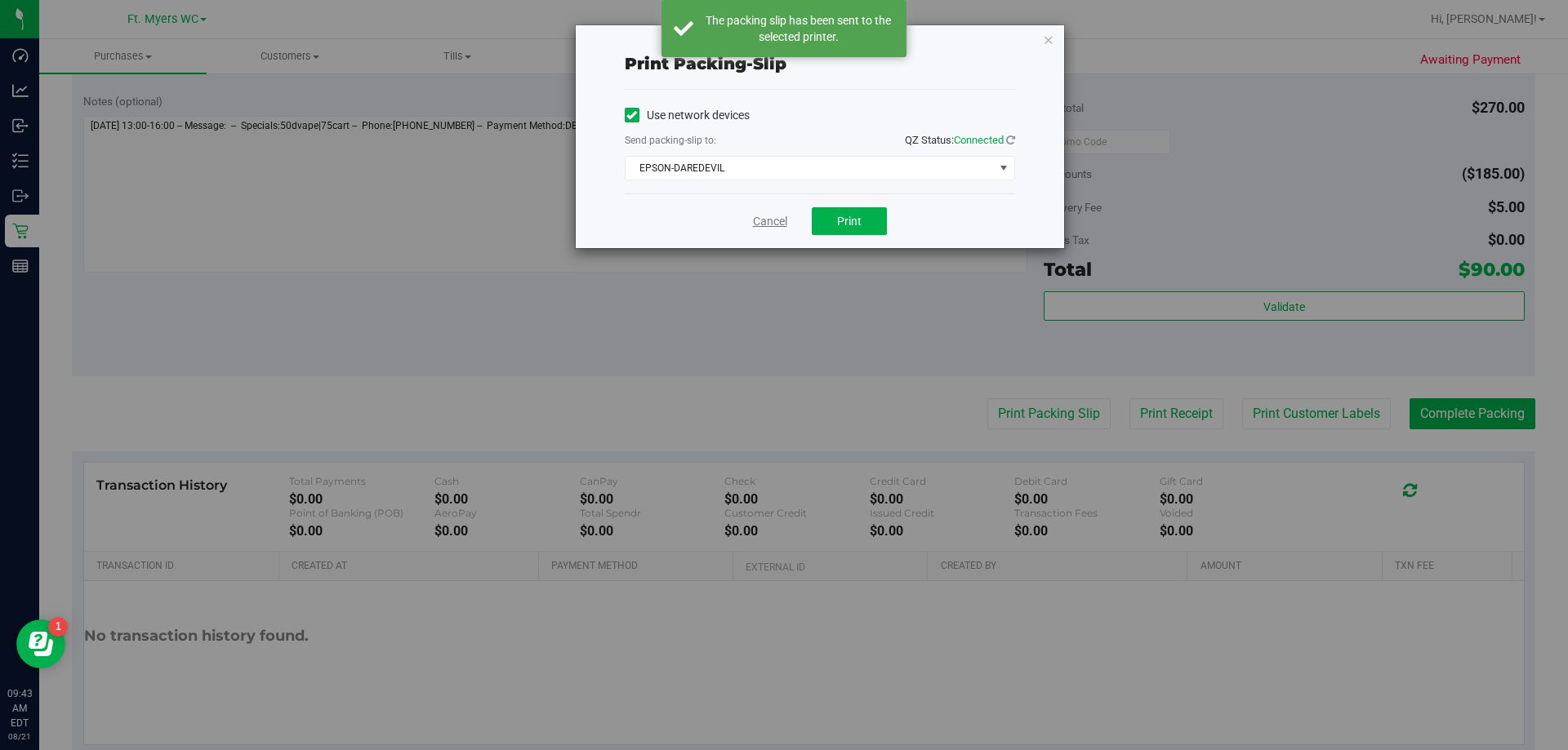
click at [779, 225] on link "Cancel" at bounding box center [769, 221] width 34 height 17
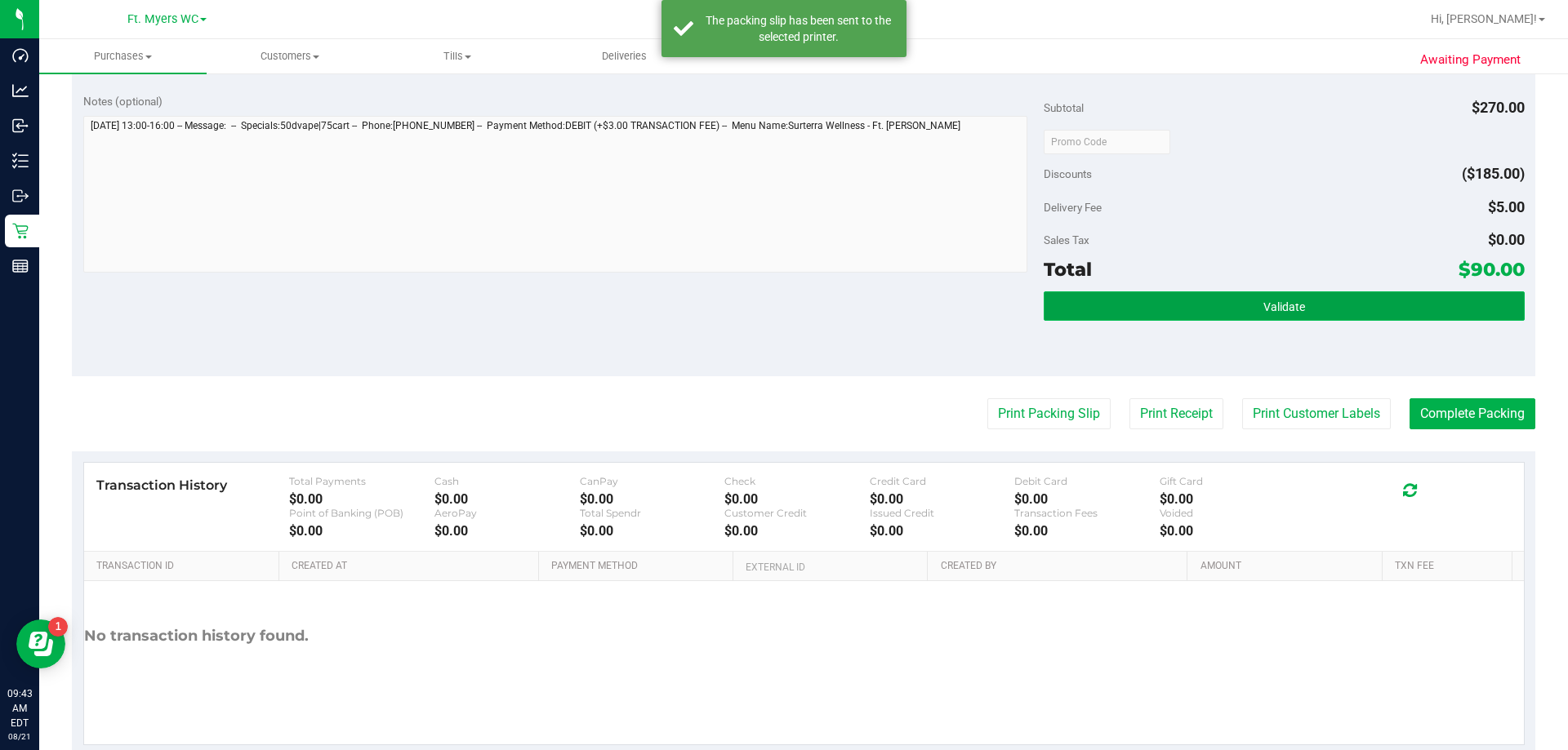
click at [781, 318] on button "Validate" at bounding box center [1284, 305] width 480 height 29
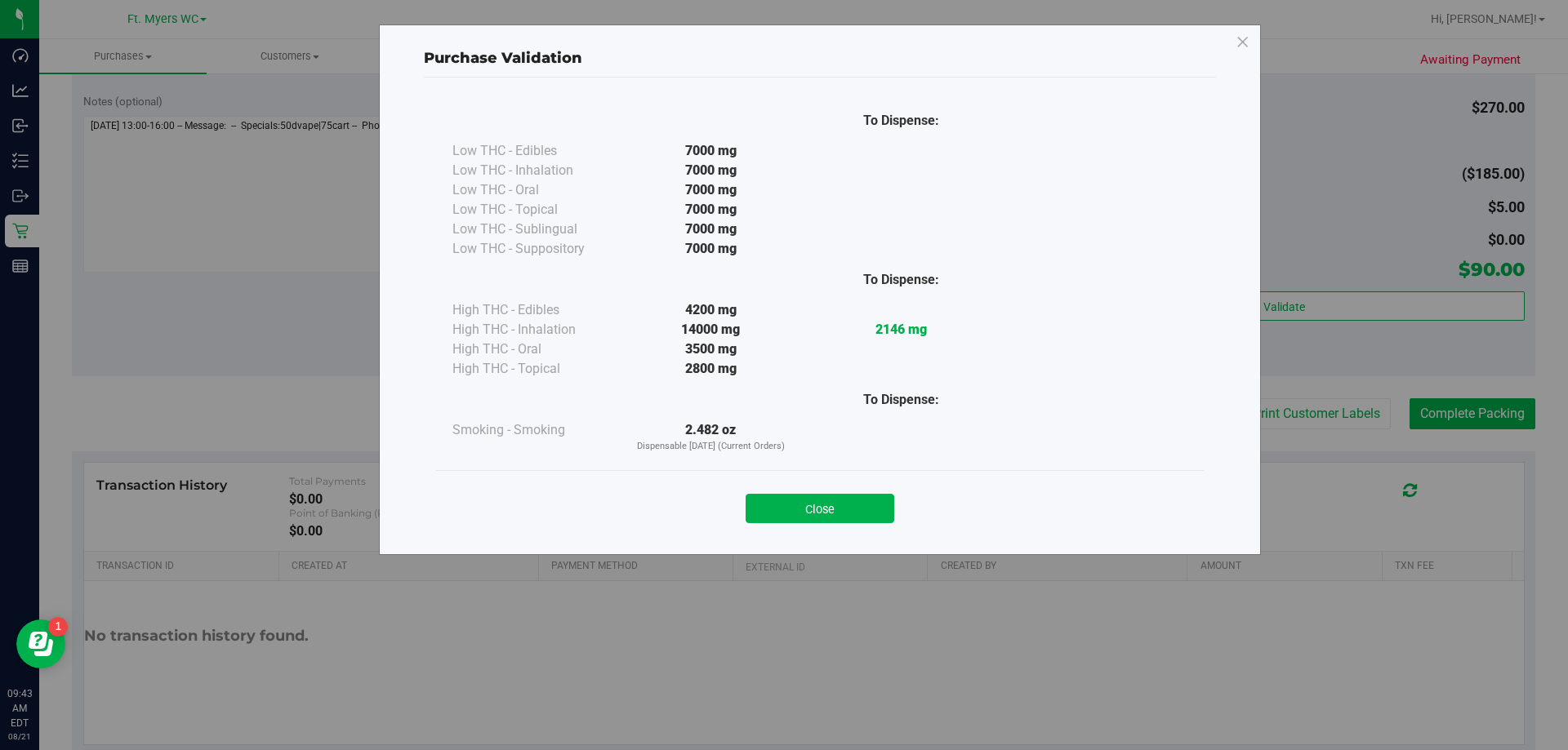
click at [781, 513] on div "Close" at bounding box center [820, 503] width 743 height 41
click at [781, 508] on button "Close" at bounding box center [820, 508] width 148 height 29
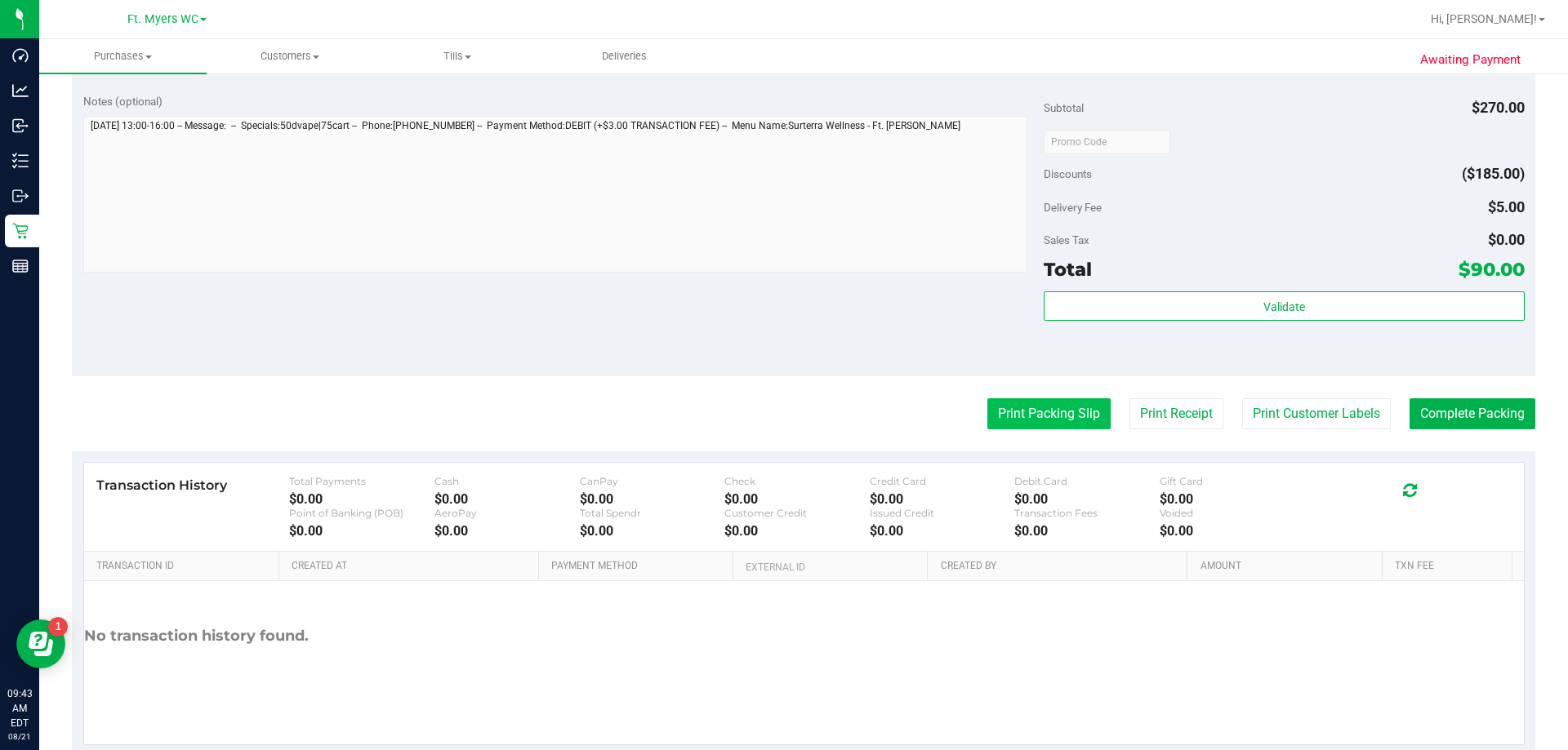
click at [781, 402] on button "Print Packing Slip" at bounding box center [1049, 414] width 123 height 31
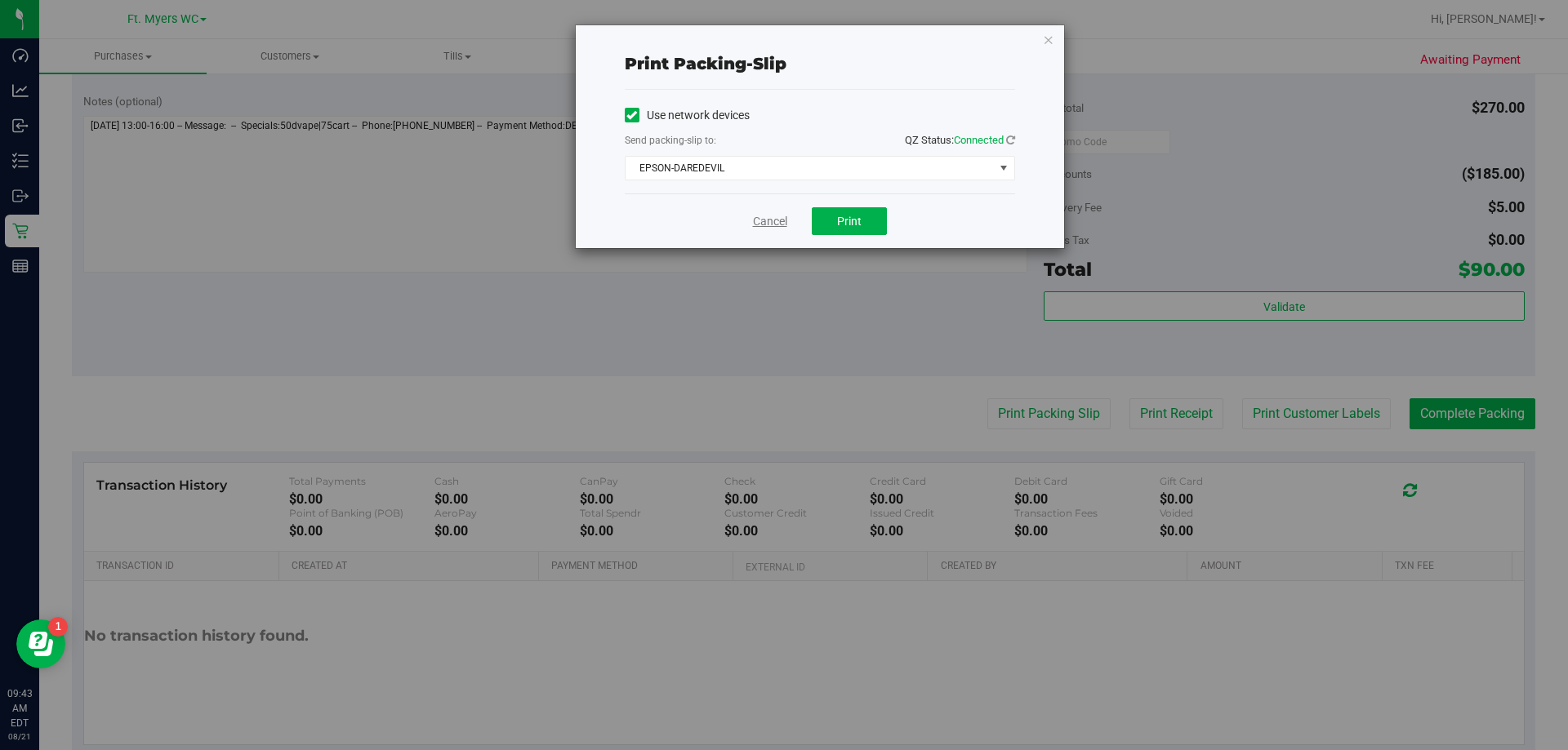
click at [763, 225] on link "Cancel" at bounding box center [769, 221] width 34 height 17
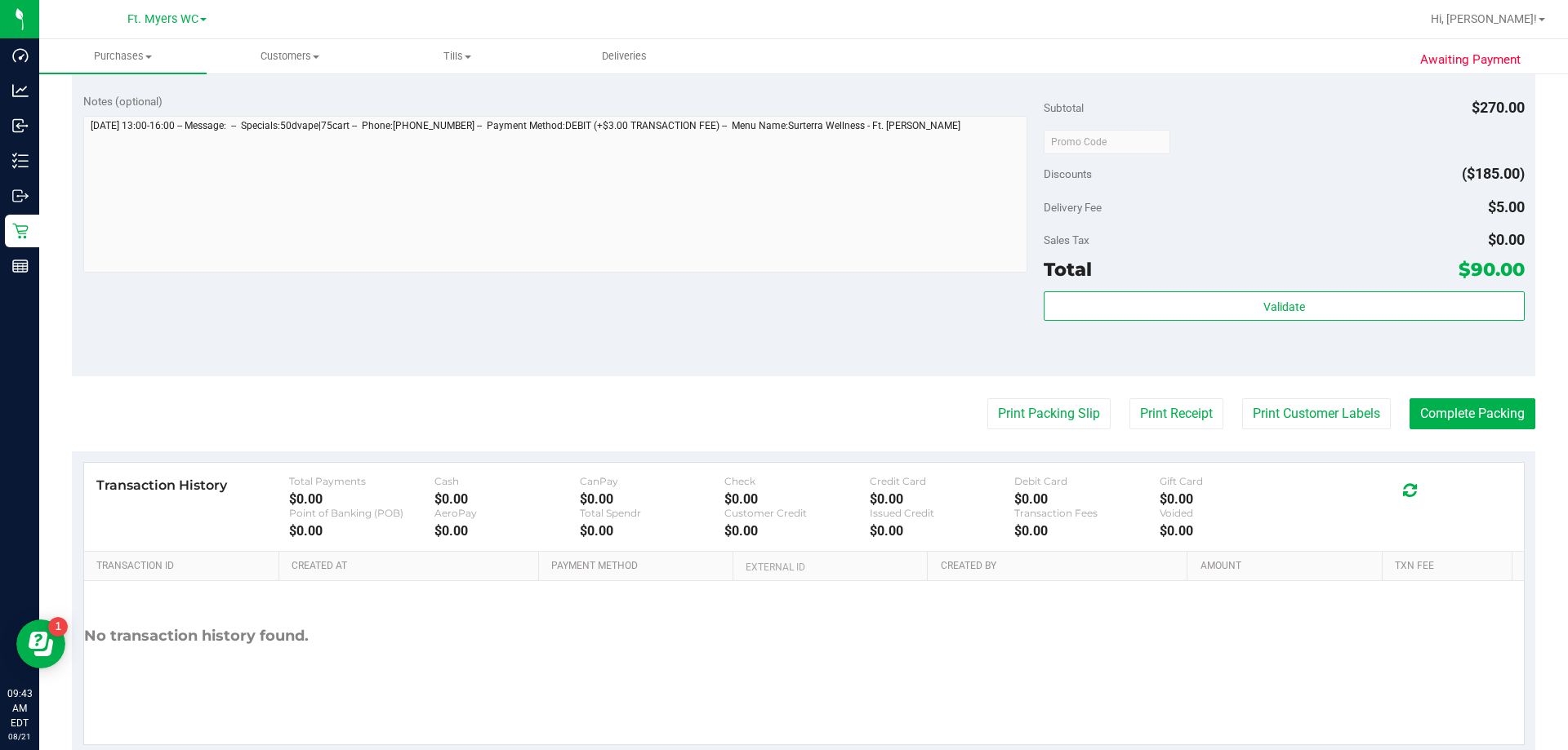
click at [781, 269] on div "Total $90.00" at bounding box center [1284, 269] width 480 height 29
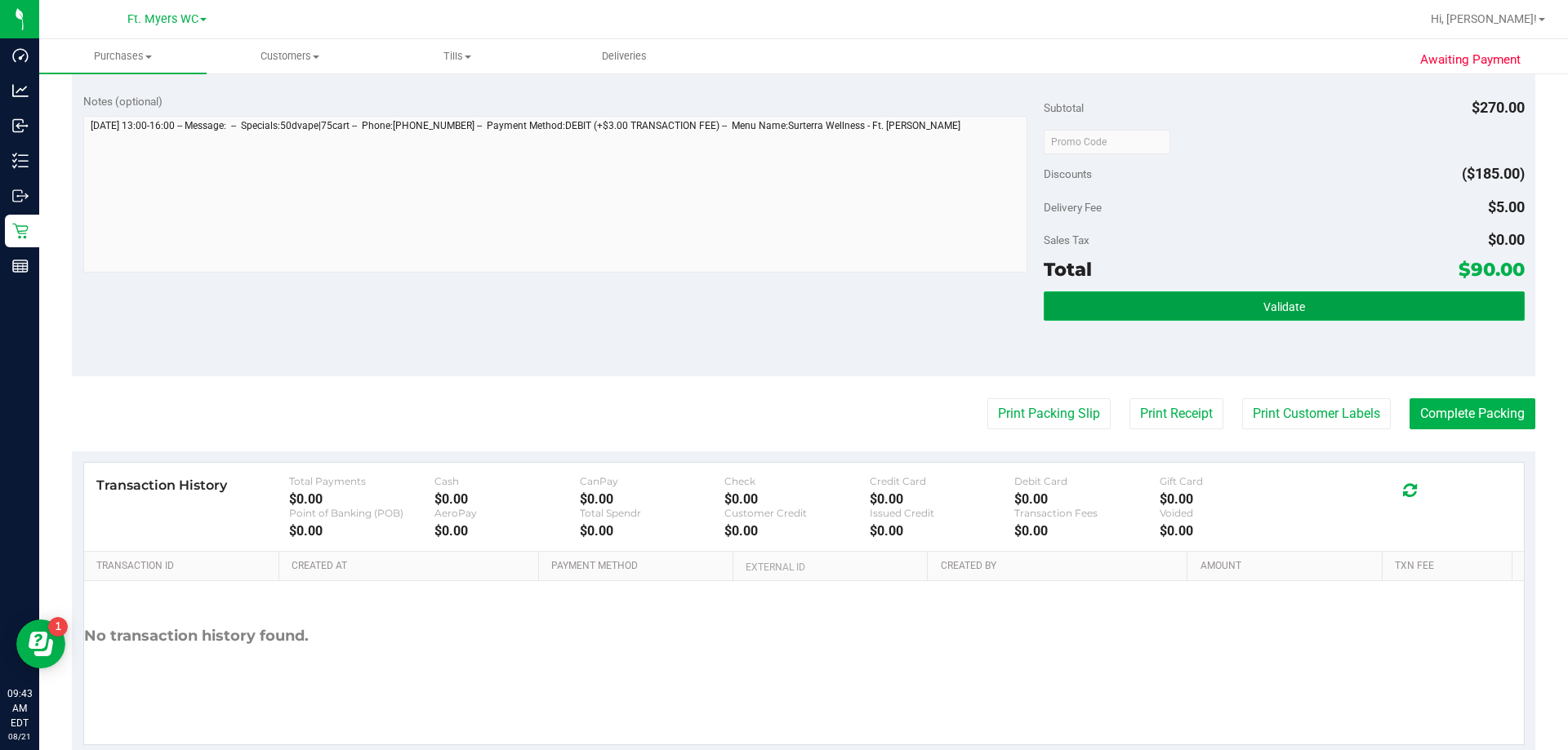
click at [781, 311] on button "Validate" at bounding box center [1284, 305] width 480 height 29
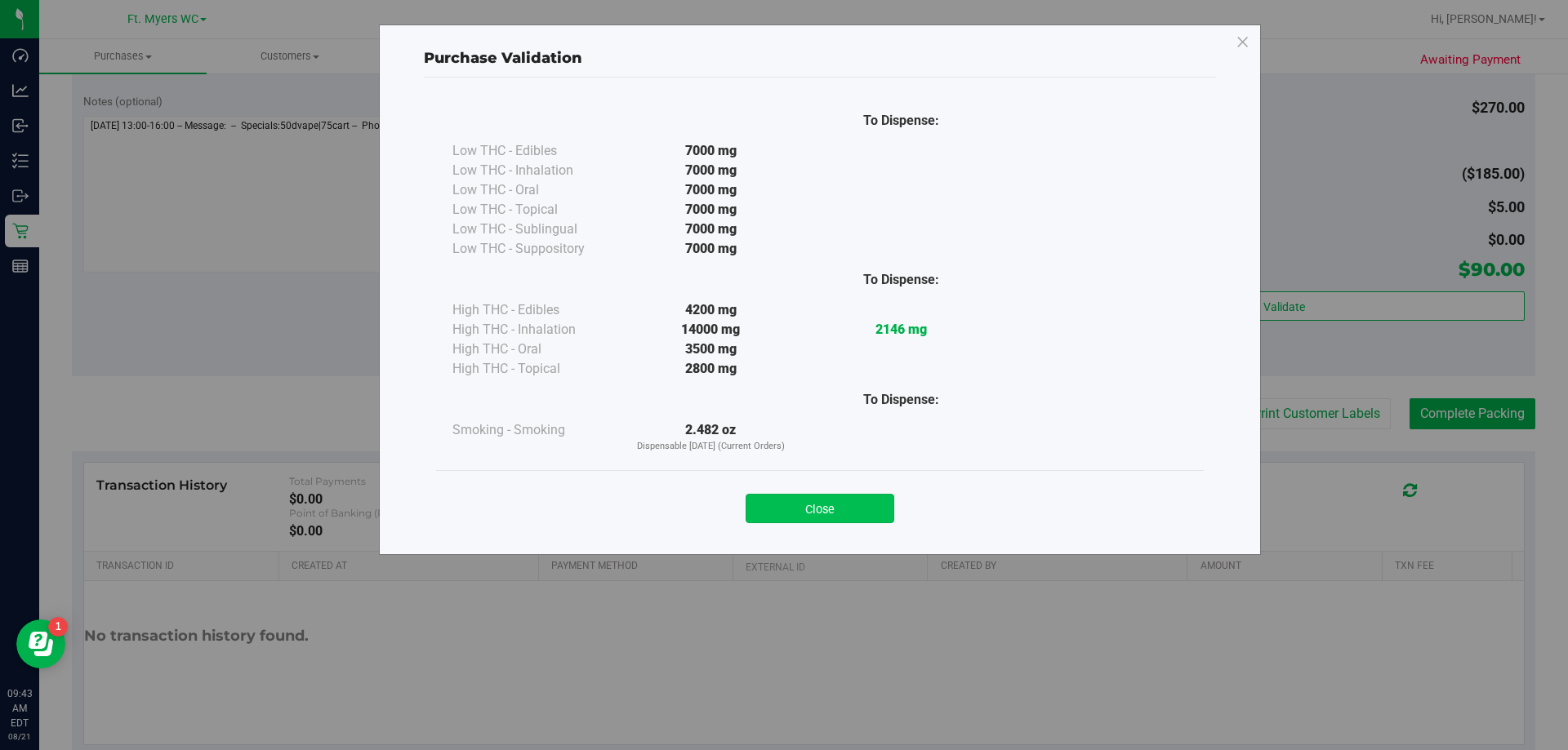
click at [781, 496] on button "Close" at bounding box center [820, 508] width 148 height 29
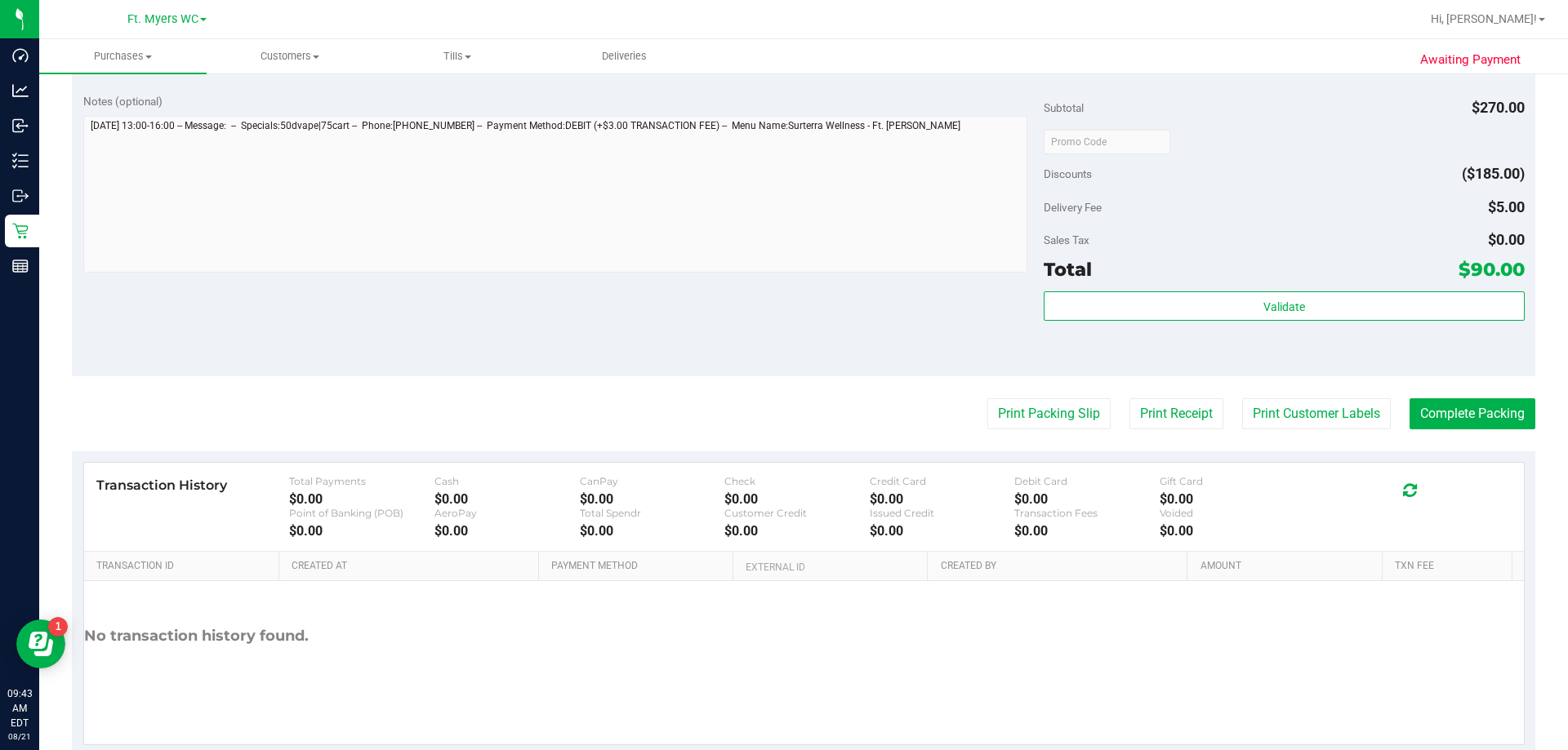
click at [781, 518] on div "Customer Credit" at bounding box center [796, 513] width 145 height 13
click at [781, 396] on purchase-details "Back Edit Purchase Cancel Purchase View Profile # 11821447 BioTrack ID: - Submi…" at bounding box center [804, 55] width 1463 height 1404
click at [781, 401] on button "Complete Packing" at bounding box center [1472, 414] width 126 height 31
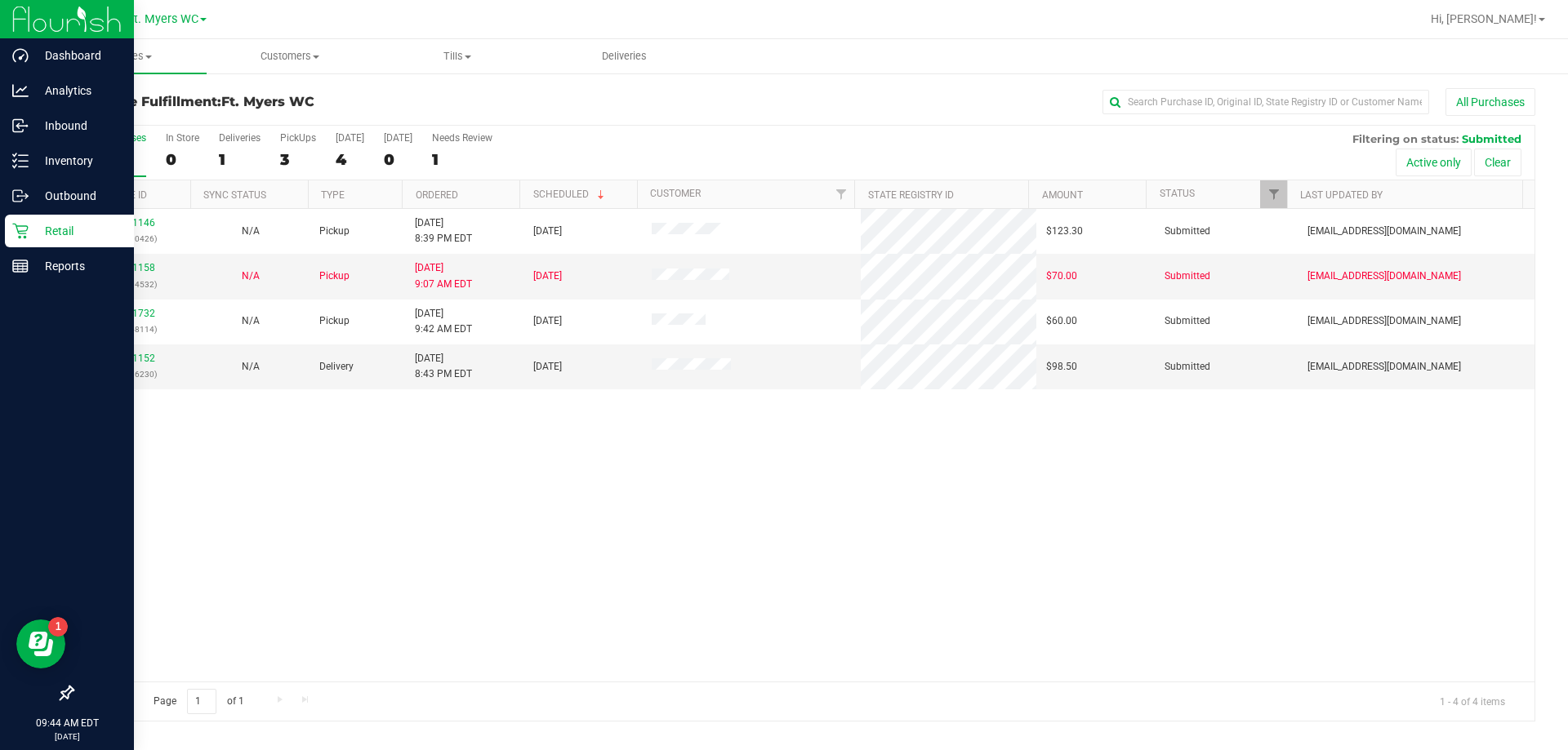
click at [8, 232] on div "Retail" at bounding box center [70, 231] width 129 height 33
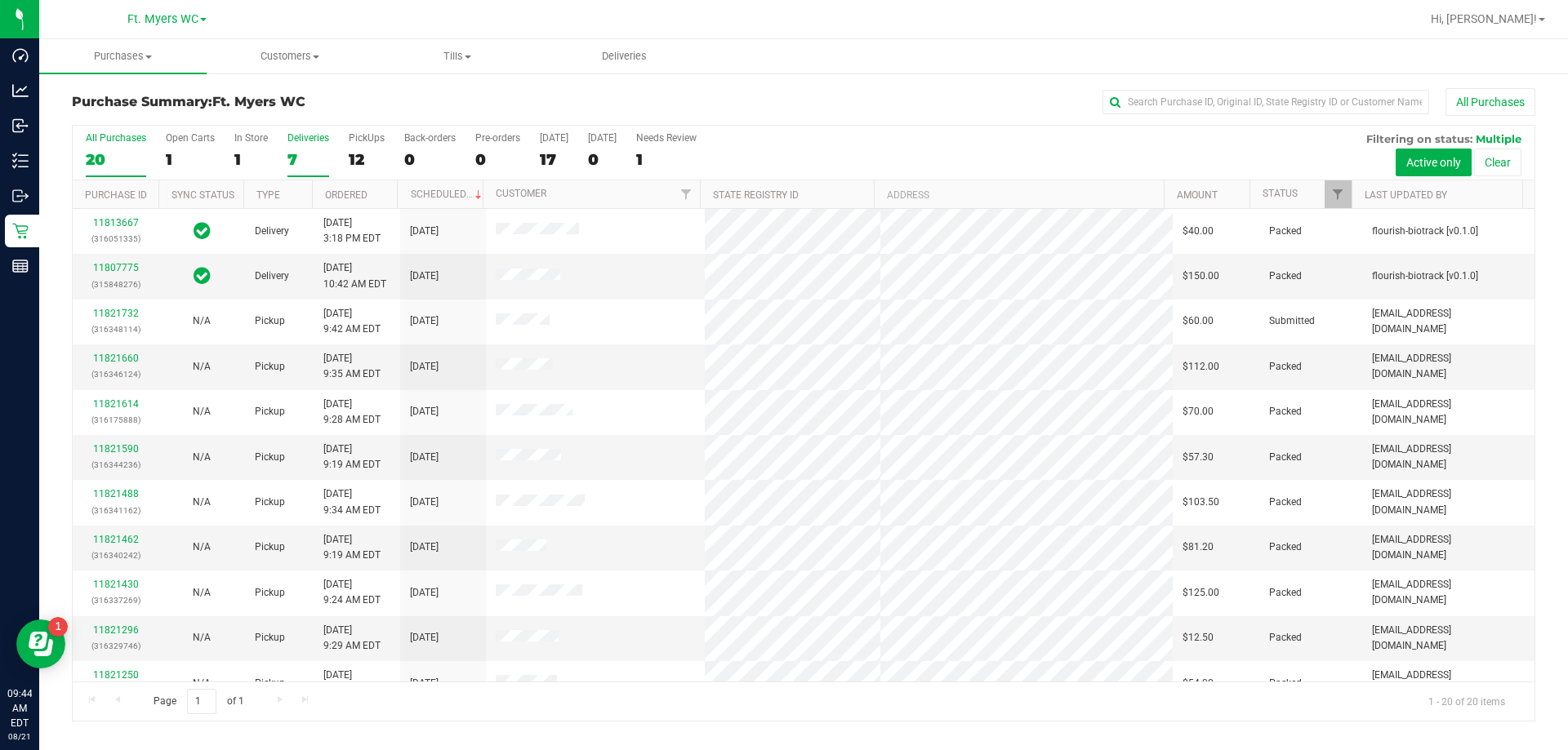
click at [297, 150] on div "7" at bounding box center [309, 159] width 42 height 18
click at [0, 0] on input "Deliveries 7" at bounding box center [0, 0] width 0 height 0
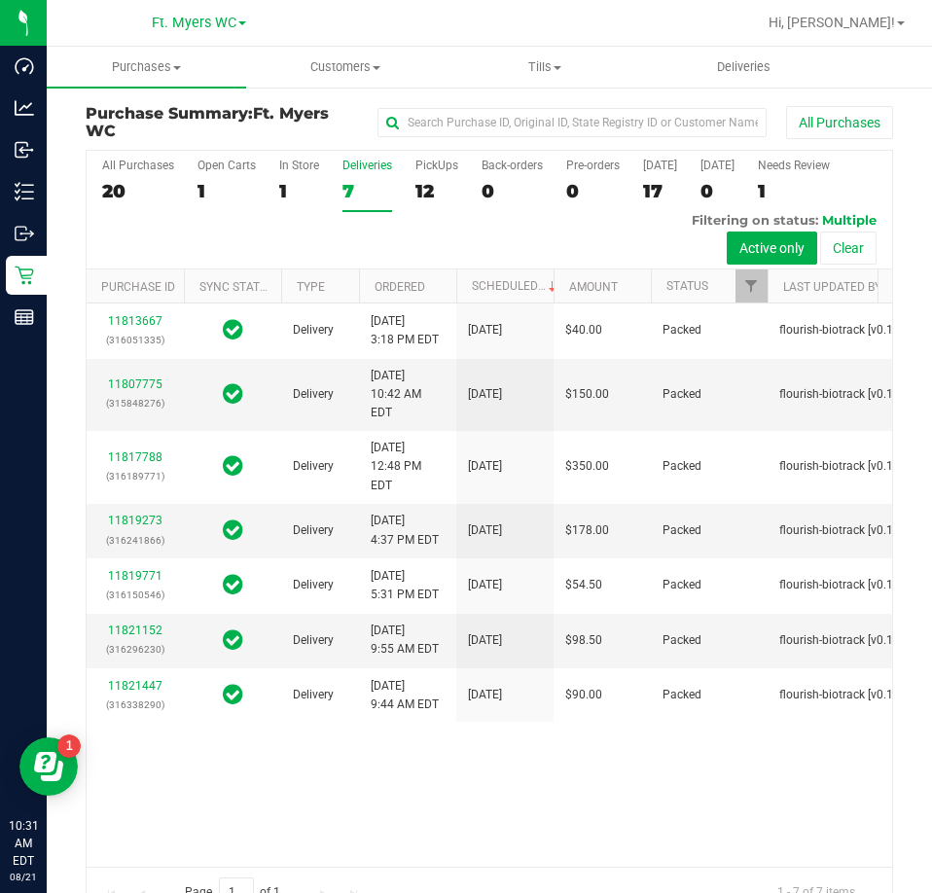
click at [372, 184] on div "7" at bounding box center [368, 191] width 50 height 22
click at [0, 0] on input "Deliveries 7" at bounding box center [0, 0] width 0 height 0
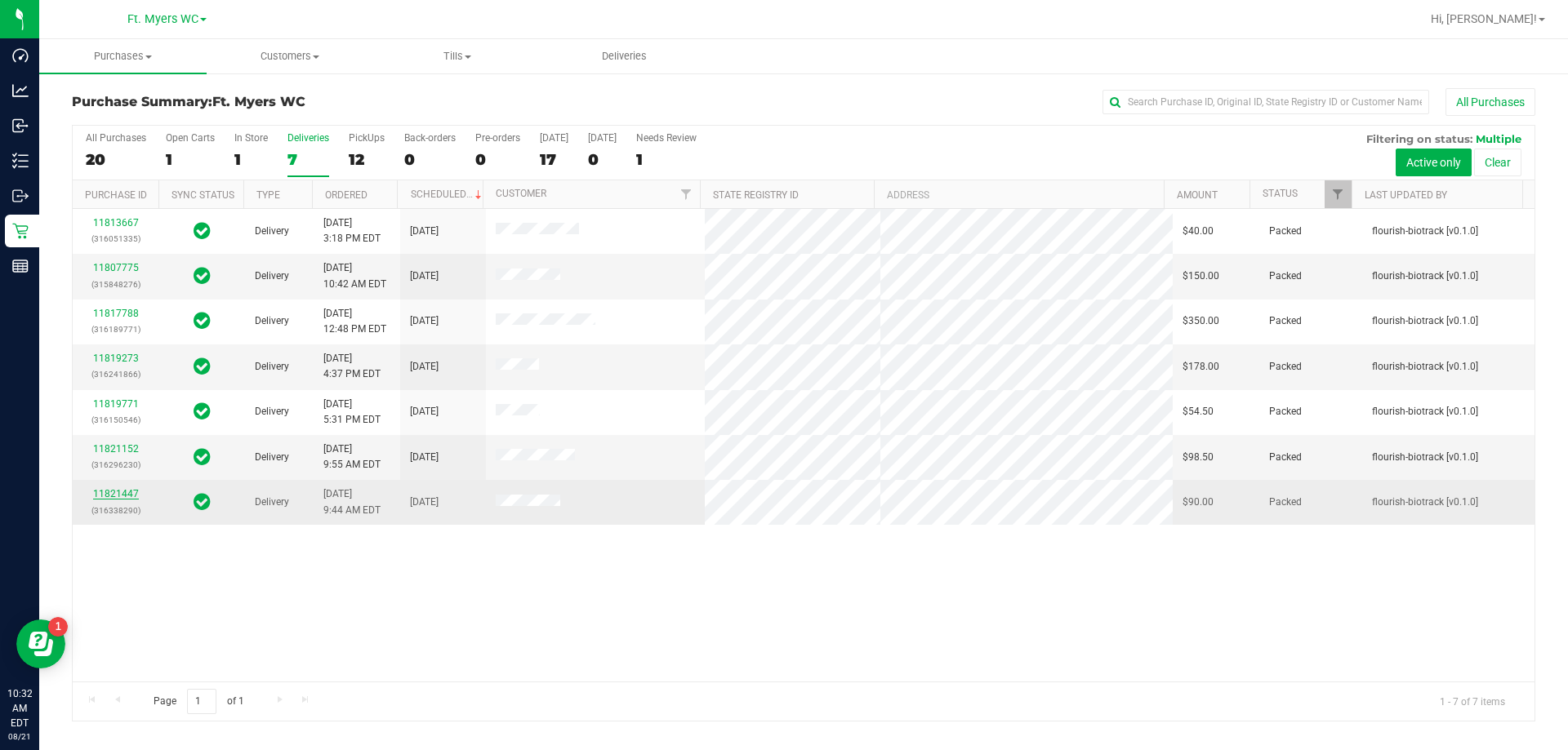
click at [132, 489] on link "11821447" at bounding box center [116, 494] width 45 height 12
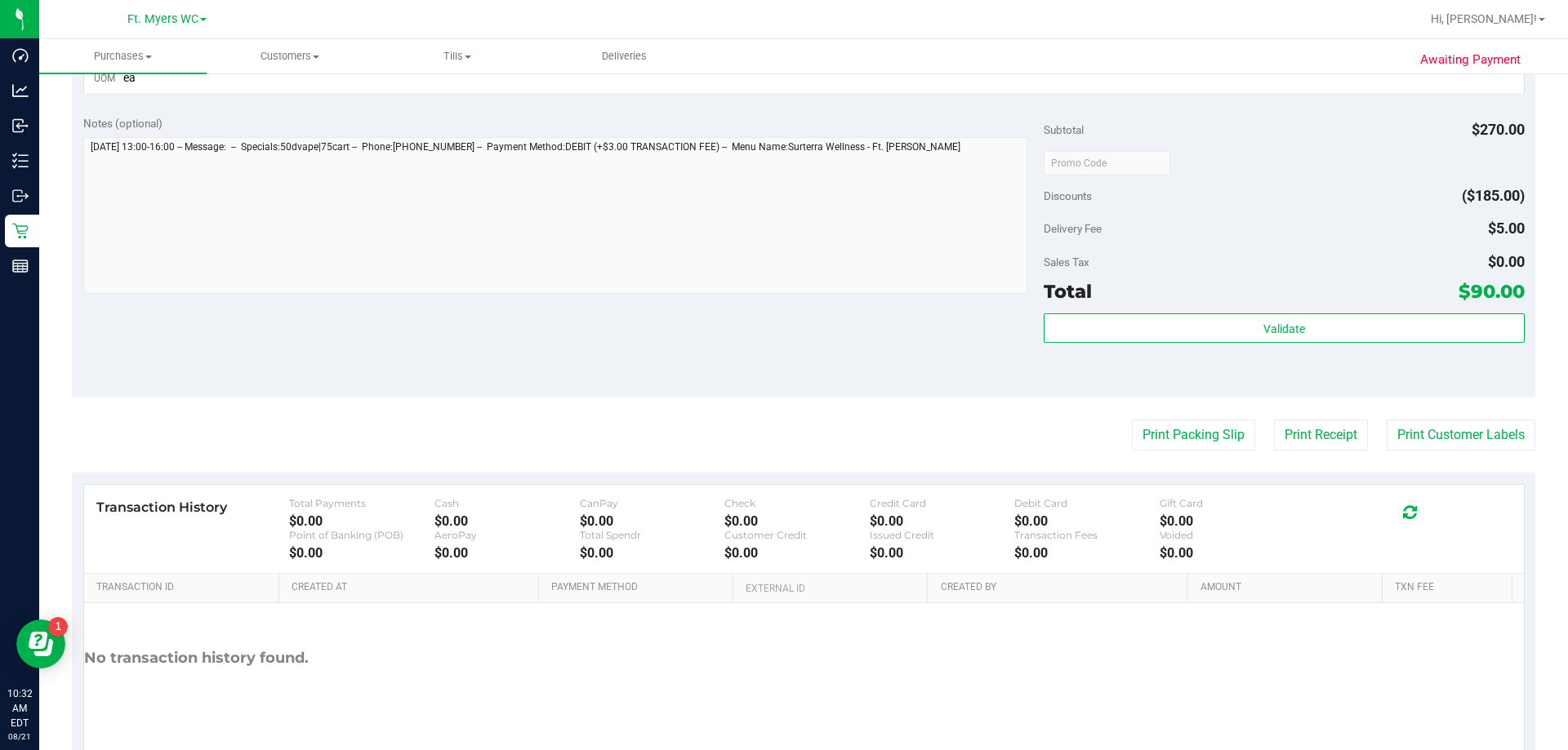
scroll to position [745, 0]
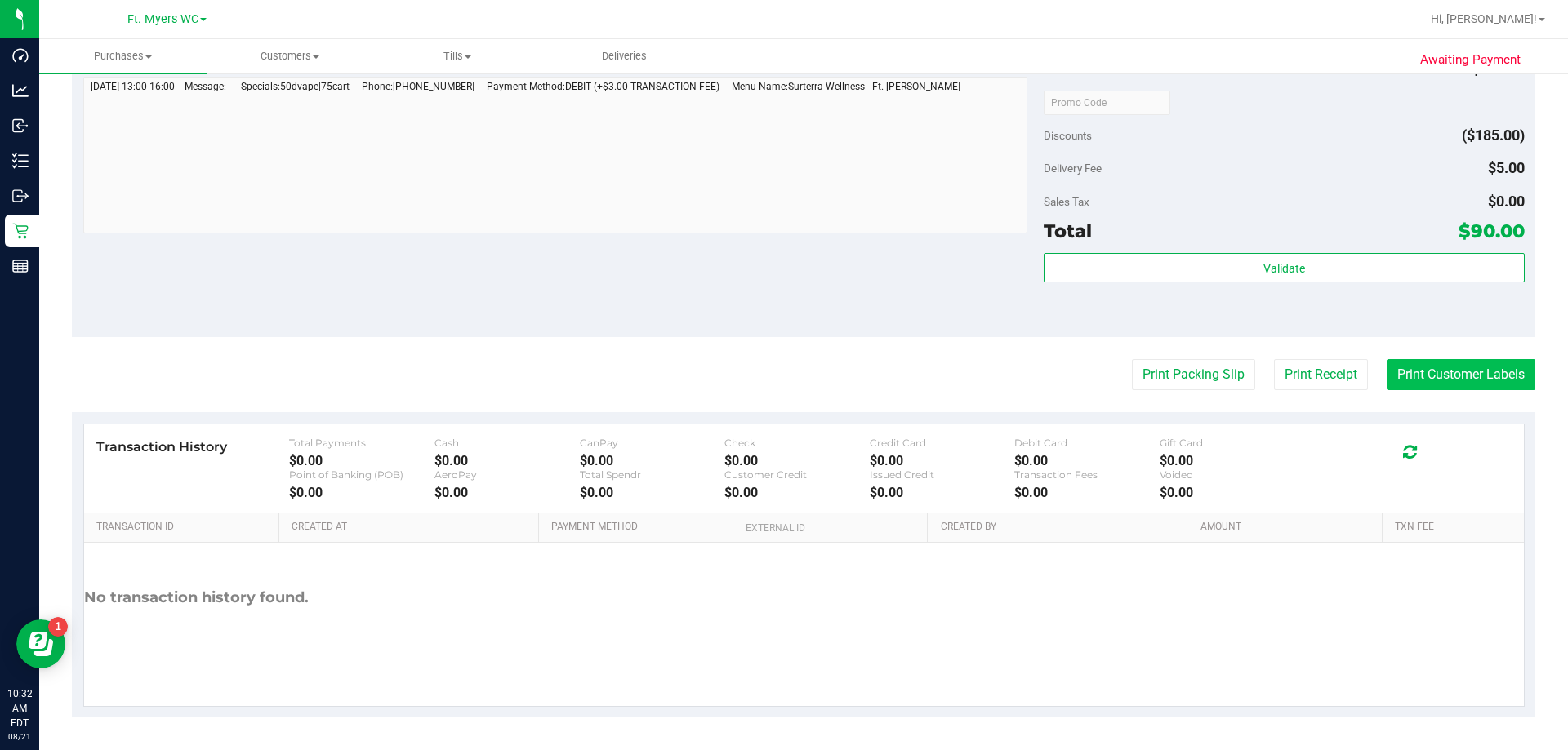
click at [781, 383] on button "Print Customer Labels" at bounding box center [1460, 374] width 148 height 31
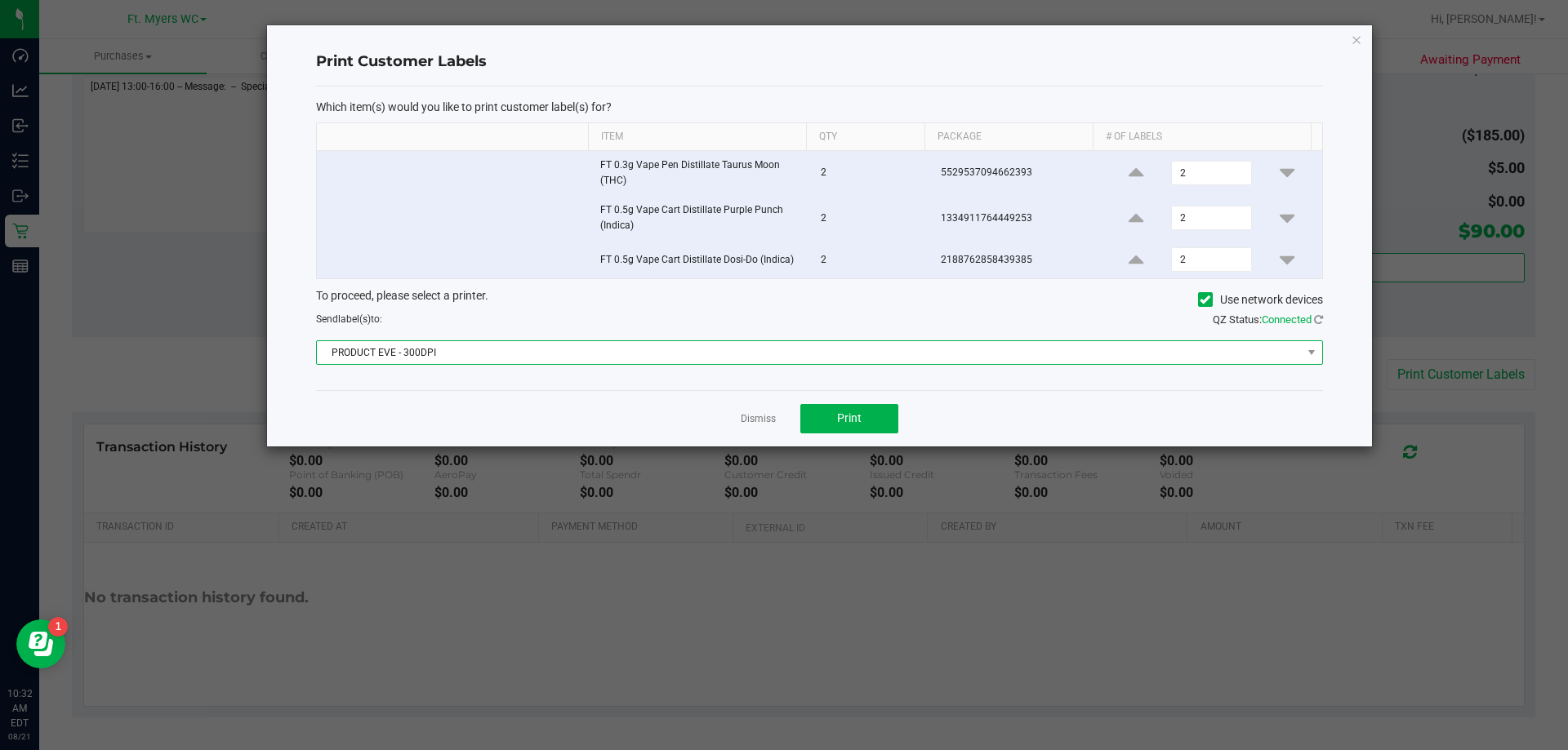
click at [781, 354] on span "PRODUCT EVE - 300DPI" at bounding box center [810, 352] width 985 height 23
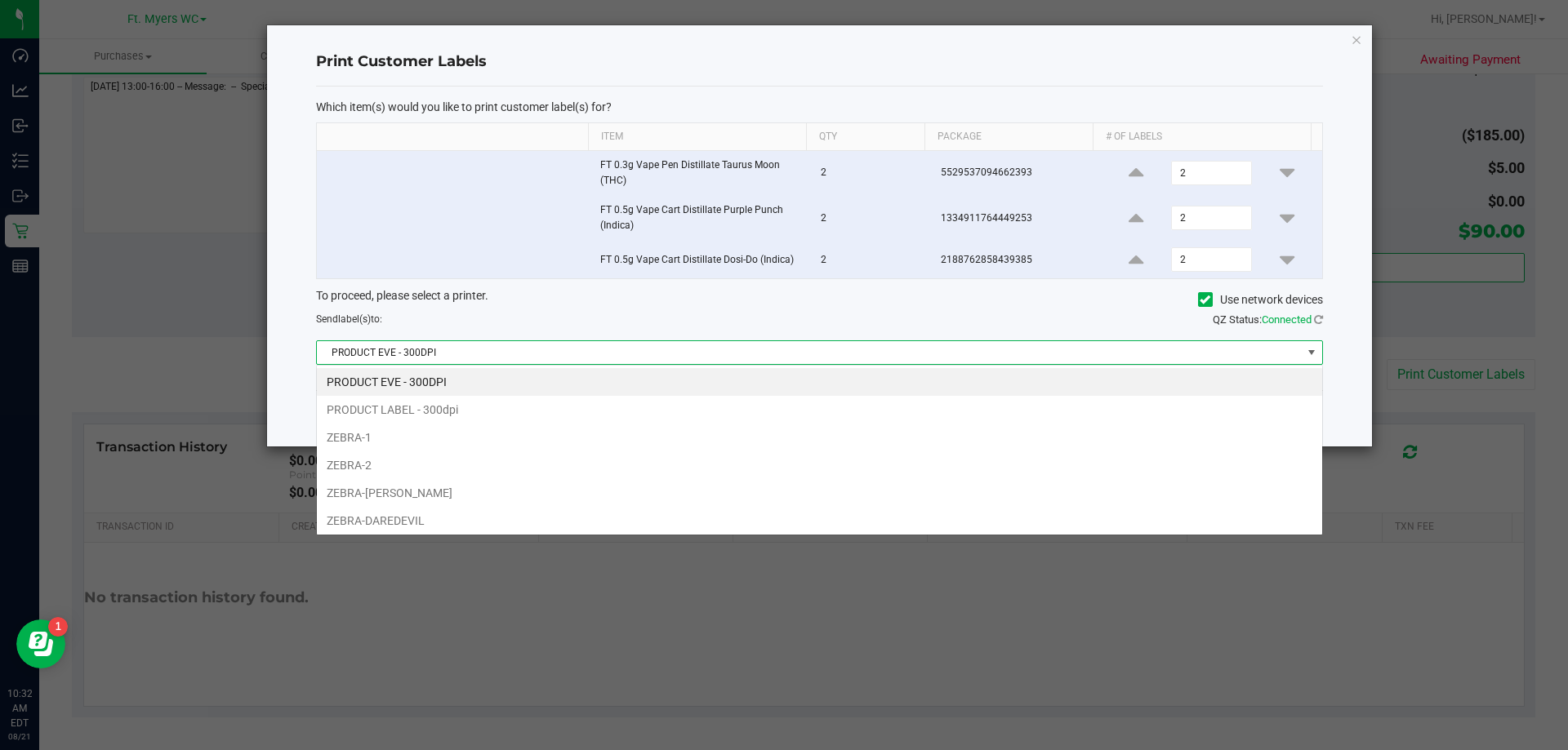
scroll to position [24, 1006]
click at [429, 522] on li "ZEBRA-DAREDEVIL" at bounding box center [820, 520] width 1005 height 28
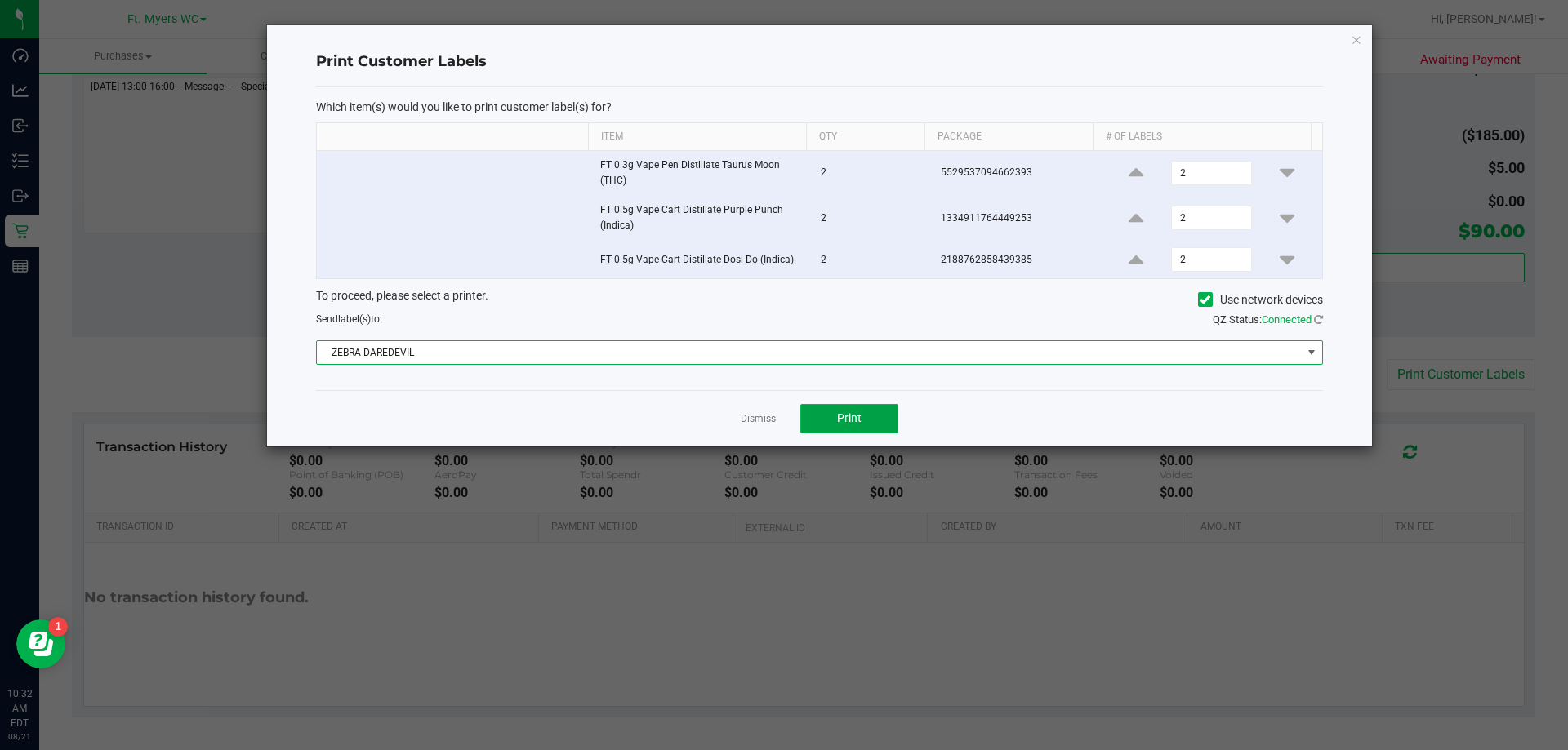
click at [781, 419] on span "Print" at bounding box center [849, 418] width 24 height 13
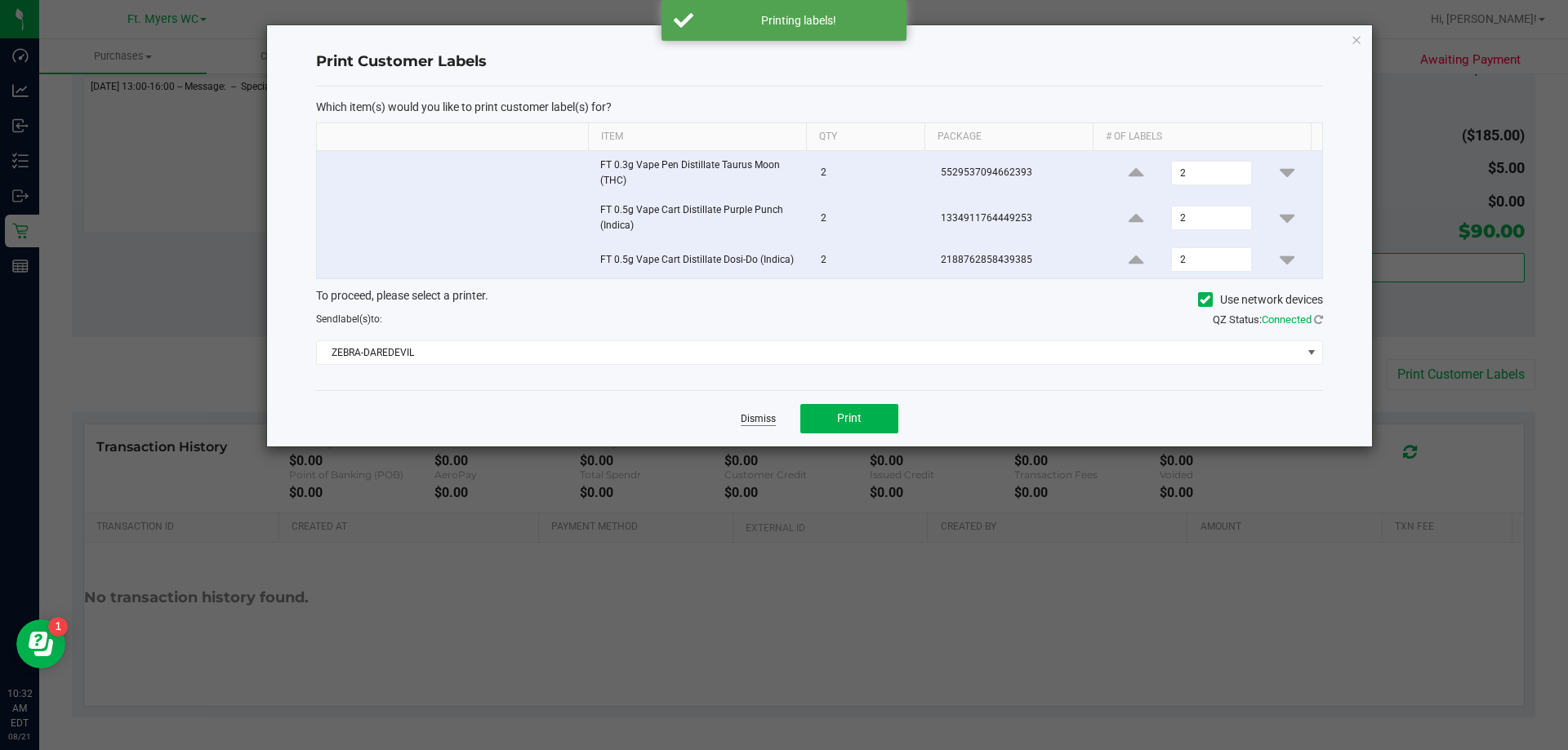
click at [775, 417] on link "Dismiss" at bounding box center [758, 419] width 35 height 14
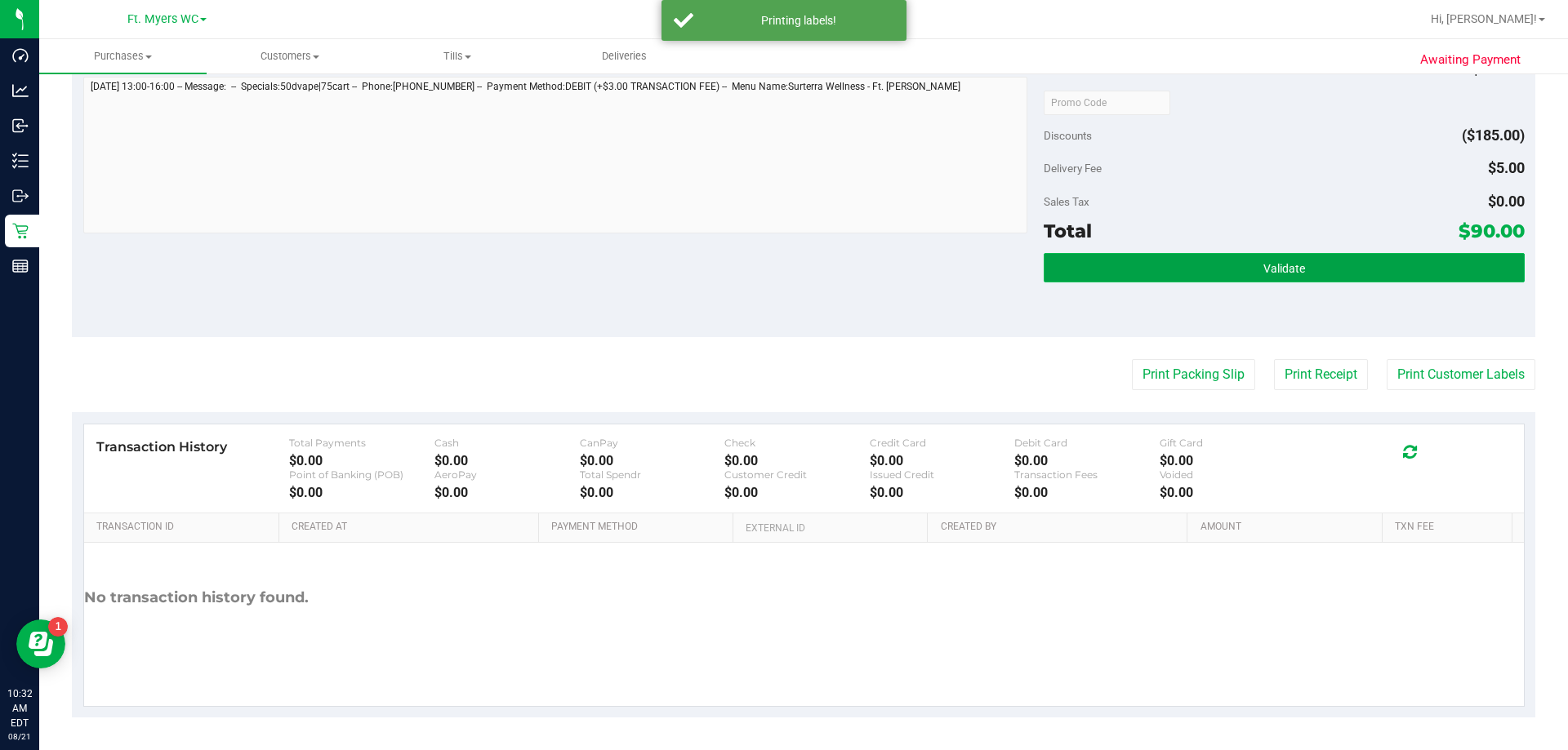
click at [781, 258] on button "Validate" at bounding box center [1284, 268] width 480 height 29
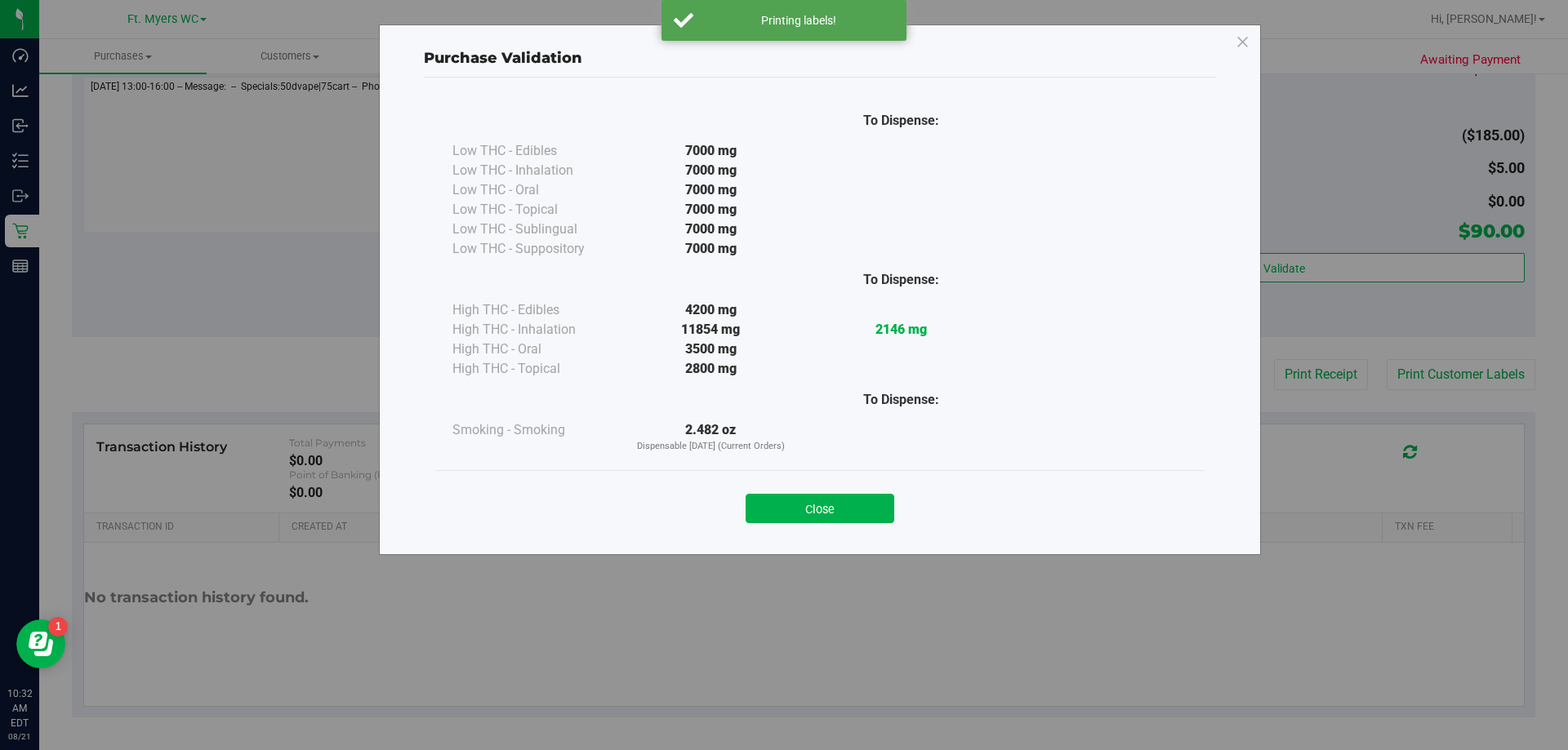
click at [781, 489] on div "Close" at bounding box center [820, 503] width 743 height 41
click at [781, 492] on div "Close" at bounding box center [820, 503] width 743 height 41
click at [781, 545] on div "Purchase Validation To Dispense: Low THC - Edibles 7000 mg" at bounding box center [820, 289] width 882 height 531
click at [781, 512] on button "Close" at bounding box center [820, 508] width 148 height 29
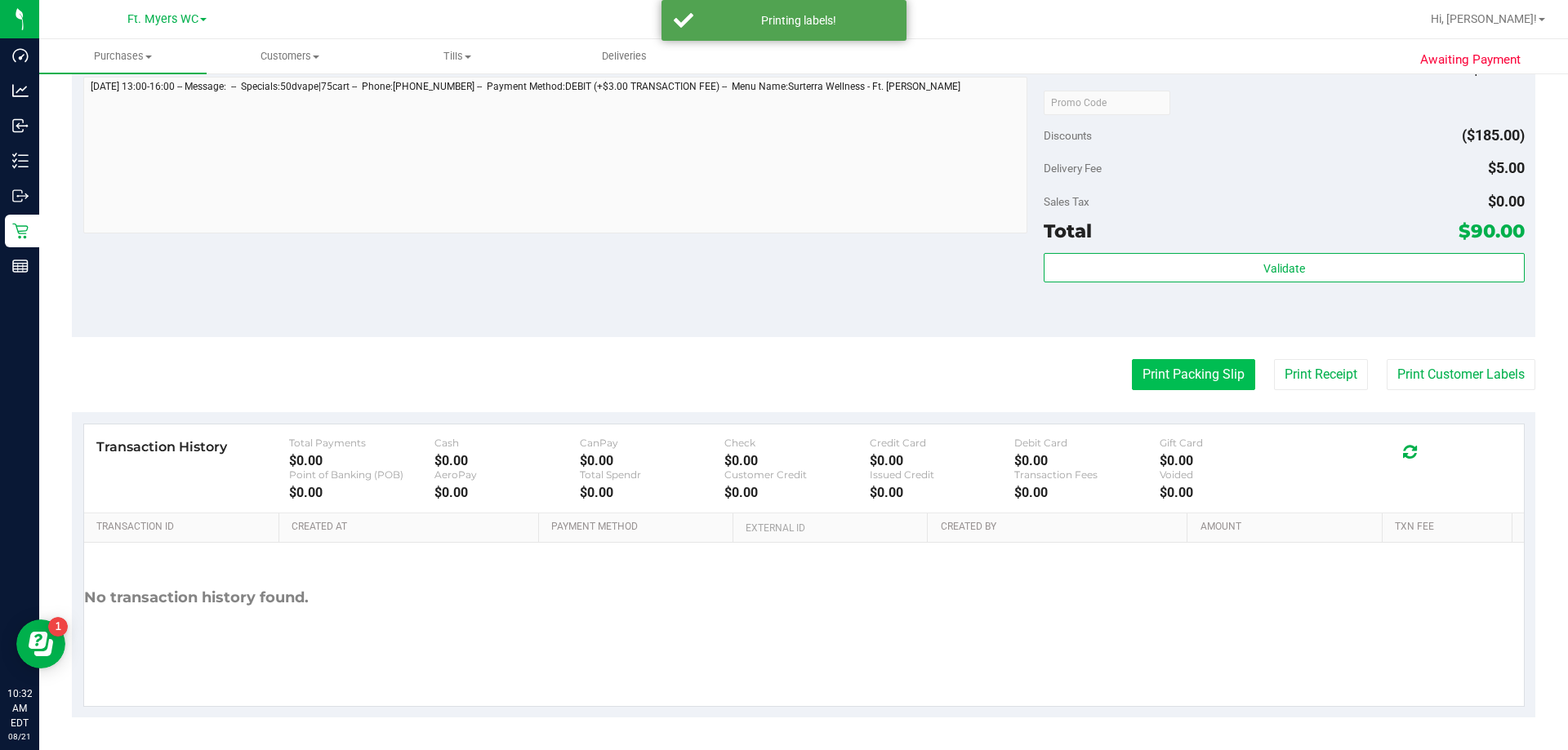
click at [781, 384] on button "Print Packing Slip" at bounding box center [1193, 374] width 123 height 31
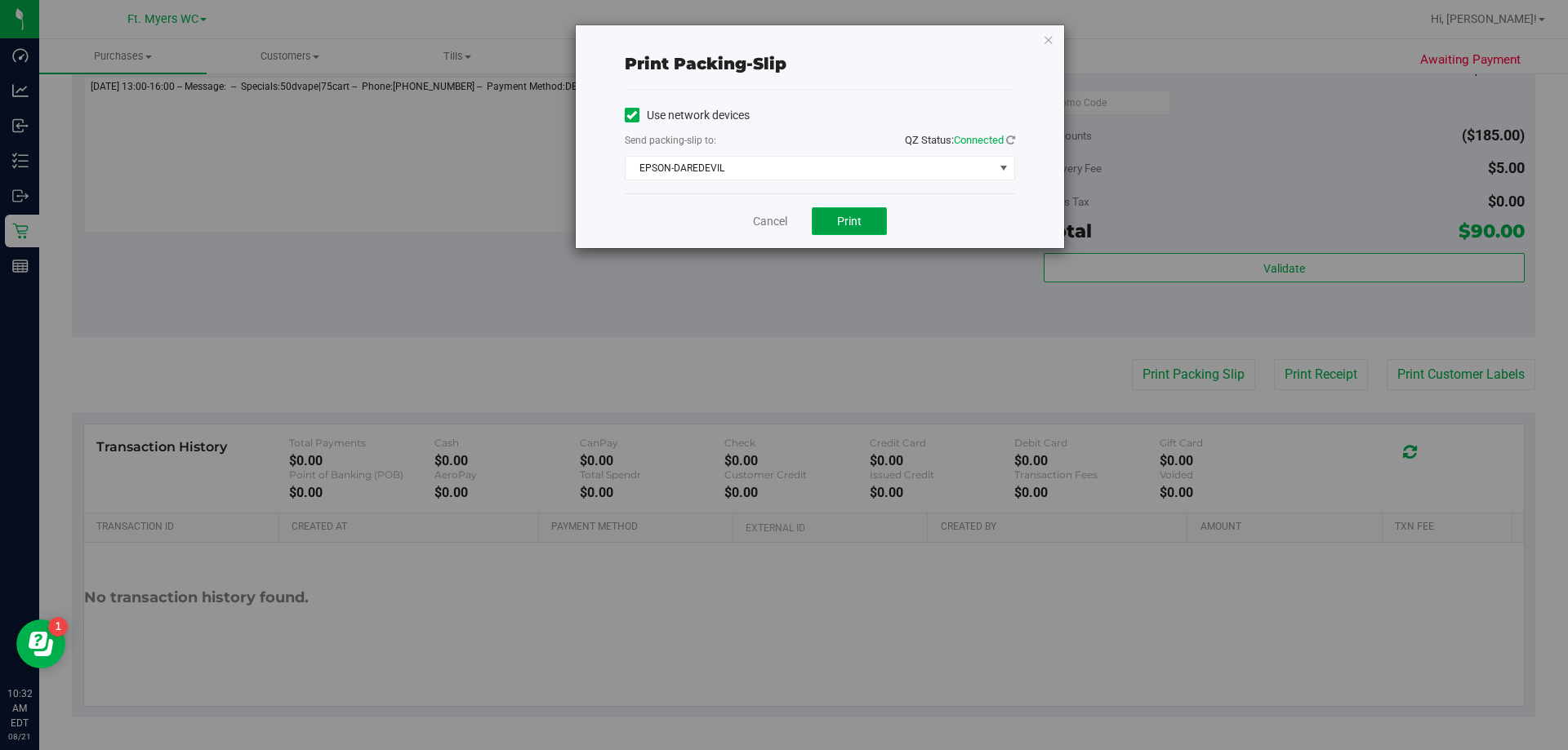
click at [781, 227] on button "Print" at bounding box center [849, 221] width 76 height 28
click at [781, 217] on link "Cancel" at bounding box center [769, 221] width 34 height 17
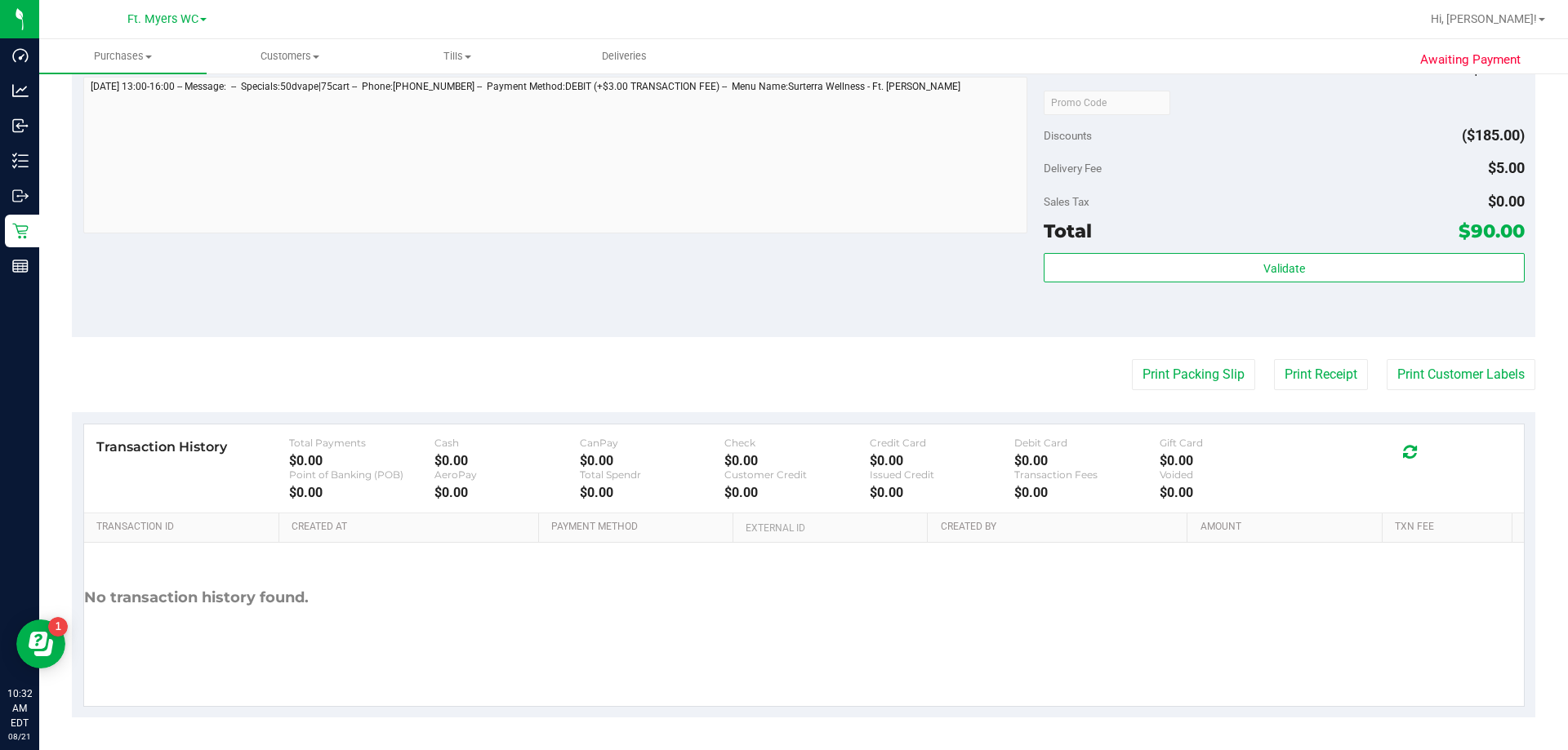
click at [781, 261] on div "Notes (optional) Subtotal $270.00 Discounts ($185.00) Delivery Fee $5.00 Sales …" at bounding box center [804, 190] width 1463 height 294
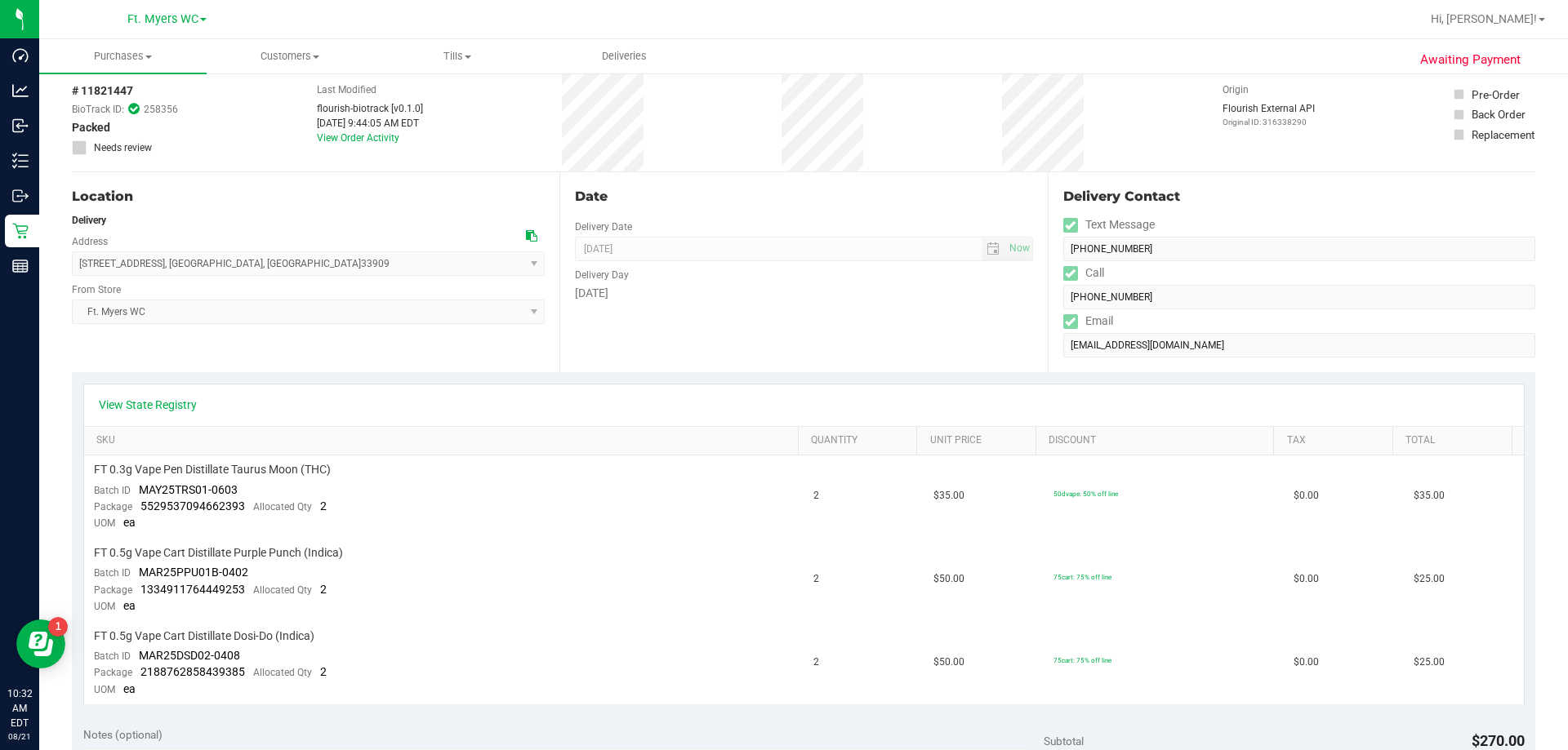
scroll to position [0, 0]
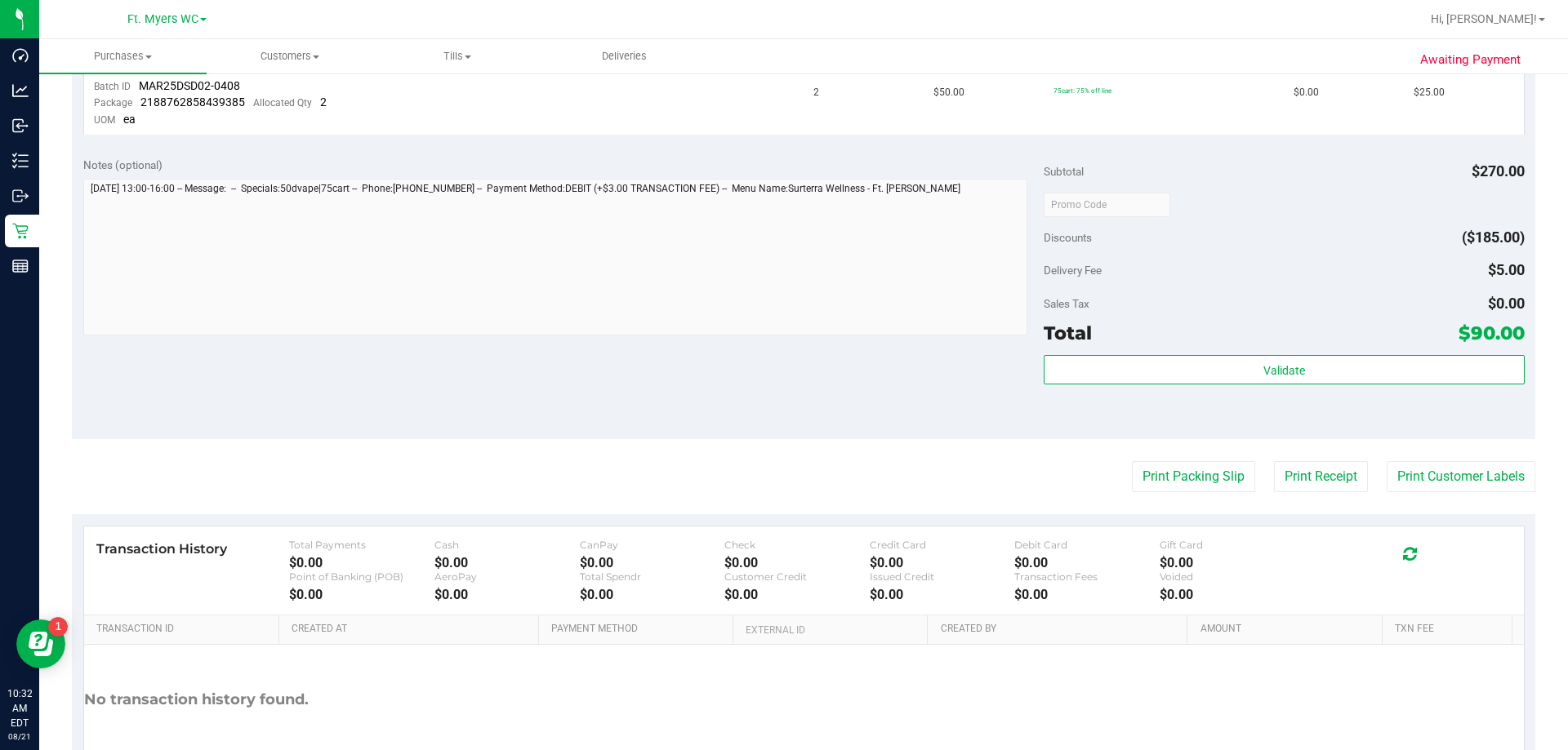
drag, startPoint x: 860, startPoint y: 278, endPoint x: 859, endPoint y: 437, distance: 159.0
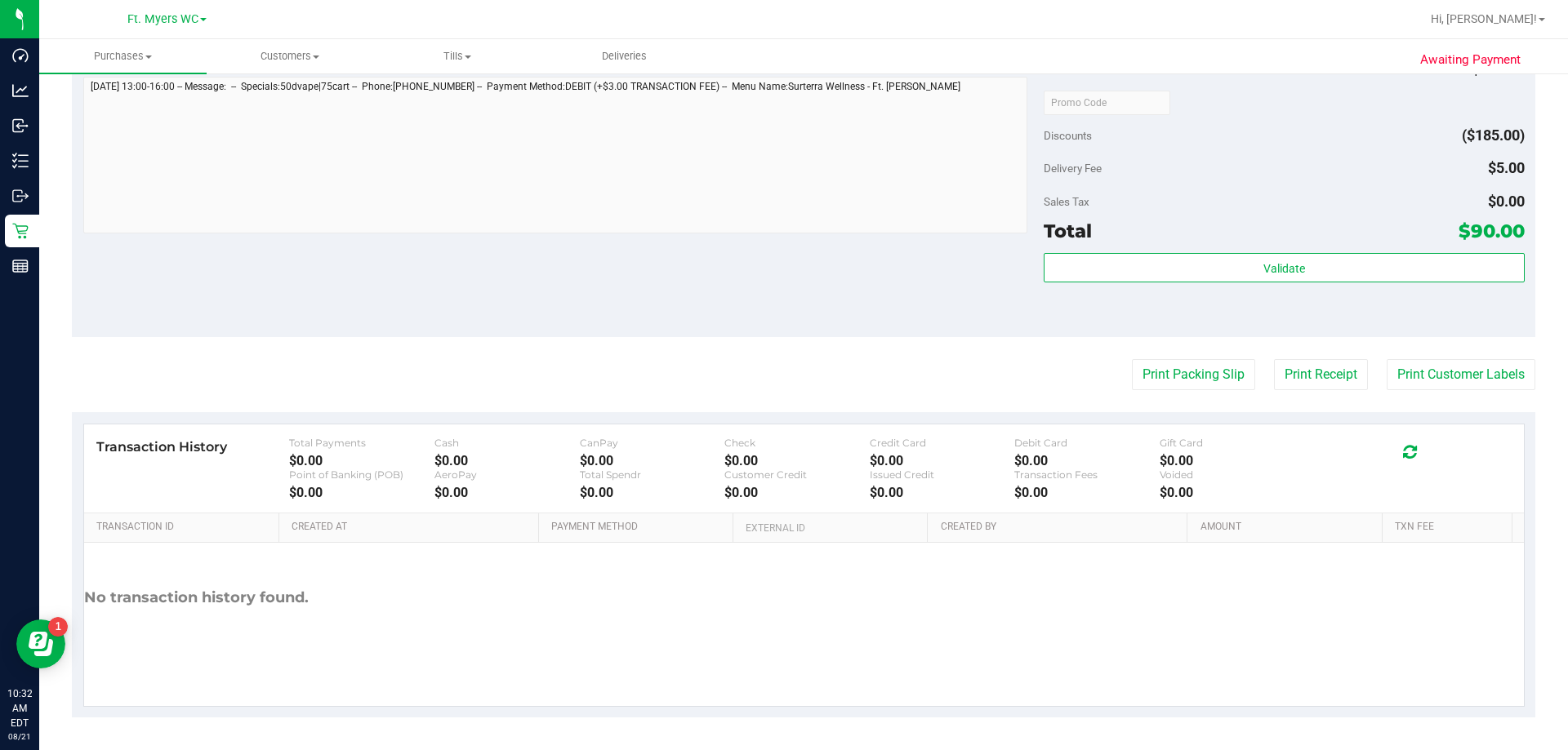
click at [781, 284] on div "Notes (optional) Subtotal $270.00 Discounts ($185.00) Delivery Fee $5.00 Sales …" at bounding box center [804, 190] width 1463 height 294
click at [781, 373] on button "Print Receipt" at bounding box center [1321, 374] width 94 height 31
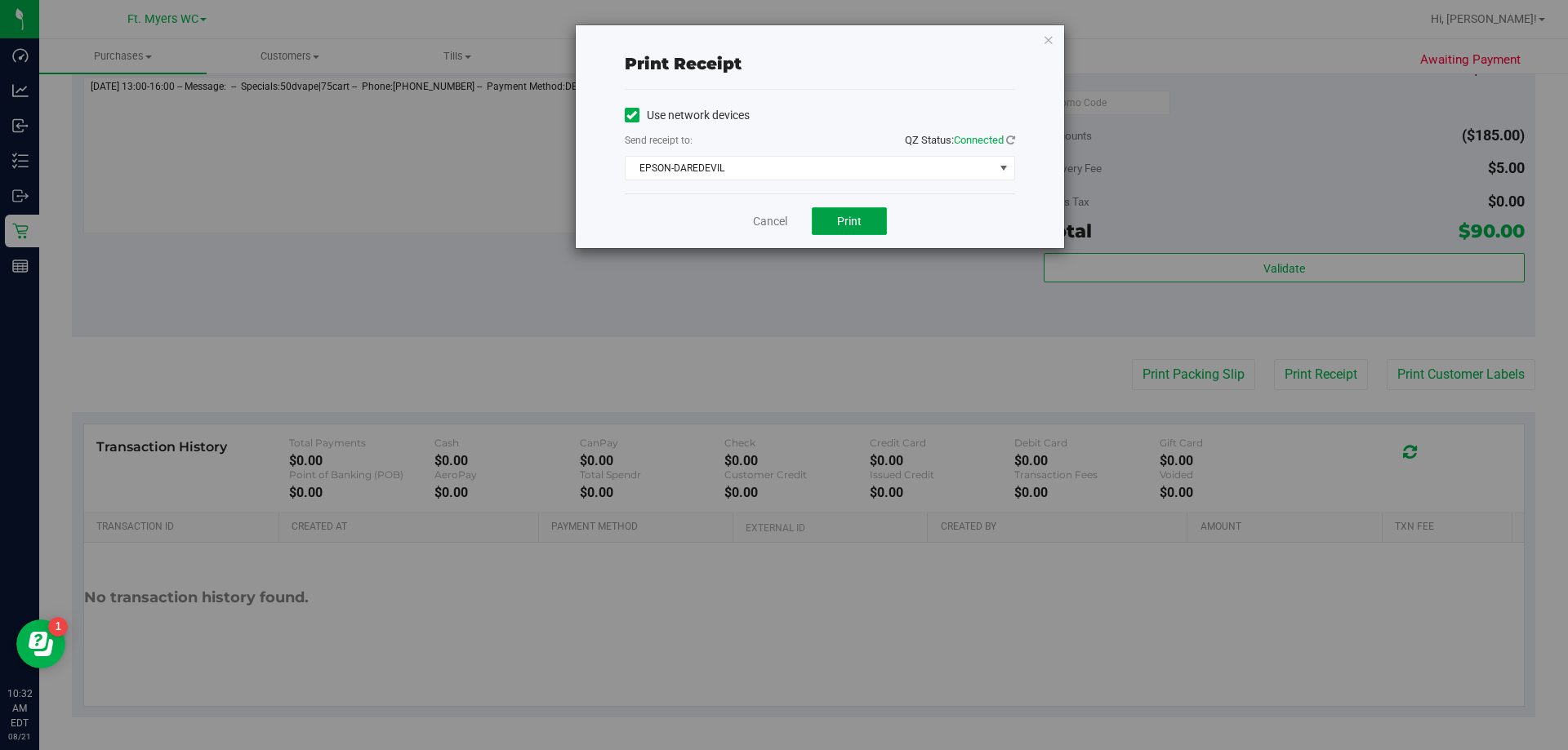
click at [781, 221] on span "Print" at bounding box center [849, 221] width 24 height 13
click at [773, 227] on link "Cancel" at bounding box center [769, 221] width 34 height 17
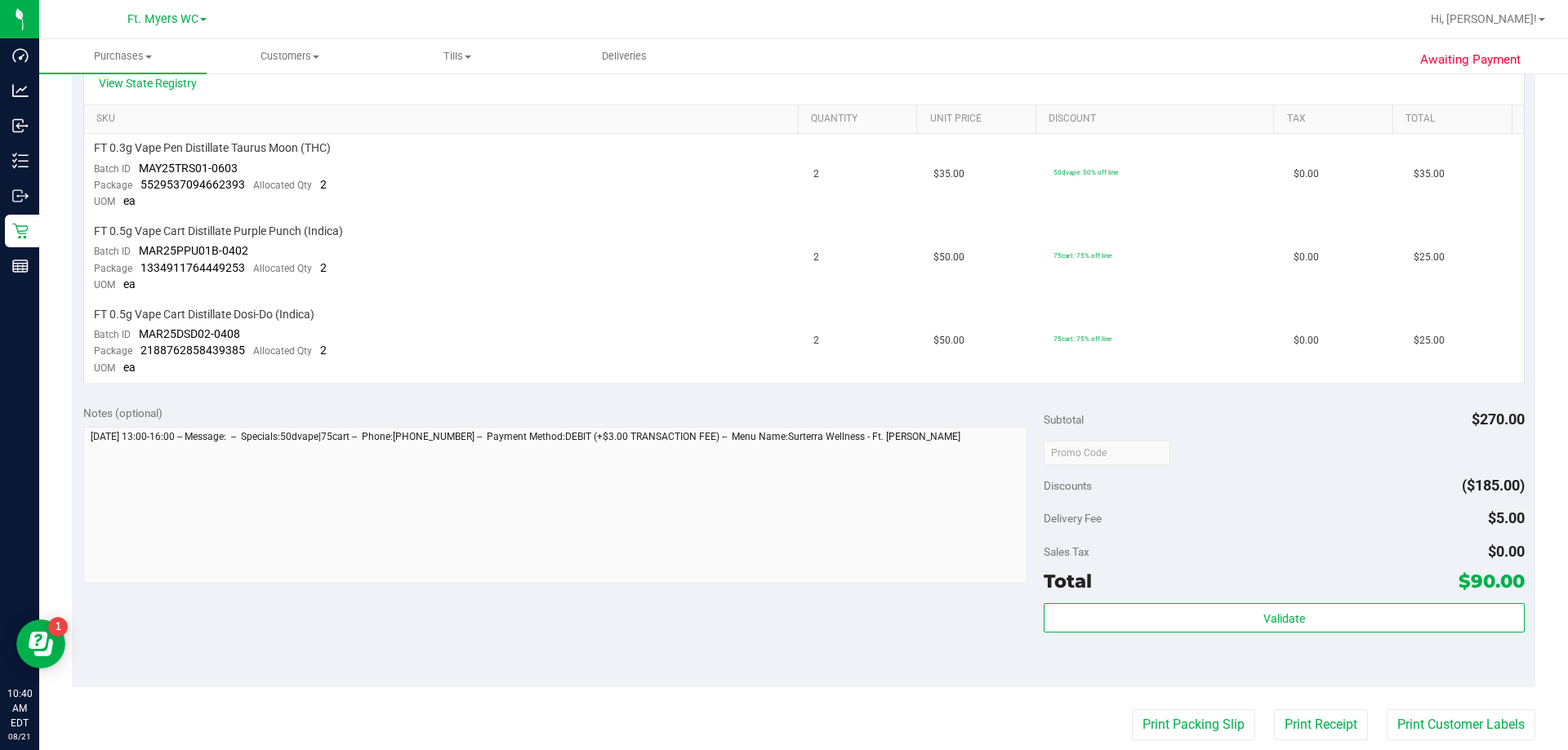
scroll to position [0, 0]
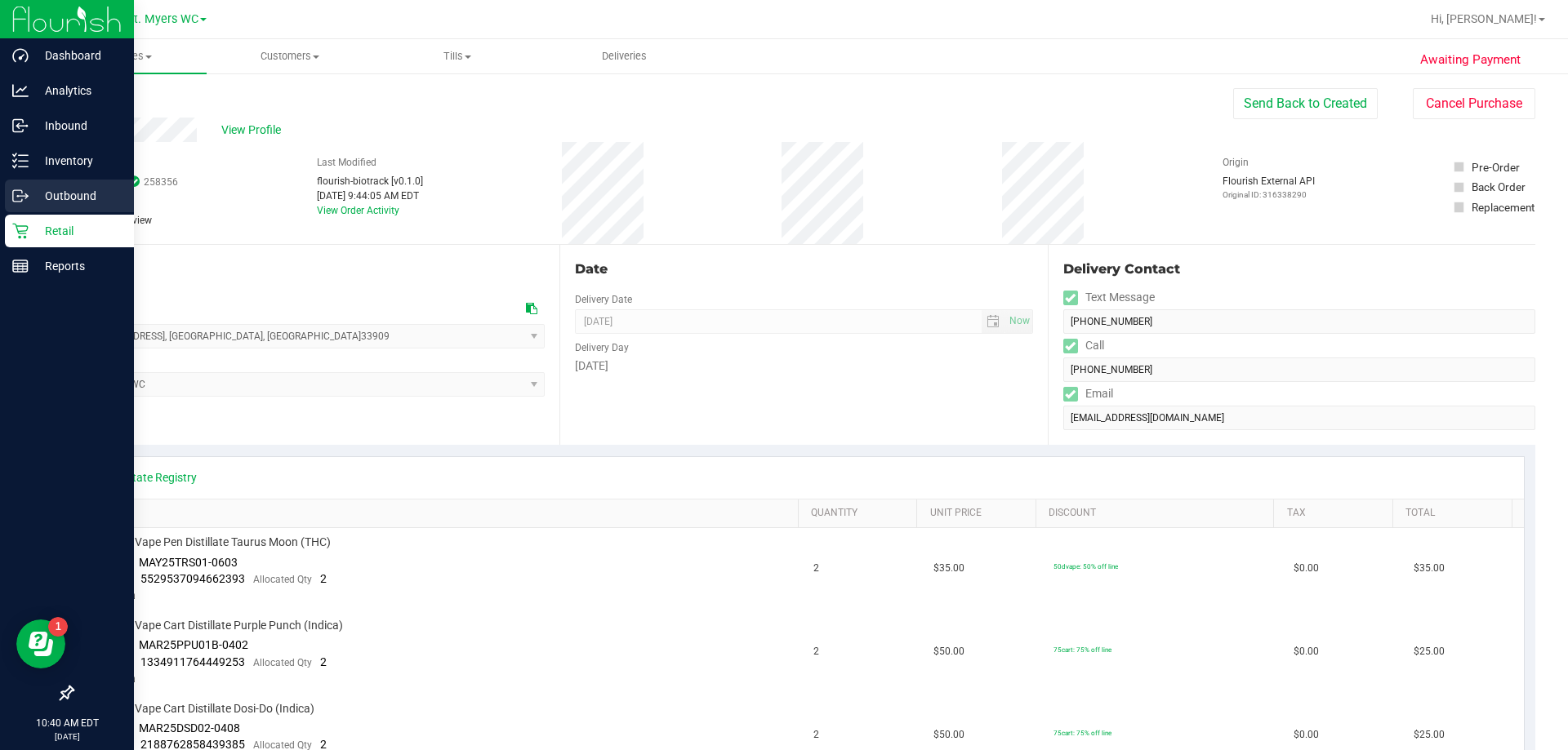
click at [51, 211] on div "Outbound" at bounding box center [70, 195] width 129 height 33
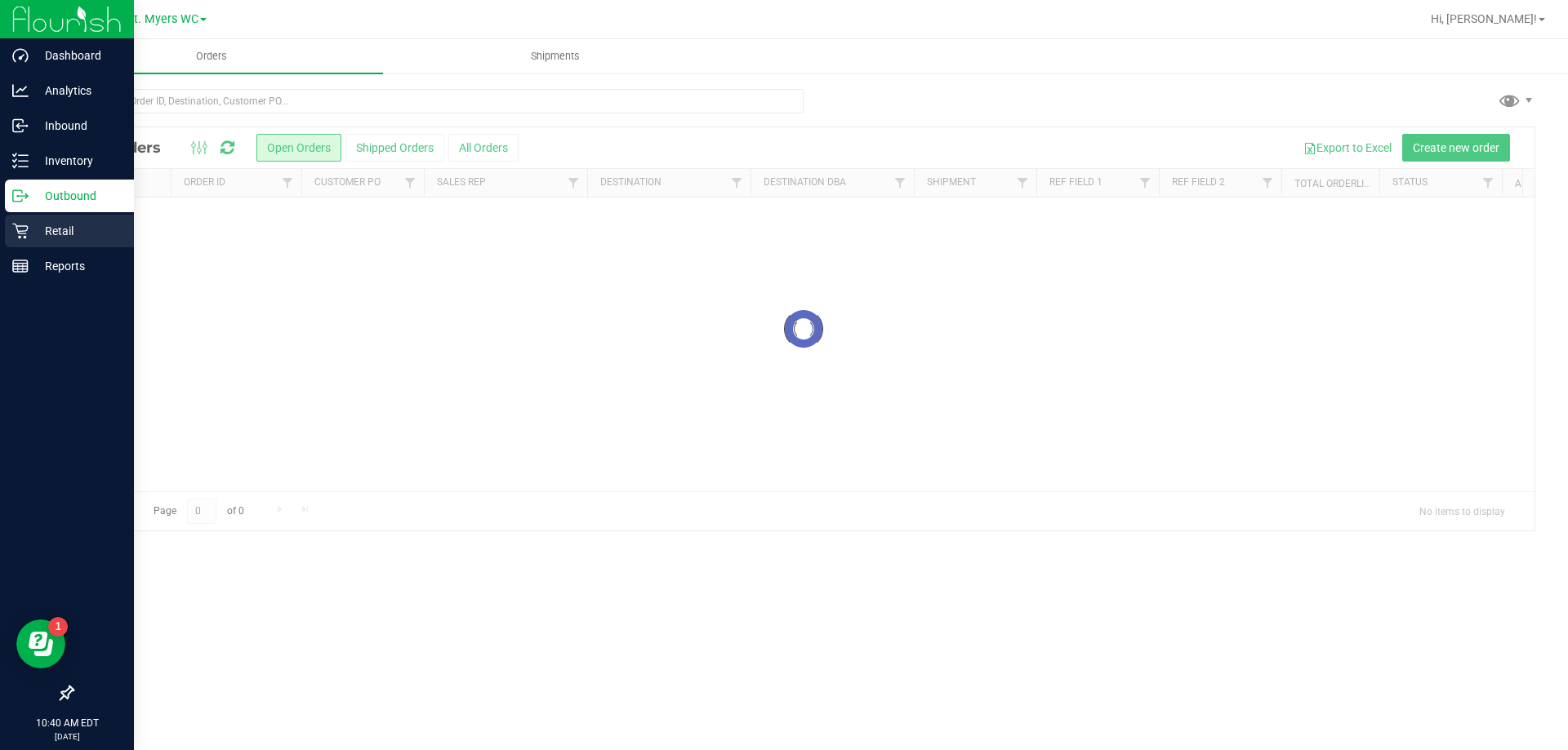
click at [54, 240] on p "Retail" at bounding box center [77, 231] width 98 height 19
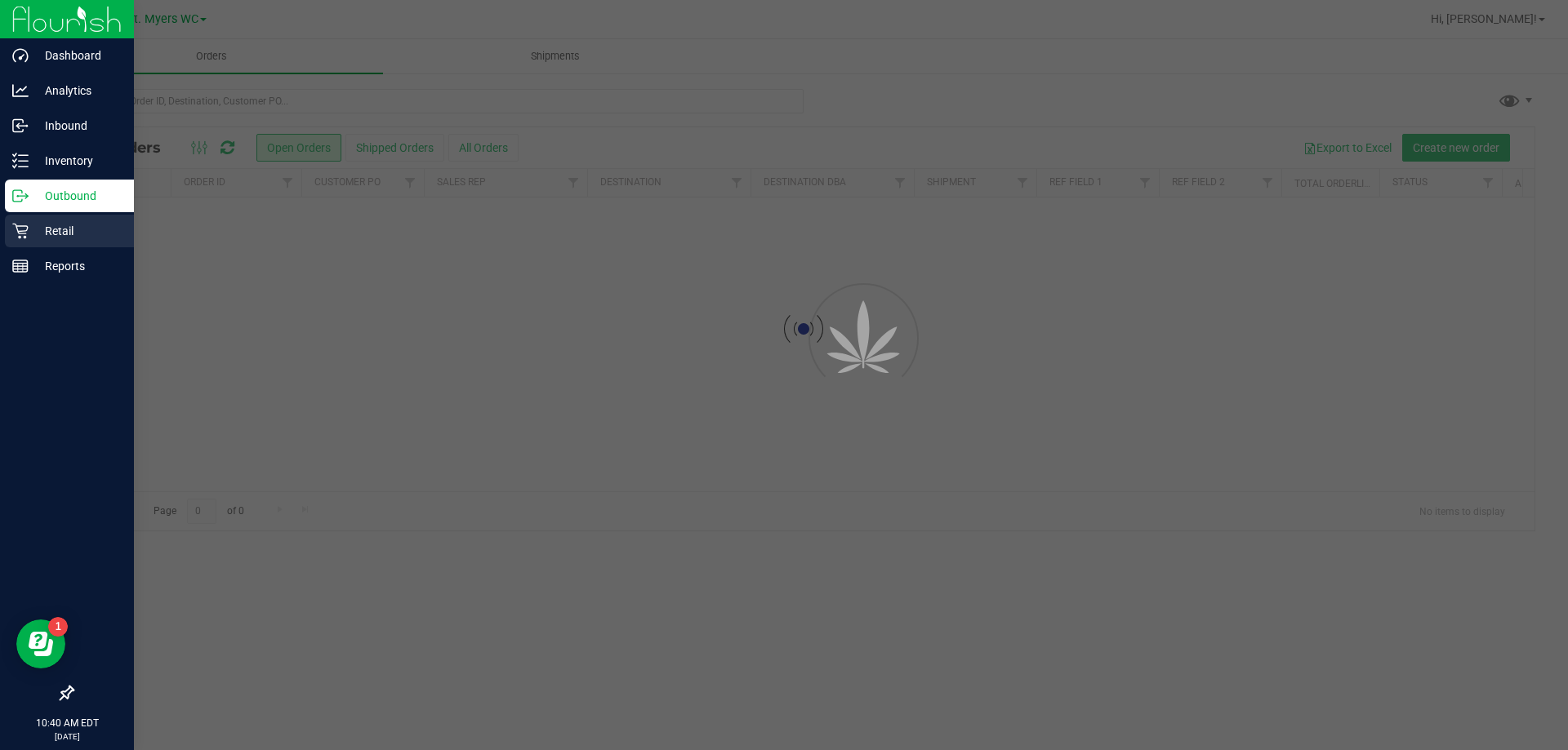
click at [54, 240] on p "Retail" at bounding box center [77, 231] width 98 height 19
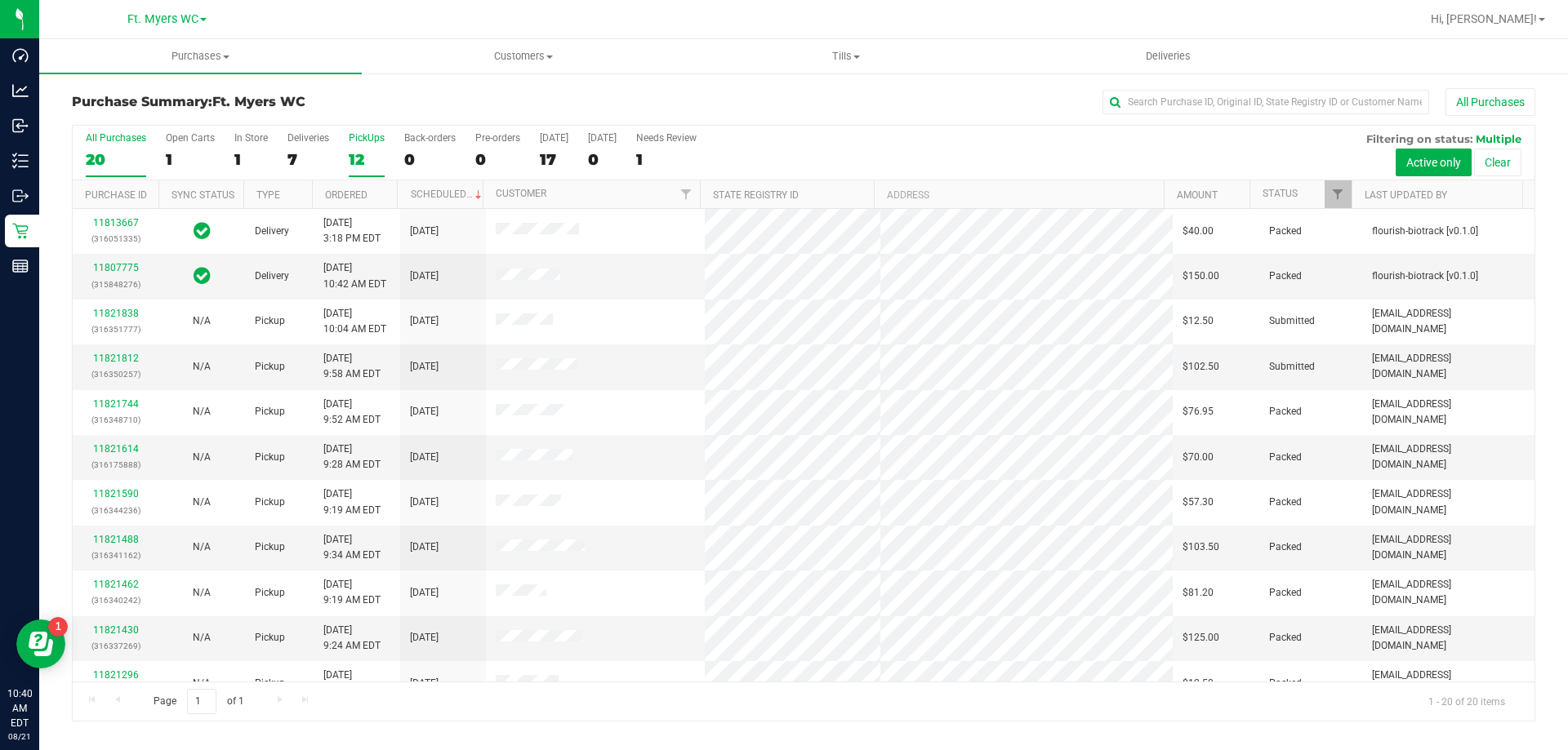
click at [369, 134] on div "PickUps" at bounding box center [367, 138] width 36 height 12
click at [0, 0] on input "PickUps 12" at bounding box center [0, 0] width 0 height 0
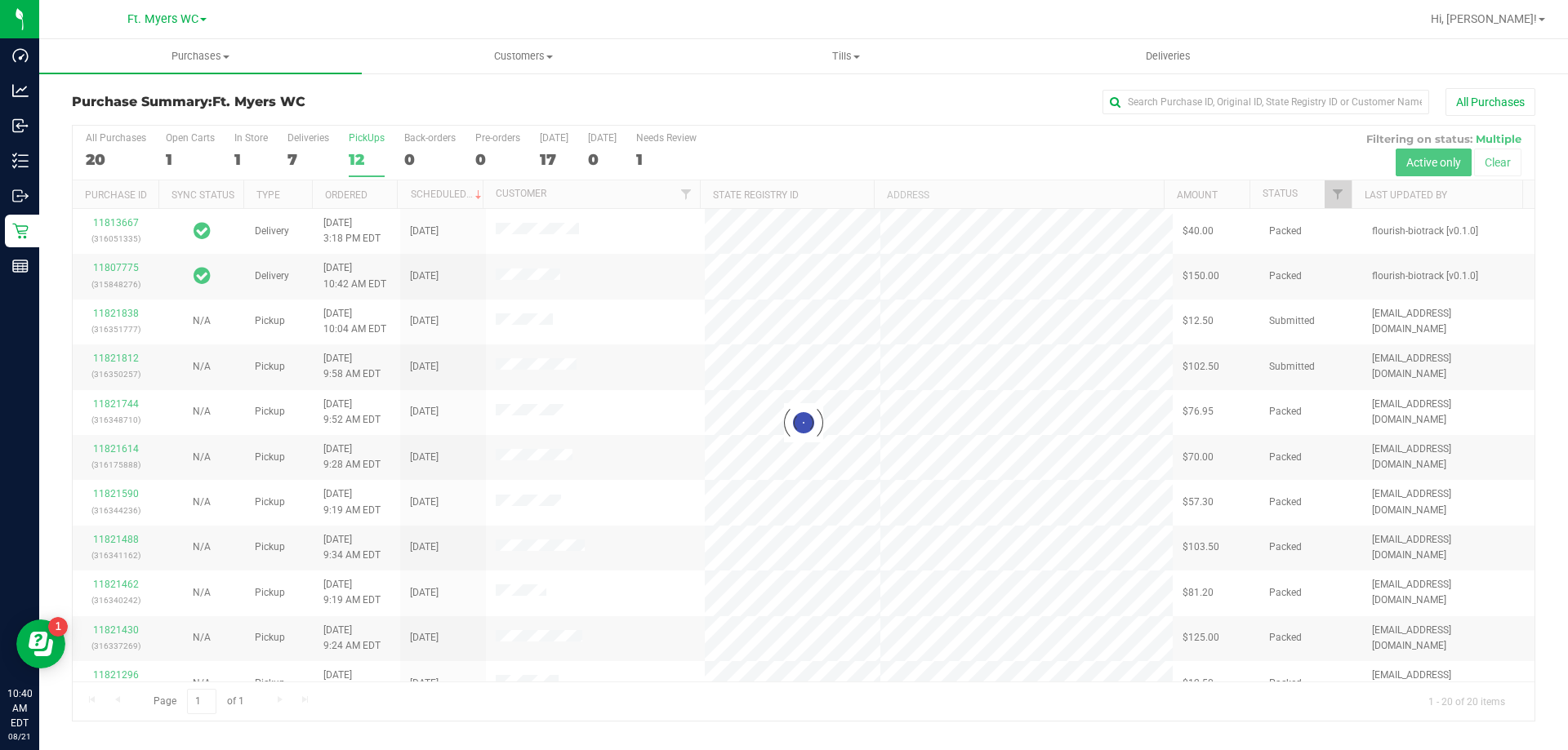
click at [382, 126] on div at bounding box center [804, 423] width 1461 height 595
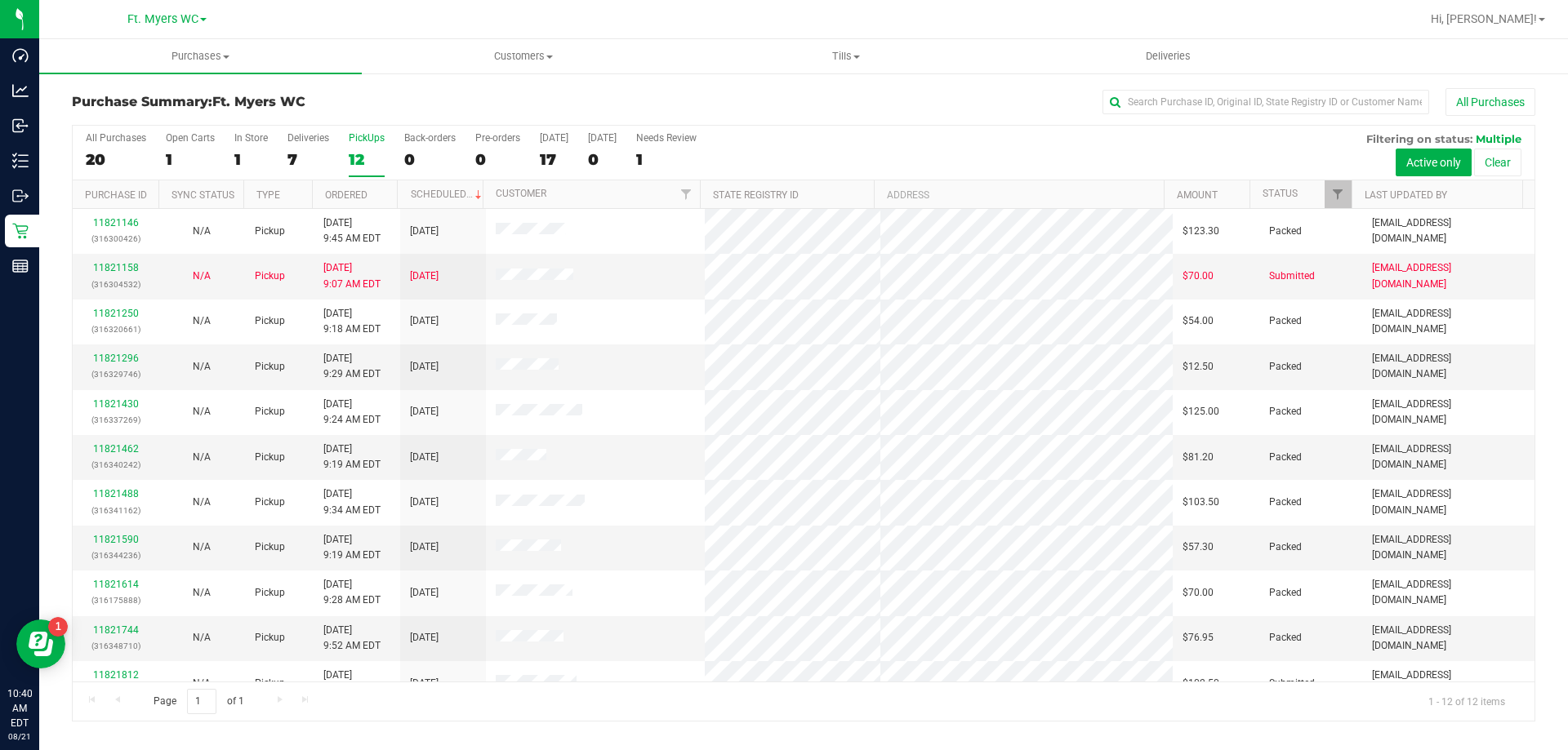
click at [269, 160] on div "All Purchases 20 Open Carts 1 In Store 1 Deliveries 7 PickUps 12 Back-orders 0 …" at bounding box center [804, 153] width 1461 height 55
click at [239, 150] on div "1" at bounding box center [251, 159] width 34 height 18
click at [0, 0] on input "In Store 1" at bounding box center [0, 0] width 0 height 0
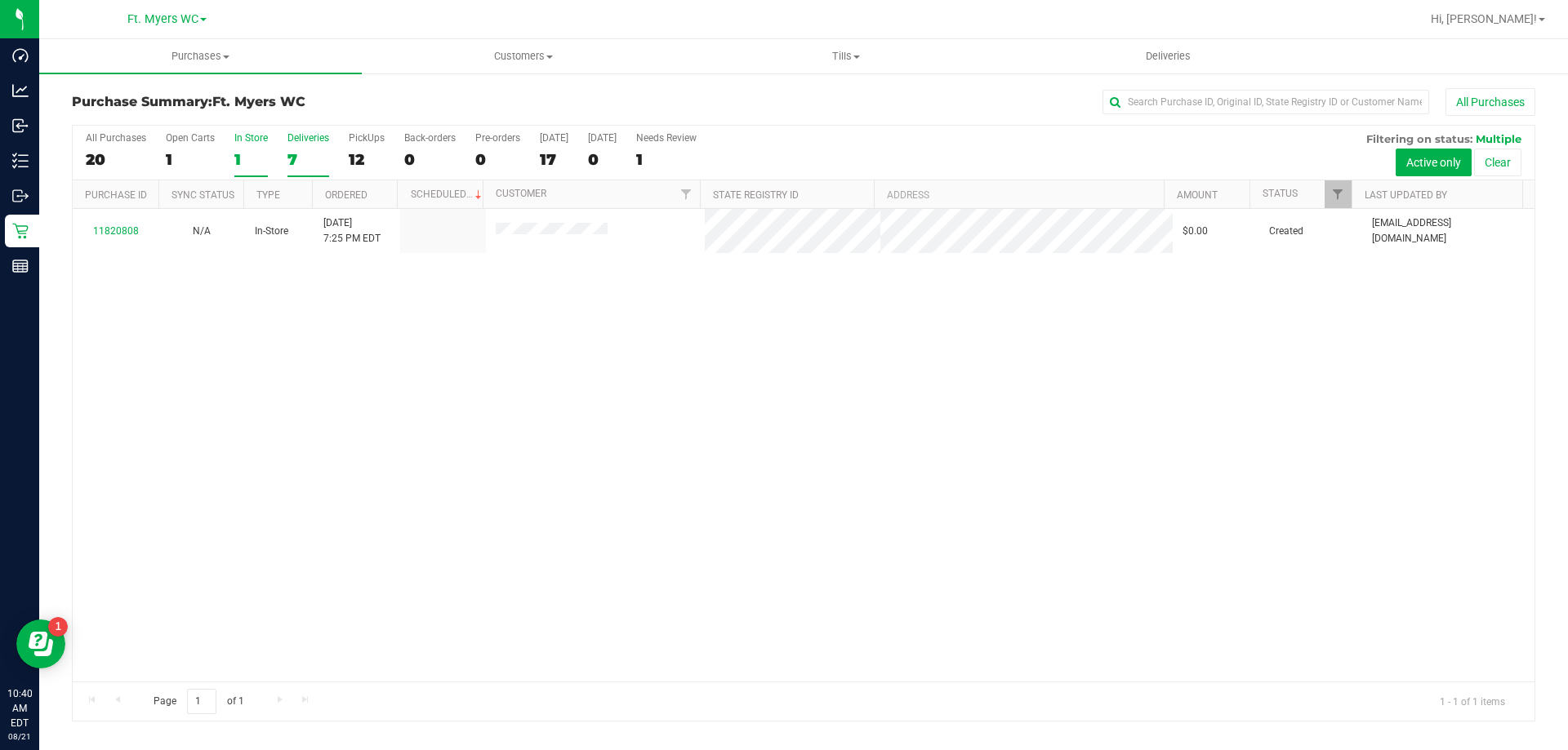
click at [309, 151] on div "7" at bounding box center [309, 159] width 42 height 18
click at [0, 0] on input "Deliveries 7" at bounding box center [0, 0] width 0 height 0
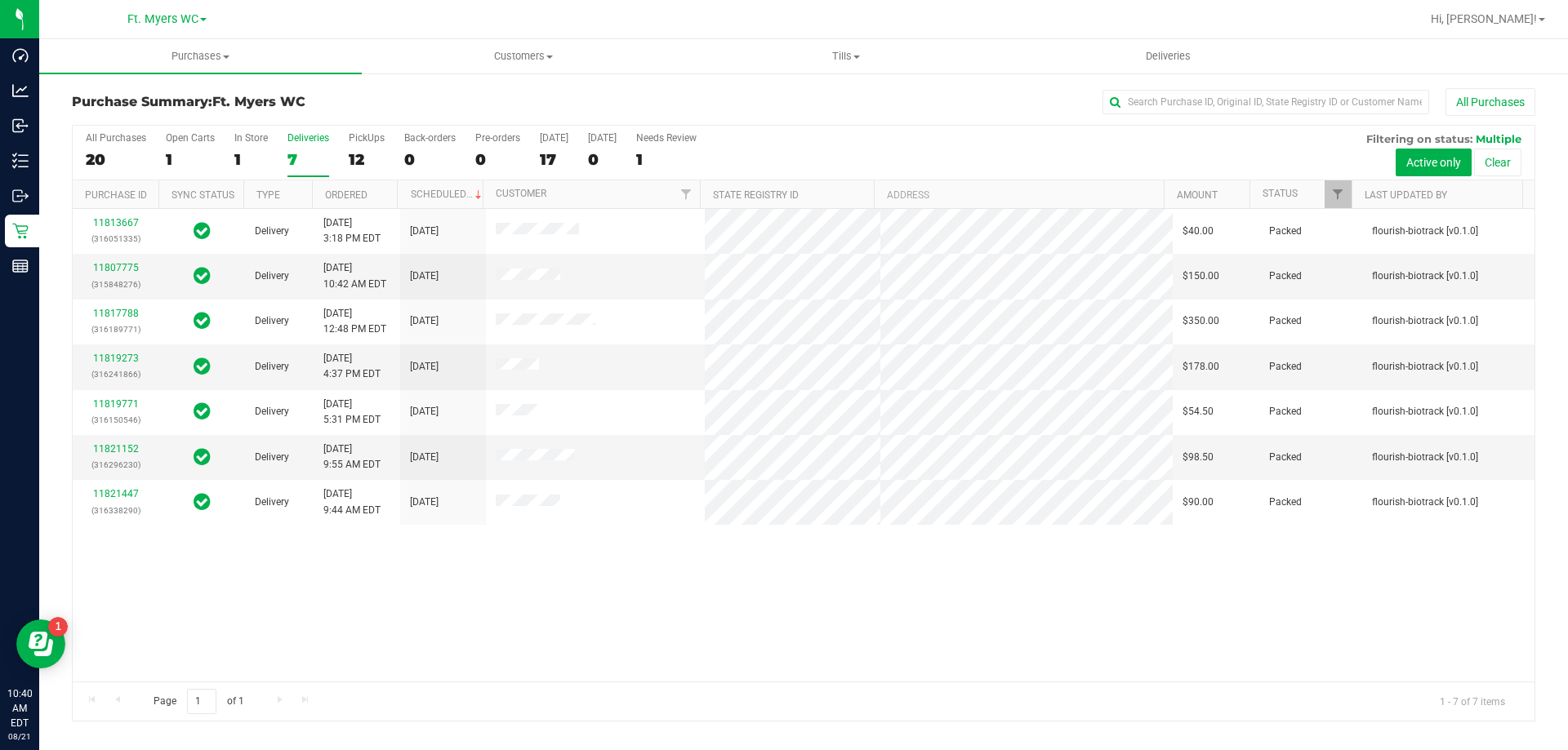
click at [465, 598] on div "11813667 (316051335) Delivery [DATE] 3:18 PM EDT 8/26/2025 $40.00 Packed flouri…" at bounding box center [804, 445] width 1461 height 472
click at [367, 148] on label "PickUps 12" at bounding box center [367, 155] width 36 height 45
click at [0, 0] on input "PickUps 12" at bounding box center [0, 0] width 0 height 0
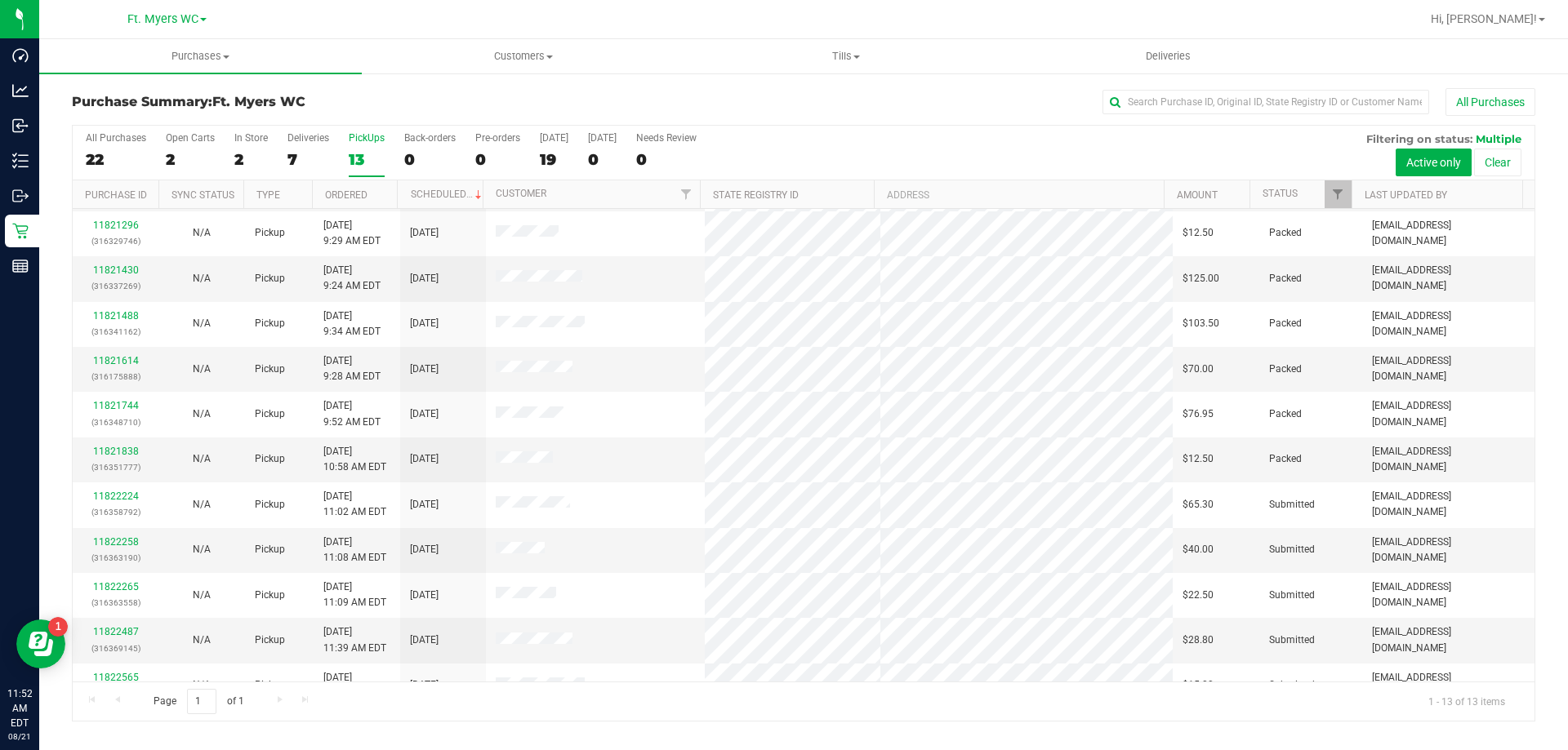
scroll to position [114, 0]
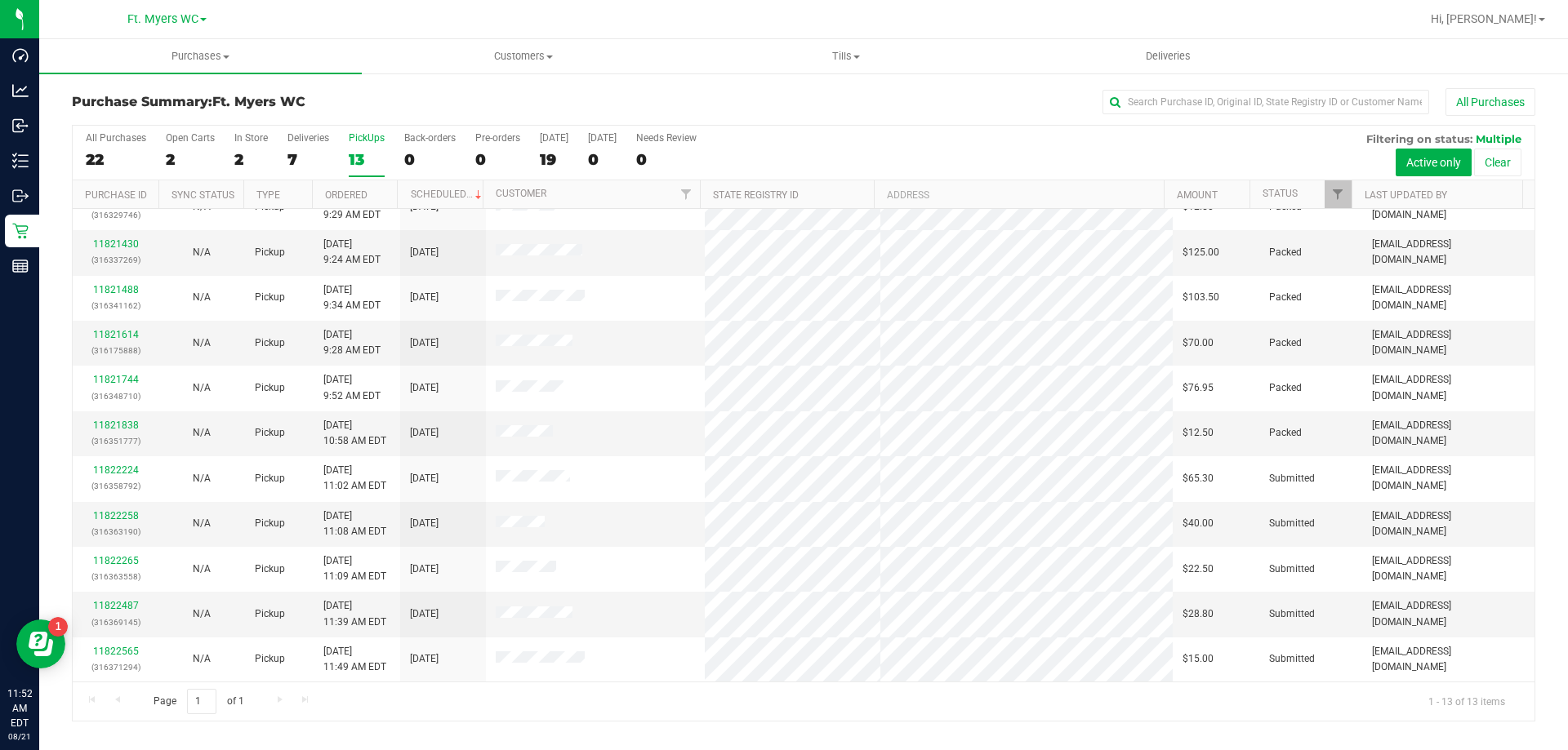
click at [364, 157] on div "13" at bounding box center [367, 159] width 36 height 18
click at [0, 0] on input "PickUps 13" at bounding box center [0, 0] width 0 height 0
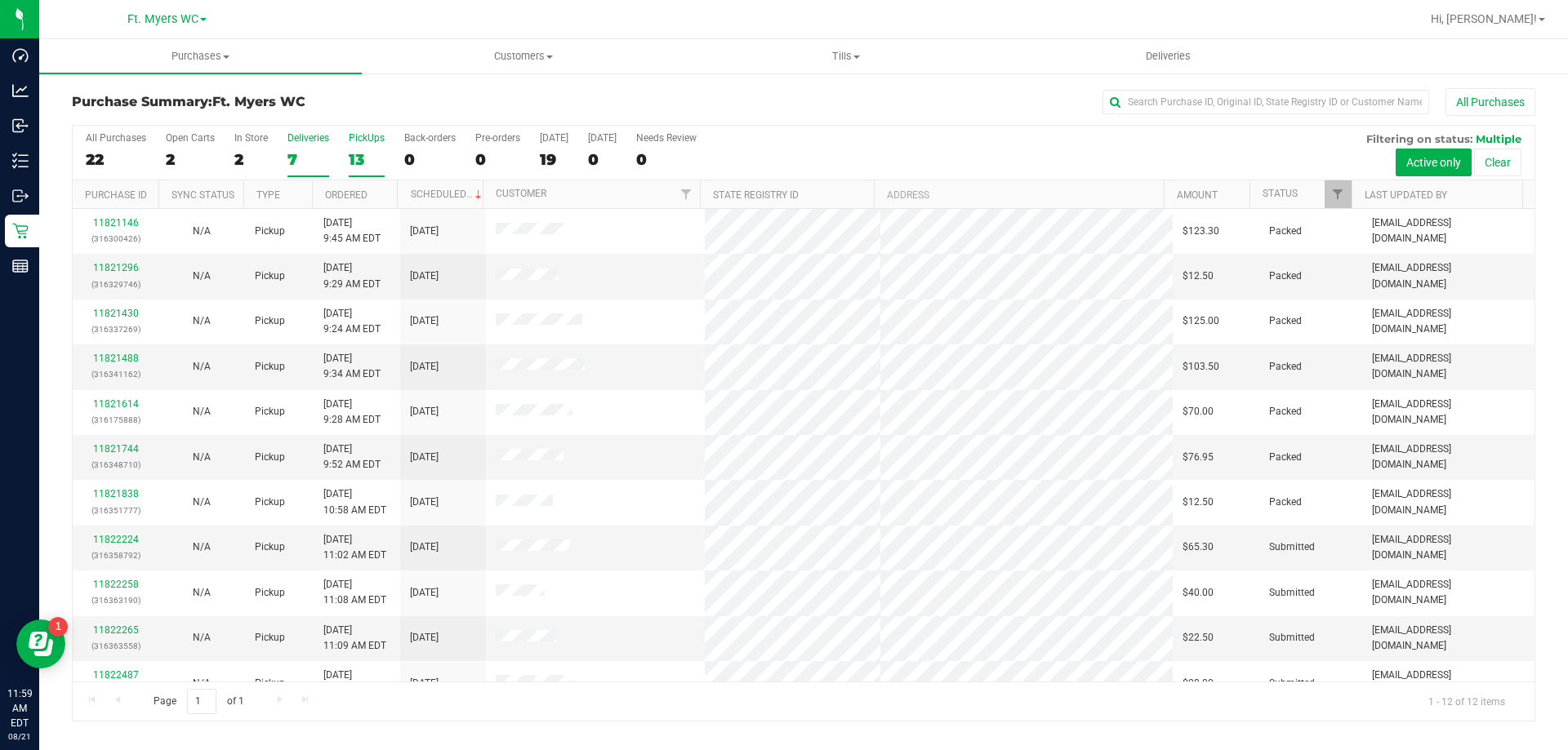
click at [302, 152] on div "7" at bounding box center [309, 159] width 42 height 18
click at [0, 0] on input "Deliveries 7" at bounding box center [0, 0] width 0 height 0
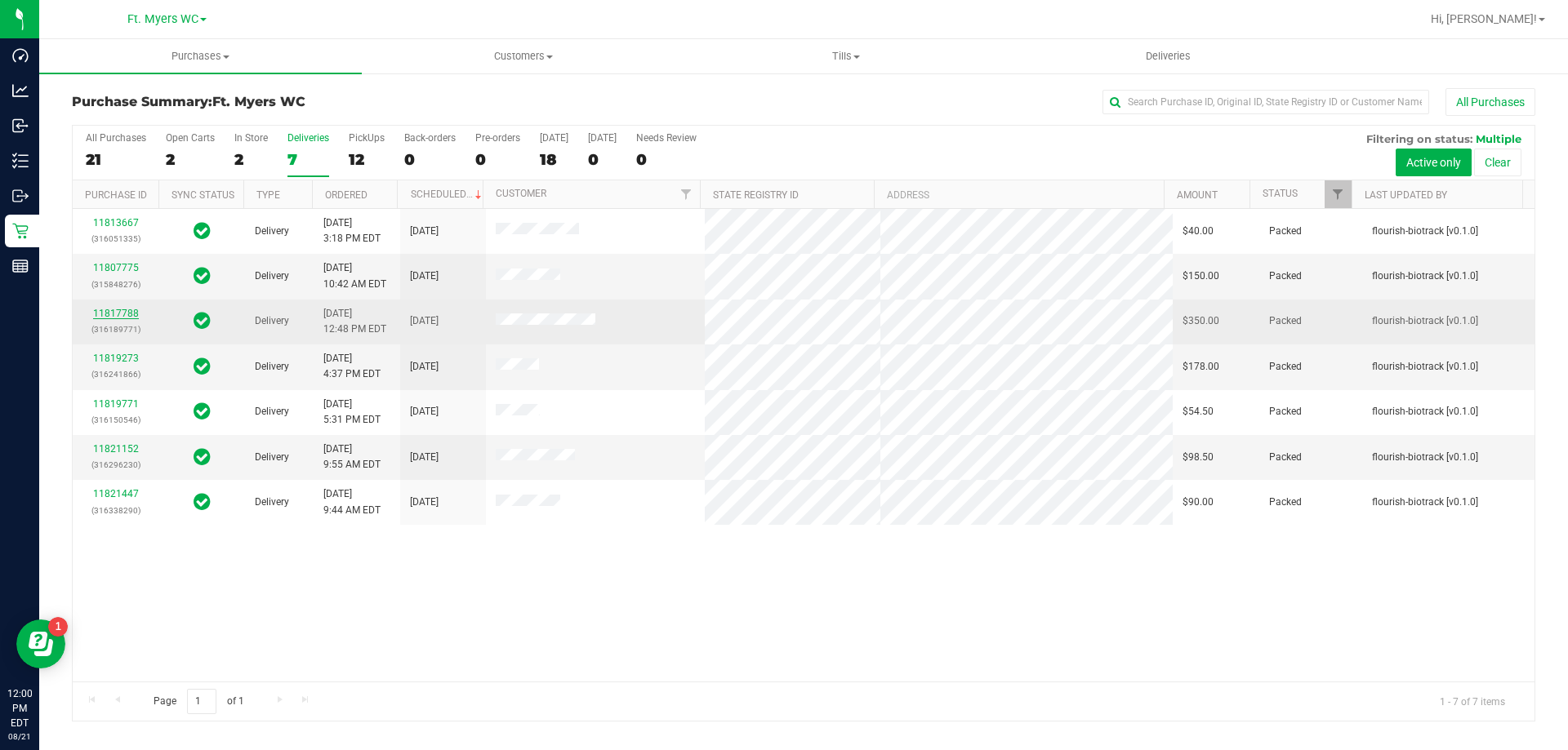
click at [117, 311] on link "11817788" at bounding box center [116, 314] width 45 height 12
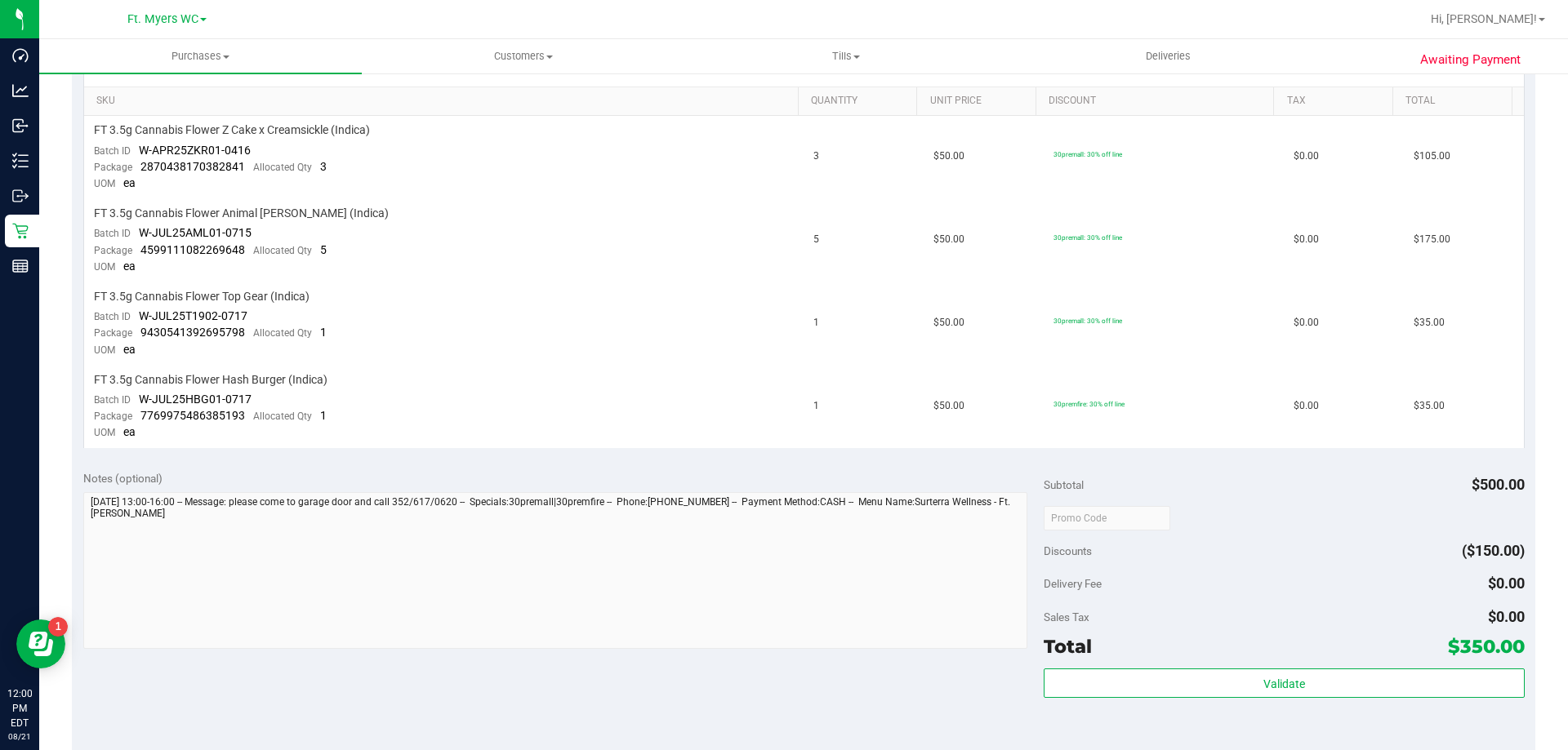
scroll to position [735, 0]
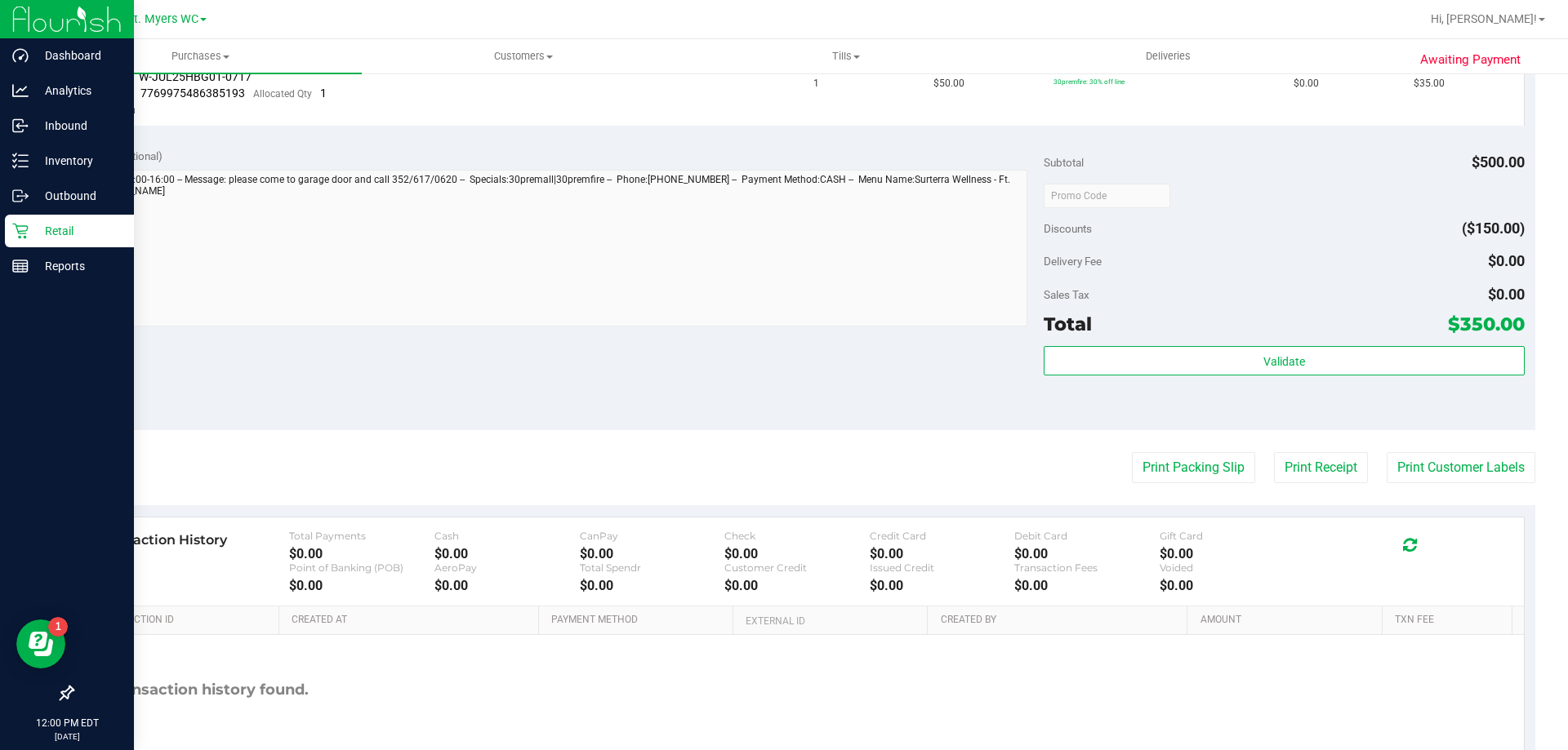
click at [37, 233] on p "Retail" at bounding box center [77, 231] width 98 height 19
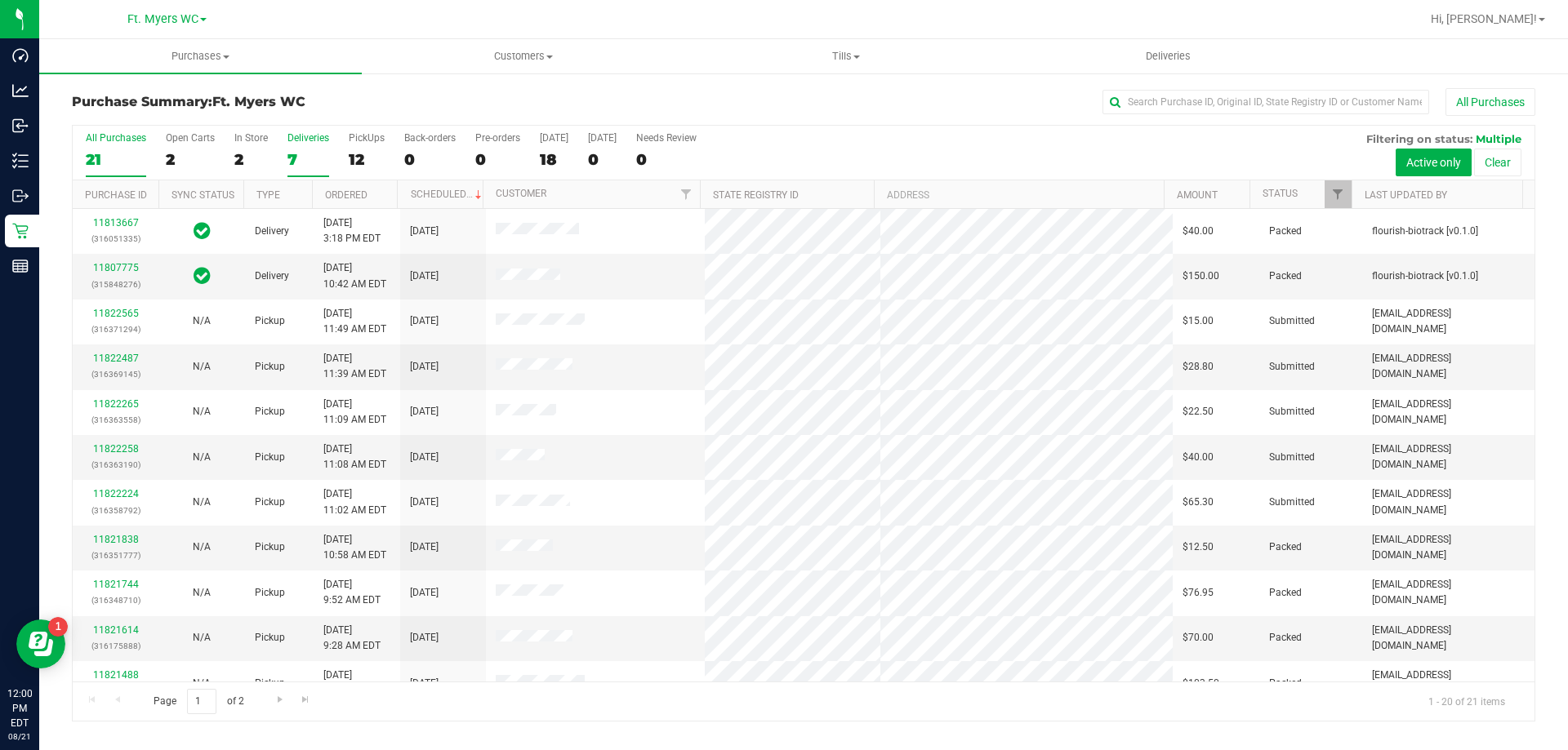
click at [310, 135] on div "Deliveries" at bounding box center [309, 138] width 42 height 12
click at [0, 0] on input "Deliveries 7" at bounding box center [0, 0] width 0 height 0
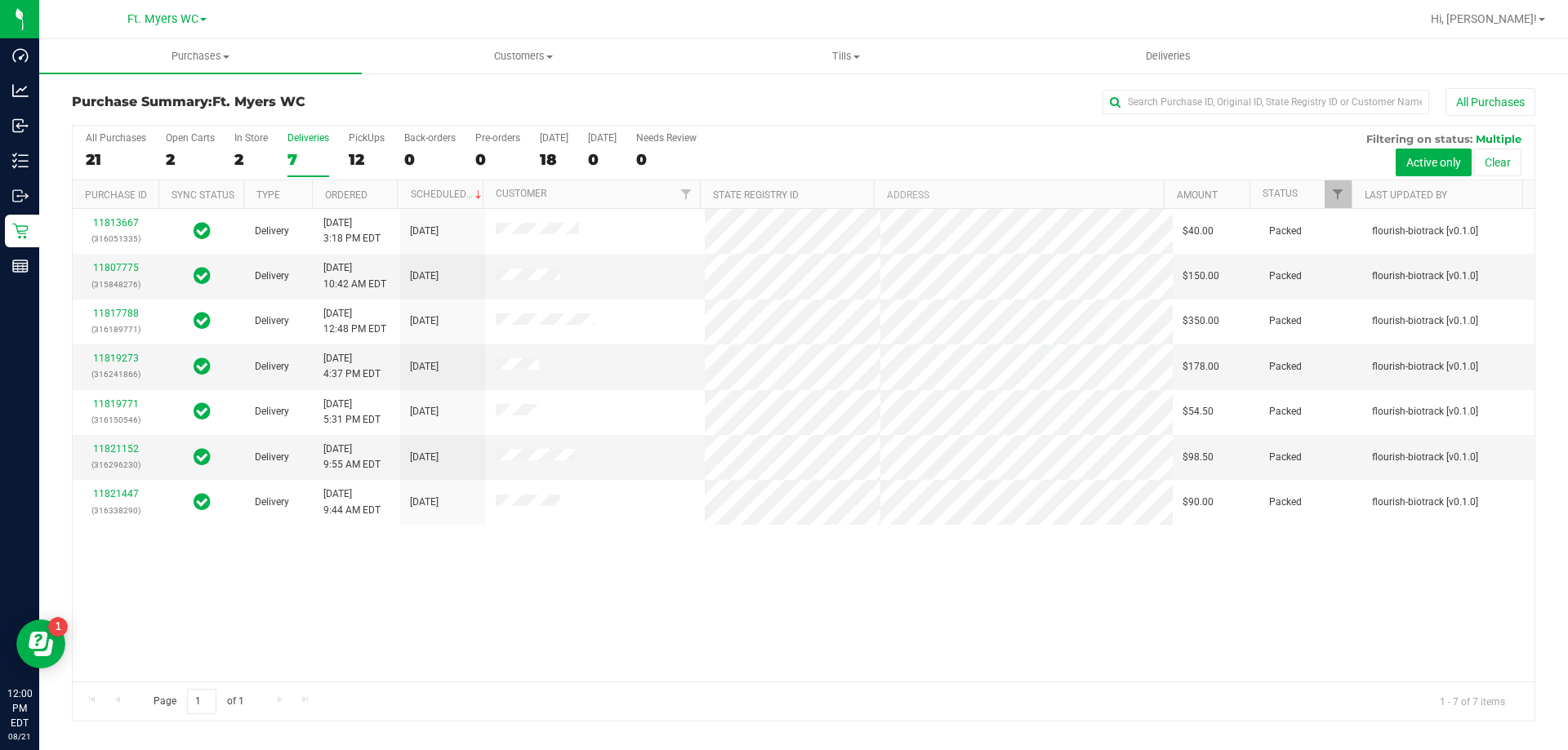
click at [513, 99] on h3 "Purchase Summary: Ft. [PERSON_NAME]" at bounding box center [315, 102] width 487 height 15
click at [301, 152] on div "7" at bounding box center [309, 159] width 42 height 18
click at [0, 0] on input "Deliveries 7" at bounding box center [0, 0] width 0 height 0
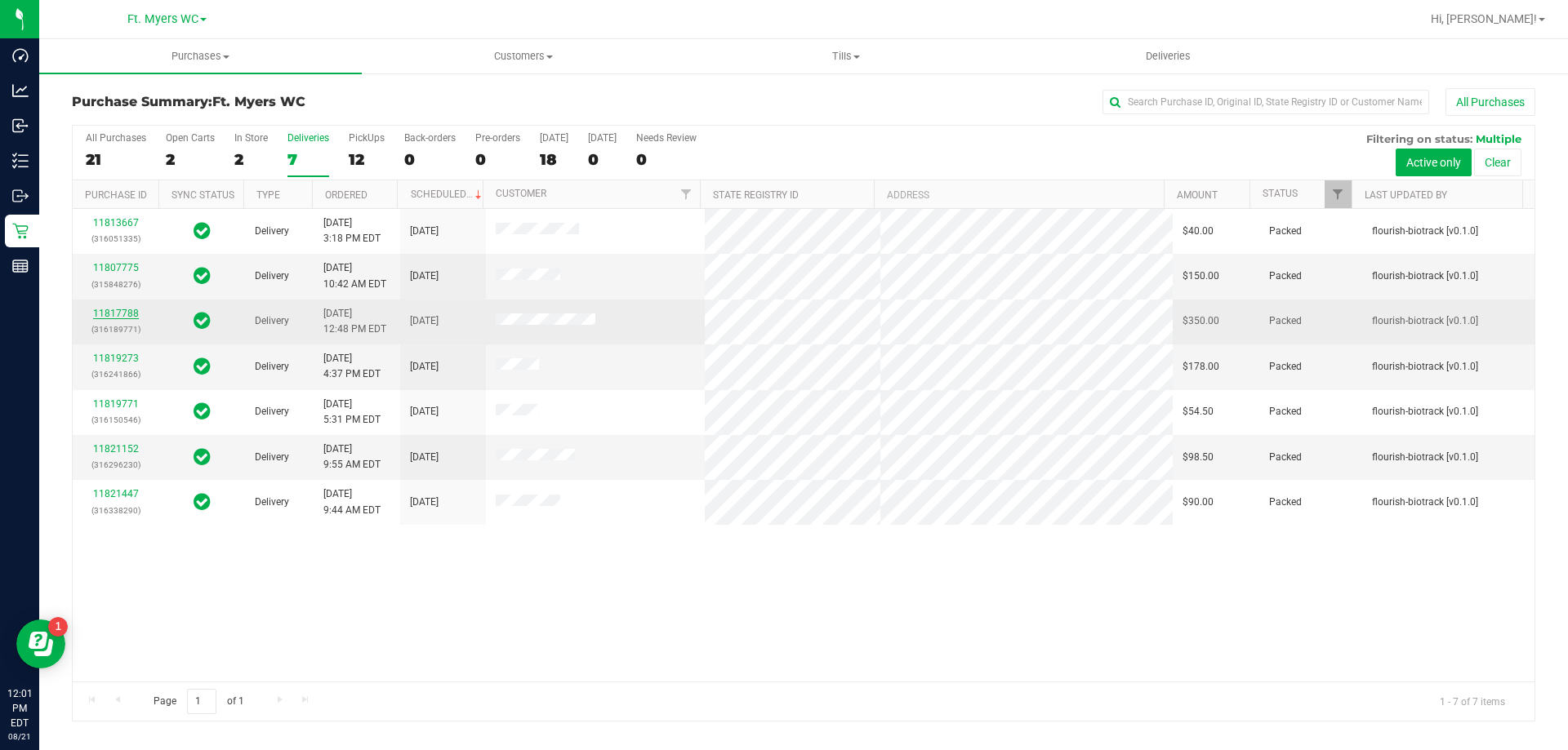
click at [129, 317] on link "11817788" at bounding box center [116, 314] width 45 height 12
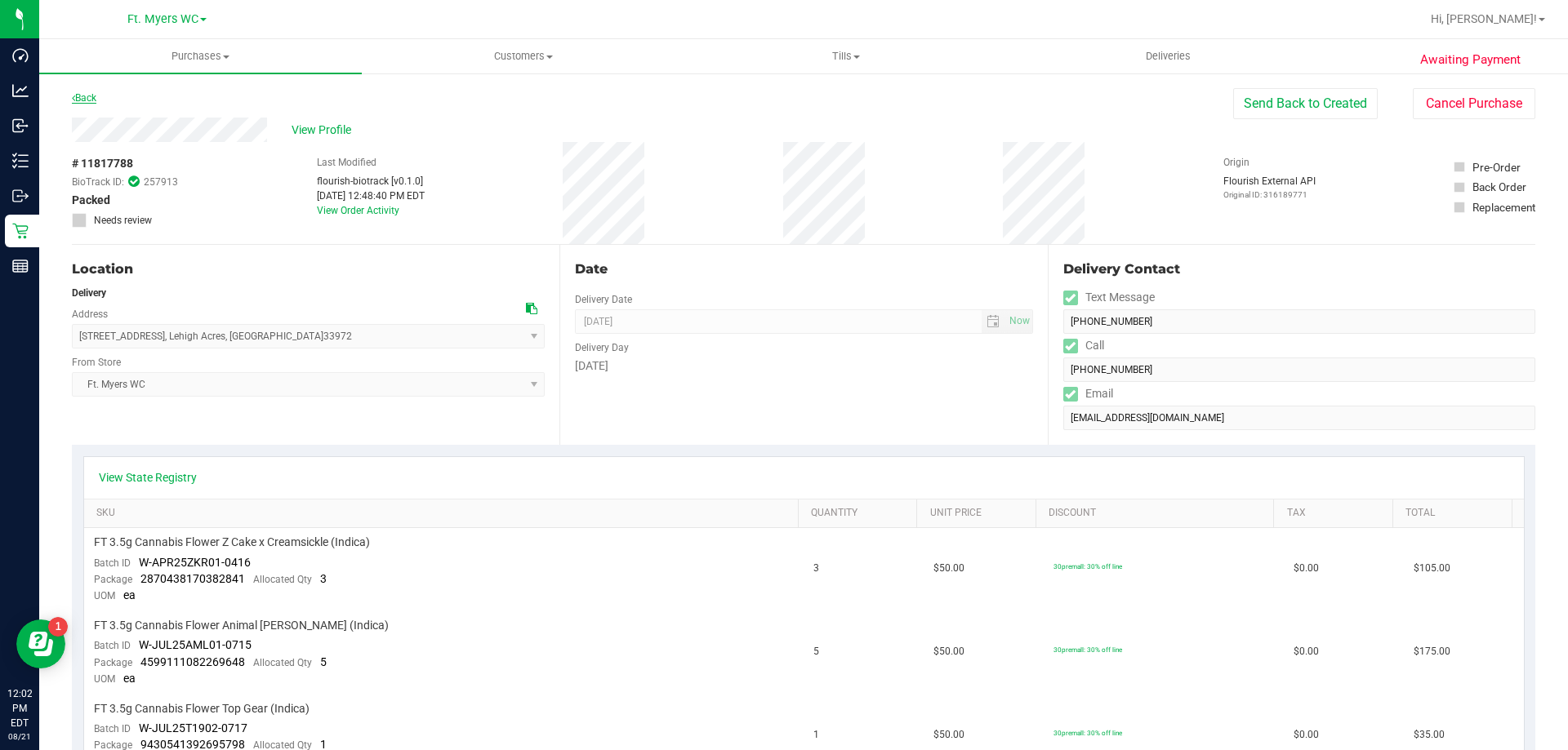
click at [99, 97] on div "Back Send Back to Created Cancel Purchase" at bounding box center [804, 102] width 1463 height 29
click at [96, 97] on link "Back" at bounding box center [84, 98] width 24 height 12
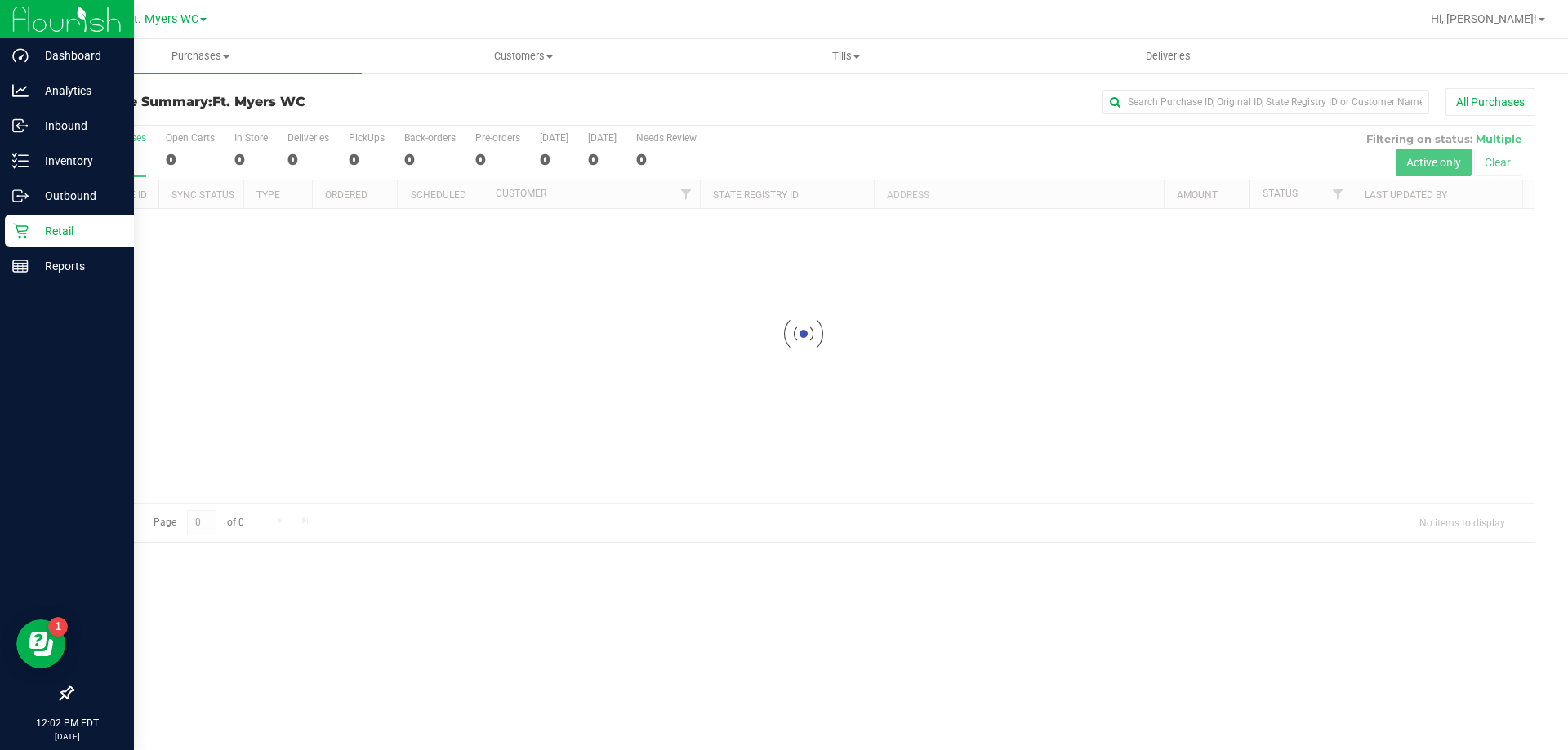
click at [36, 232] on p "Retail" at bounding box center [77, 231] width 98 height 19
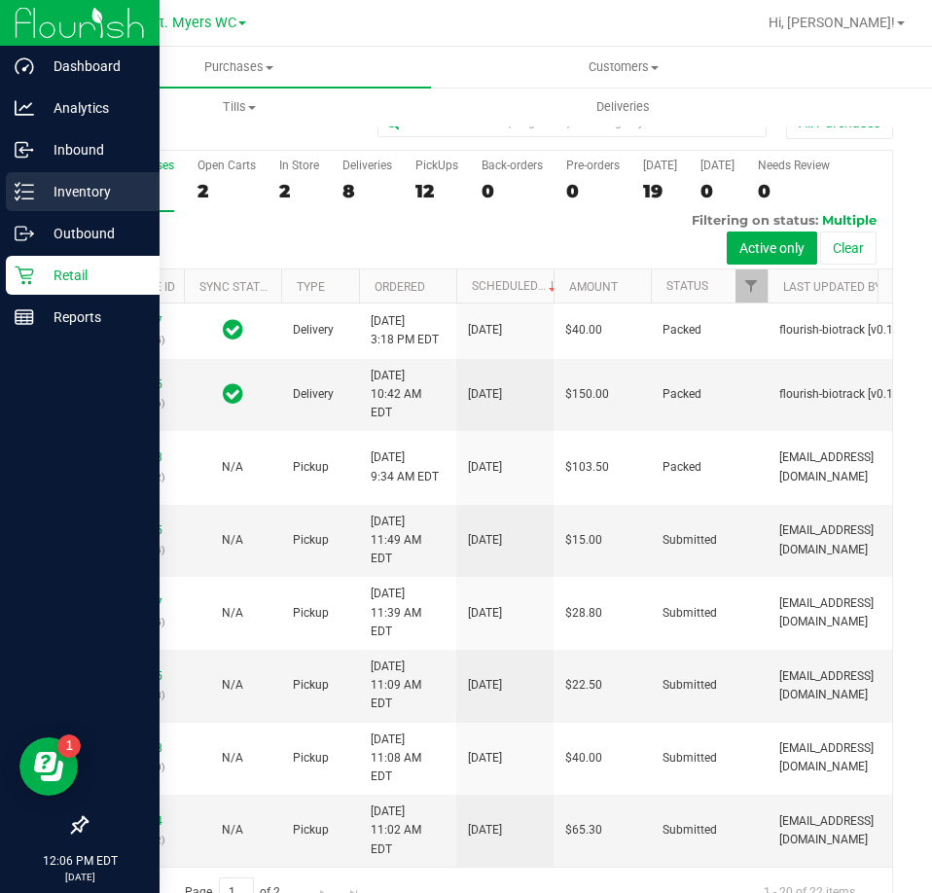
click at [31, 201] on div "Inventory" at bounding box center [83, 191] width 154 height 39
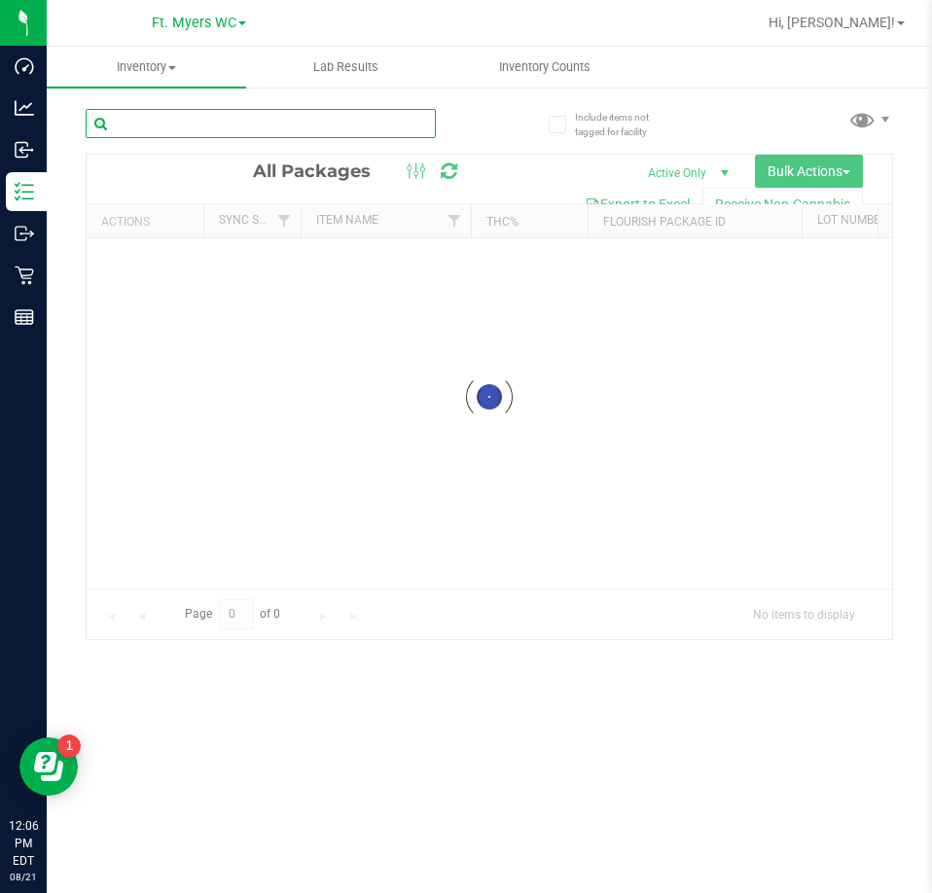
click at [203, 136] on input "text" at bounding box center [261, 123] width 350 height 29
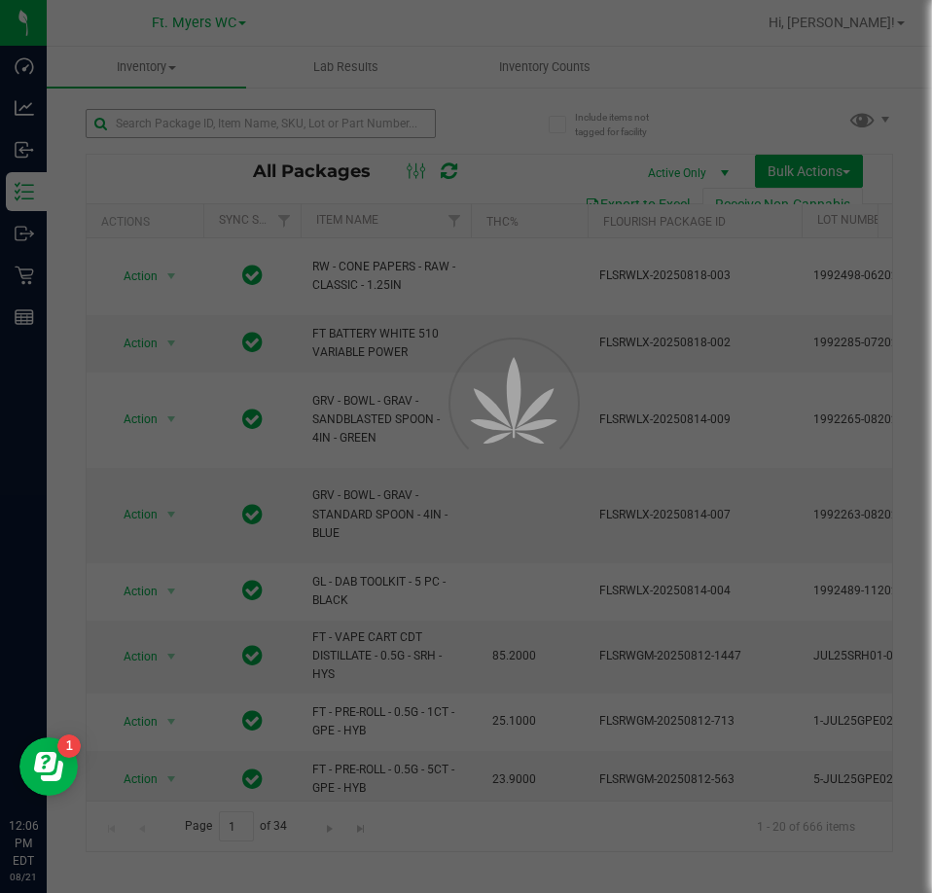
click at [203, 136] on div at bounding box center [466, 446] width 932 height 893
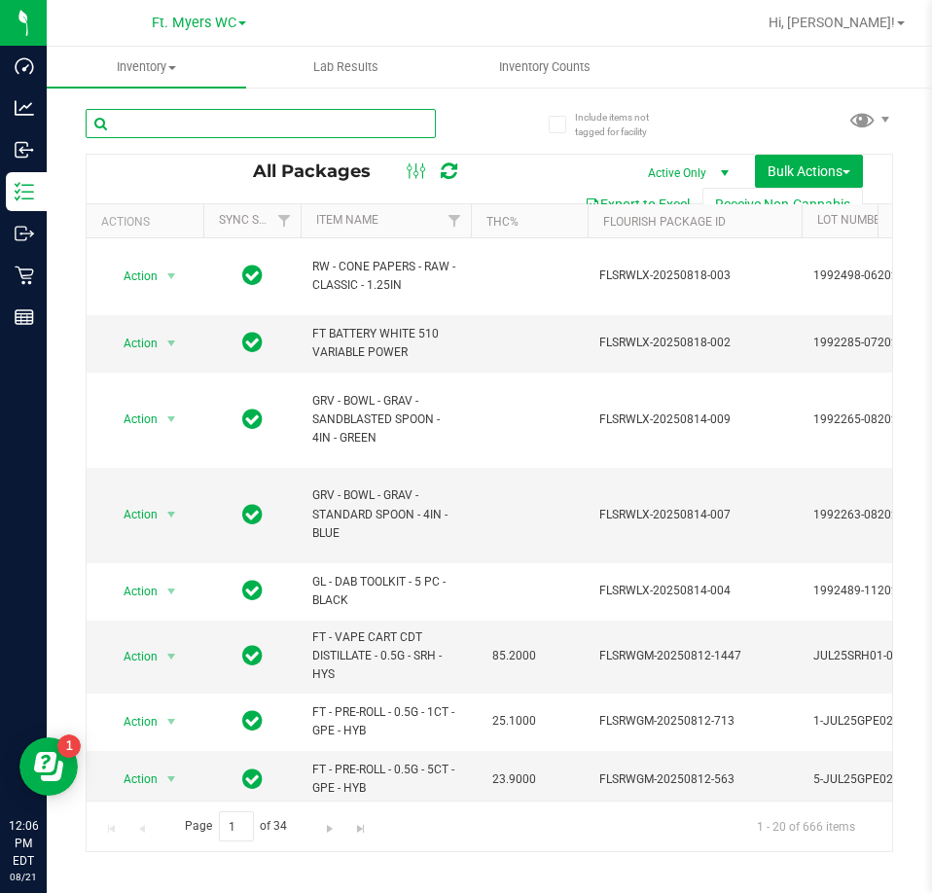
click at [203, 136] on input "text" at bounding box center [261, 123] width 350 height 29
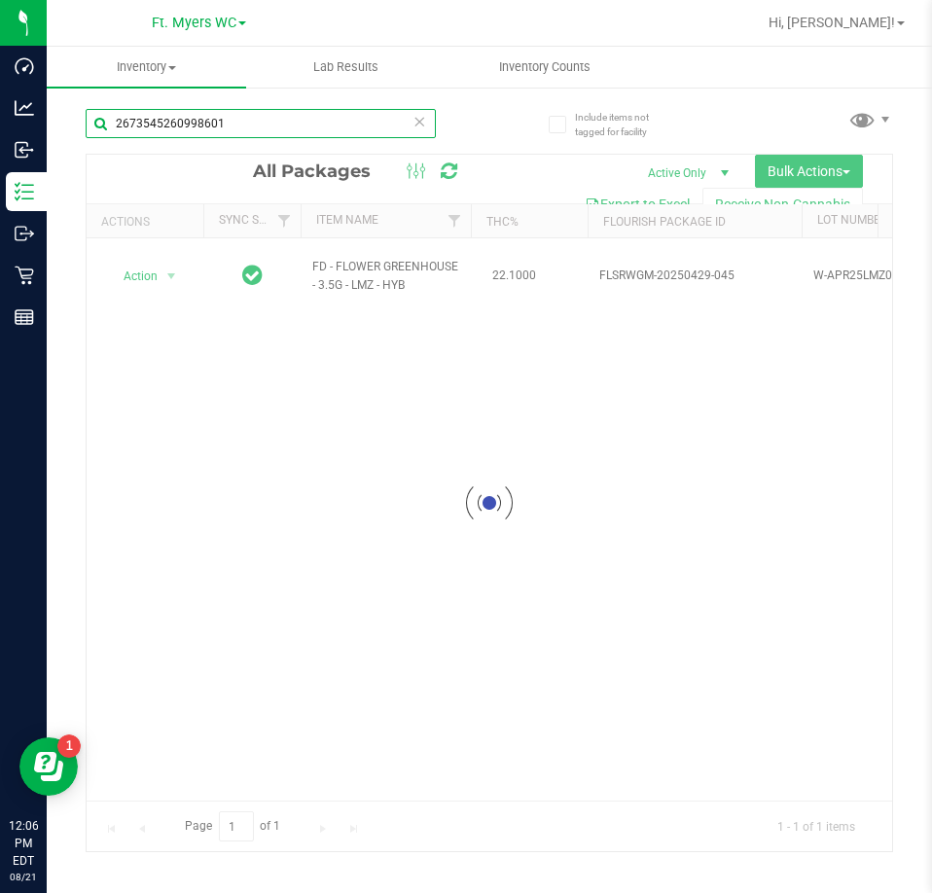
type input "2673545260998601"
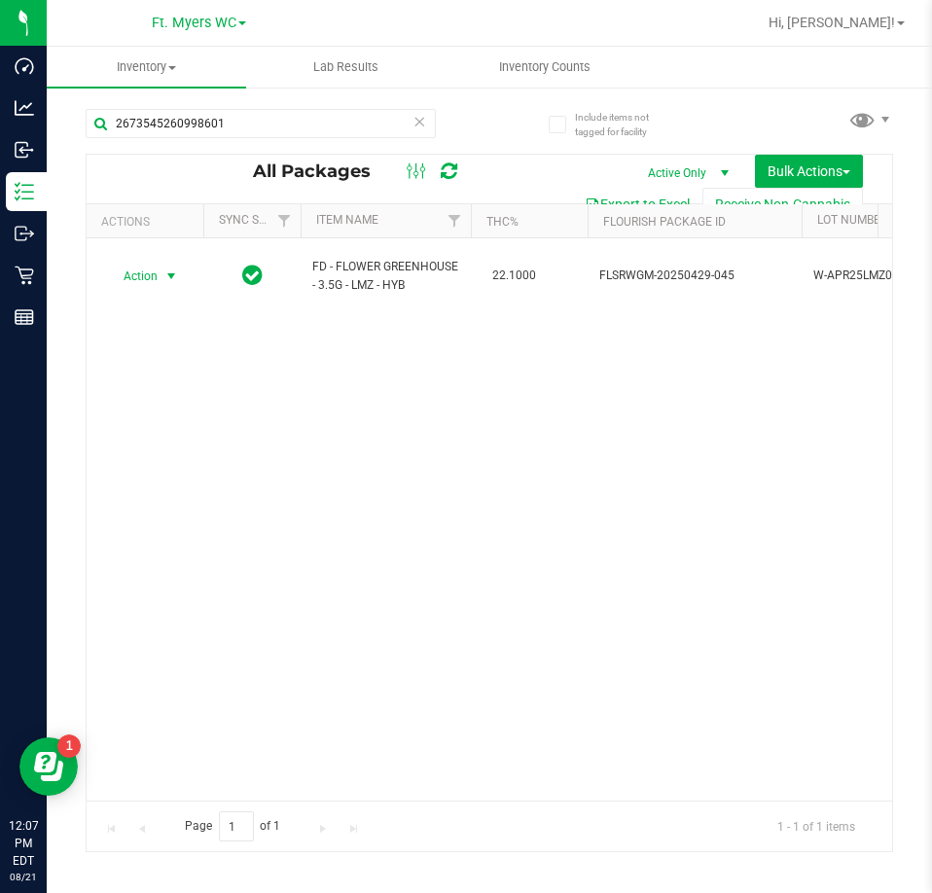
click at [164, 279] on td "Action Action Edit attributes Global inventory Locate package Package audit log…" at bounding box center [145, 276] width 117 height 76
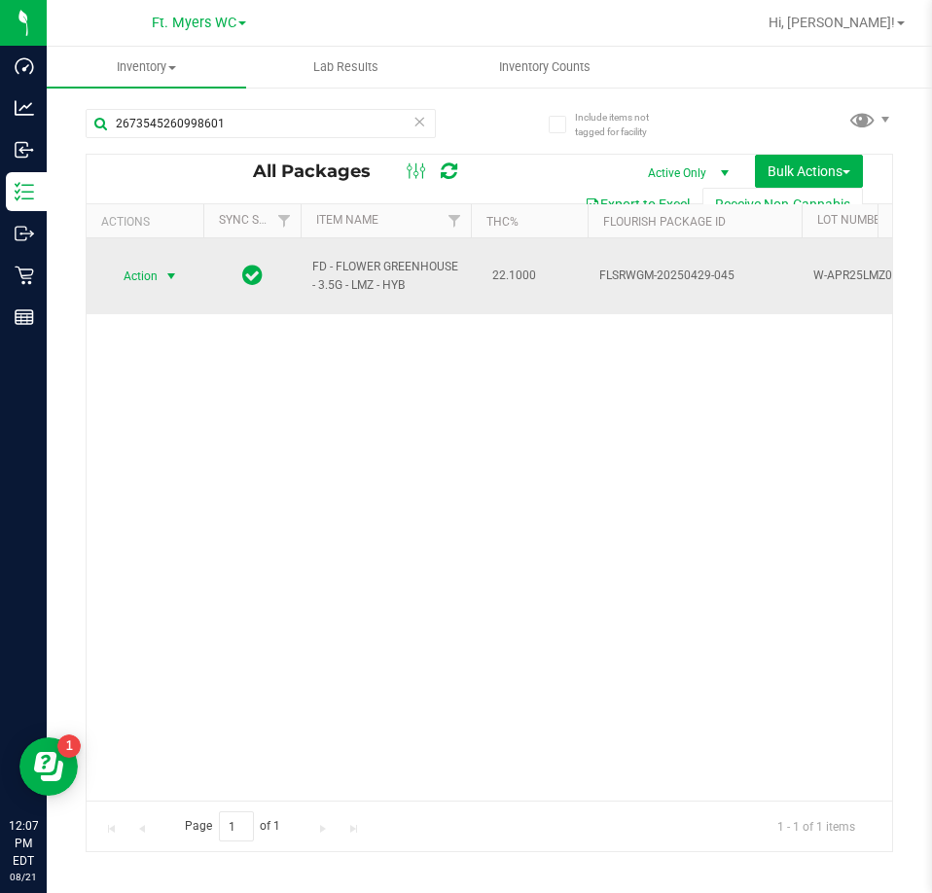
click at [163, 268] on span "select" at bounding box center [172, 276] width 24 height 27
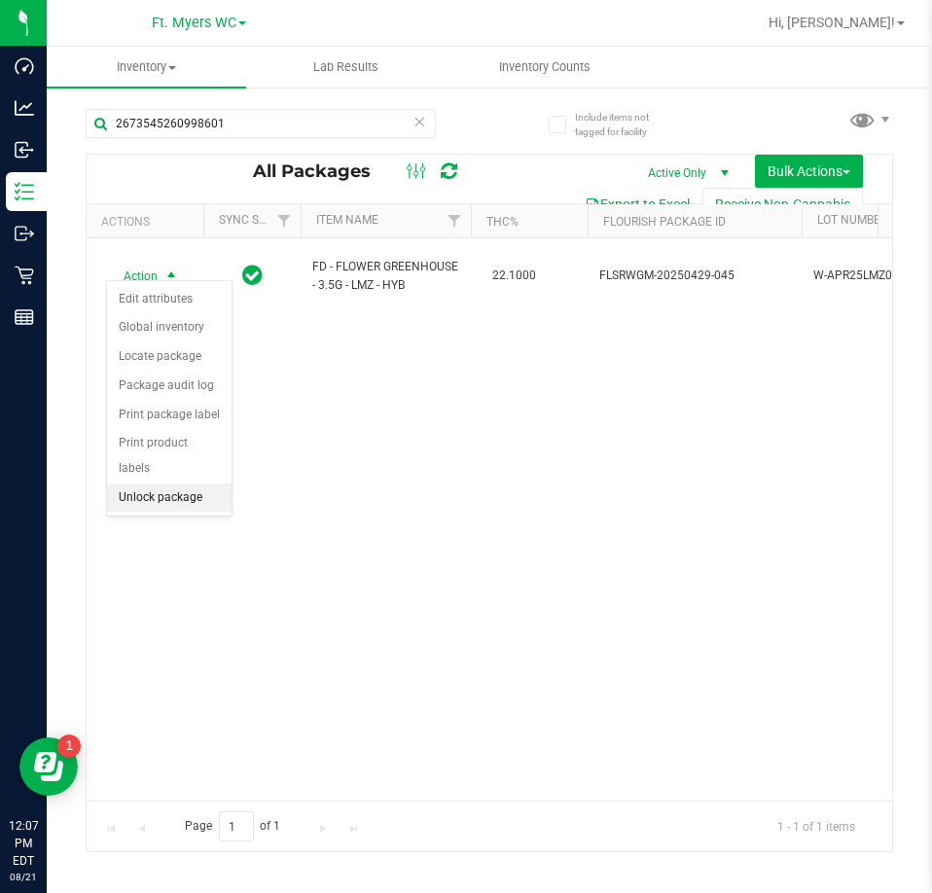
click at [185, 484] on li "Unlock package" at bounding box center [169, 498] width 125 height 29
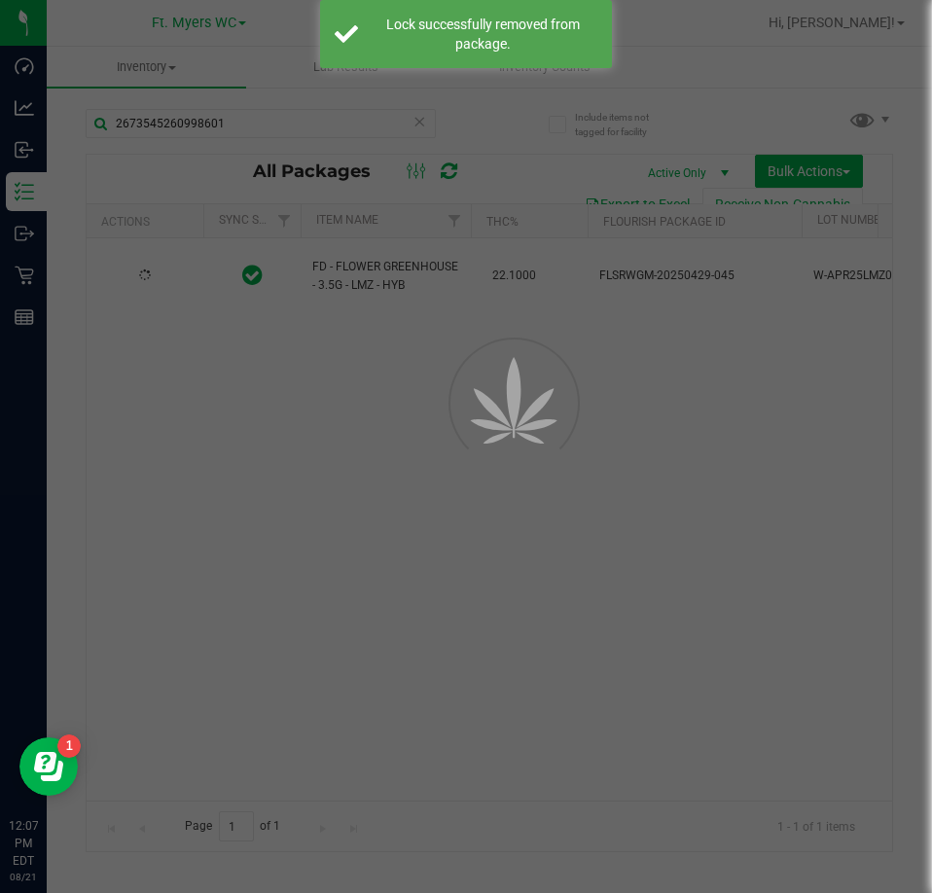
click at [262, 396] on div "Inventory All packages All inventory Waste log Create inventory Lab Results Inv…" at bounding box center [490, 470] width 886 height 847
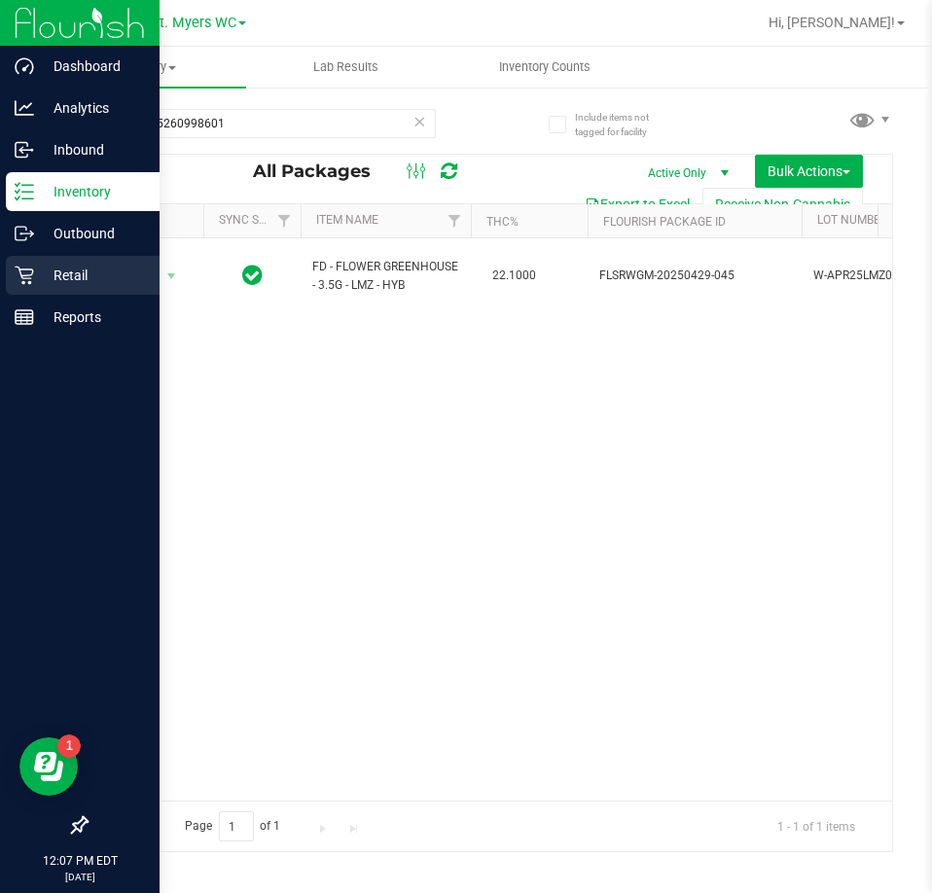
click at [37, 272] on p "Retail" at bounding box center [92, 275] width 117 height 23
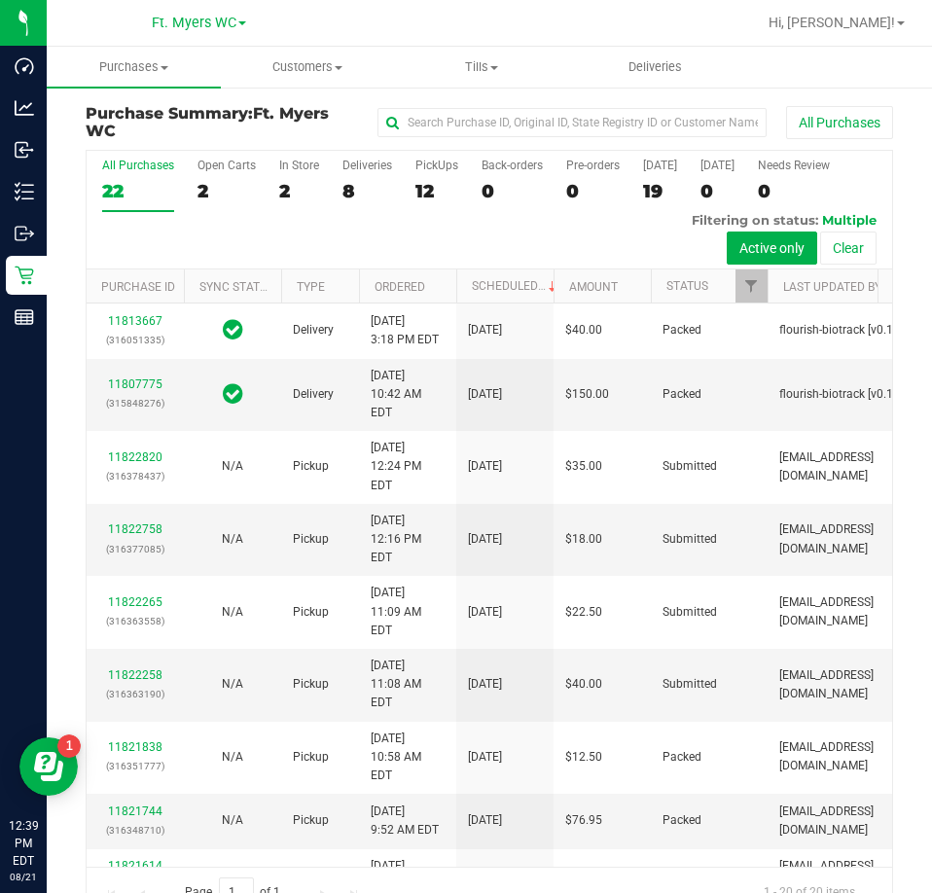
click at [409, 175] on div "All Purchases 22 Open Carts 2 In Store 2 Deliveries 8 PickUps 12 Back-orders 0 …" at bounding box center [490, 210] width 806 height 119
click at [418, 176] on label "PickUps 12" at bounding box center [437, 186] width 43 height 54
click at [0, 0] on input "PickUps 12" at bounding box center [0, 0] width 0 height 0
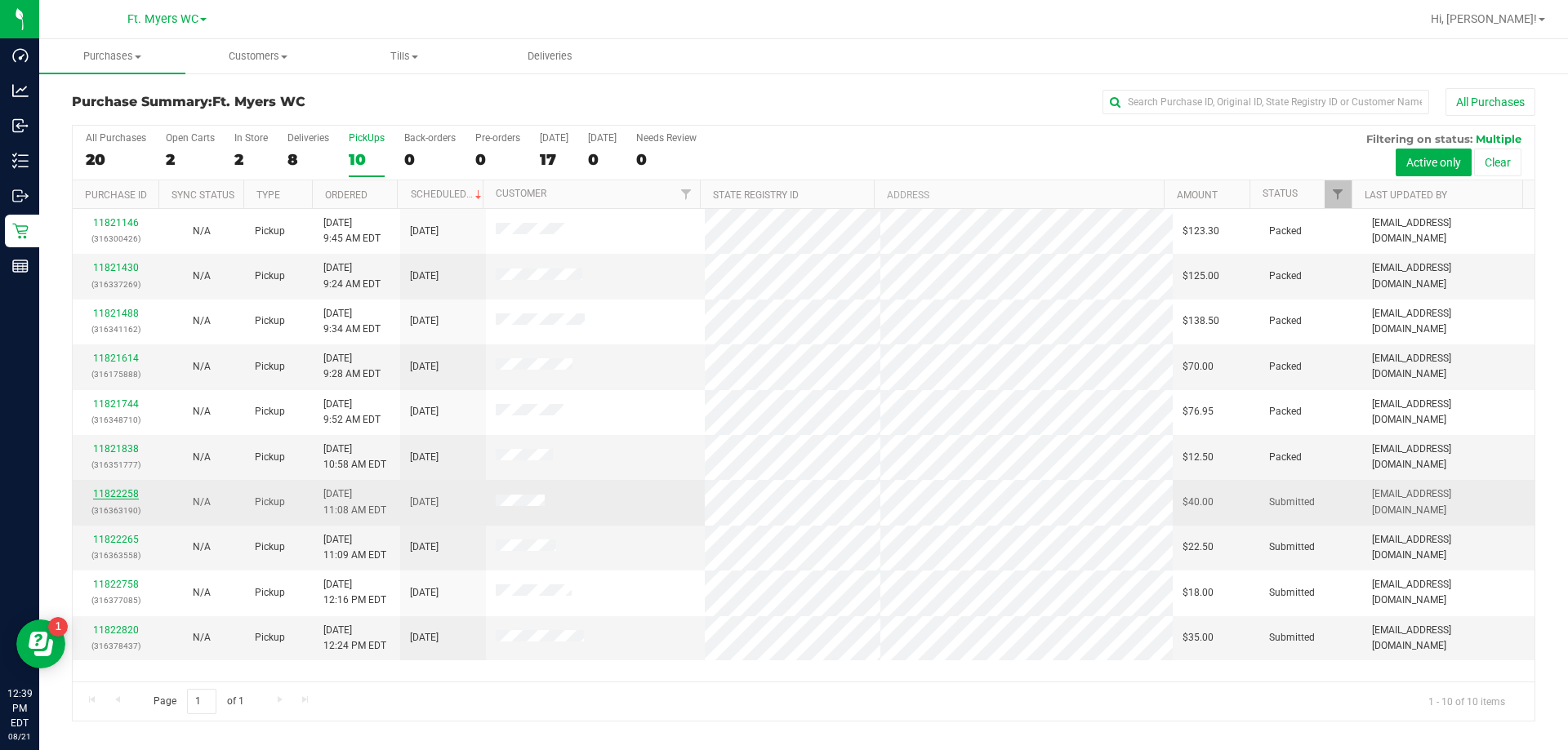
click at [121, 495] on link "11822258" at bounding box center [116, 494] width 45 height 12
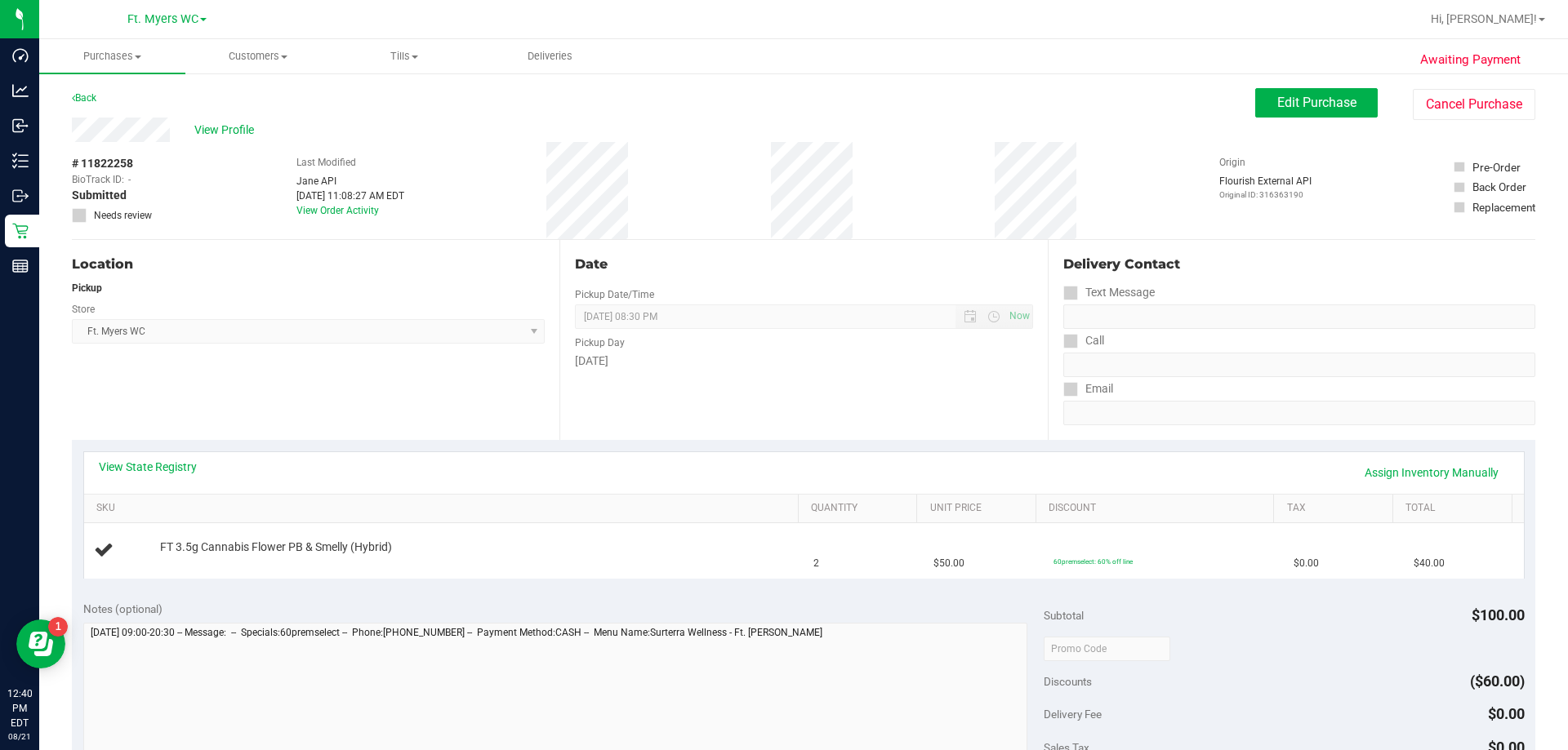
click at [411, 423] on div "Location Pickup Store Ft. [PERSON_NAME] Select Store [PERSON_NAME][GEOGRAPHIC_D…" at bounding box center [315, 340] width 487 height 200
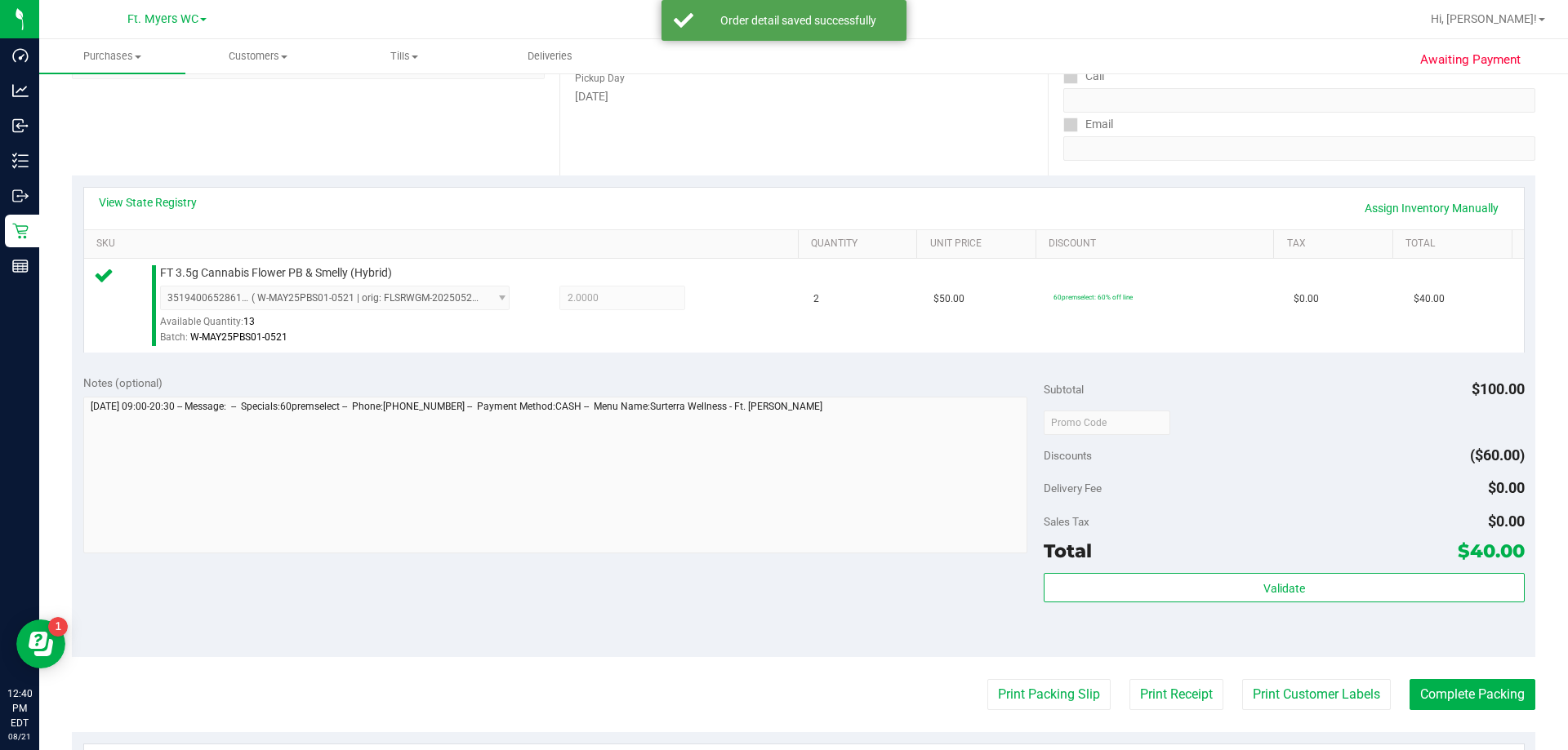
scroll to position [571, 0]
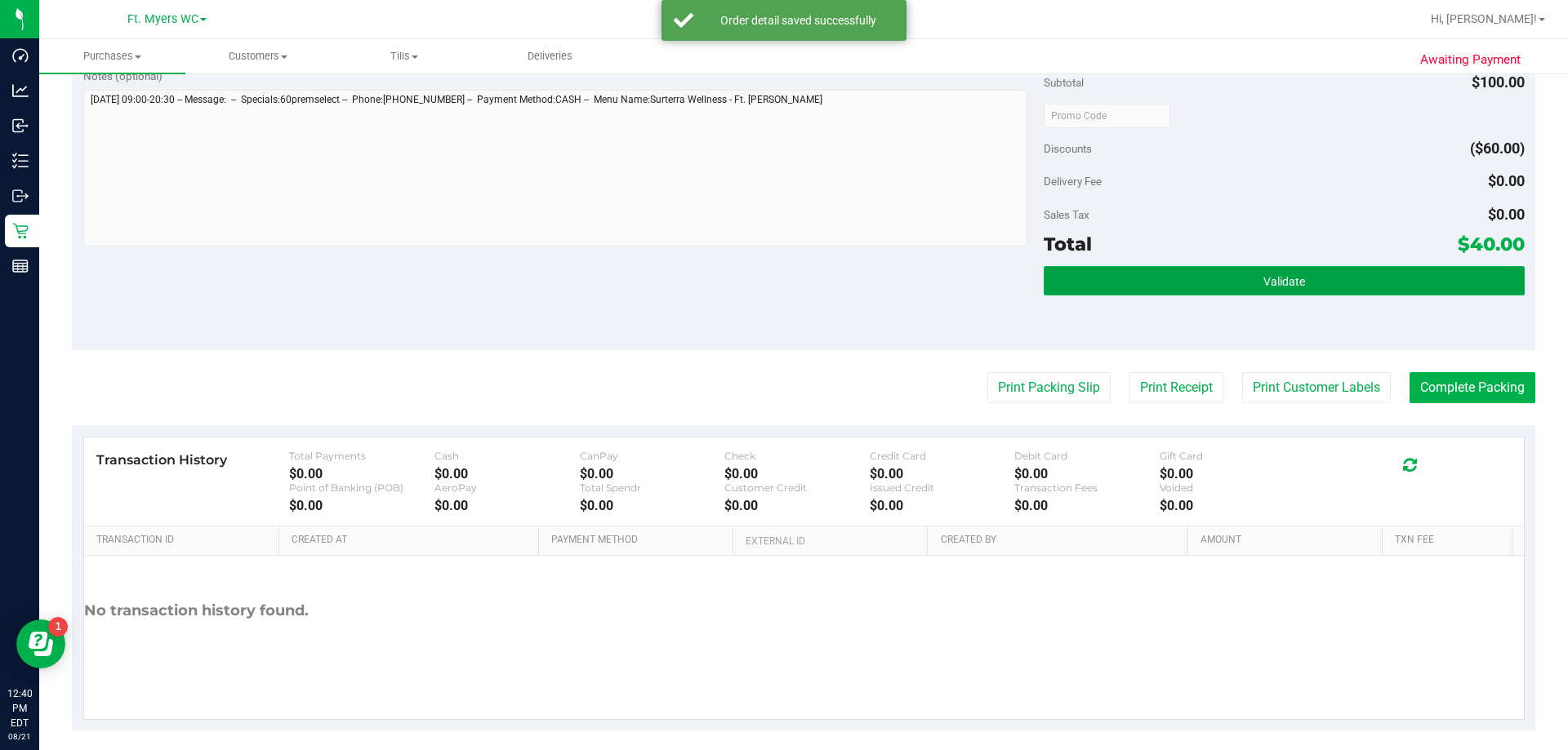
click at [781, 293] on button "Validate" at bounding box center [1284, 280] width 480 height 29
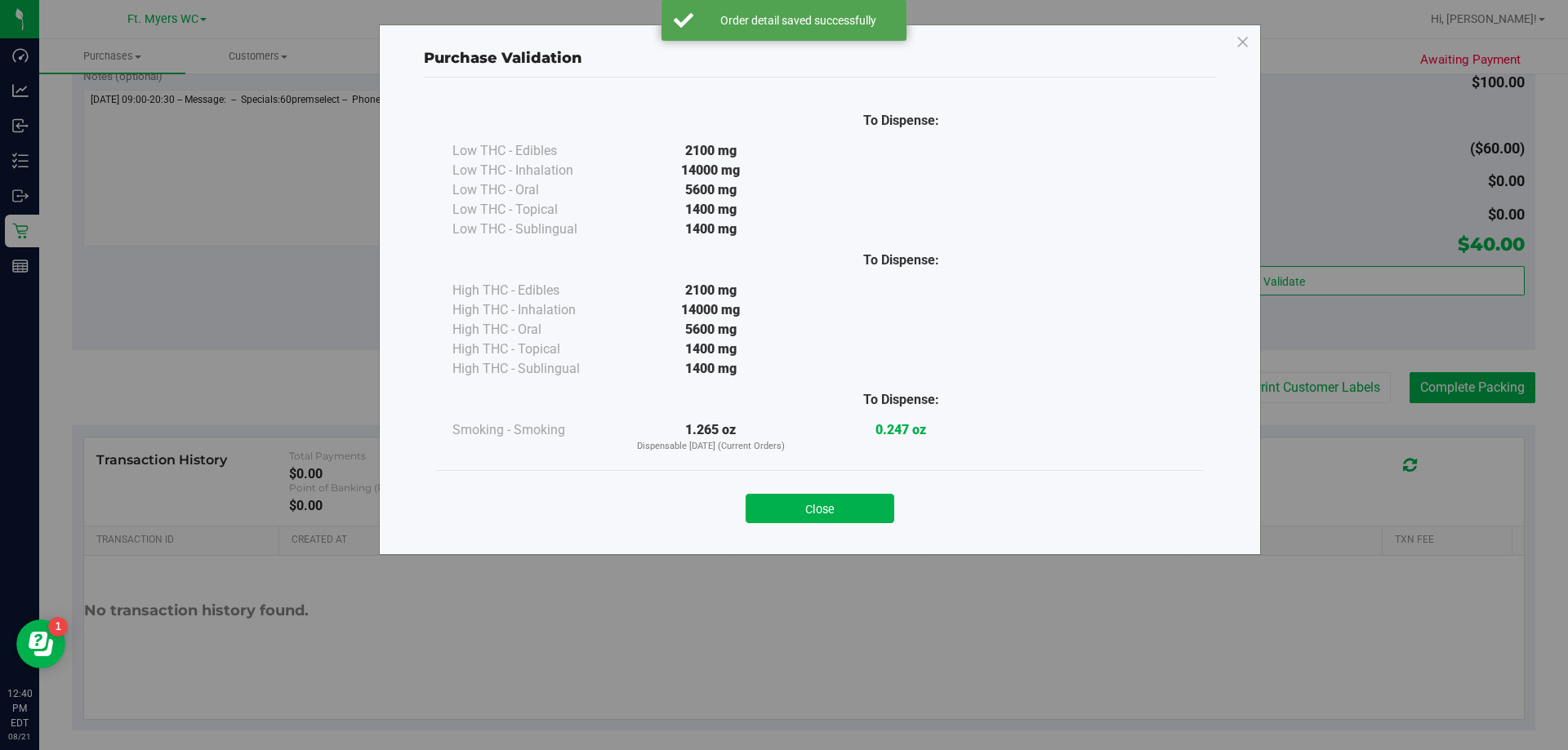
click at [781, 493] on div "Close" at bounding box center [820, 503] width 743 height 41
click at [781, 509] on button "Close" at bounding box center [820, 508] width 148 height 29
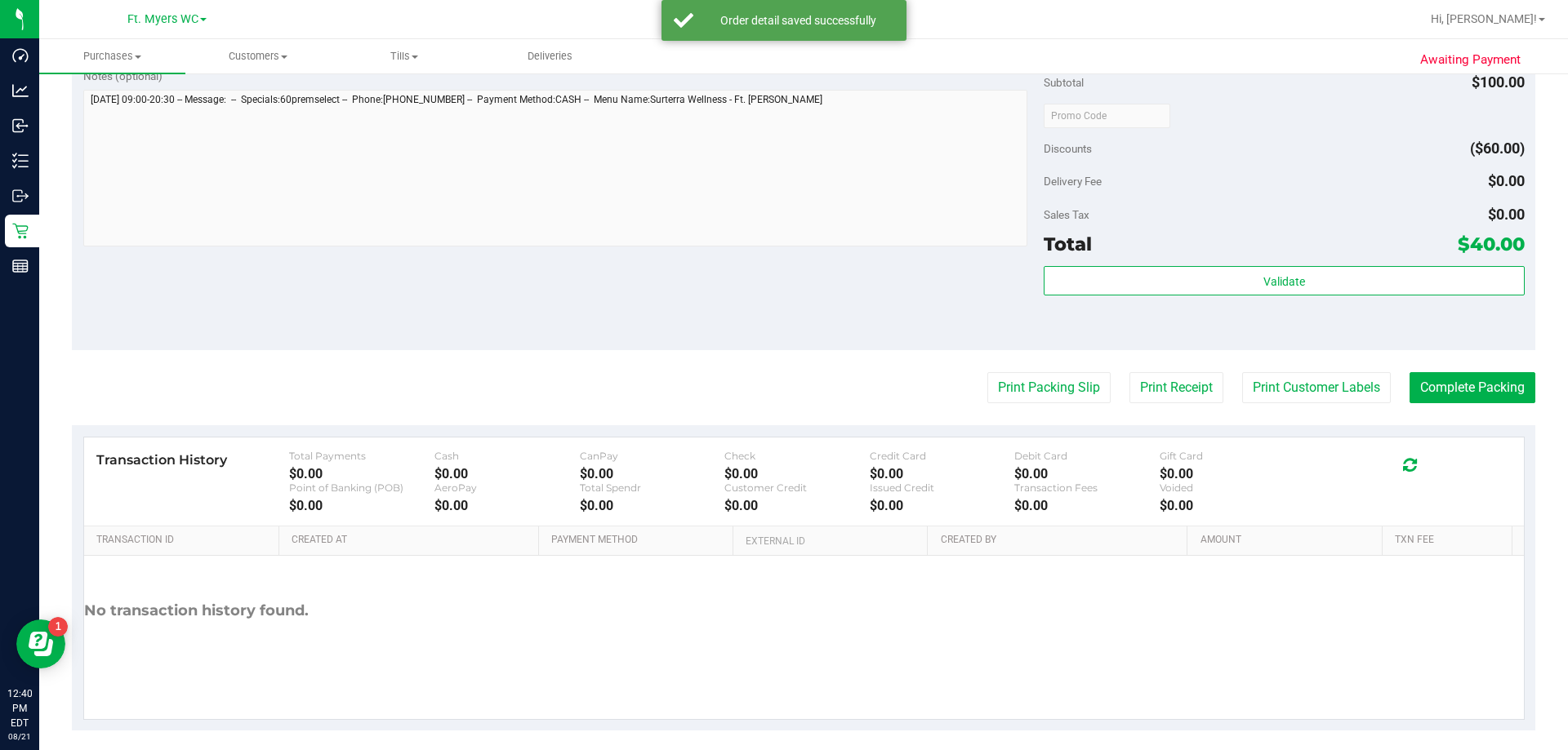
click at [781, 441] on div "Transaction History Total Payments $0.00 Cash $0.00 CanPay $0.00 Check $0.00 Cr…" at bounding box center [804, 482] width 1440 height 89
click at [781, 351] on purchase-details "Back Edit Purchase Cancel Purchase View Profile # 11822258 BioTrack ID: - Submi…" at bounding box center [804, 123] width 1463 height 1214
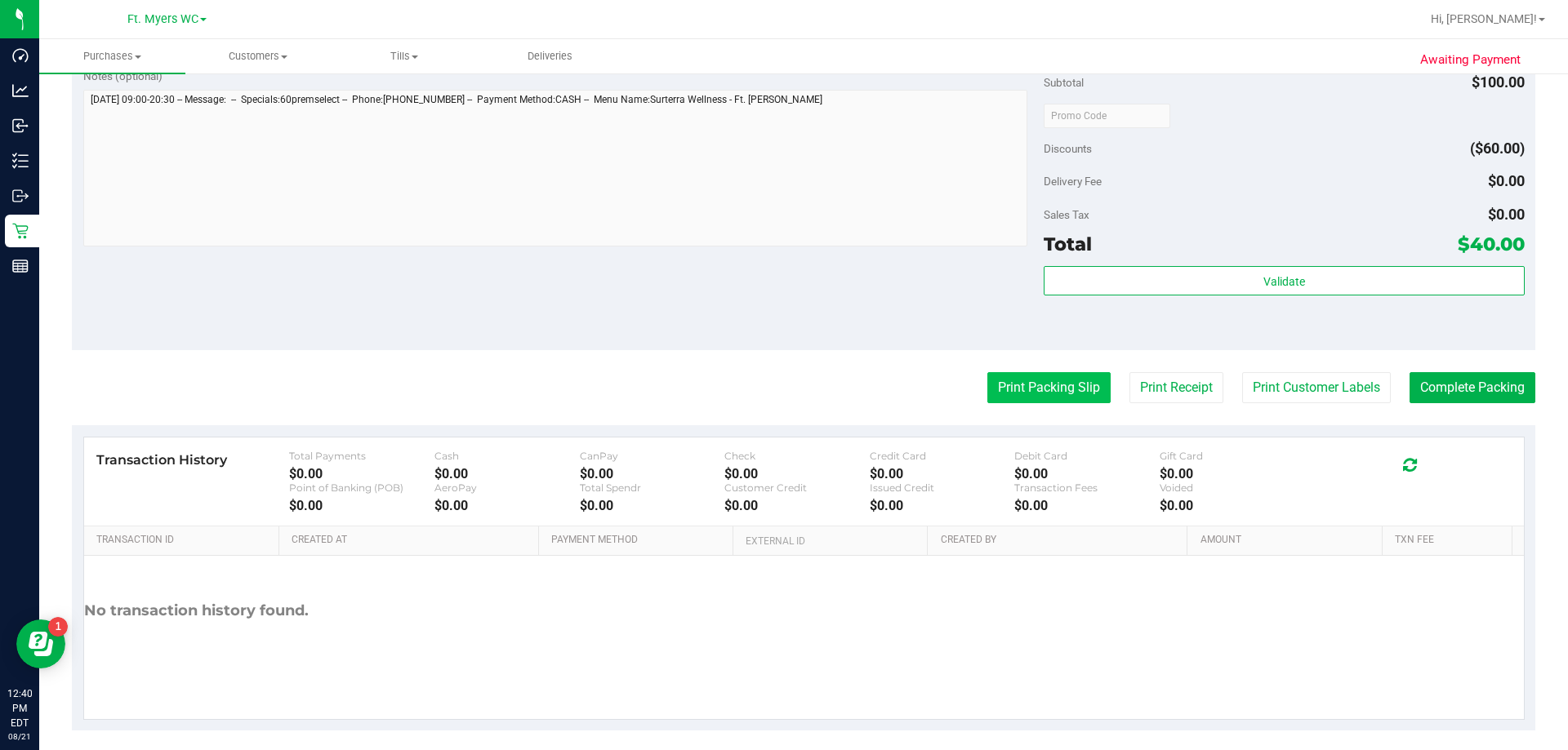
click at [781, 382] on button "Print Packing Slip" at bounding box center [1049, 388] width 123 height 31
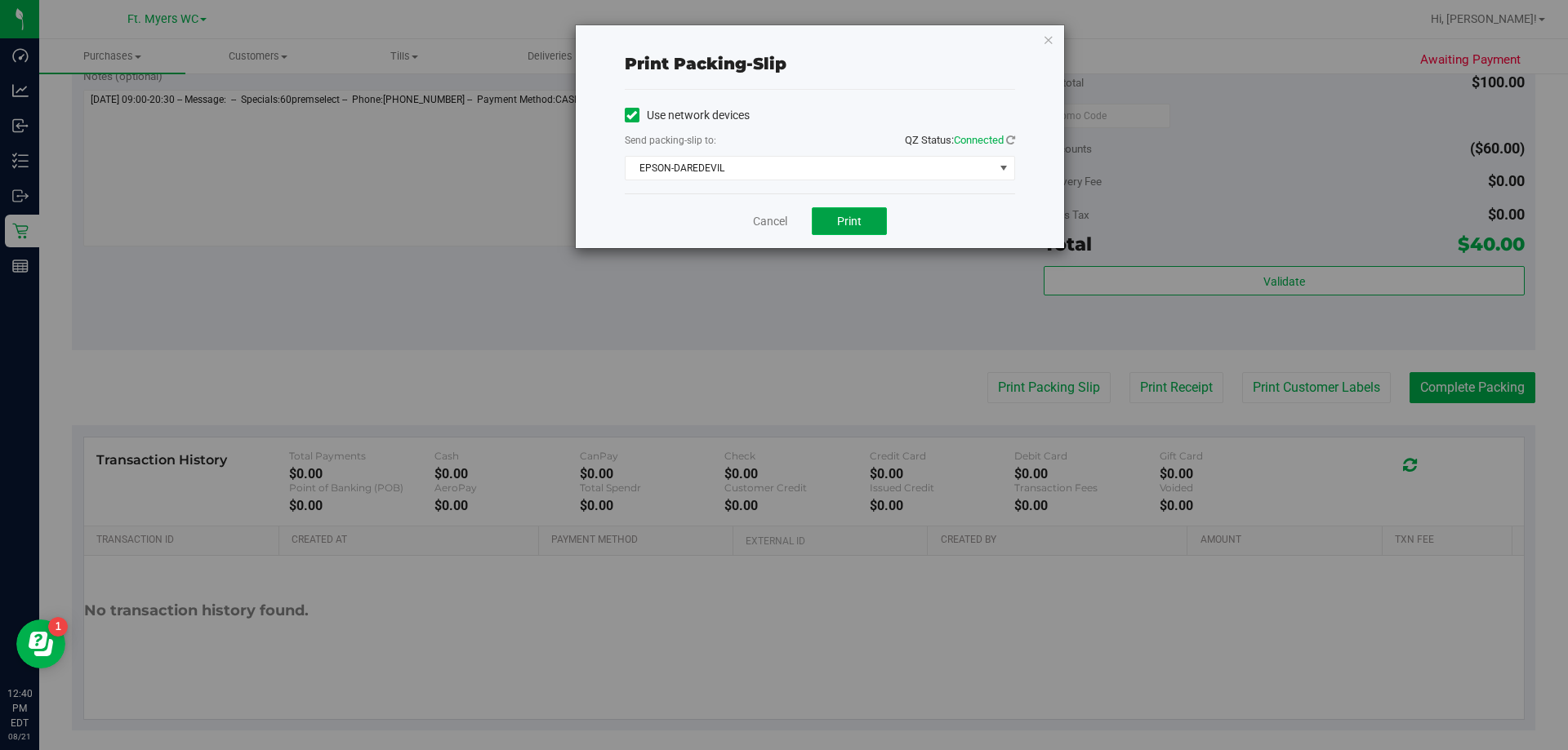
click at [781, 211] on button "Print" at bounding box center [849, 221] width 76 height 28
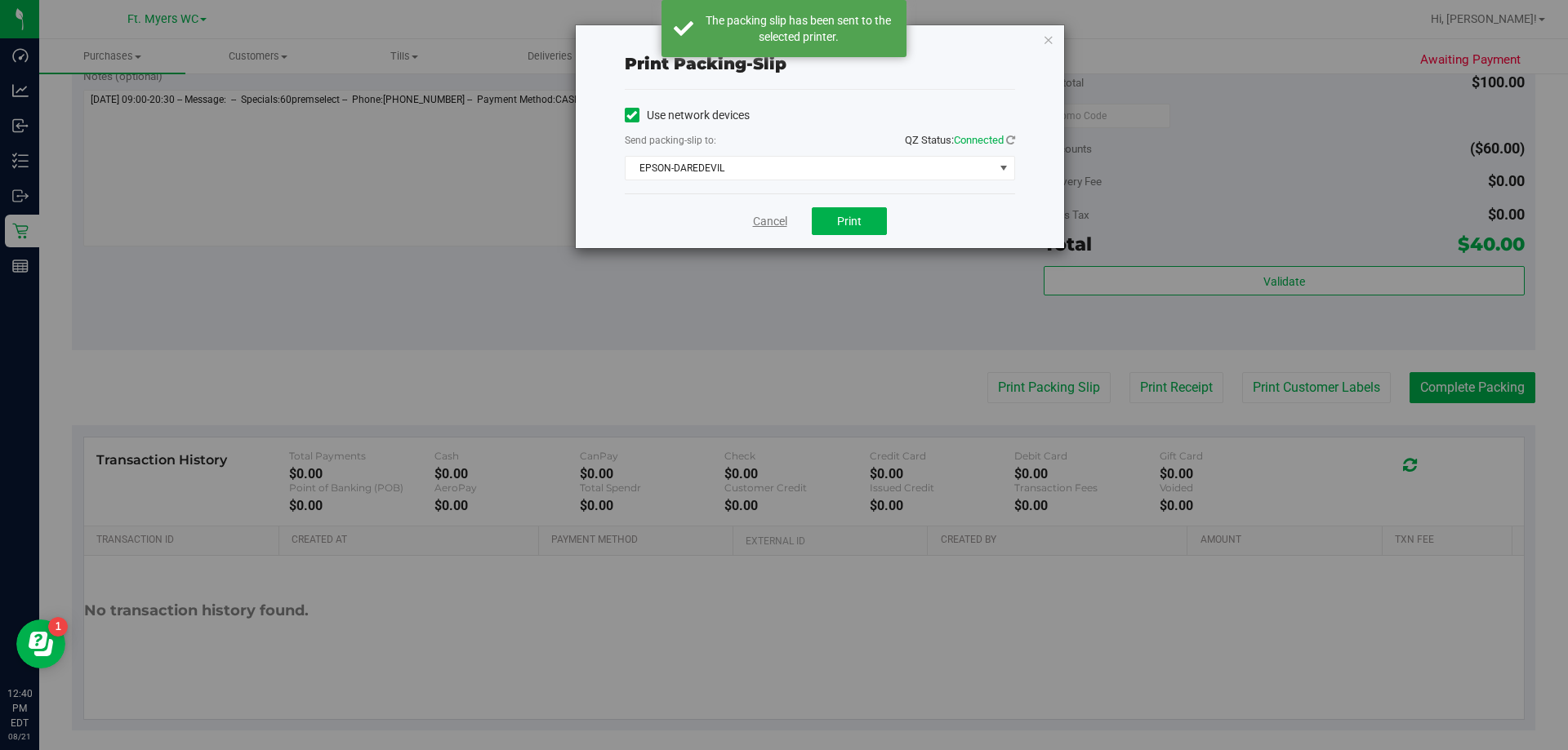
click at [768, 221] on link "Cancel" at bounding box center [769, 221] width 34 height 17
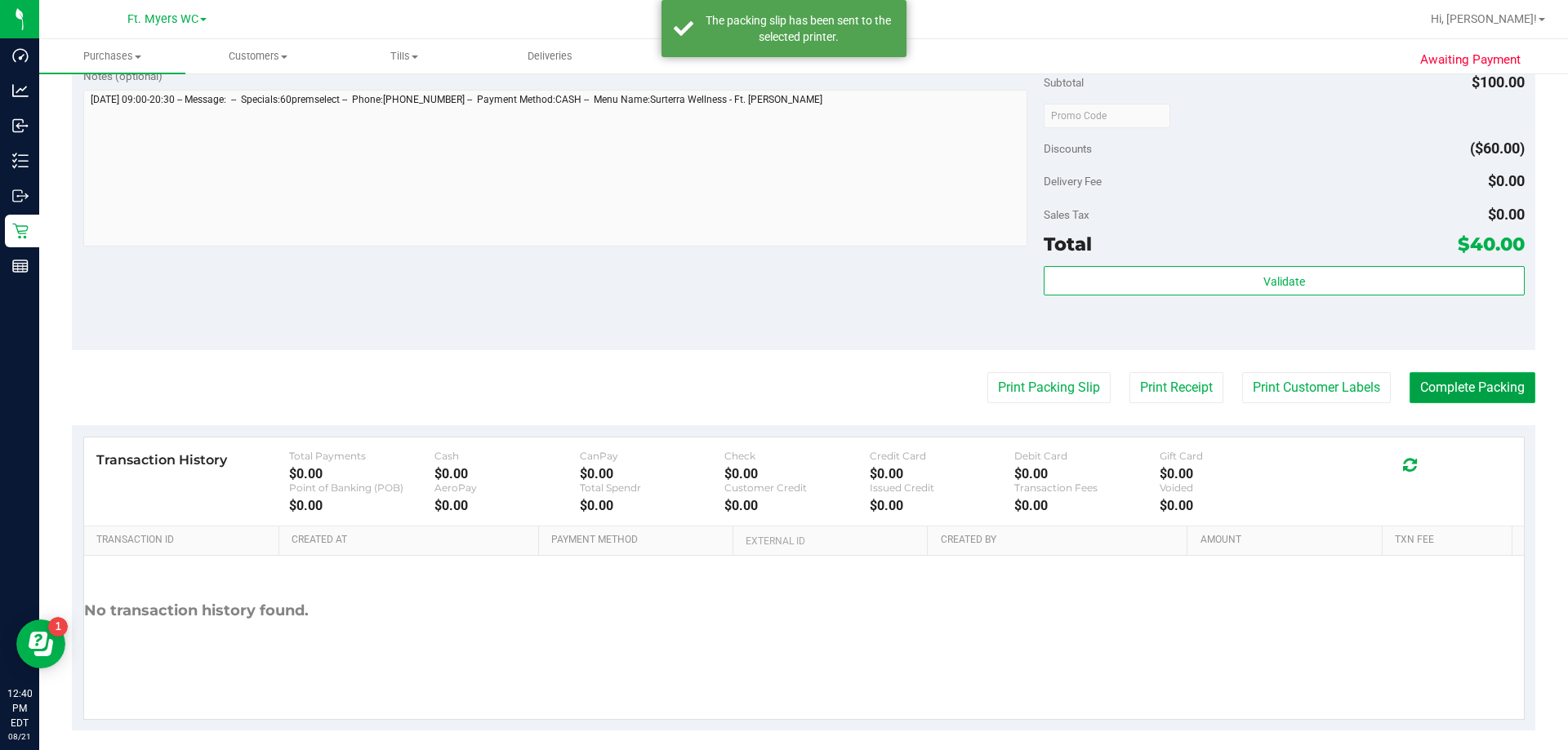
click at [781, 383] on button "Complete Packing" at bounding box center [1472, 388] width 126 height 31
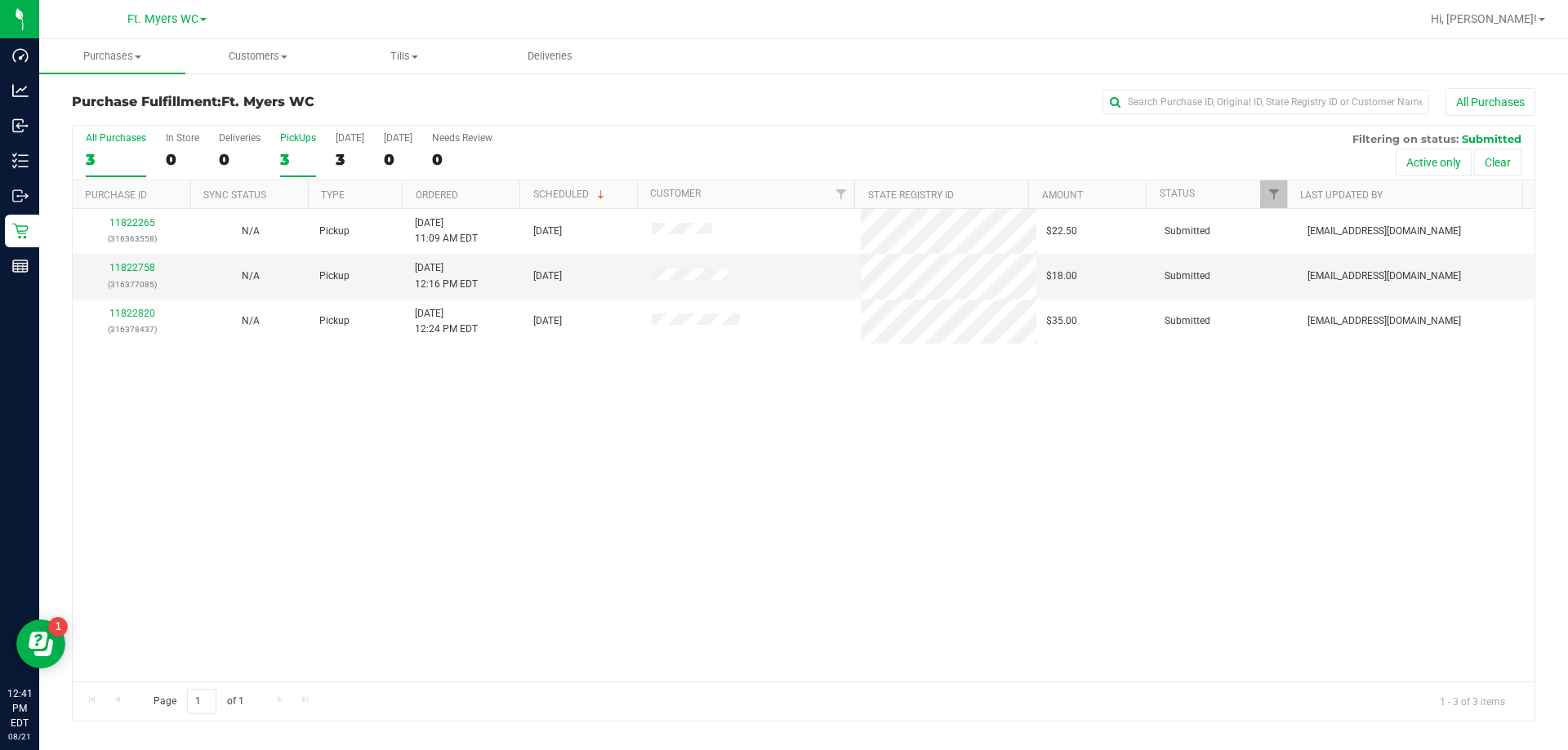
click at [290, 136] on div "PickUps" at bounding box center [298, 138] width 36 height 12
click at [0, 0] on input "PickUps 3" at bounding box center [0, 0] width 0 height 0
click at [314, 107] on span "Ft. Myers WC" at bounding box center [268, 102] width 93 height 15
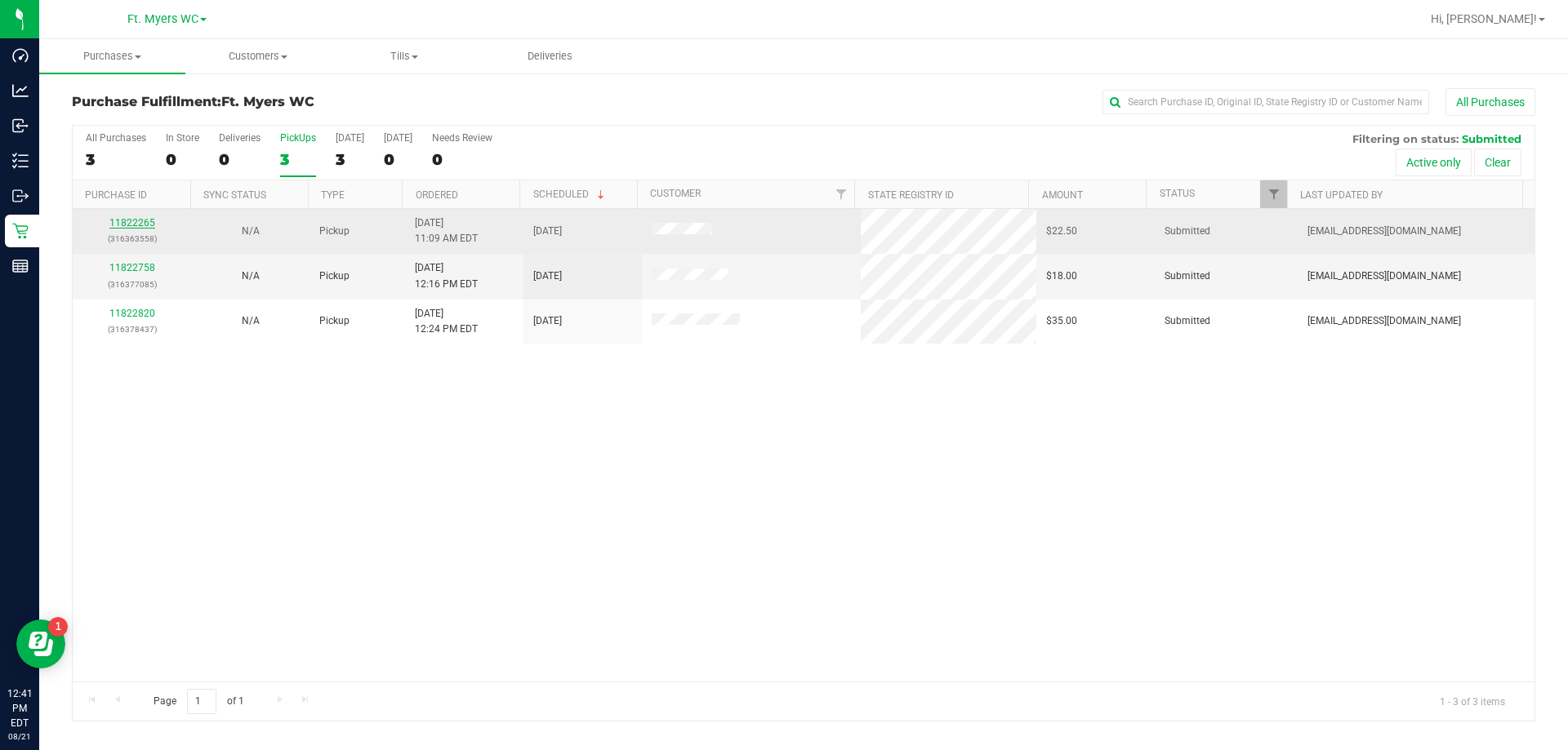
click at [125, 226] on link "11822265" at bounding box center [132, 223] width 45 height 12
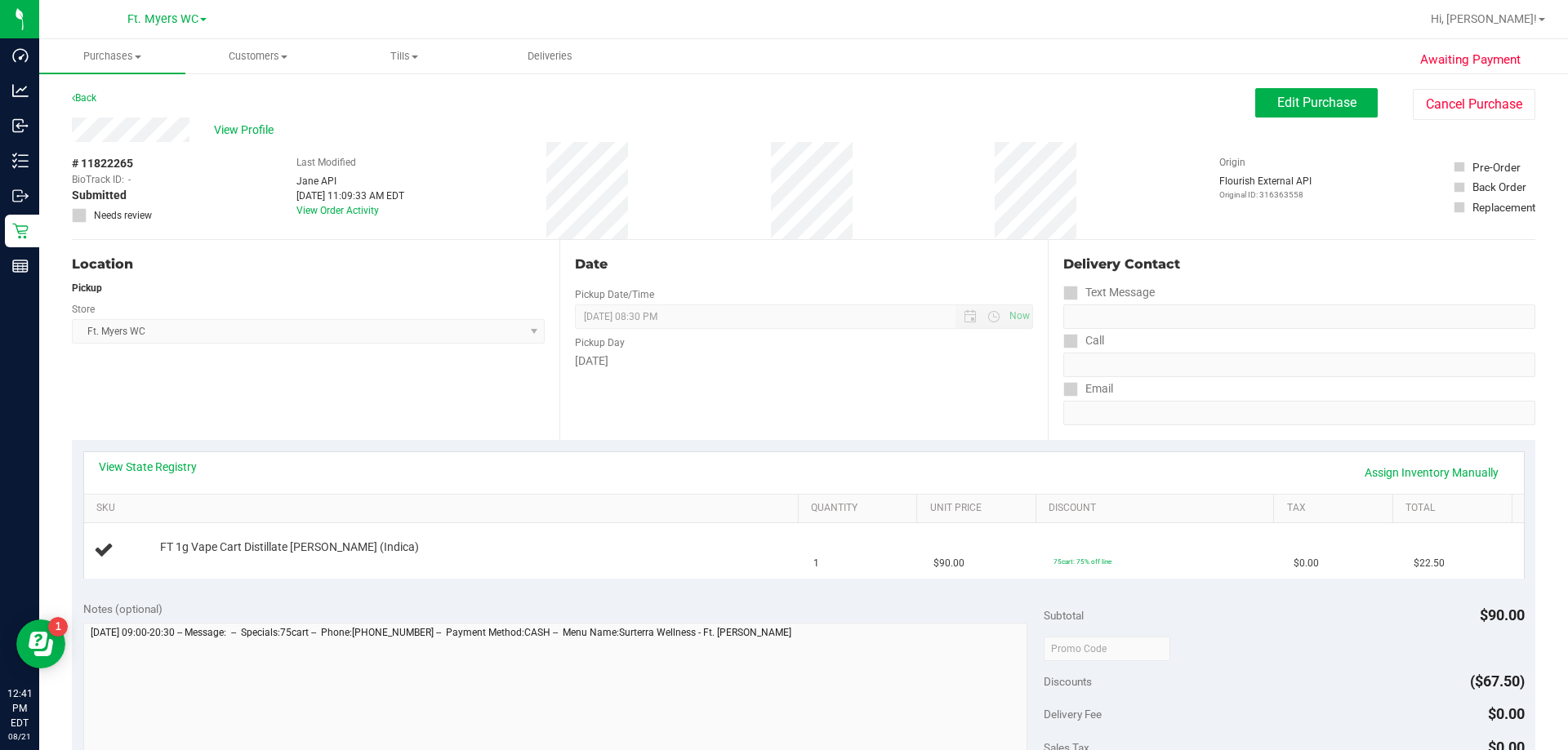
click at [781, 398] on div "Date Pickup Date/Time [DATE] Now [DATE] 08:30 PM Now Pickup Day [DATE]" at bounding box center [803, 340] width 487 height 200
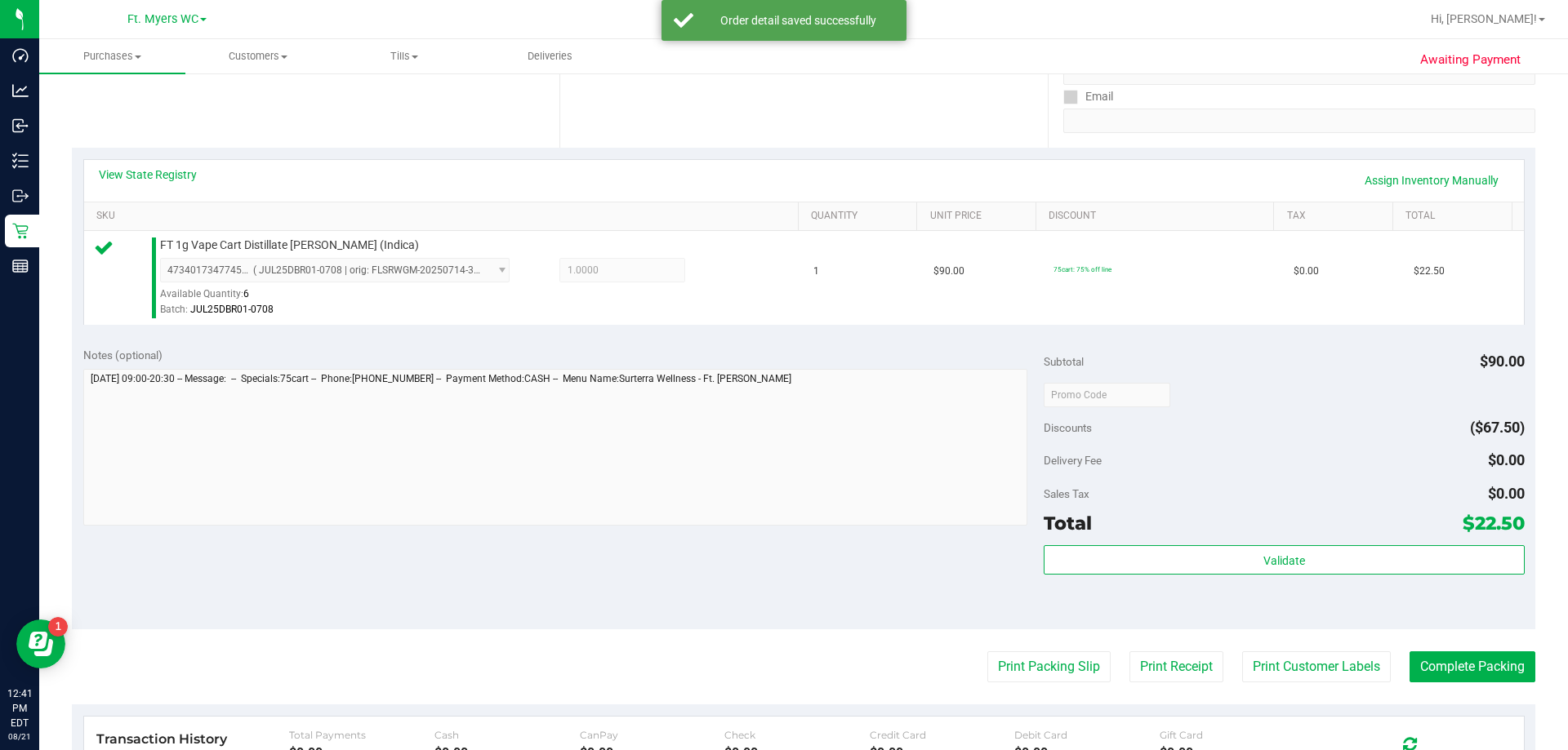
scroll to position [490, 0]
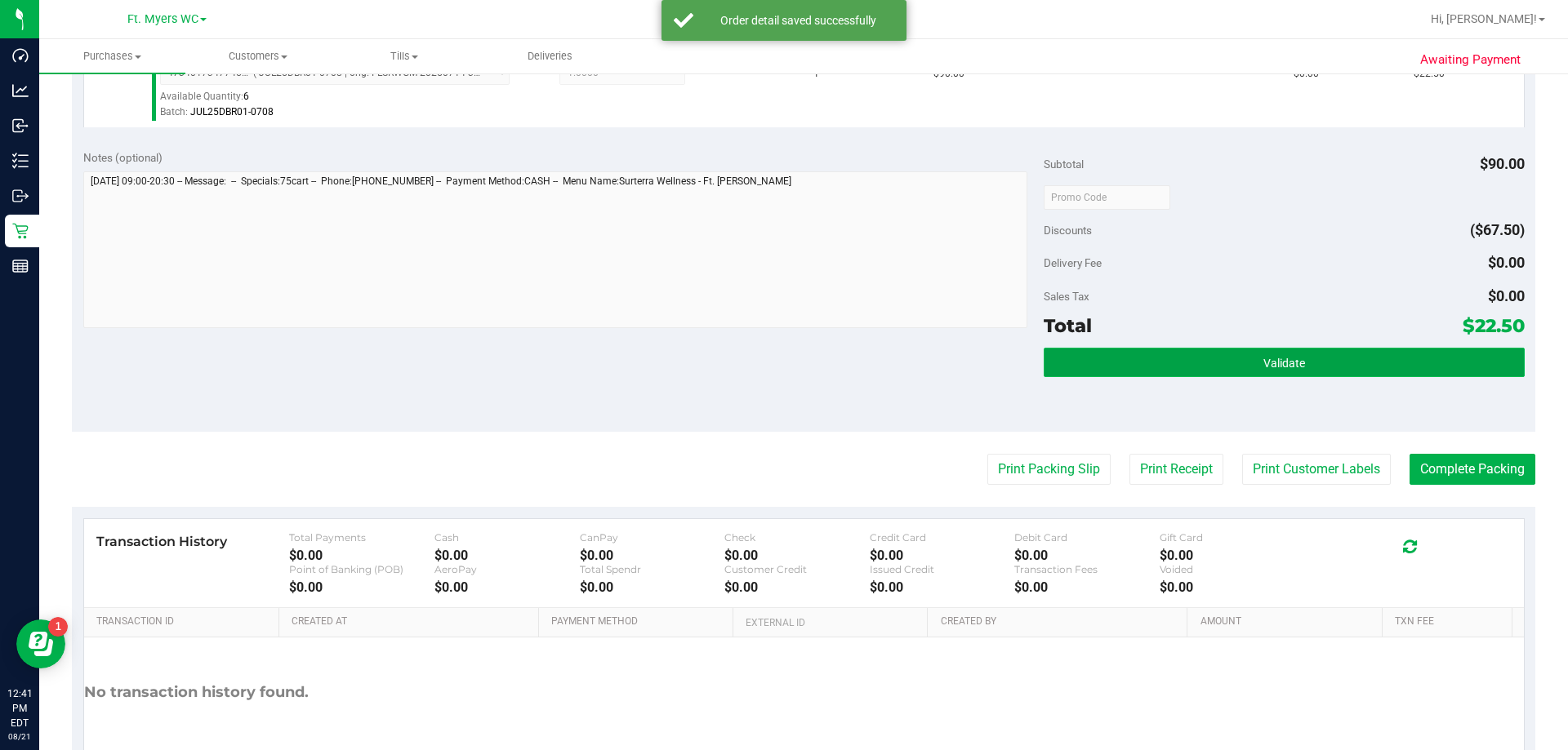
click at [781, 372] on button "Validate" at bounding box center [1284, 362] width 480 height 29
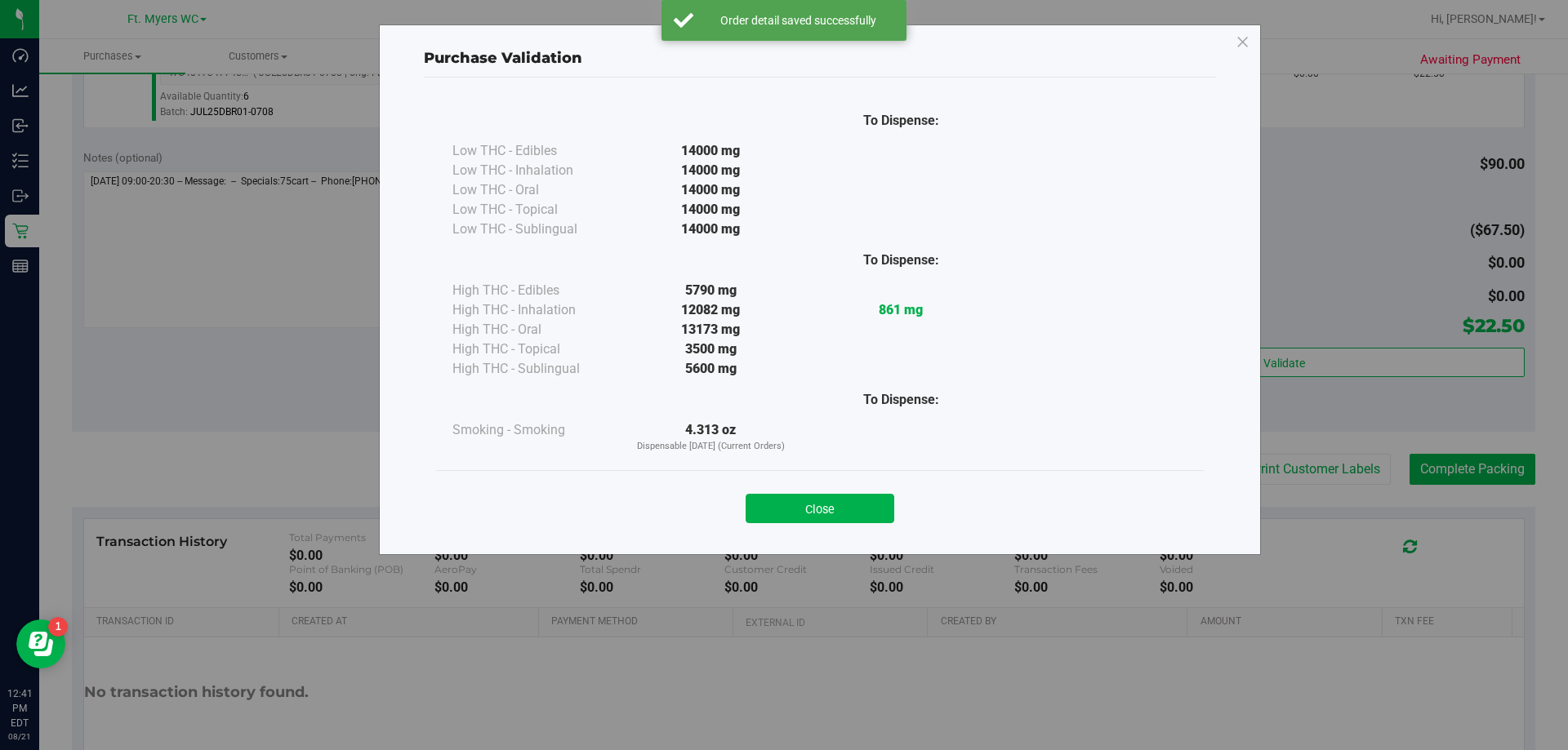
click at [743, 509] on div "Close" at bounding box center [820, 503] width 743 height 41
click at [777, 508] on button "Close" at bounding box center [820, 508] width 148 height 29
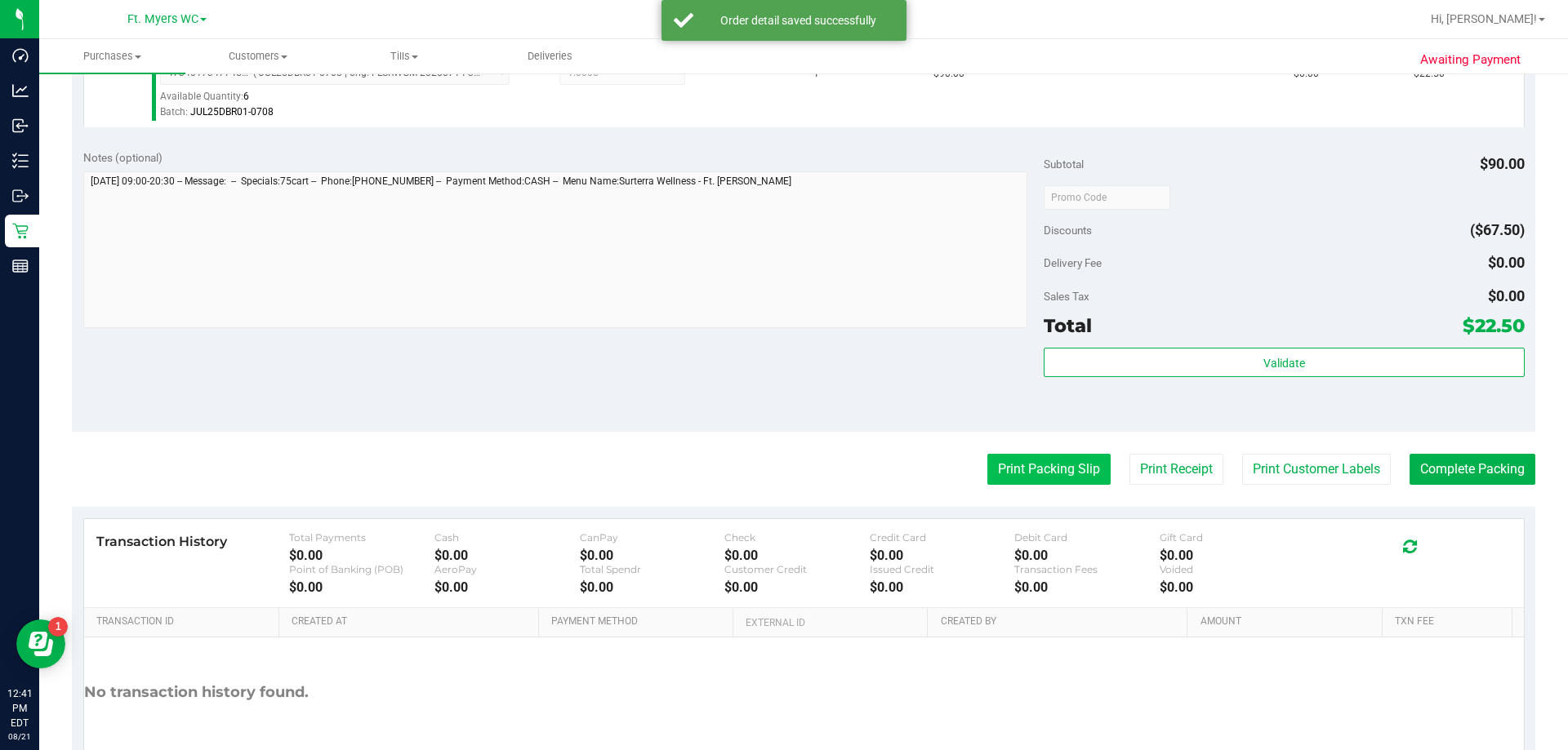
click at [781, 463] on button "Print Packing Slip" at bounding box center [1049, 469] width 123 height 31
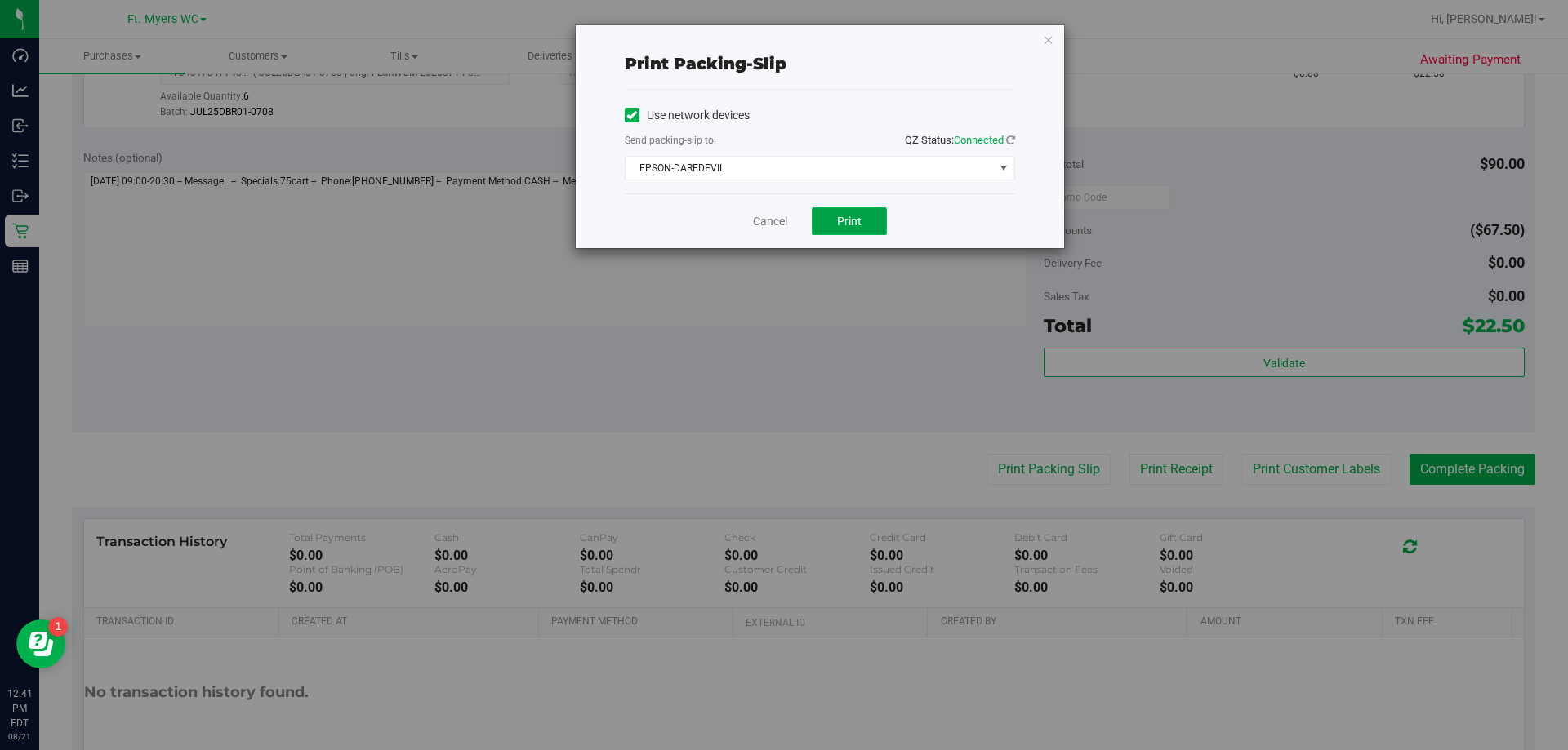
click at [781, 225] on button "Print" at bounding box center [849, 221] width 76 height 28
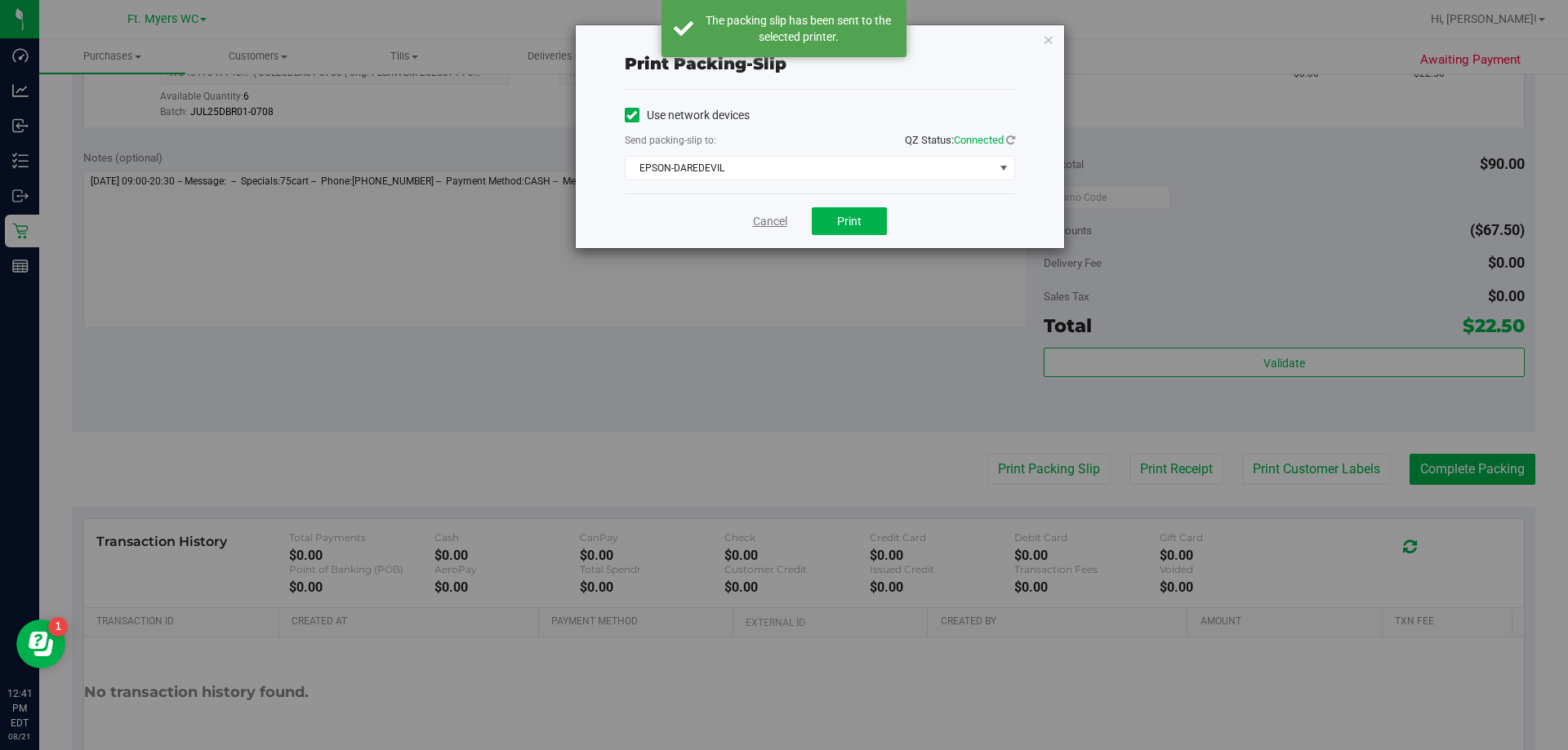
click at [764, 228] on link "Cancel" at bounding box center [769, 221] width 34 height 17
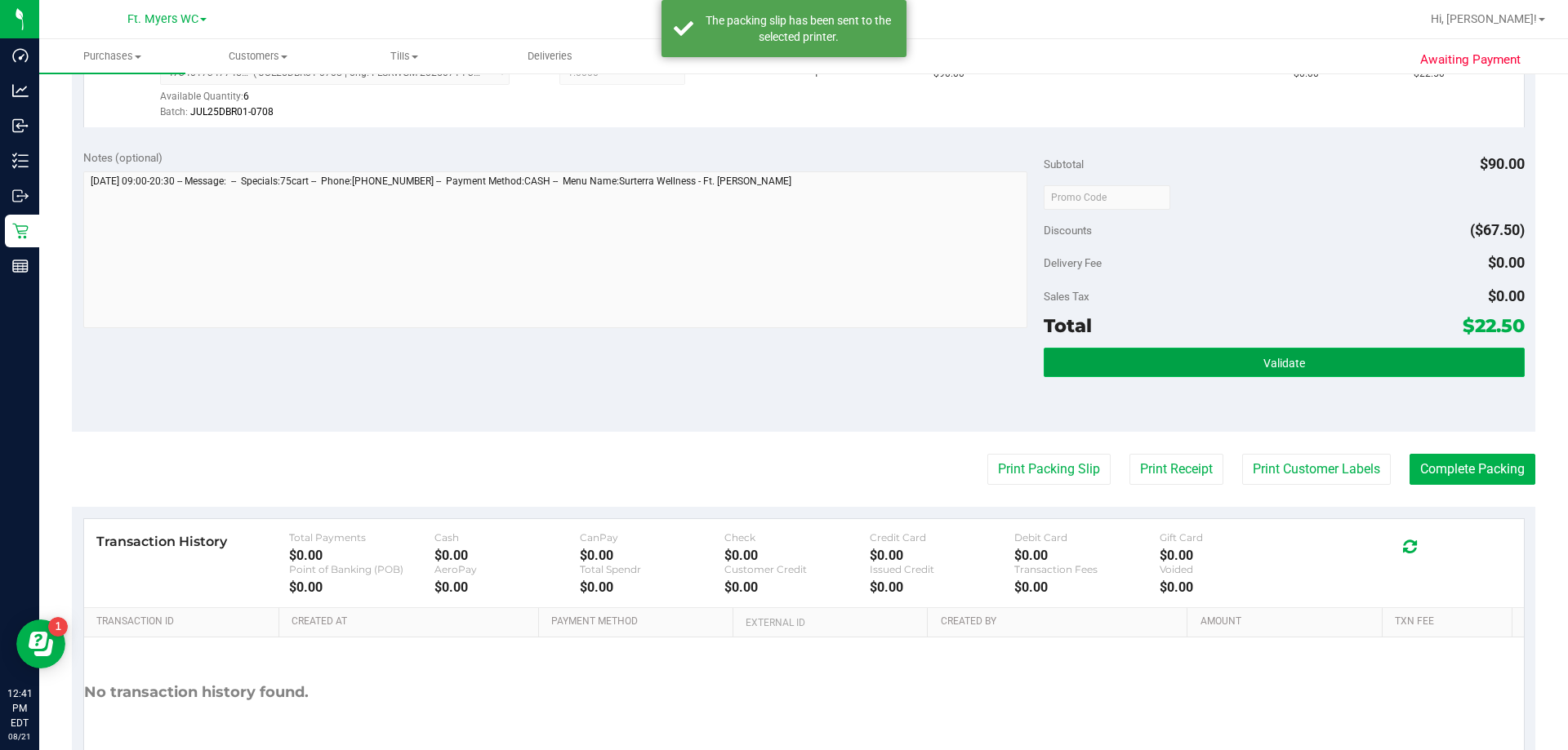
click at [781, 351] on button "Validate" at bounding box center [1284, 362] width 480 height 29
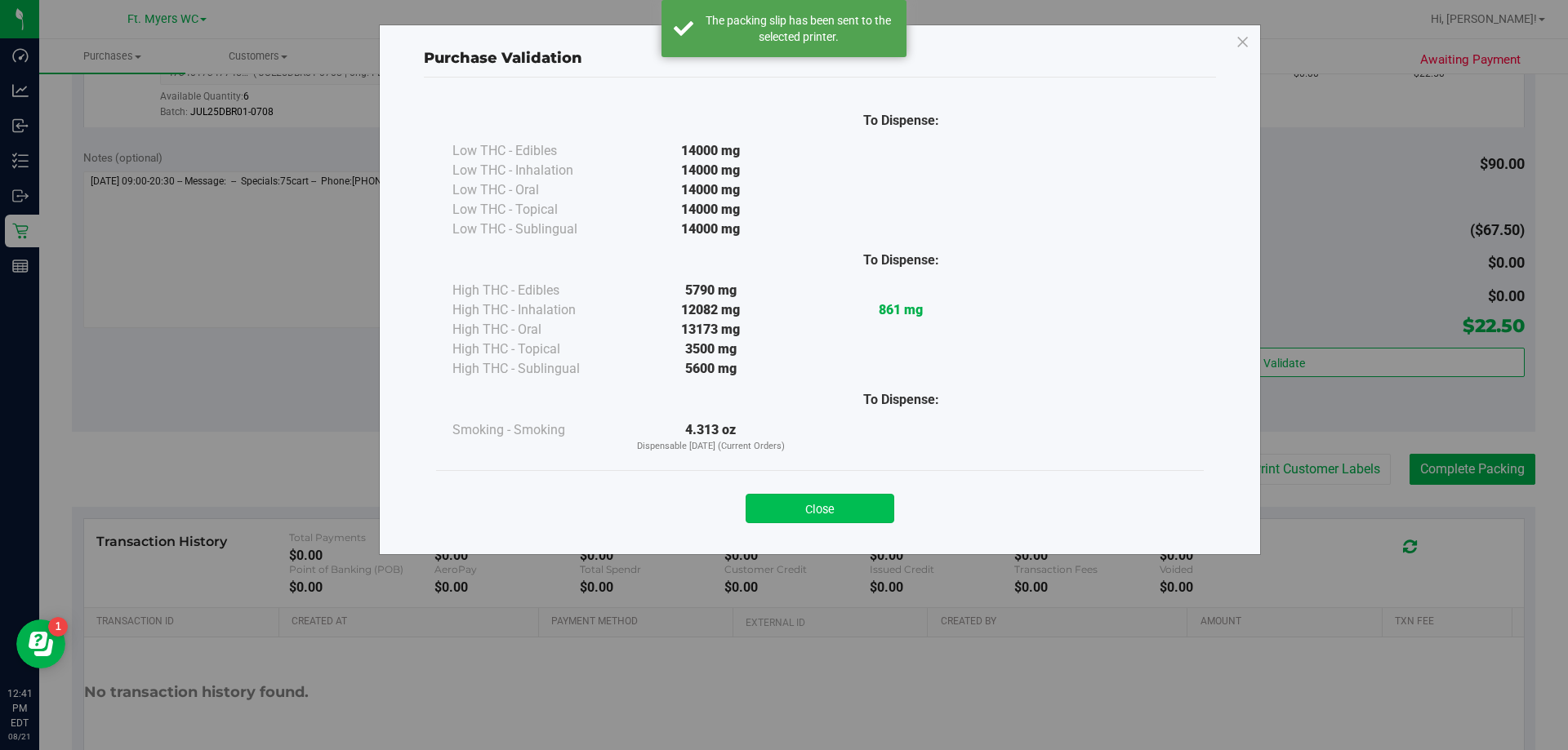
click at [781, 495] on button "Close" at bounding box center [820, 508] width 148 height 29
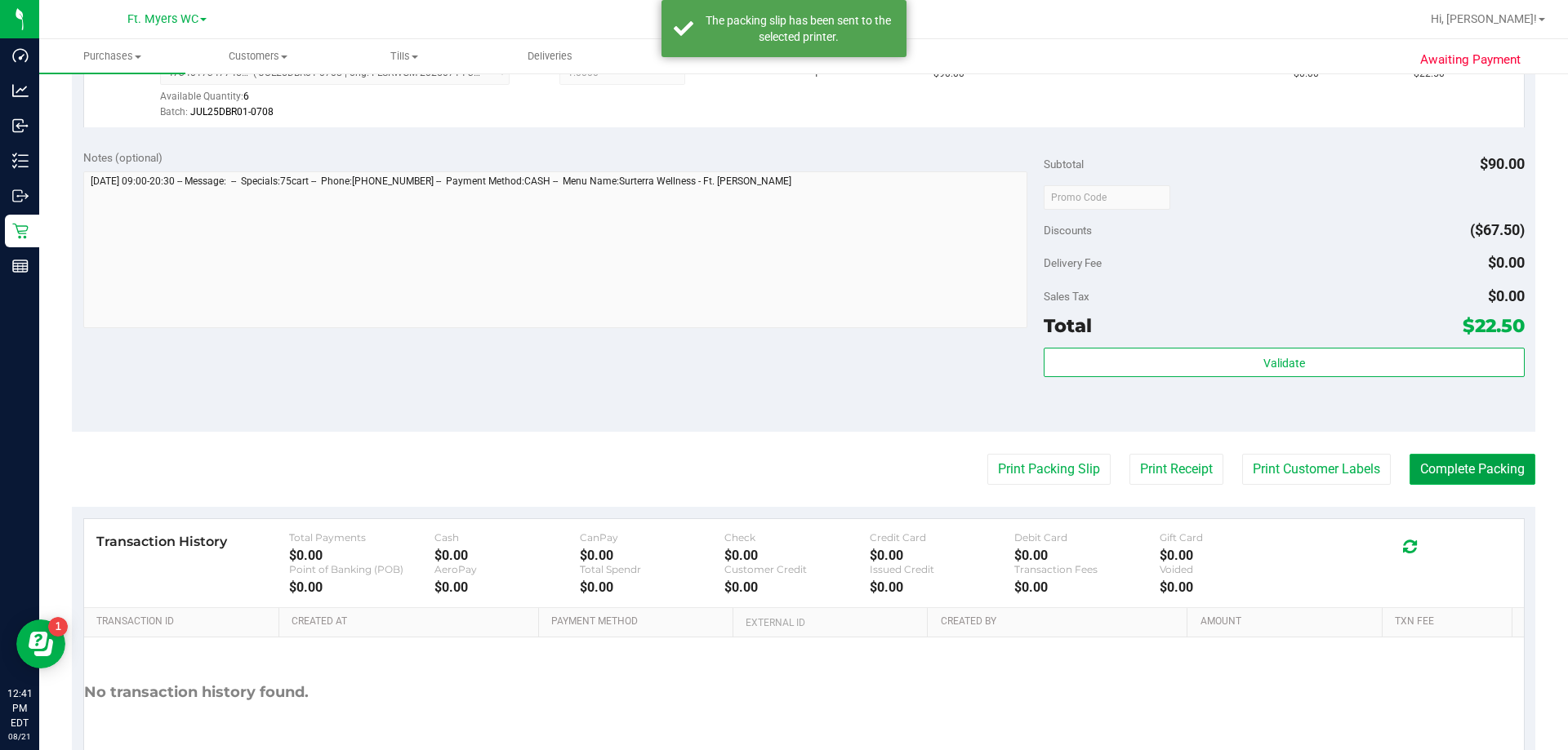
click at [781, 456] on button "Complete Packing" at bounding box center [1472, 469] width 126 height 31
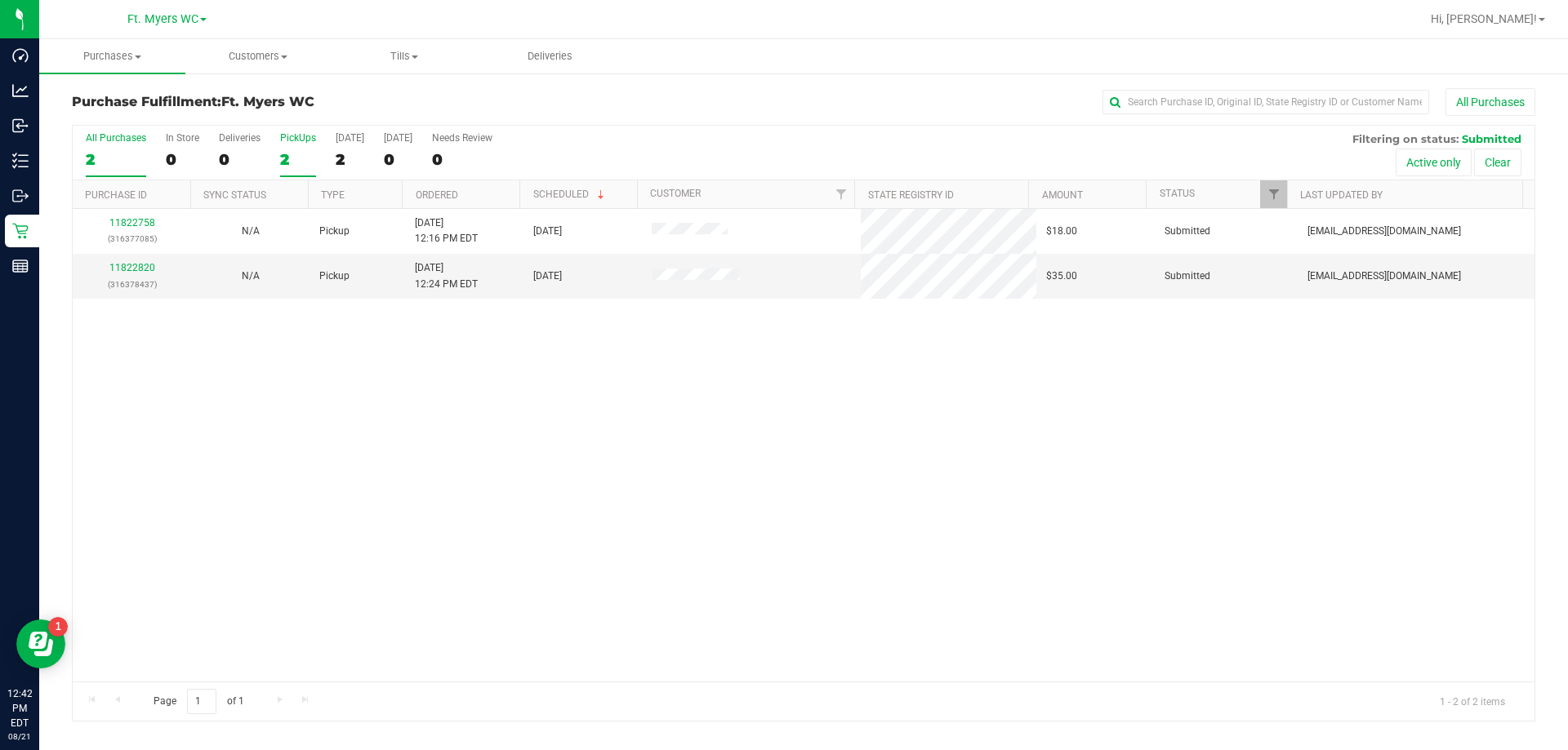
click at [312, 133] on div "PickUps" at bounding box center [298, 138] width 36 height 12
click at [0, 0] on input "PickUps 2" at bounding box center [0, 0] width 0 height 0
click at [132, 280] on p "(316378437)" at bounding box center [132, 284] width 99 height 15
click at [133, 277] on p "(316378437)" at bounding box center [132, 284] width 99 height 15
click at [139, 269] on link "11822820" at bounding box center [132, 268] width 45 height 12
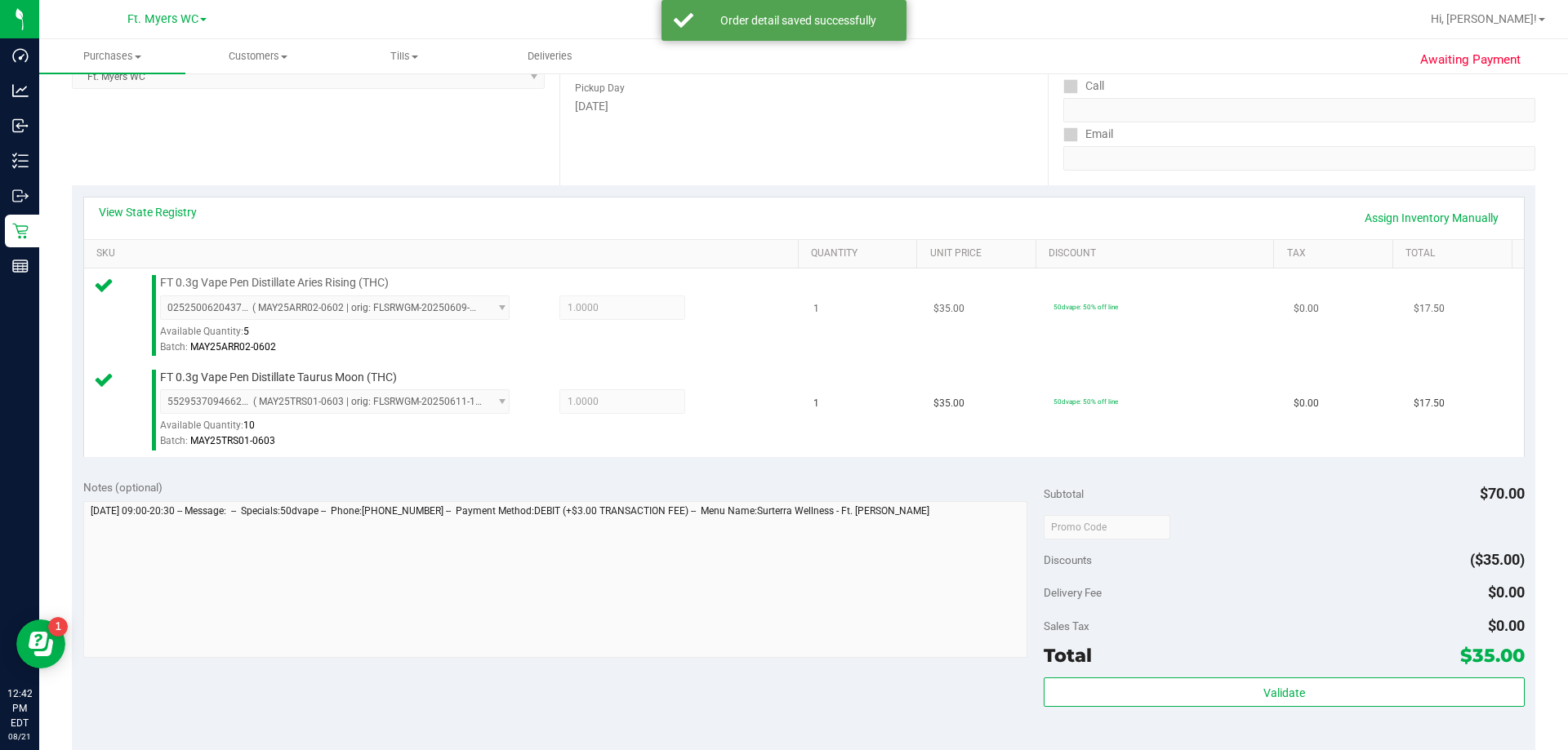
scroll to position [409, 0]
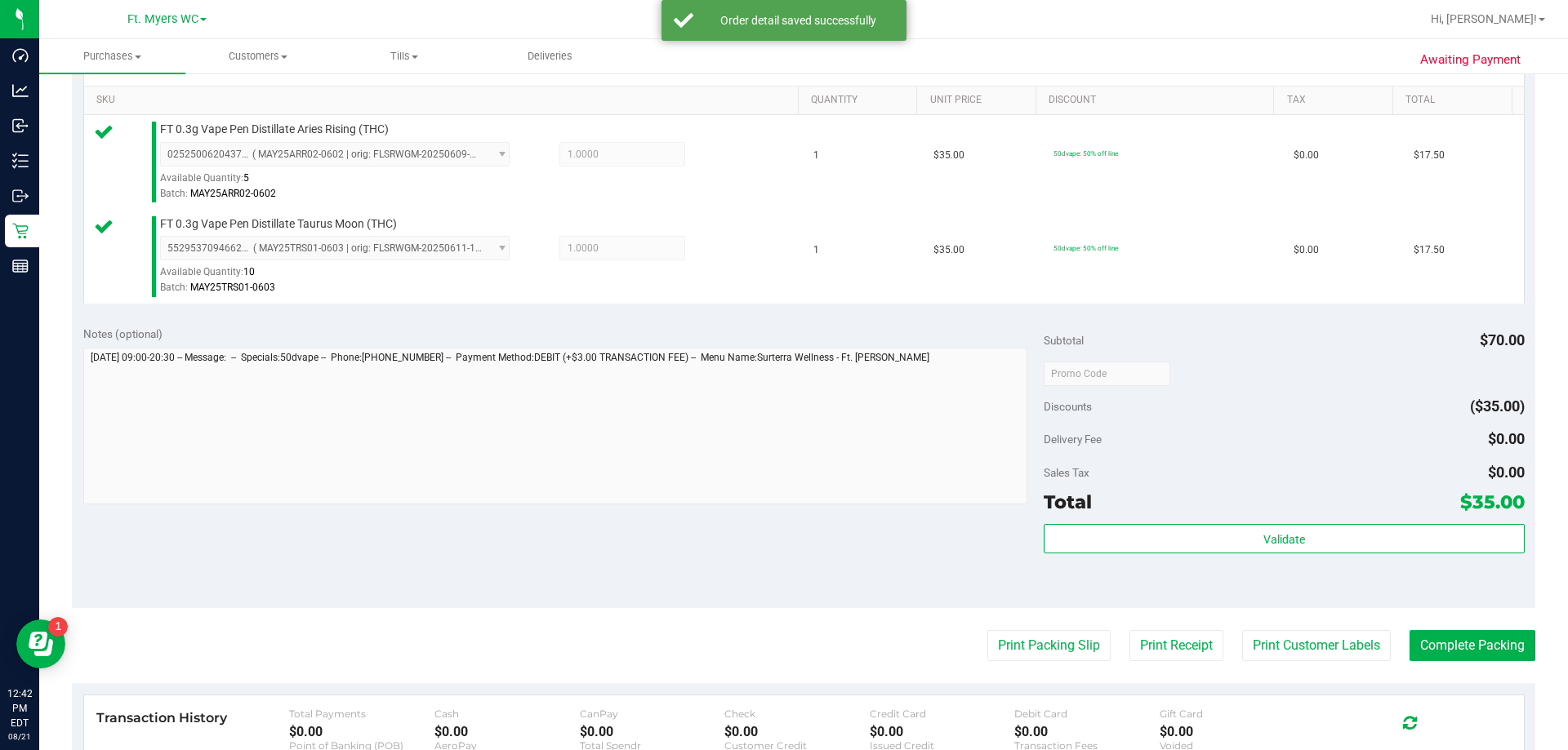
drag, startPoint x: 1118, startPoint y: 495, endPoint x: 1123, endPoint y: 508, distance: 13.9
click at [781, 496] on div "Subtotal $70.00 Discounts ($35.00) Delivery Fee $0.00 Sales Tax $0.00 Total $35…" at bounding box center [1284, 461] width 480 height 272
click at [781, 510] on div "Total $35.00" at bounding box center [1284, 502] width 480 height 29
click at [781, 520] on div "Subtotal $70.00 Discounts ($35.00) Delivery Fee $0.00 Sales Tax $0.00 Total $35…" at bounding box center [1284, 461] width 480 height 272
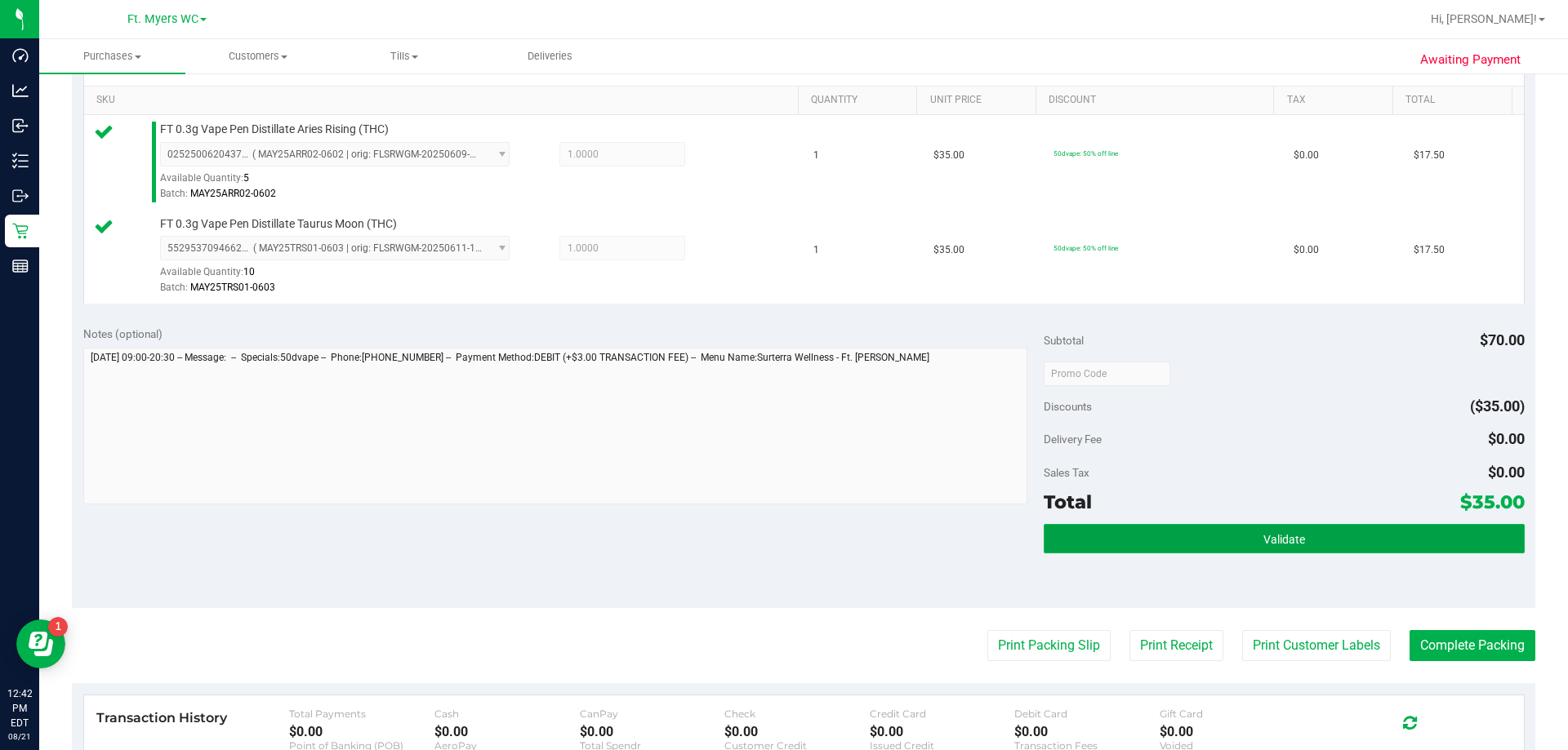
click at [781, 530] on button "Validate" at bounding box center [1284, 539] width 480 height 29
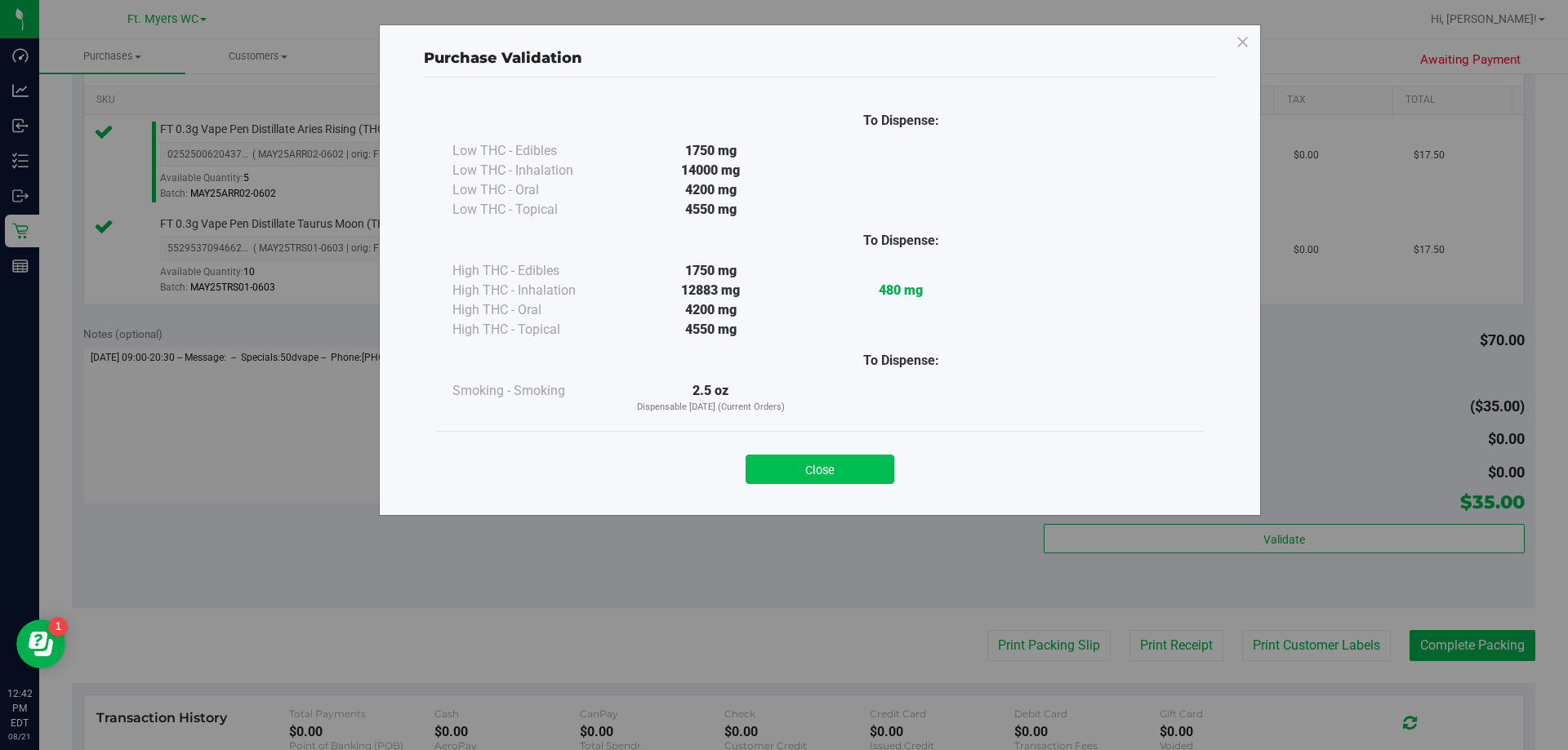
drag, startPoint x: 816, startPoint y: 445, endPoint x: 835, endPoint y: 476, distance: 36.4
click at [781, 459] on div "Close" at bounding box center [820, 464] width 743 height 41
click at [781, 476] on button "Close" at bounding box center [820, 469] width 148 height 29
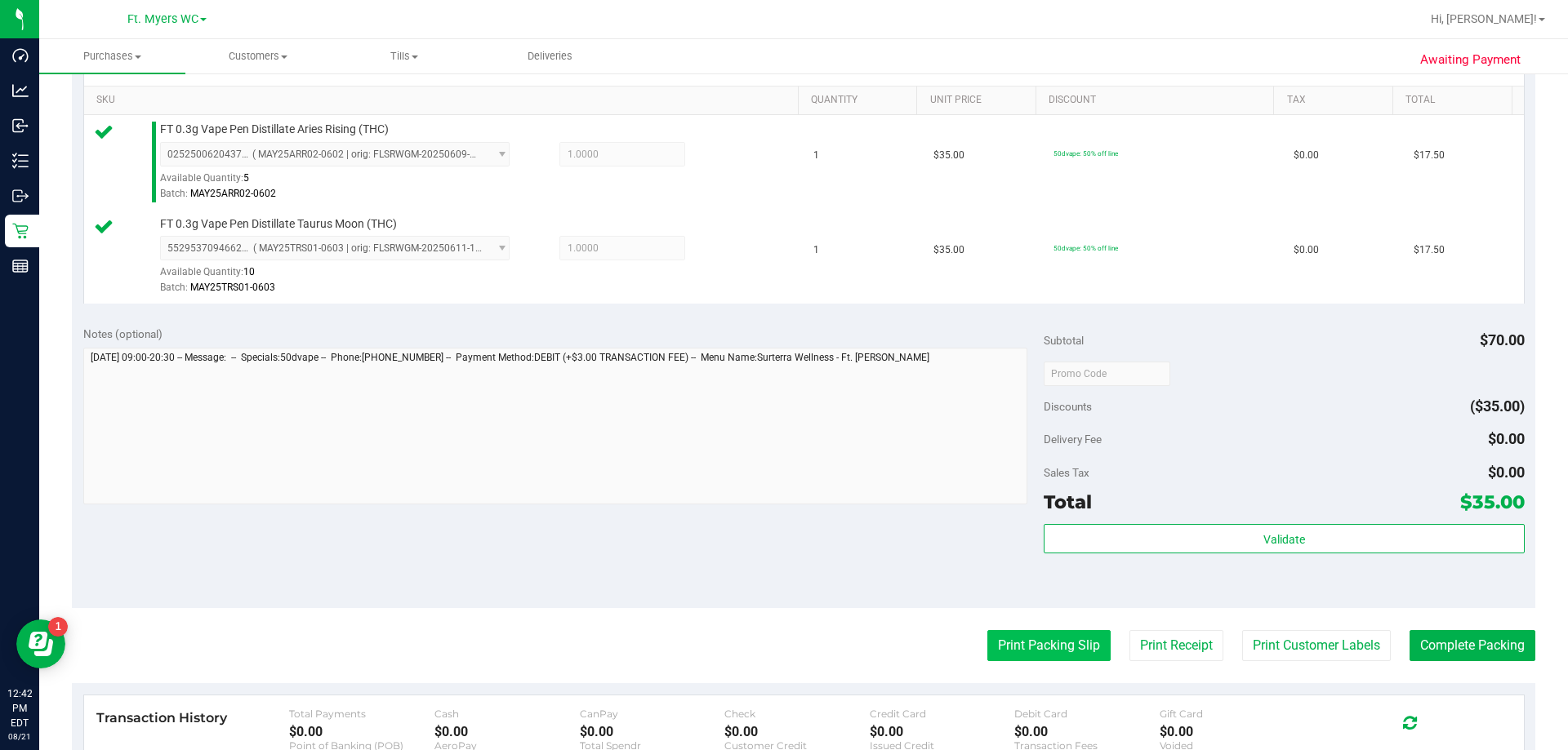
click at [781, 637] on button "Print Packing Slip" at bounding box center [1049, 645] width 123 height 31
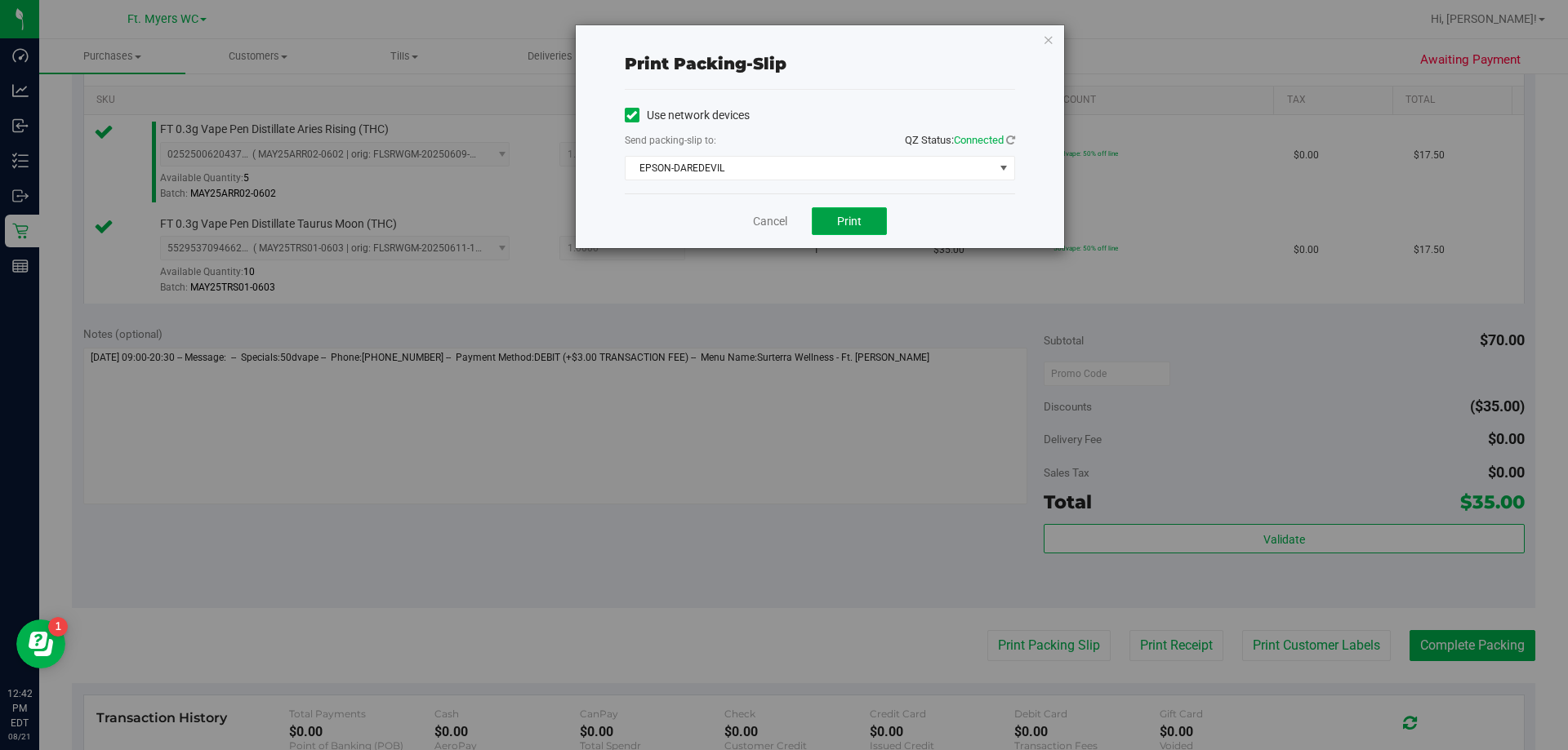
click at [781, 211] on button "Print" at bounding box center [849, 221] width 76 height 28
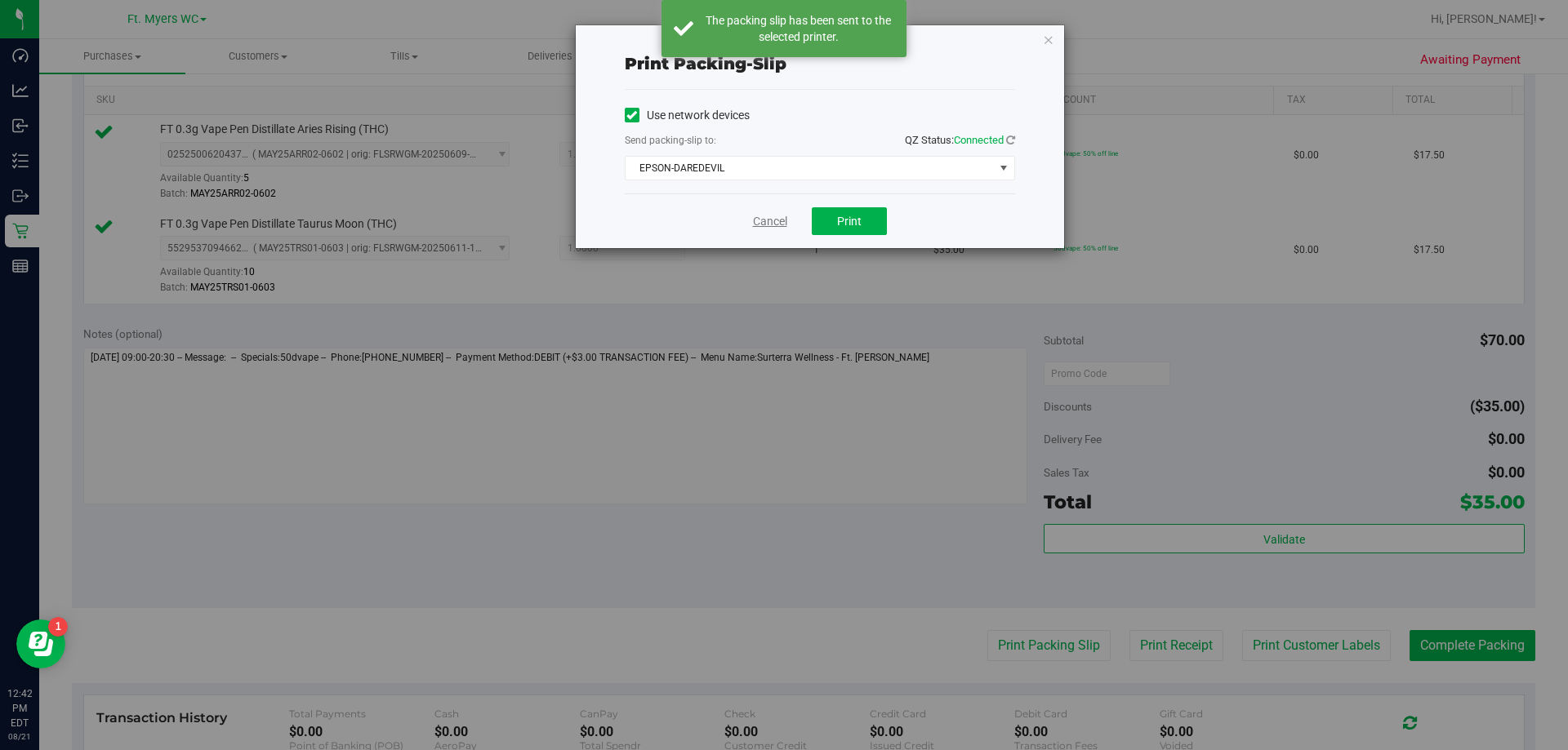
click at [765, 228] on link "Cancel" at bounding box center [769, 221] width 34 height 17
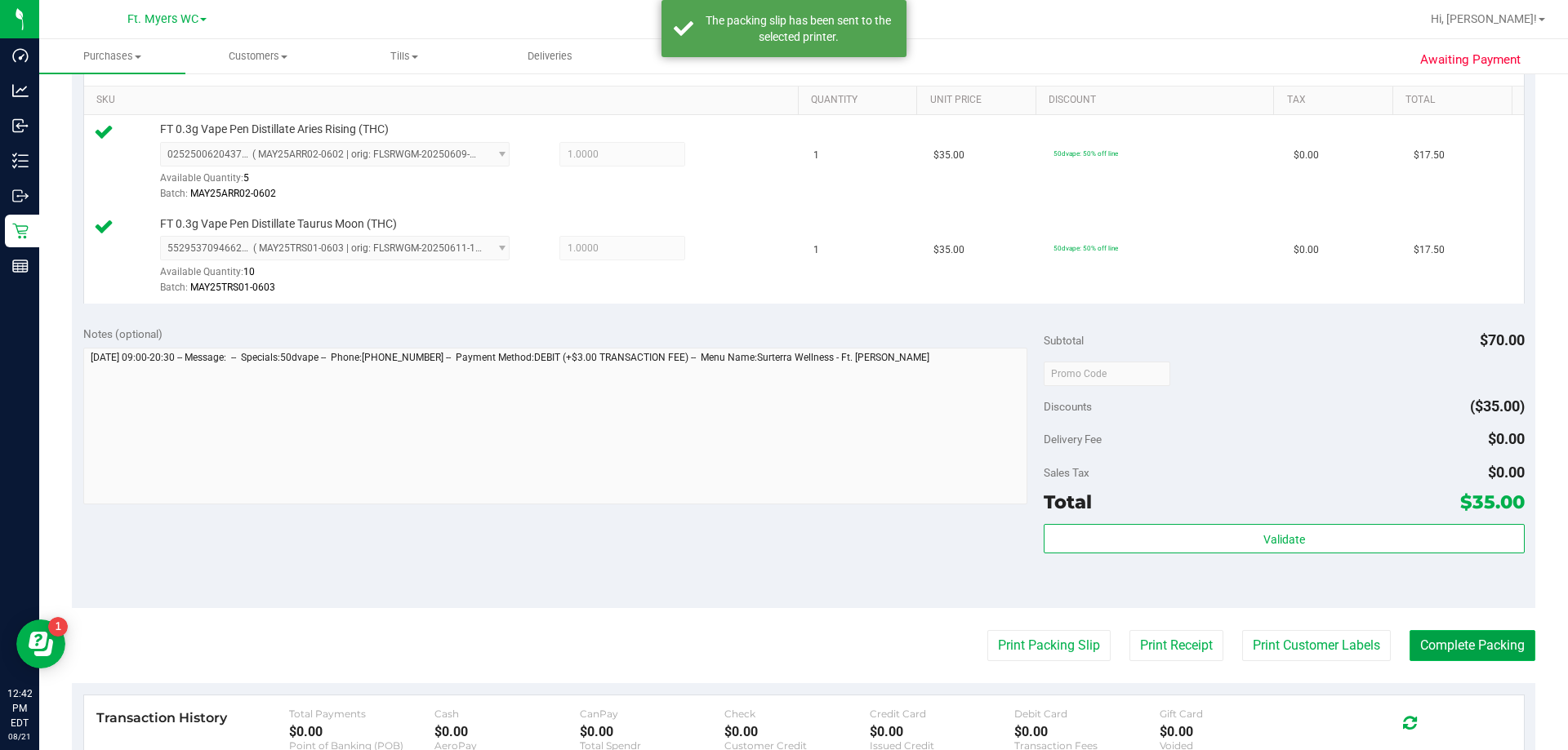
click at [781, 657] on button "Complete Packing" at bounding box center [1472, 645] width 126 height 31
click at [781, 516] on div "Total $35.00" at bounding box center [1284, 502] width 480 height 29
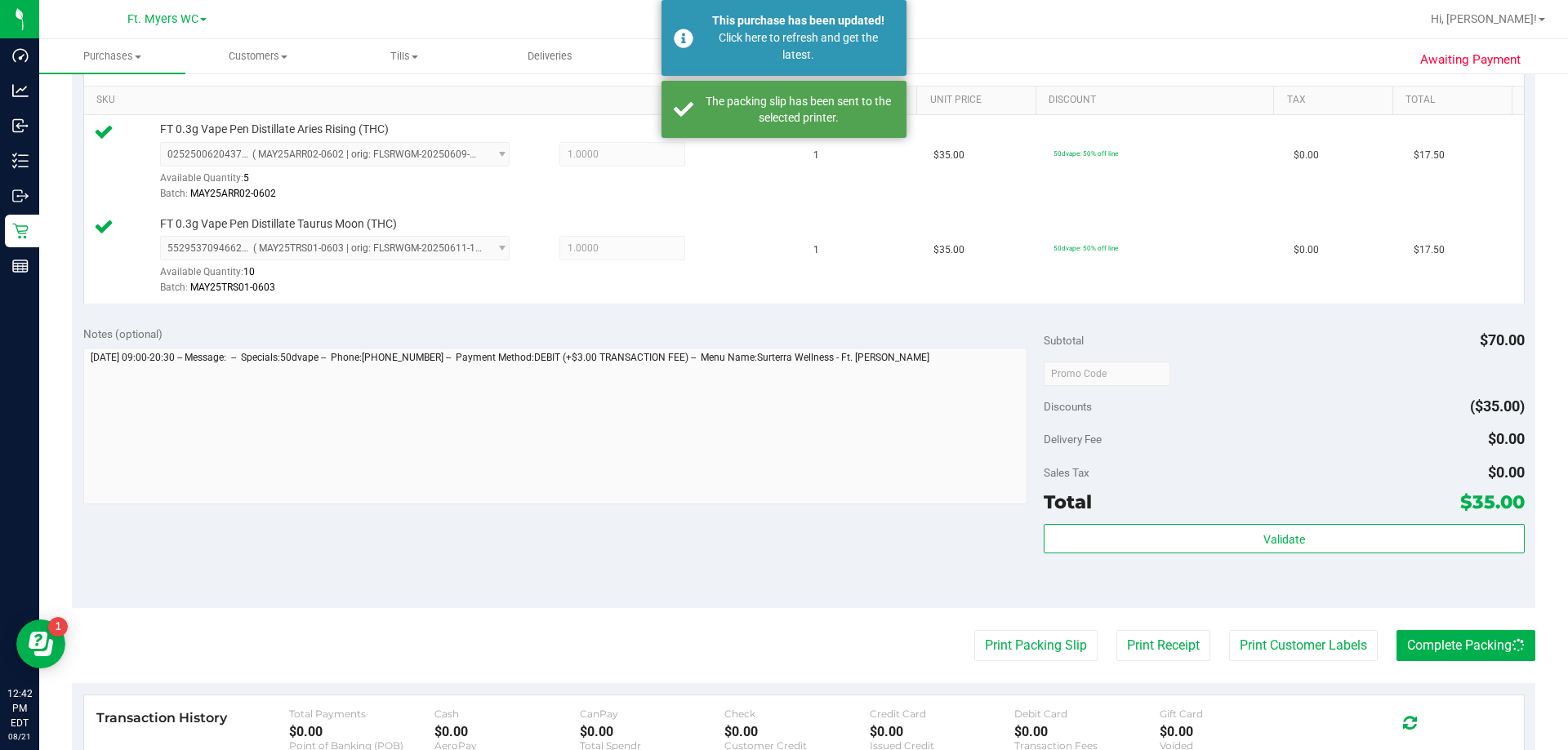
click at [781, 515] on div "Total $35.00" at bounding box center [1284, 502] width 480 height 29
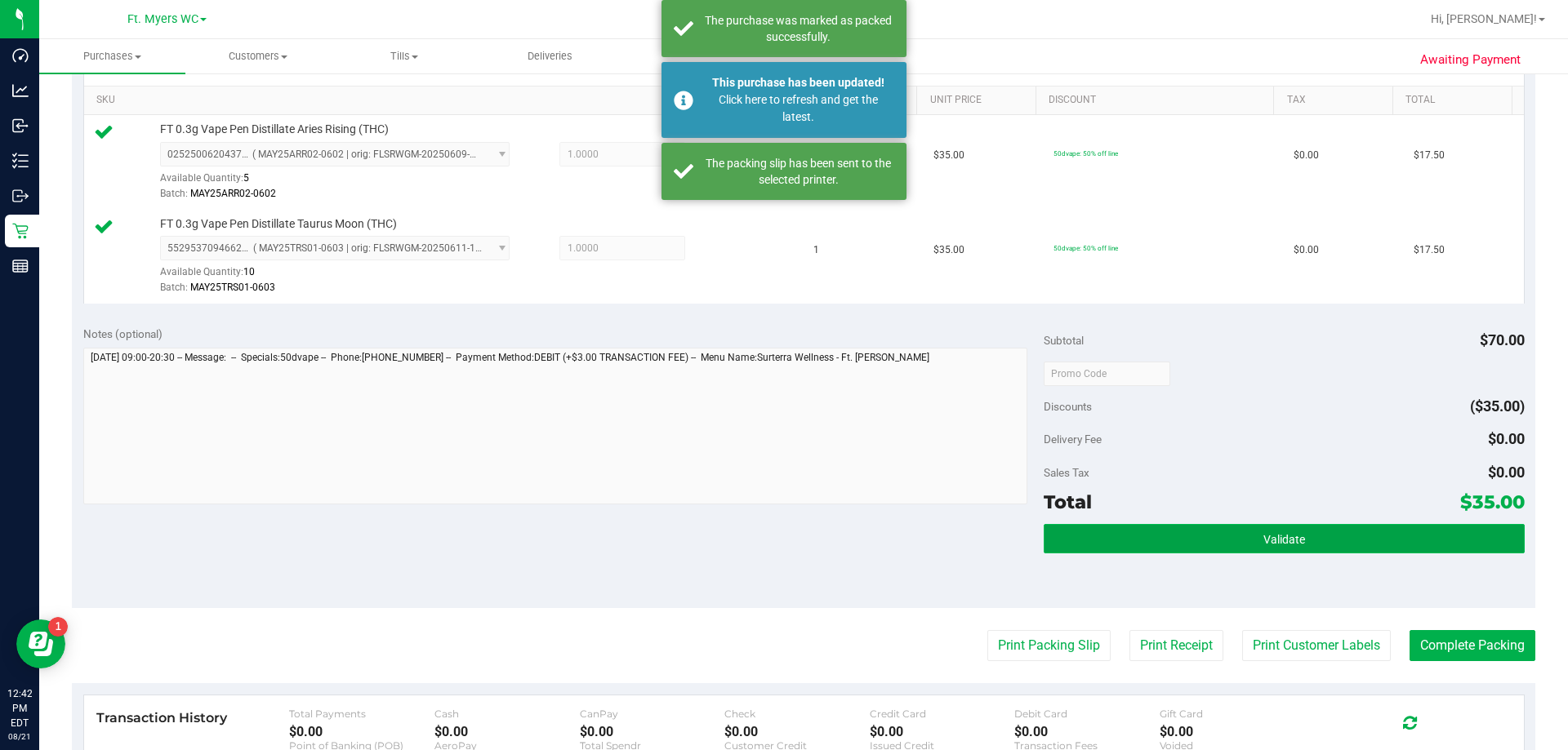
click at [781, 534] on button "Validate" at bounding box center [1284, 539] width 480 height 29
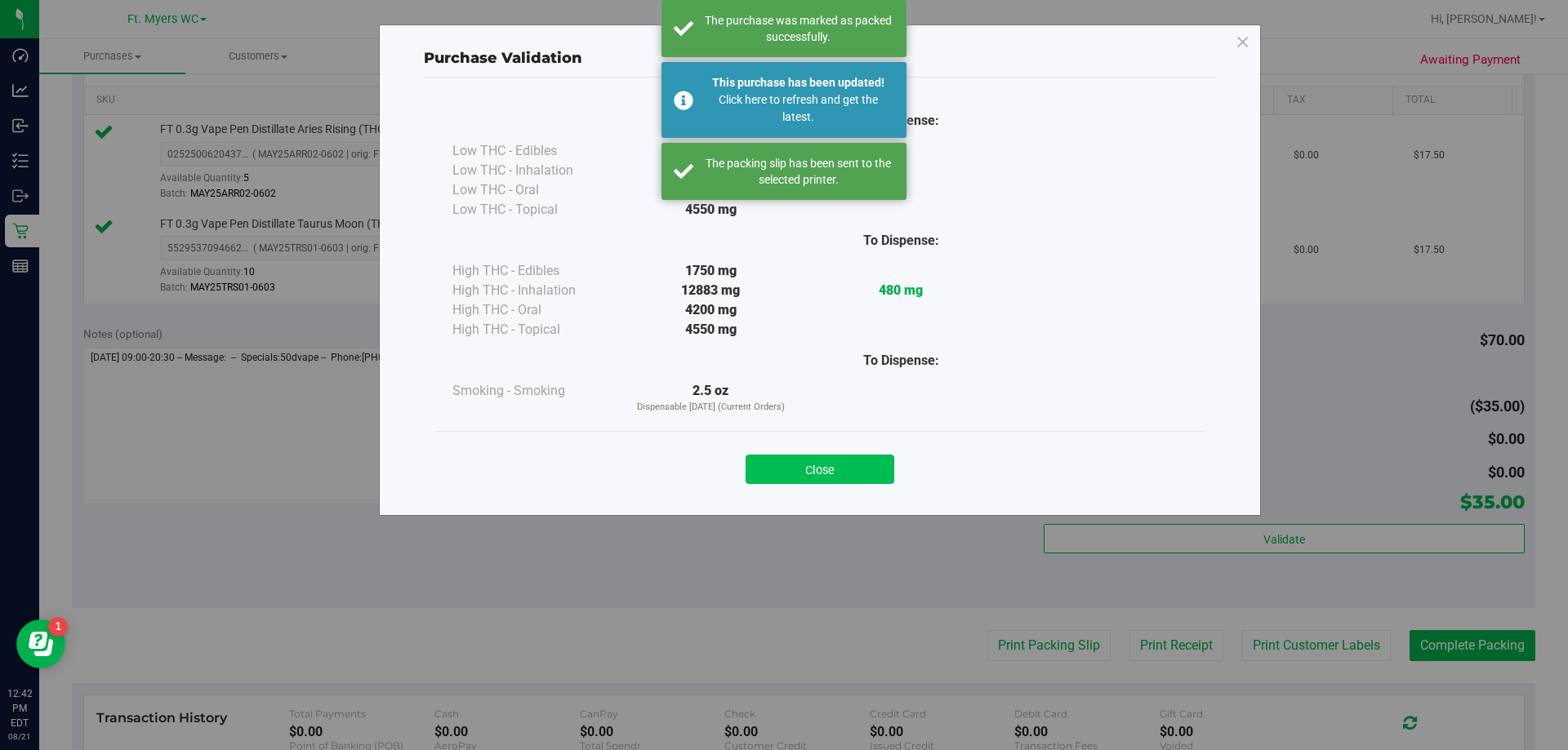
click at [781, 457] on button "Close" at bounding box center [820, 469] width 148 height 29
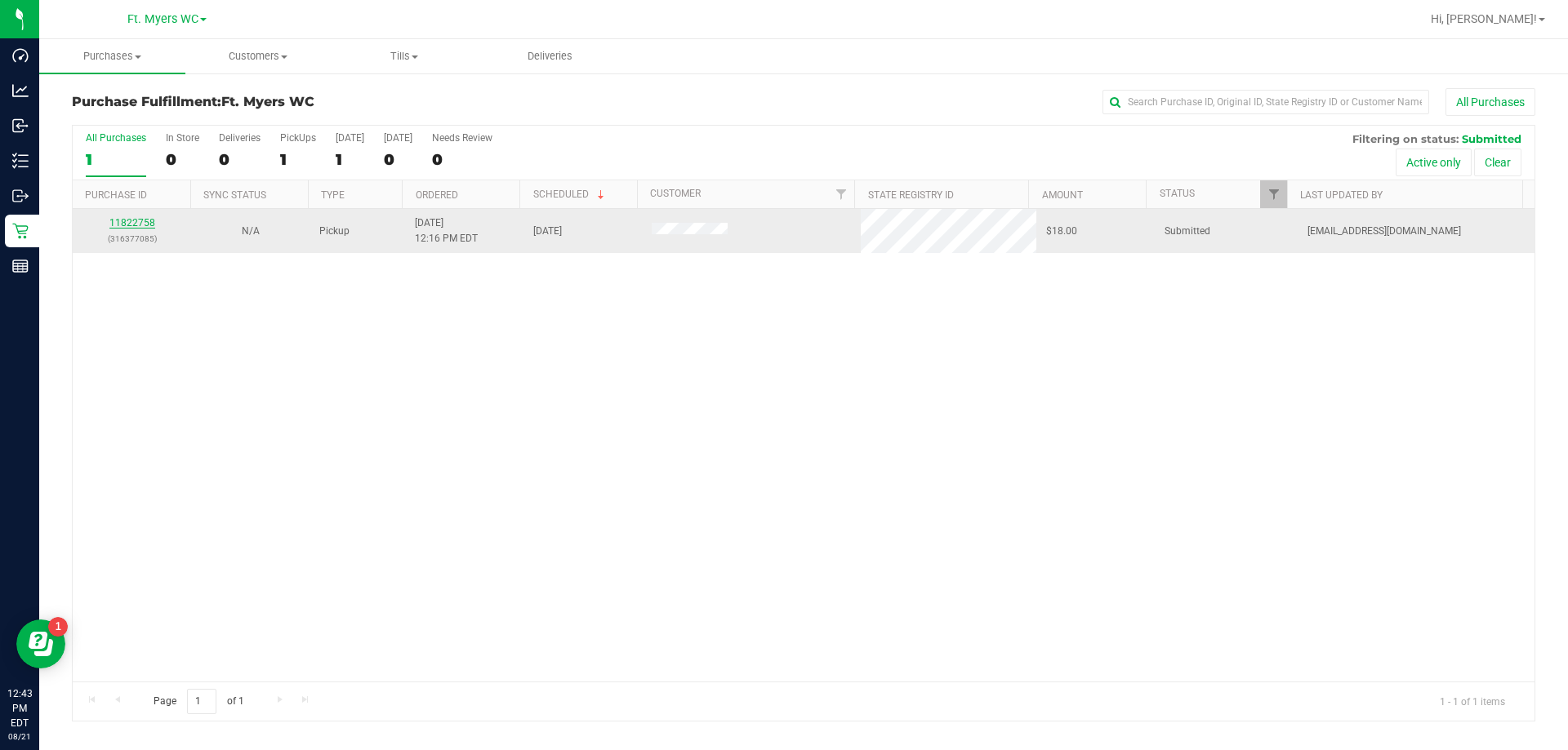
click at [130, 222] on link "11822758" at bounding box center [132, 223] width 45 height 12
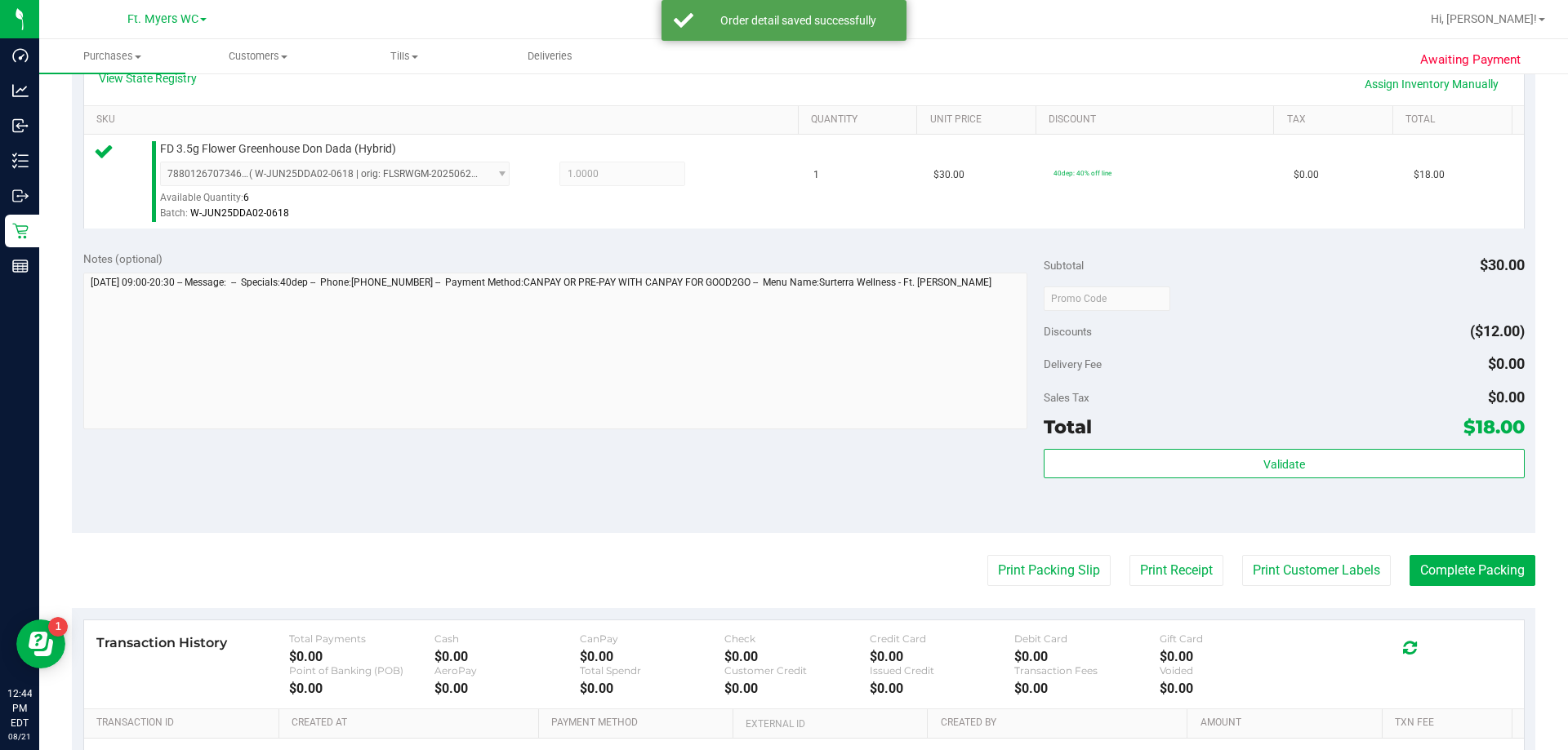
scroll to position [409, 0]
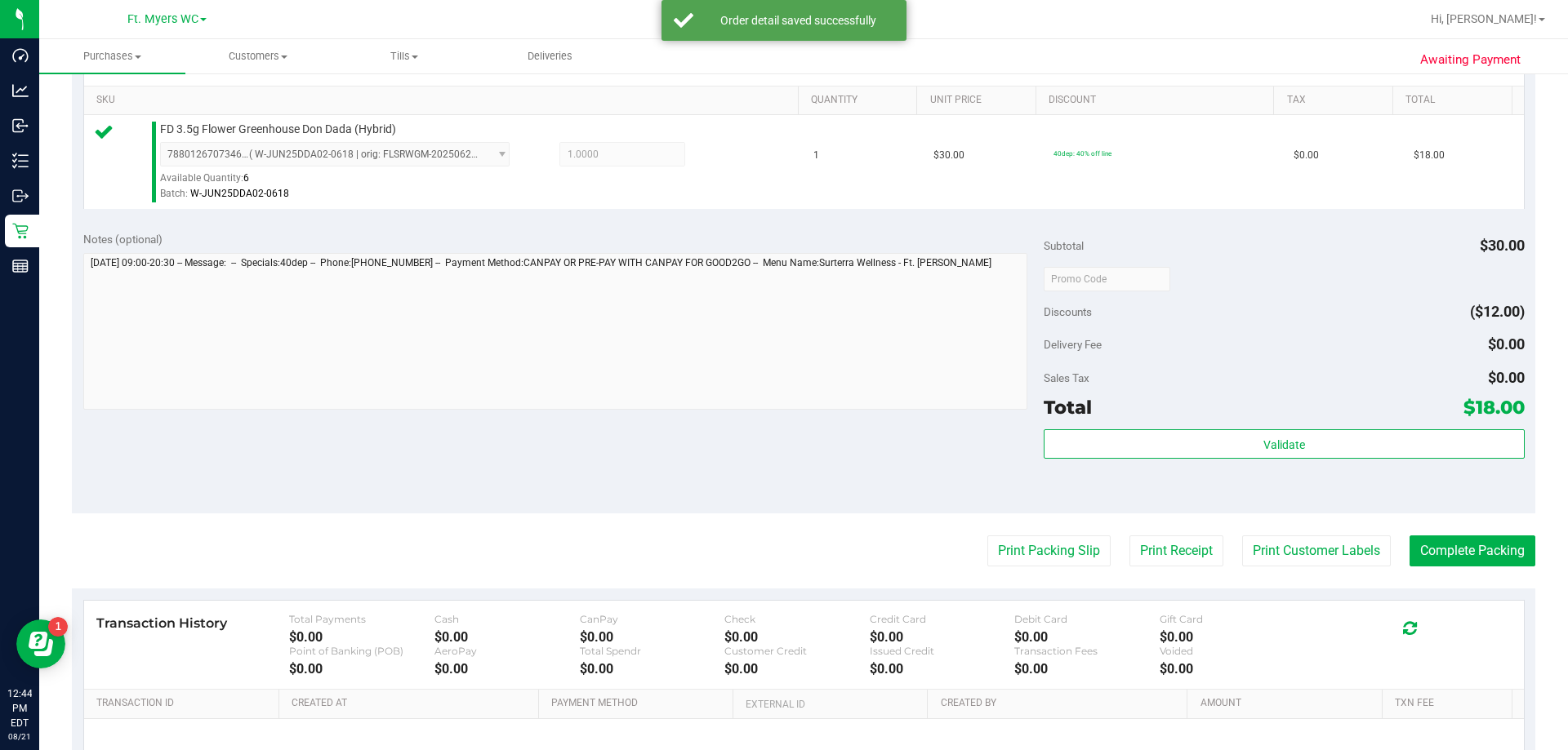
click at [781, 472] on div "Validate" at bounding box center [1284, 466] width 480 height 74
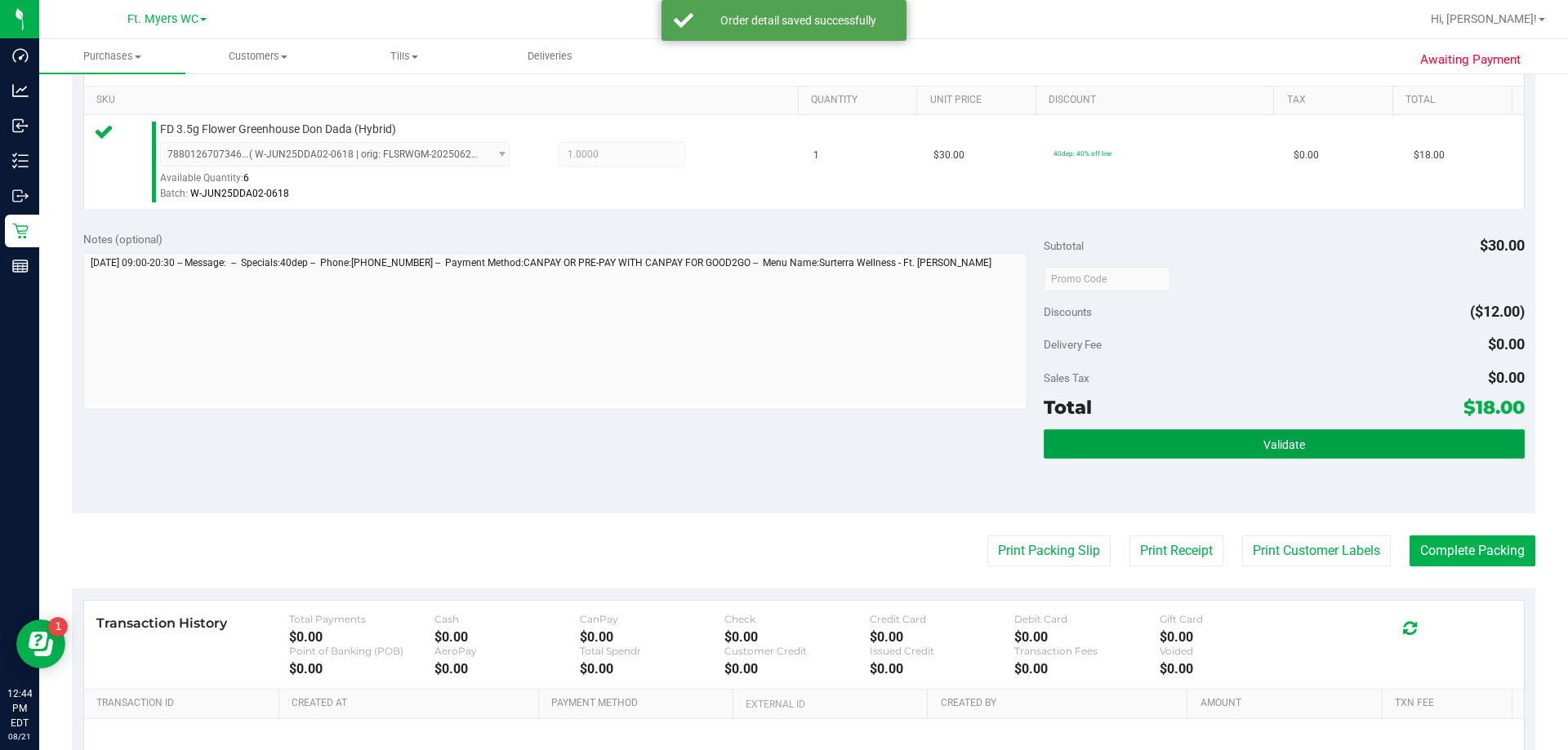
click at [781, 452] on button "Validate" at bounding box center [1284, 444] width 480 height 29
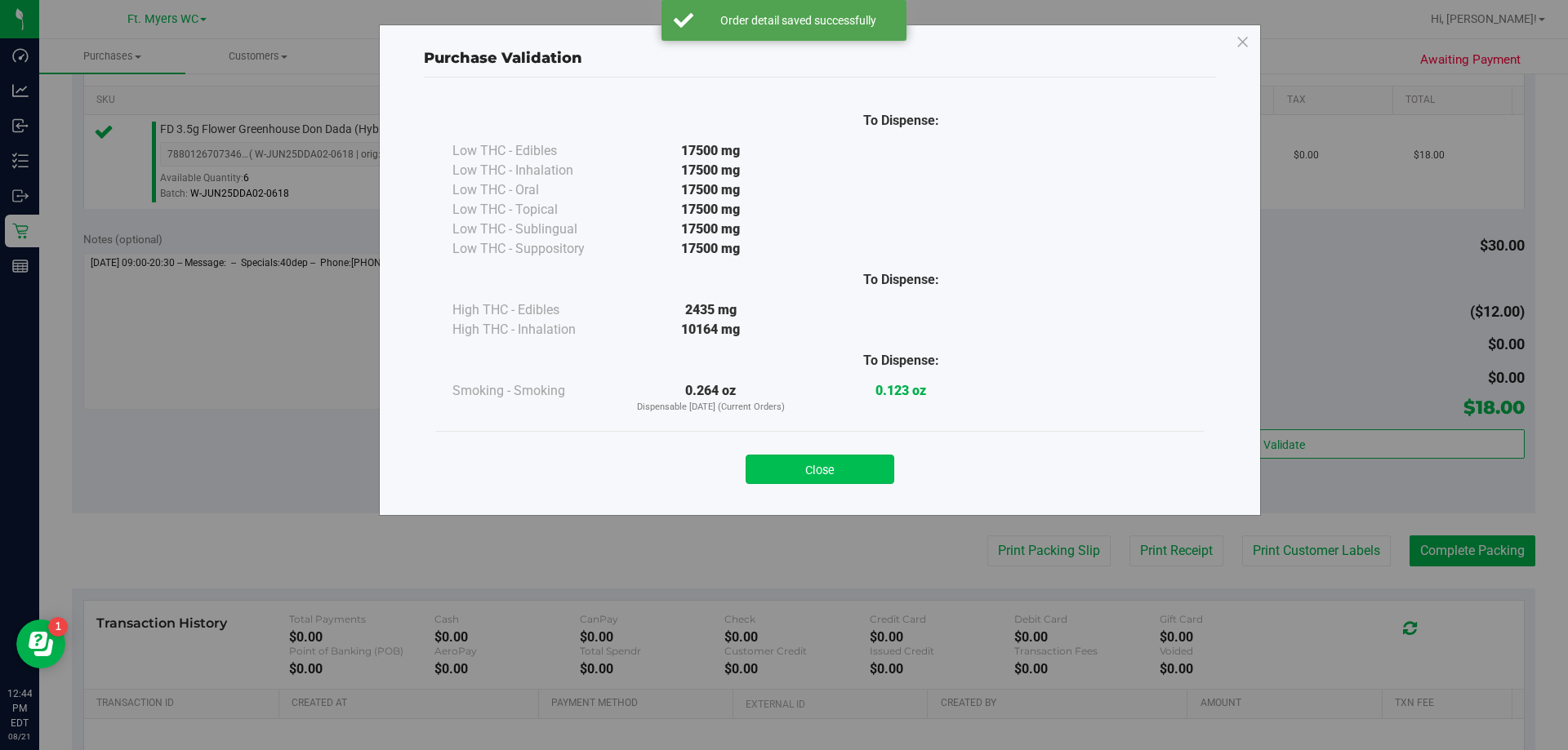
click at [781, 479] on button "Close" at bounding box center [820, 469] width 148 height 29
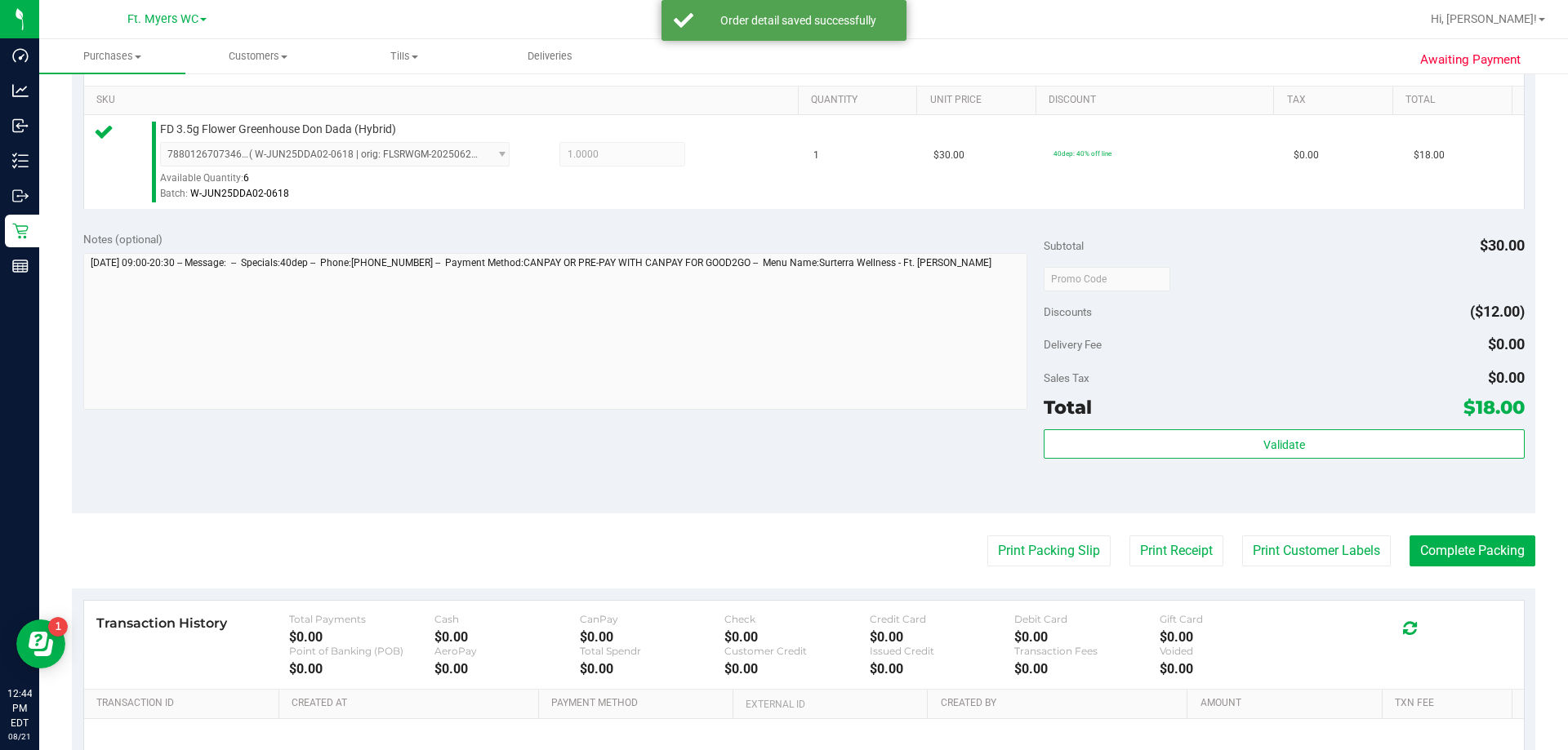
click at [781, 595] on div "Transaction History Total Payments $0.00 Cash $0.00 CanPay $0.00 Check $0.00 Cr…" at bounding box center [804, 742] width 1463 height 305
click at [781, 554] on button "Print Packing Slip" at bounding box center [1049, 550] width 123 height 31
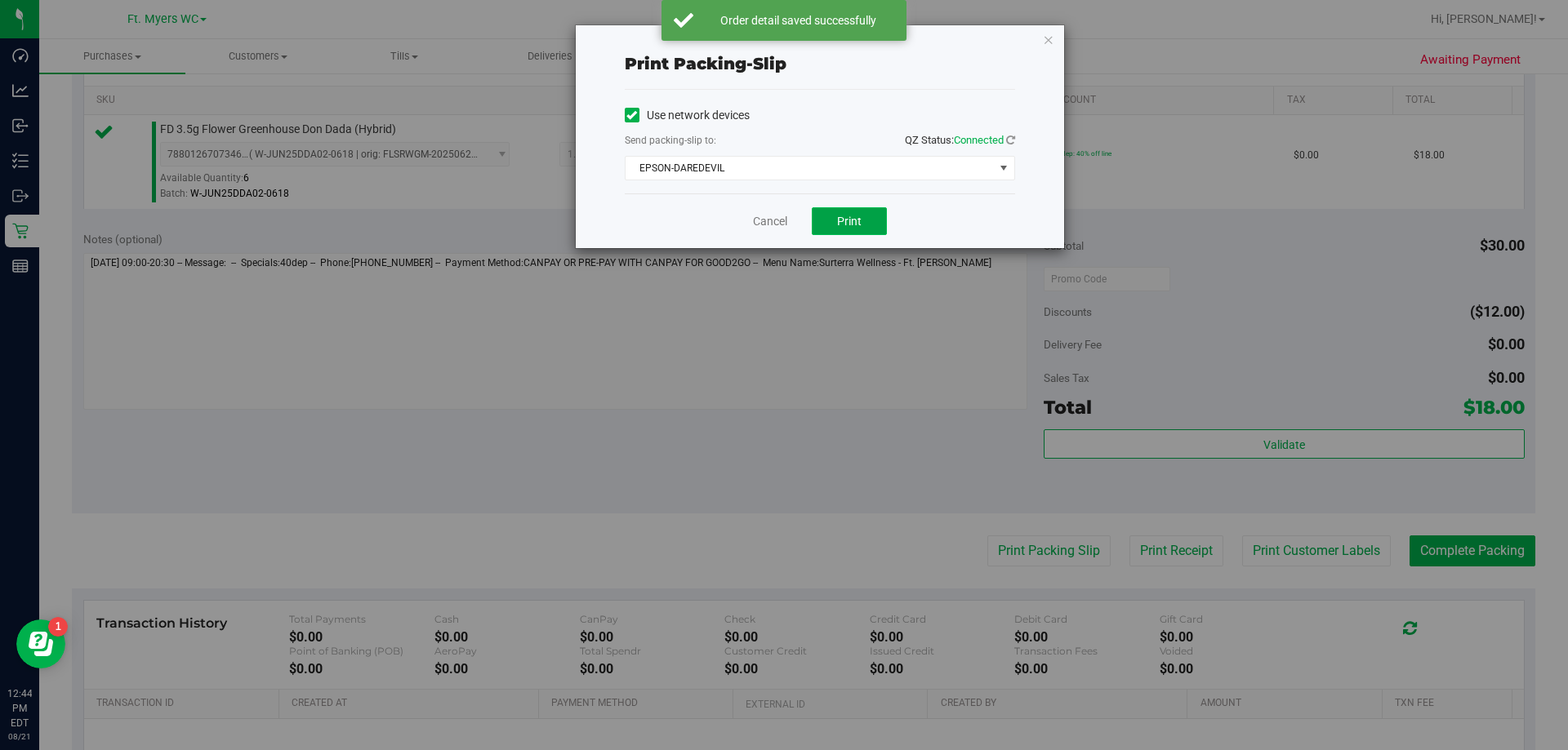
click at [781, 211] on button "Print" at bounding box center [849, 221] width 76 height 28
click at [767, 215] on link "Cancel" at bounding box center [769, 221] width 34 height 17
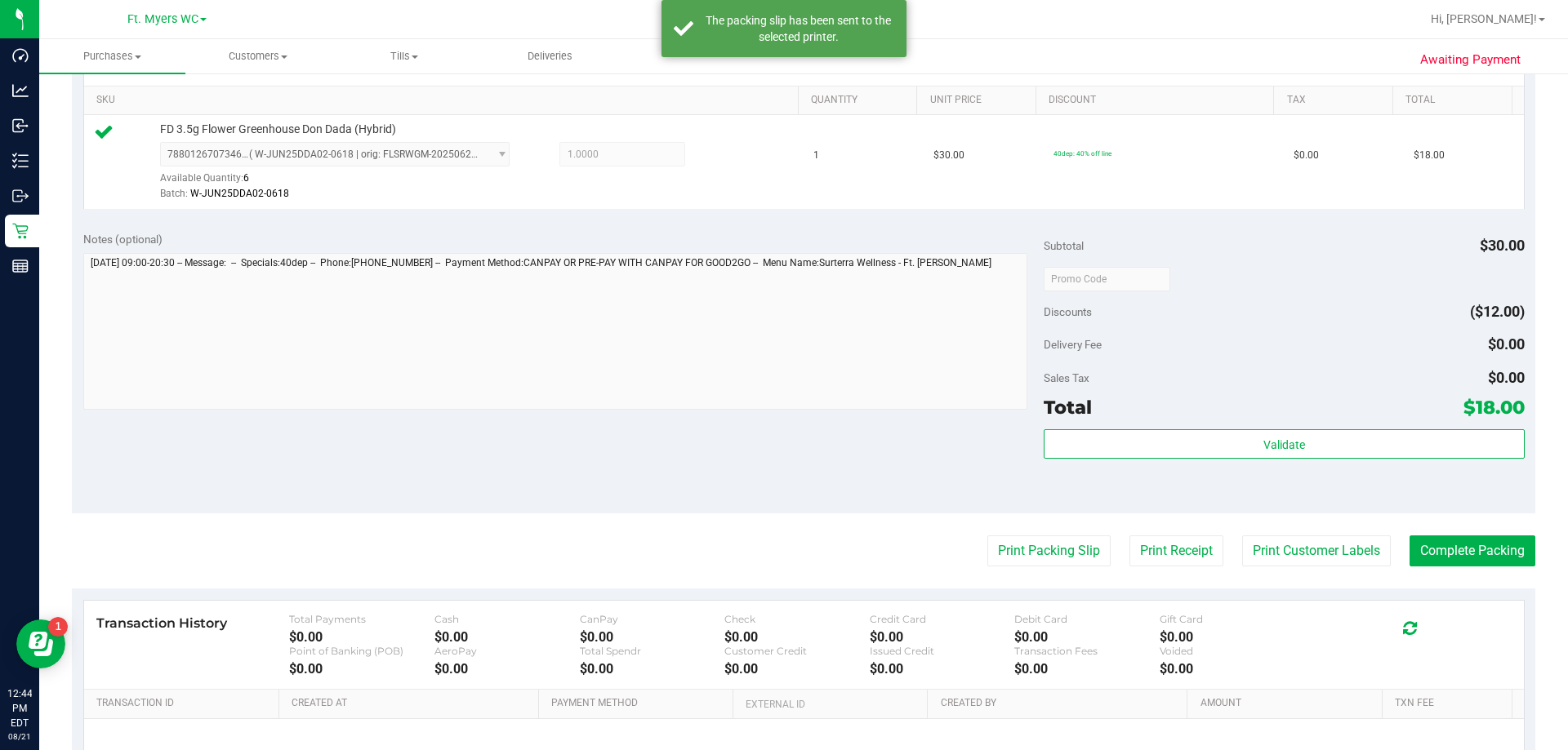
click at [781, 531] on purchase-details "Back Edit Purchase Cancel Purchase View Profile # 11822758 BioTrack ID: - Submi…" at bounding box center [804, 287] width 1463 height 1214
click at [781, 555] on button "Complete Packing" at bounding box center [1472, 550] width 126 height 31
